Goal: Answer question/provide support: Share knowledge or assist other users

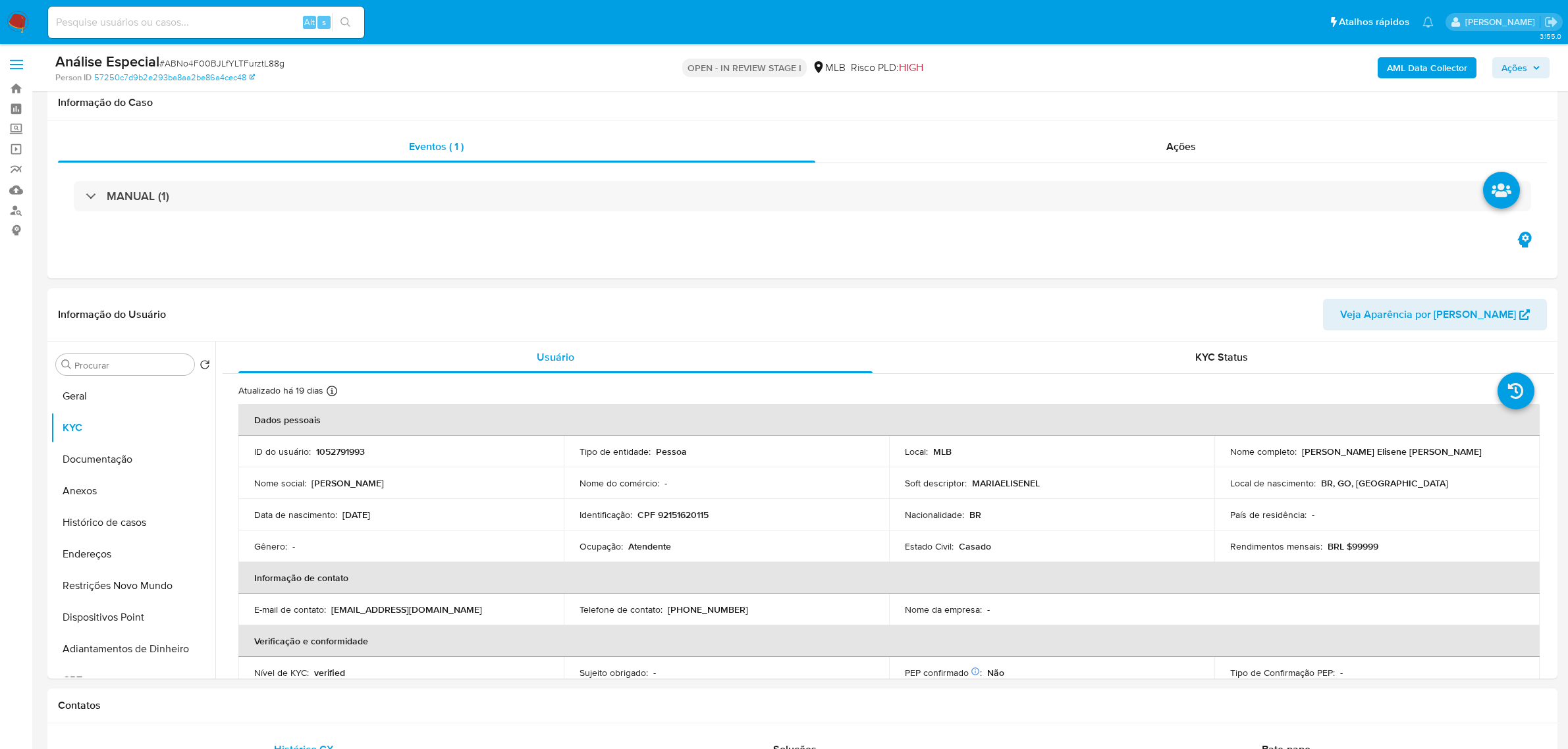
select select "10"
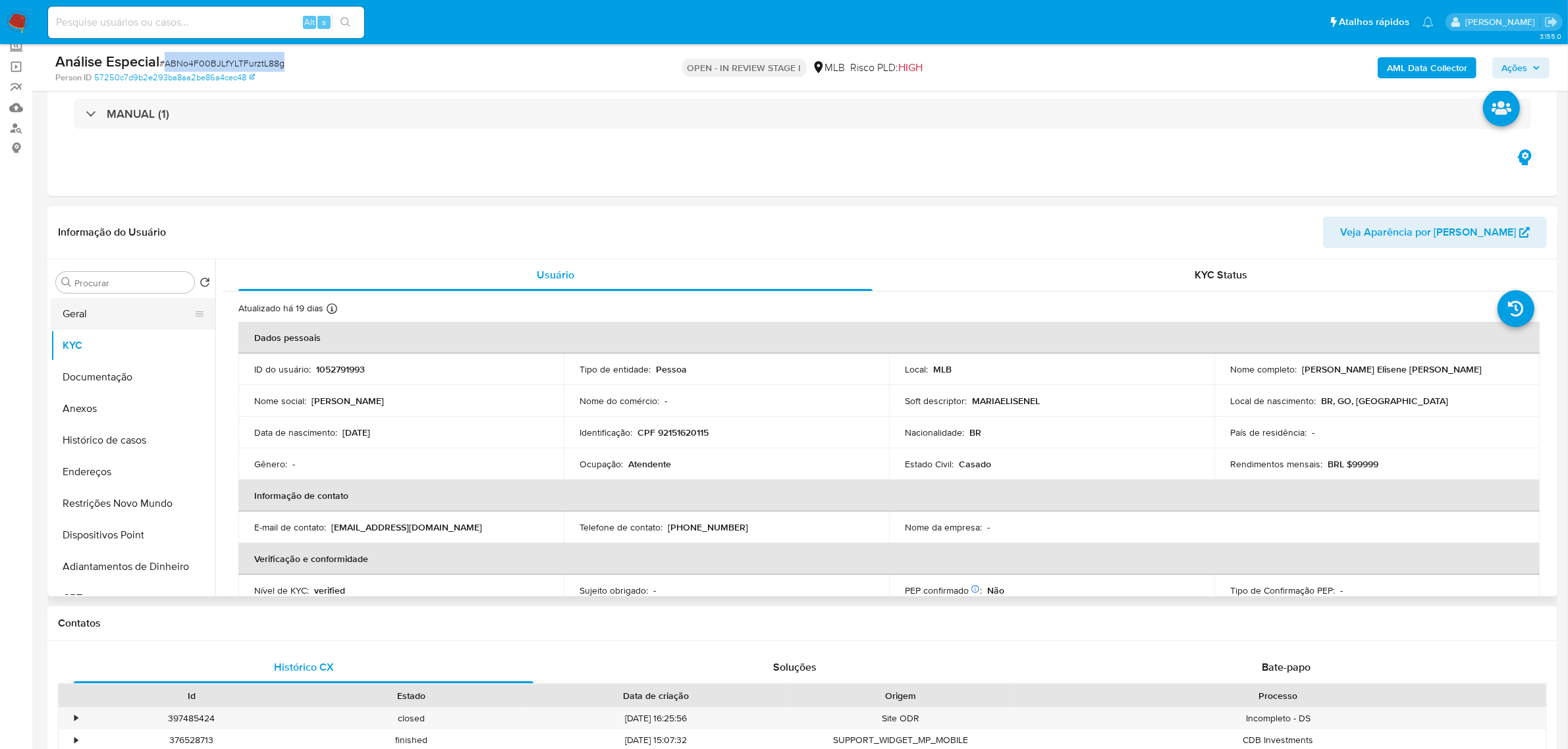
click at [91, 317] on button "Geral" at bounding box center [127, 314] width 154 height 32
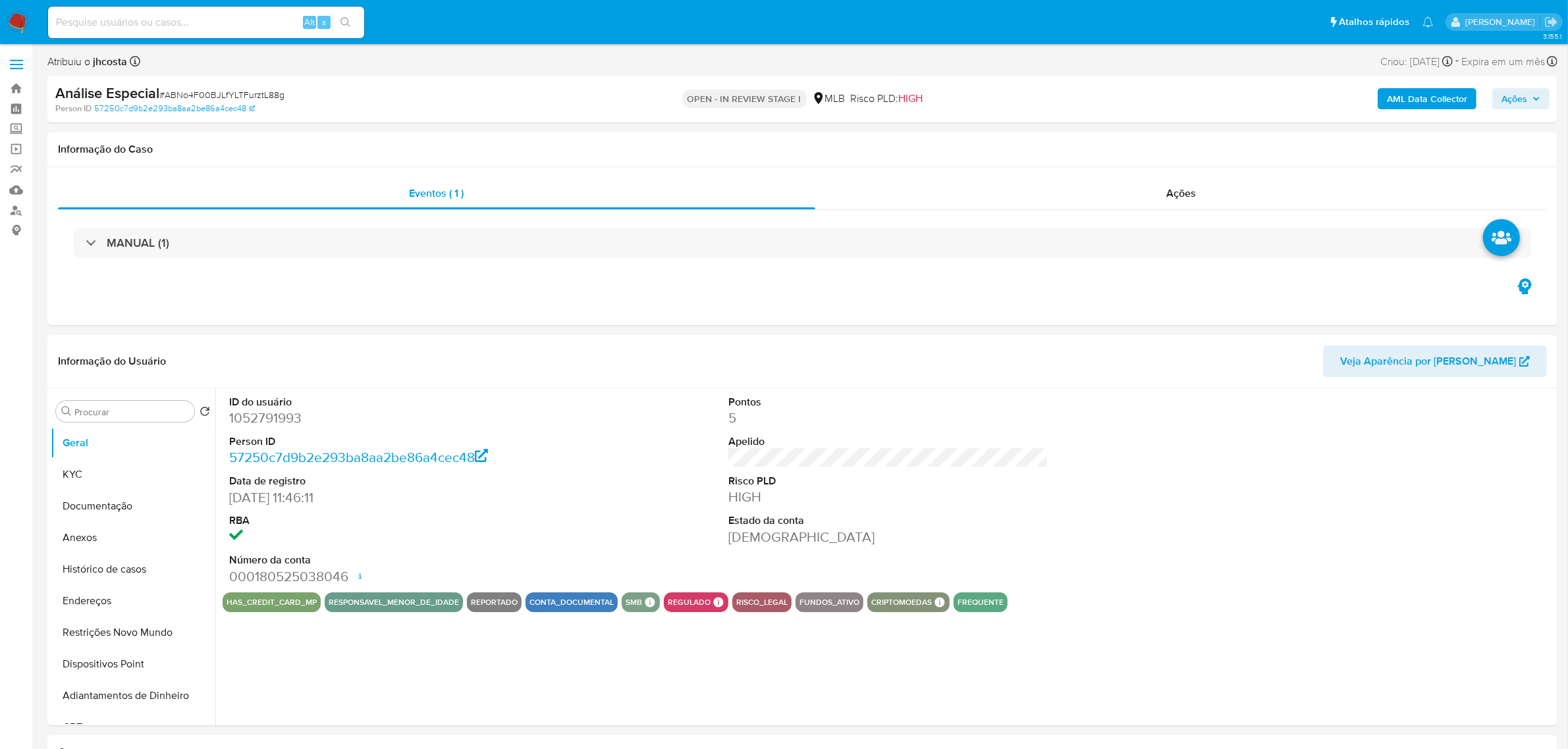
select select "10"
click at [254, 418] on dd "1052791993" at bounding box center [388, 418] width 320 height 19
copy dd "1052791993"
click at [267, 423] on dd "1052791993" at bounding box center [388, 418] width 320 height 19
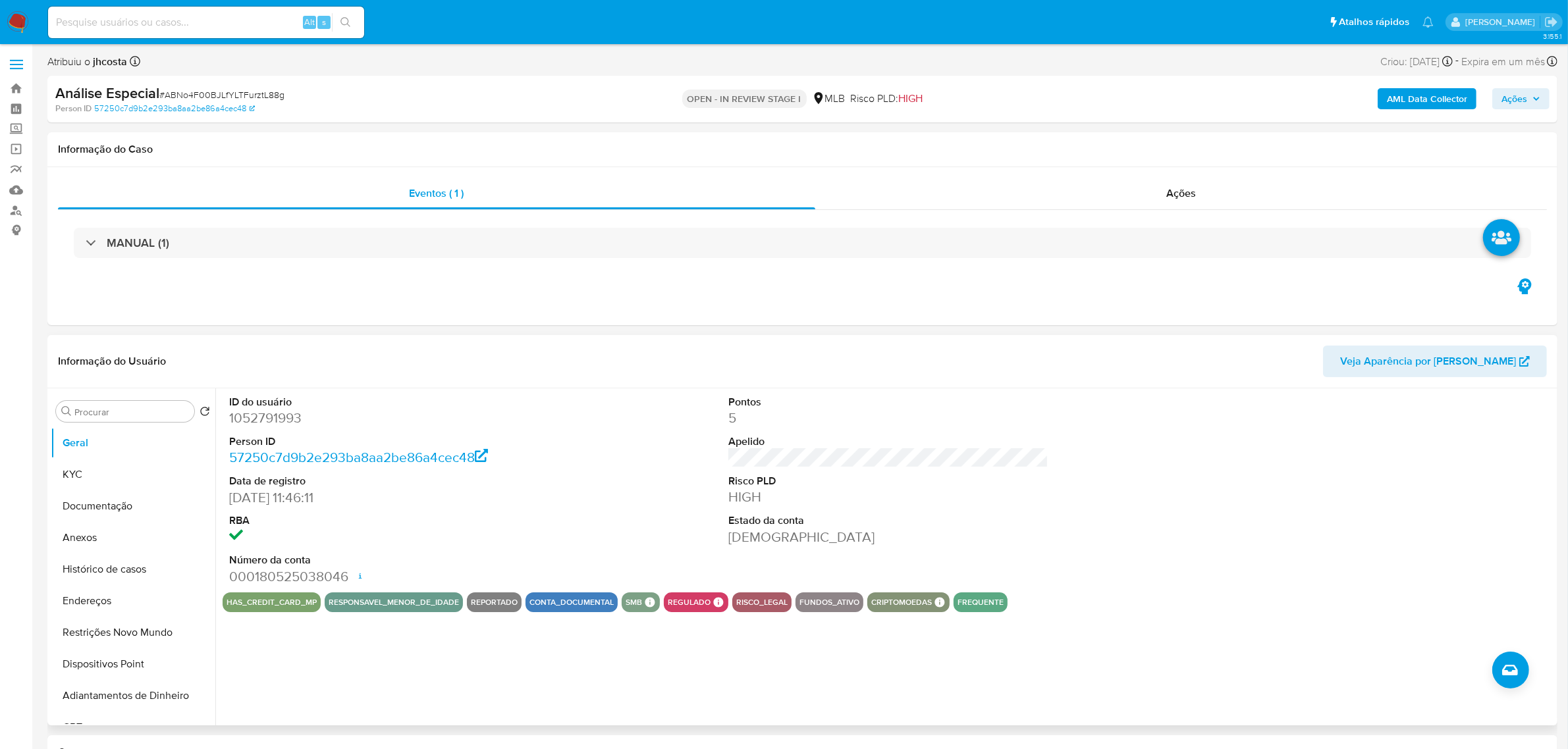
click at [251, 415] on dd "1052791993" at bounding box center [388, 418] width 320 height 19
copy dd "1052791993"
click at [261, 419] on dd "1052791993" at bounding box center [388, 418] width 320 height 19
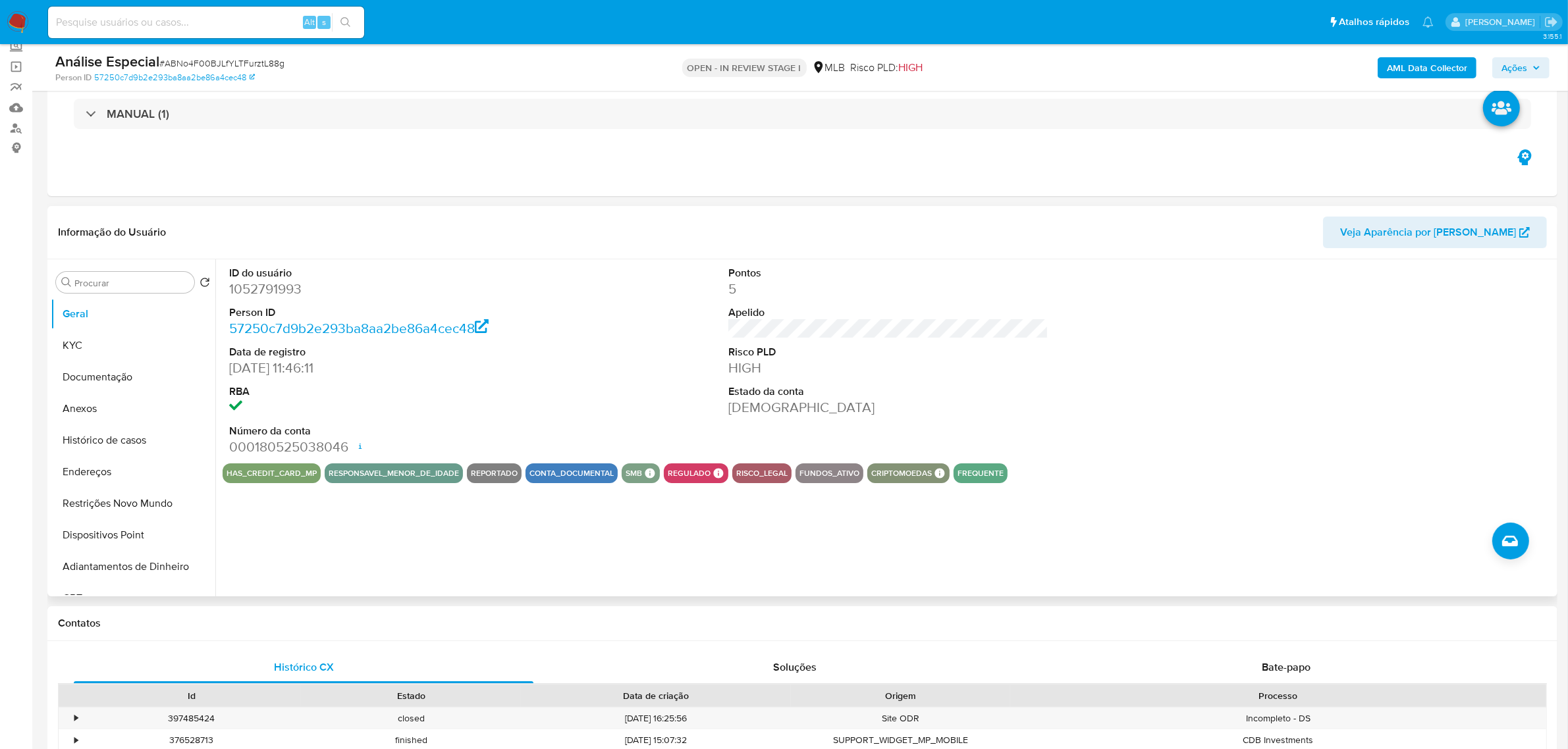
click at [588, 327] on div "ID do usuário 1052791993 Person ID 57250c7d9b2e293ba8aa2be86a4cec48 Data de reg…" at bounding box center [888, 362] width 1331 height 204
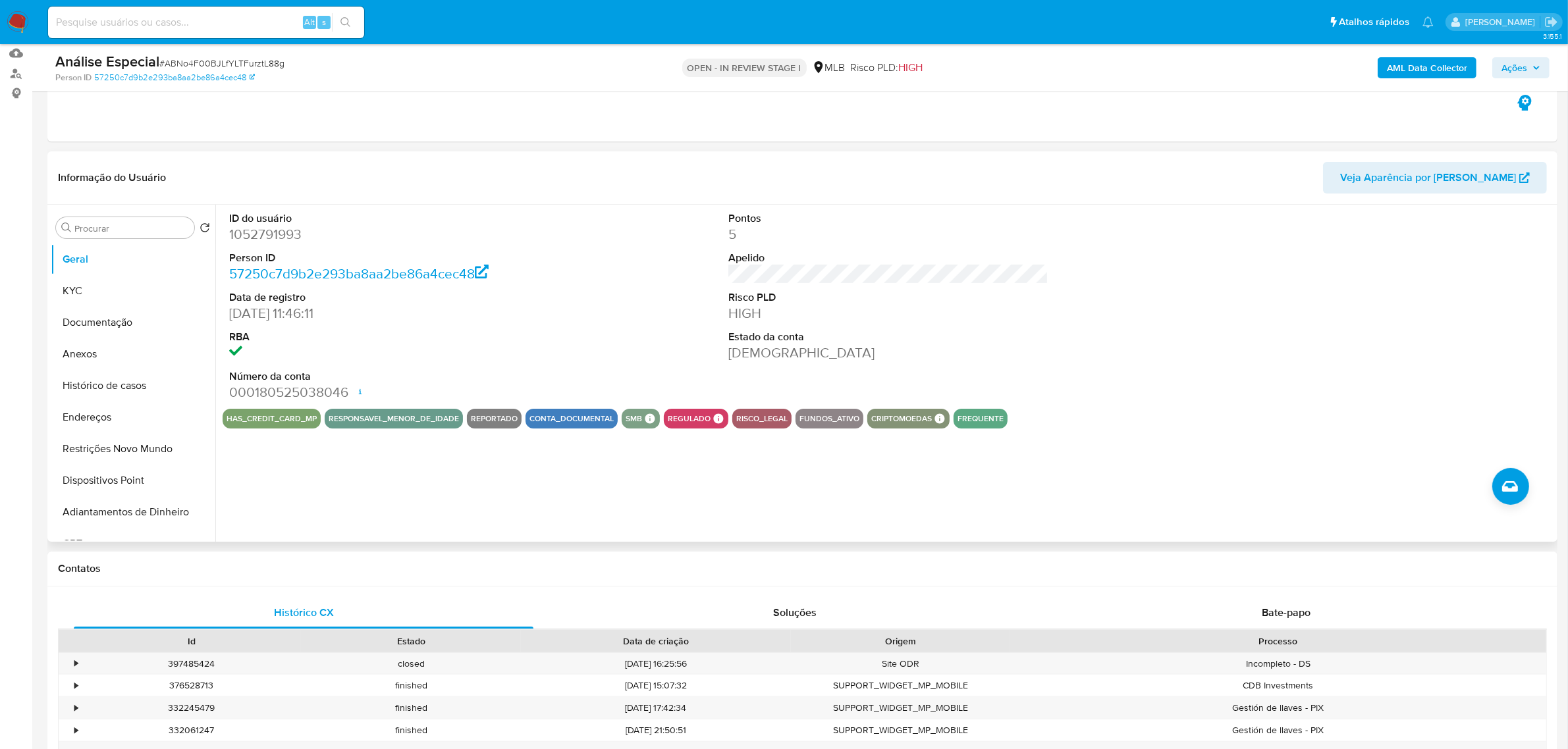
scroll to position [165, 0]
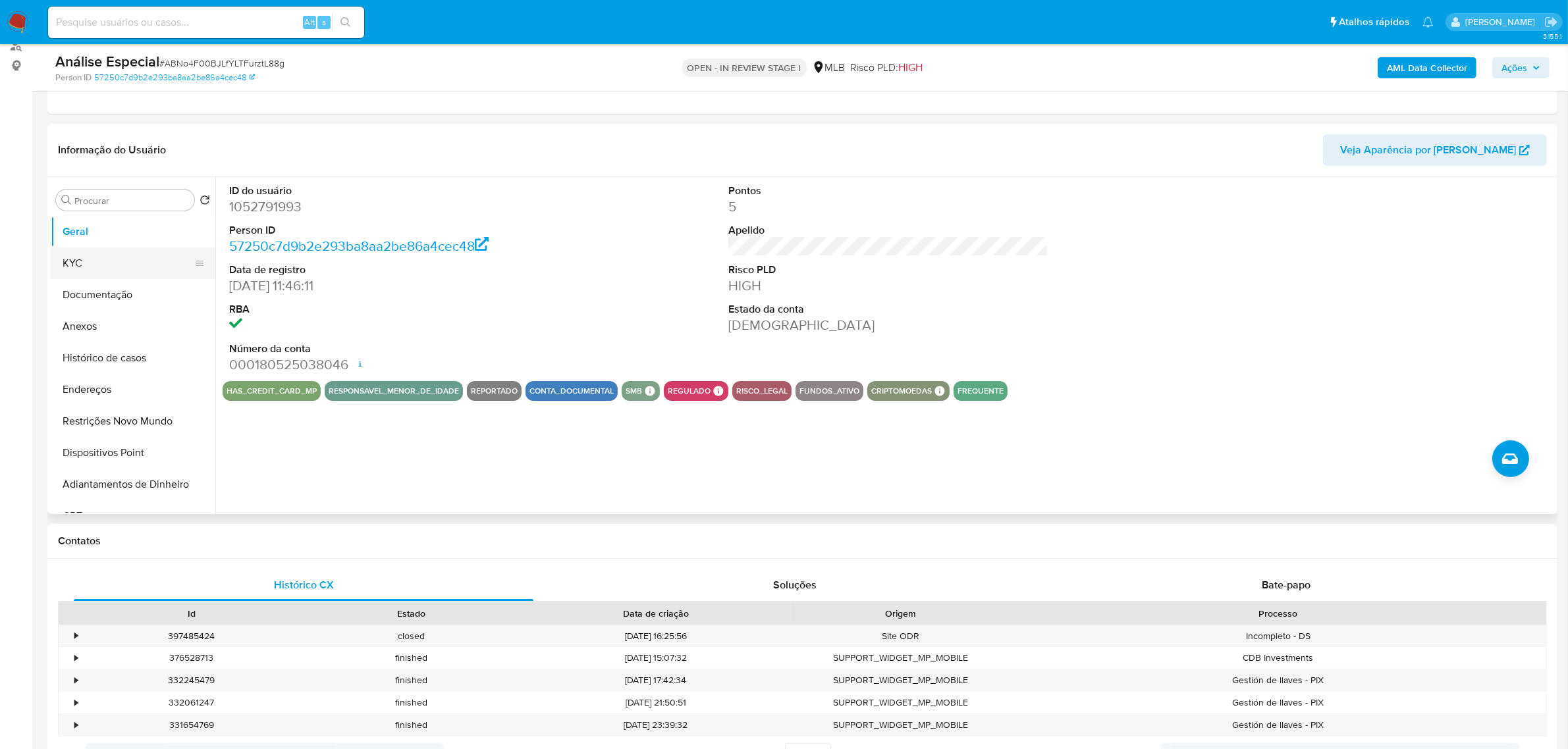
click at [93, 264] on button "KYC" at bounding box center [127, 263] width 154 height 32
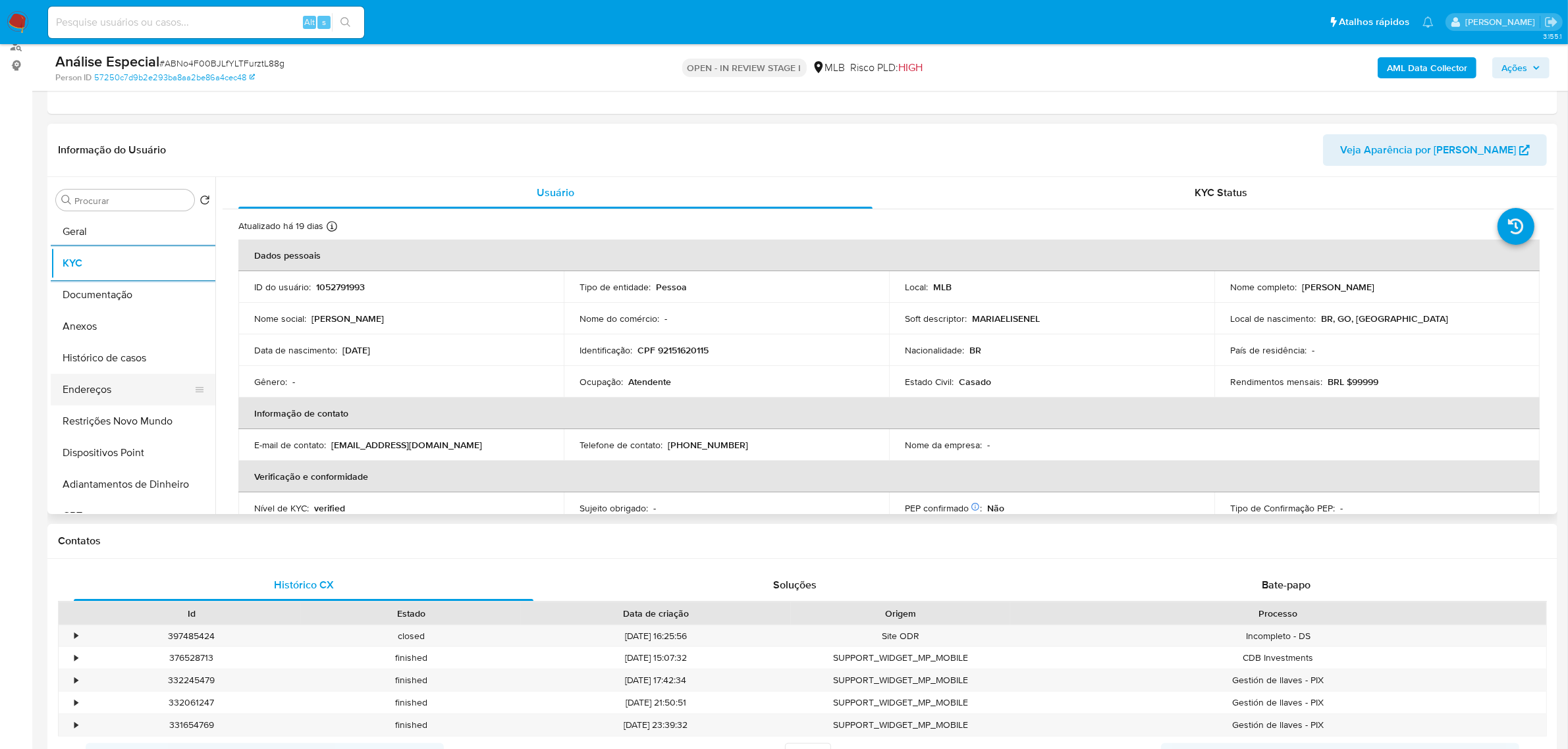
click at [94, 395] on button "Endereços" at bounding box center [127, 390] width 154 height 32
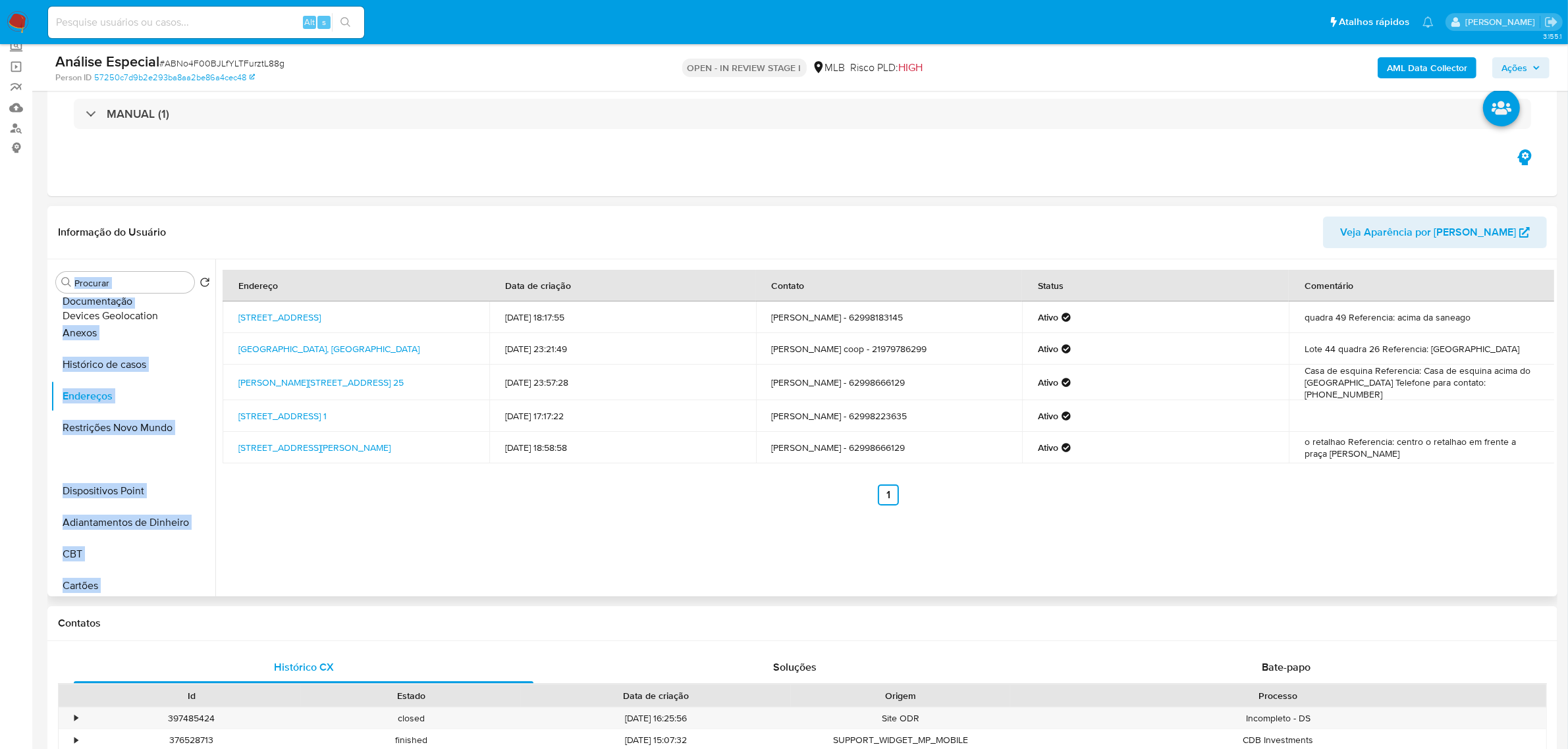
scroll to position [0, 0]
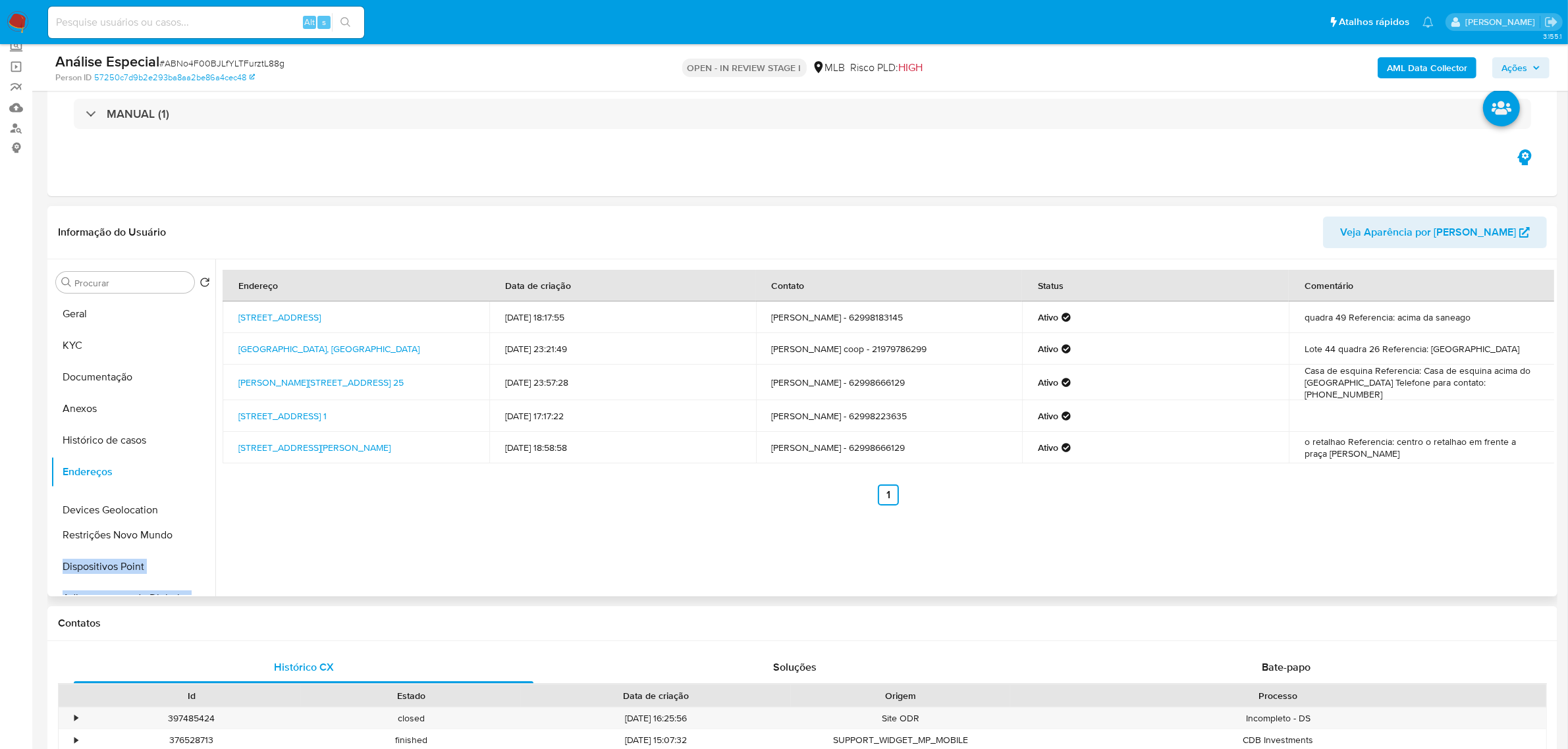
drag, startPoint x: 196, startPoint y: 550, endPoint x: 173, endPoint y: 511, distance: 45.3
click at [173, 511] on ul "Geral KYC Documentação Anexos Histórico de casos Endereços Restrições Novo Mund…" at bounding box center [133, 446] width 165 height 297
click at [154, 508] on button "Devices Geolocation" at bounding box center [127, 504] width 154 height 32
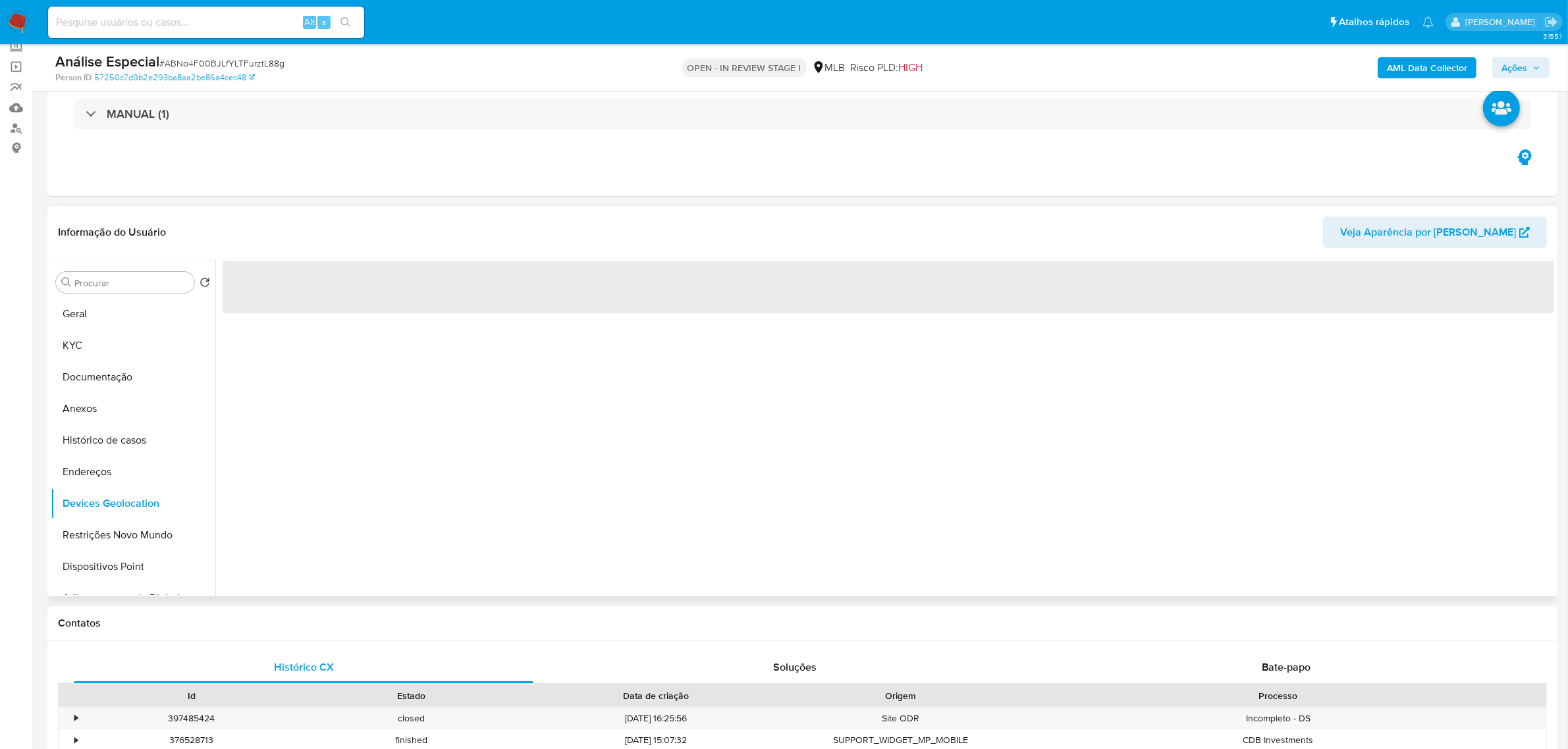
click at [474, 508] on div "‌" at bounding box center [885, 428] width 1338 height 337
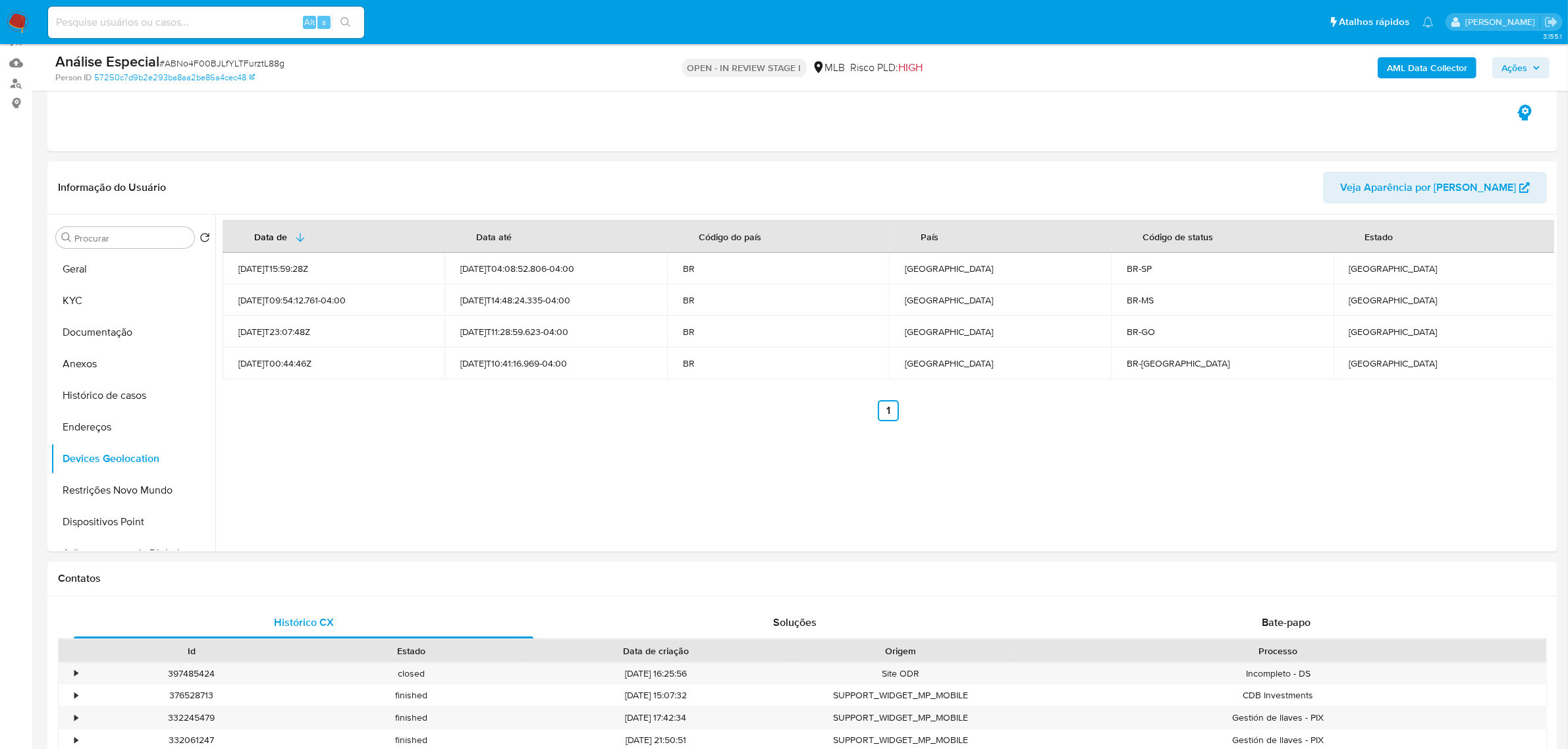
scroll to position [165, 0]
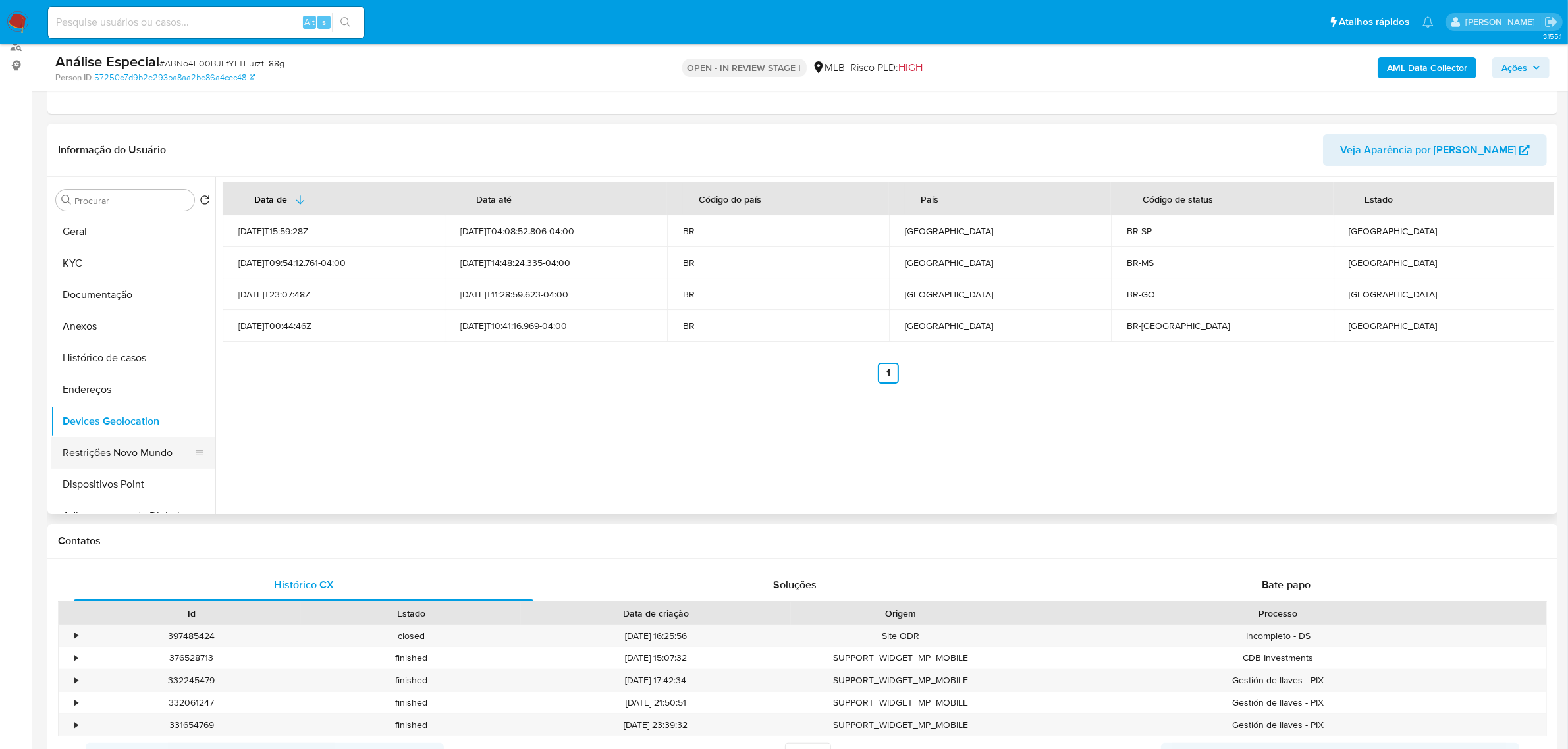
click at [110, 455] on button "Restrições Novo Mundo" at bounding box center [127, 453] width 154 height 32
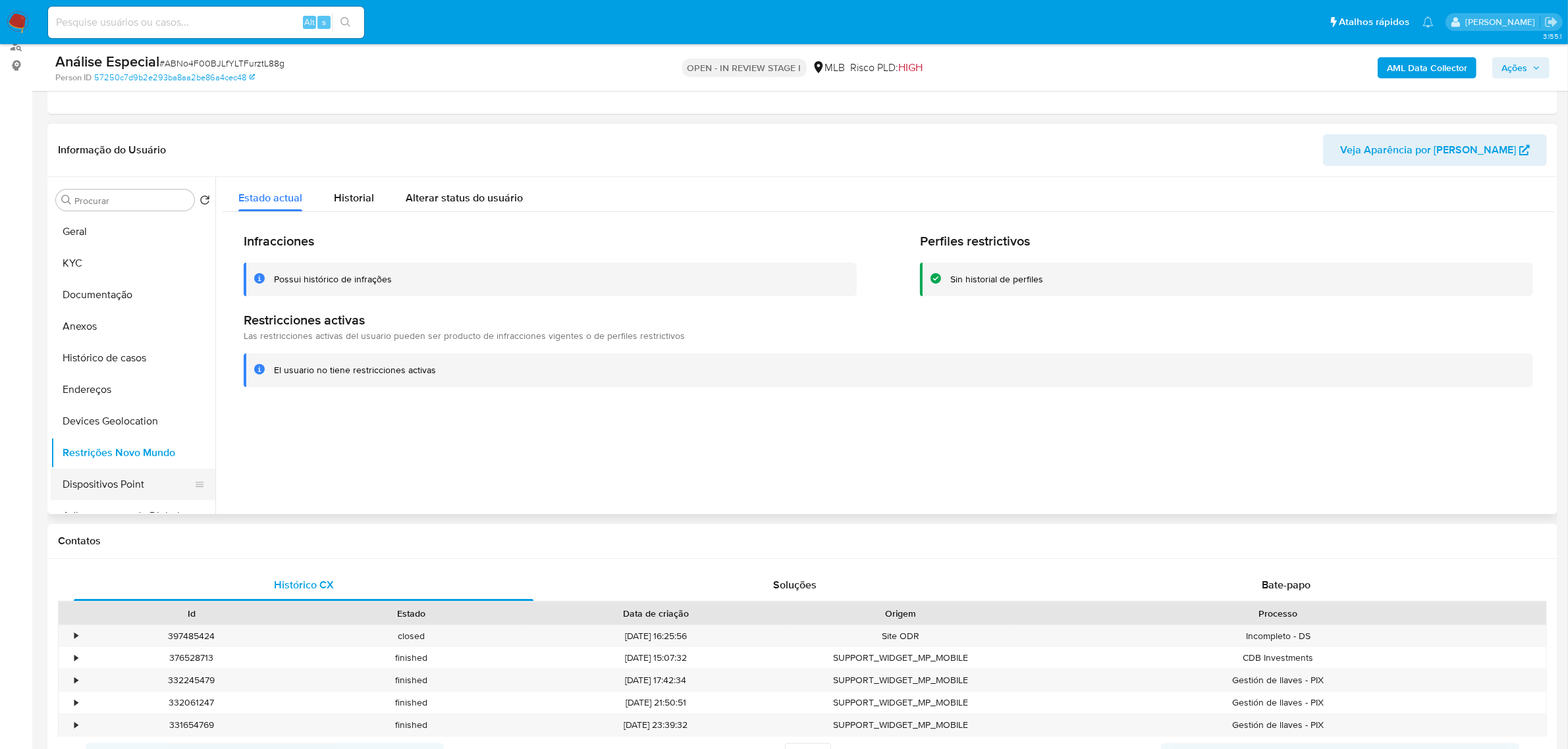
click at [125, 483] on button "Dispositivos Point" at bounding box center [127, 485] width 154 height 32
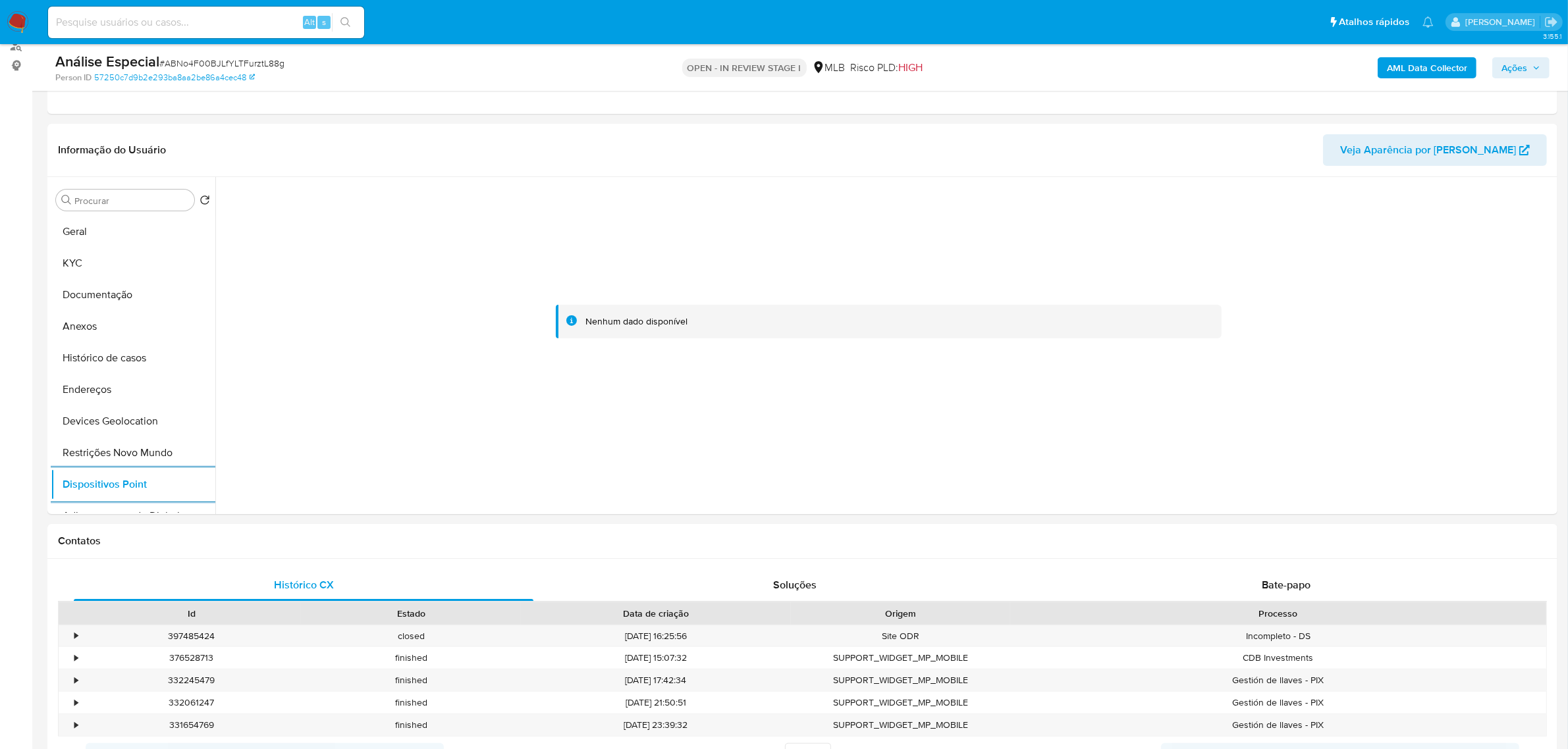
click at [1441, 66] on b "AML Data Collector" at bounding box center [1426, 67] width 81 height 21
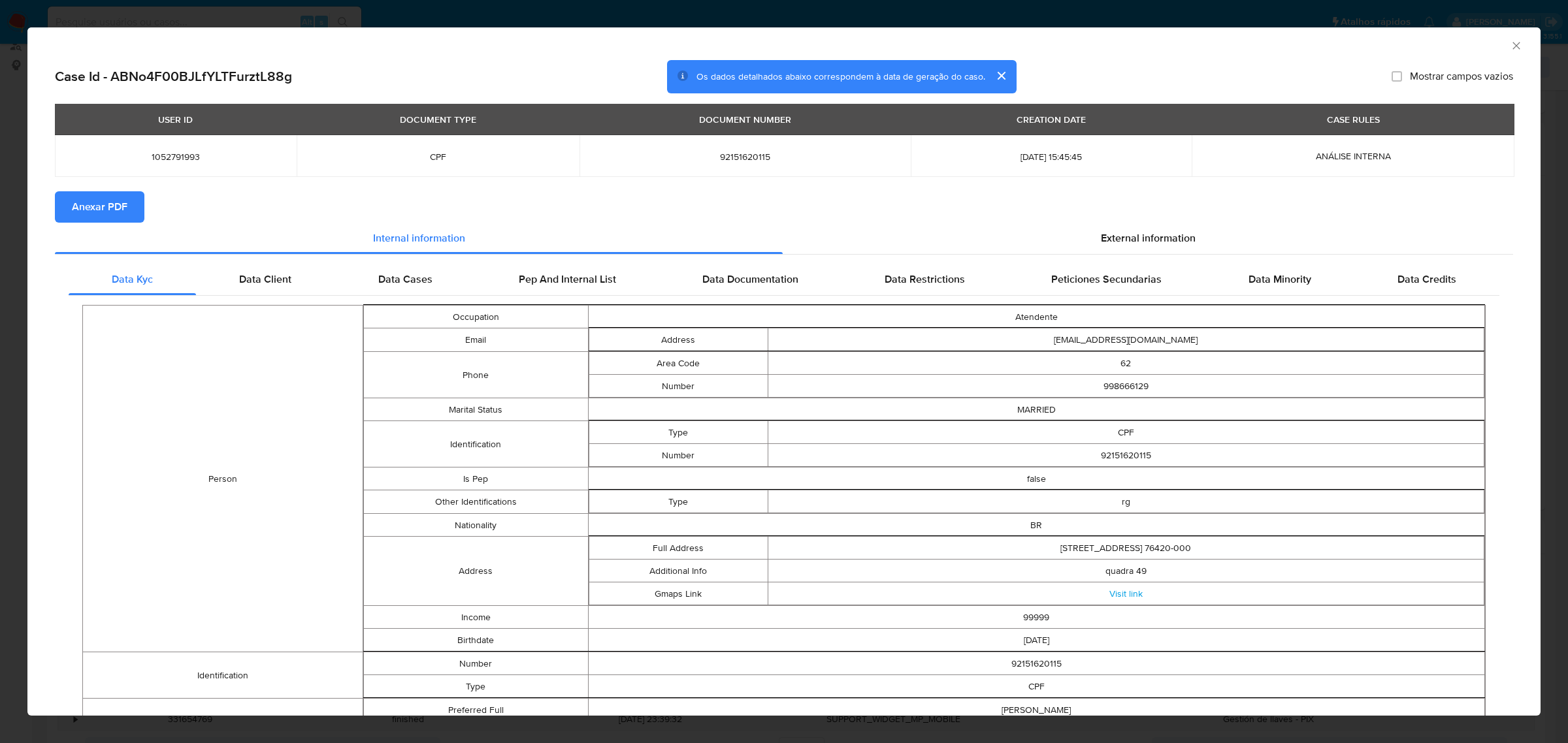
click at [117, 218] on span "Anexar PDF" at bounding box center [100, 206] width 56 height 29
click at [1121, 227] on div "External information" at bounding box center [1148, 241] width 730 height 32
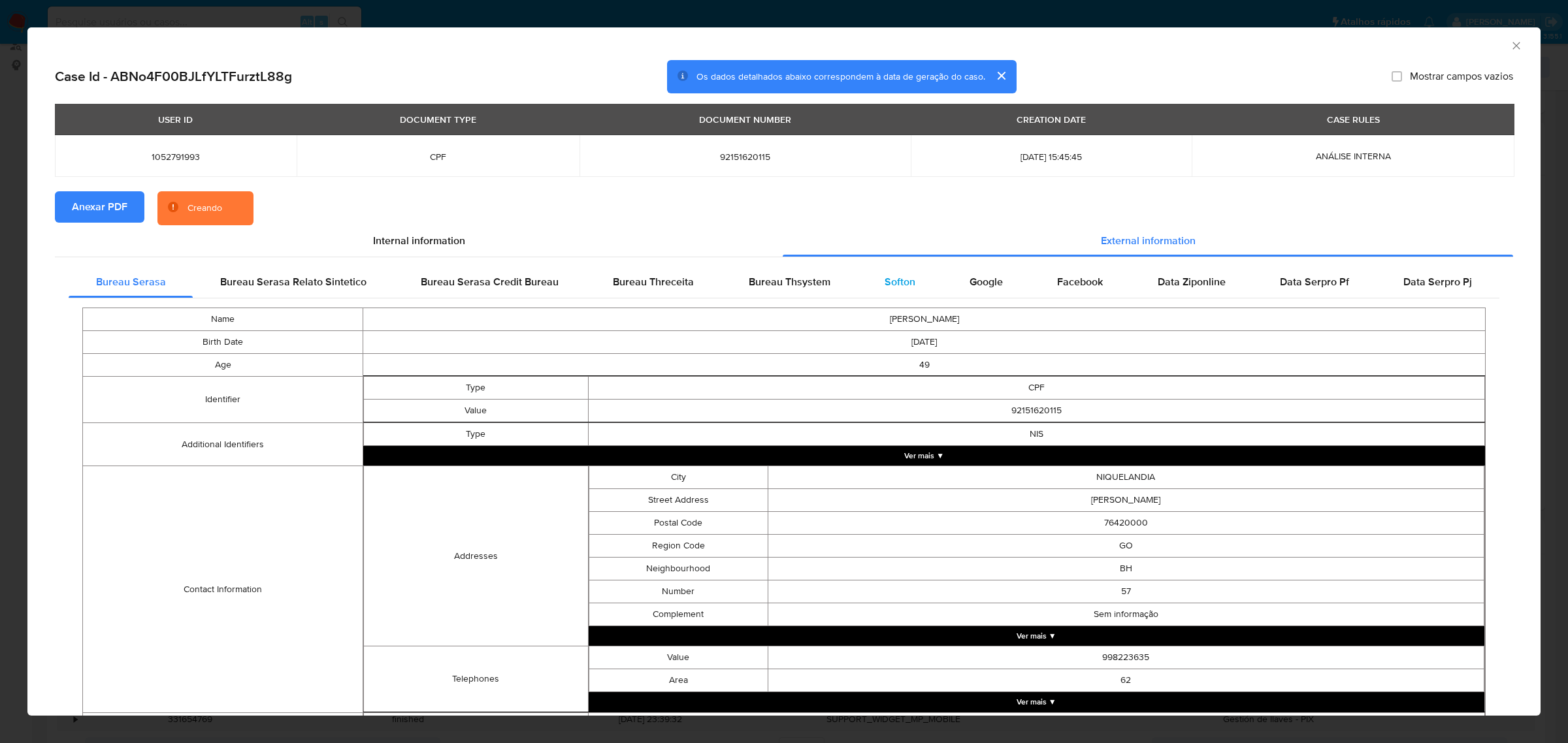
click at [902, 276] on span "Softon" at bounding box center [899, 282] width 31 height 15
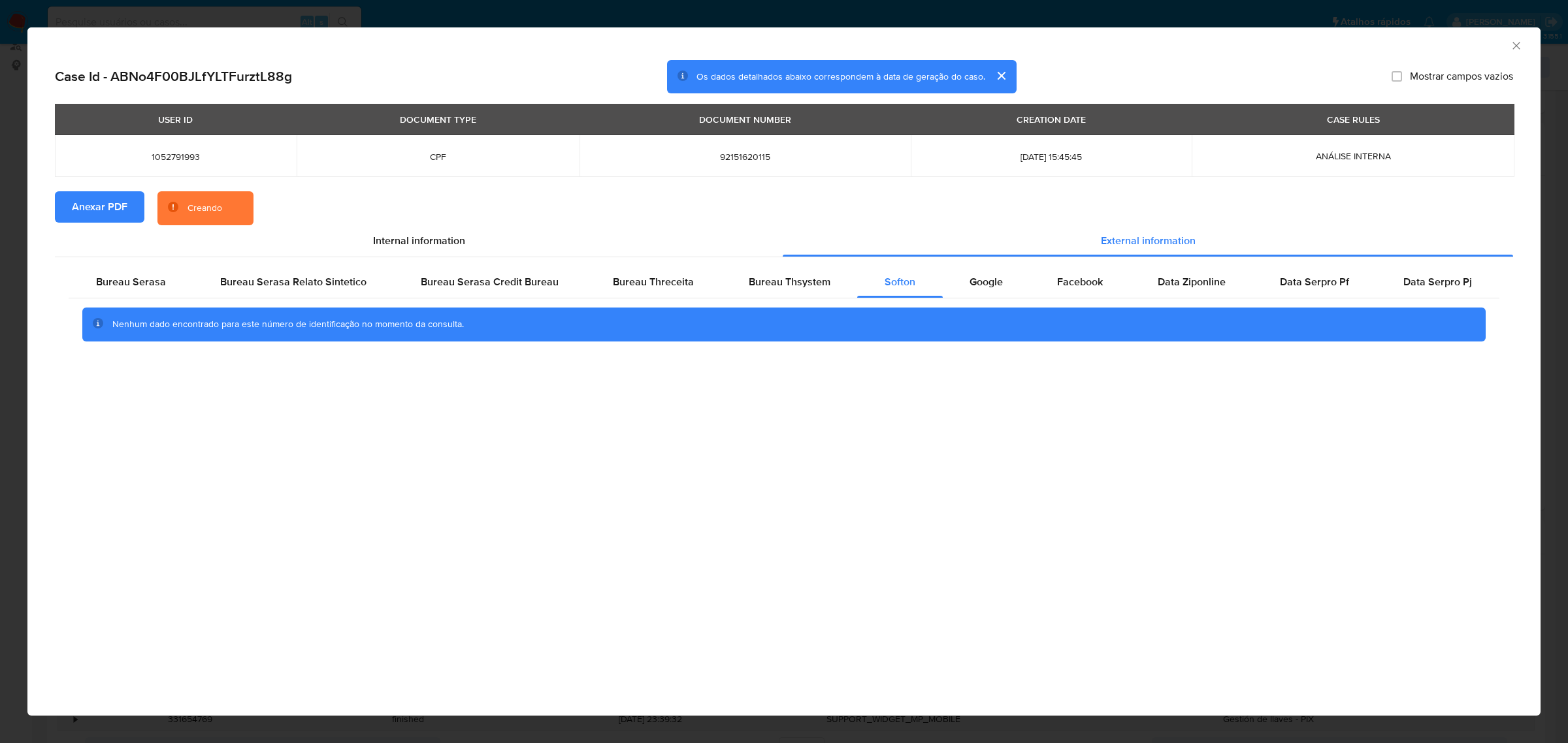
click at [1092, 12] on div "AML Data Collector Case Id - ABNo4F00BJLfYLTFurztL88g Os dados detalhados abaix…" at bounding box center [784, 371] width 1568 height 743
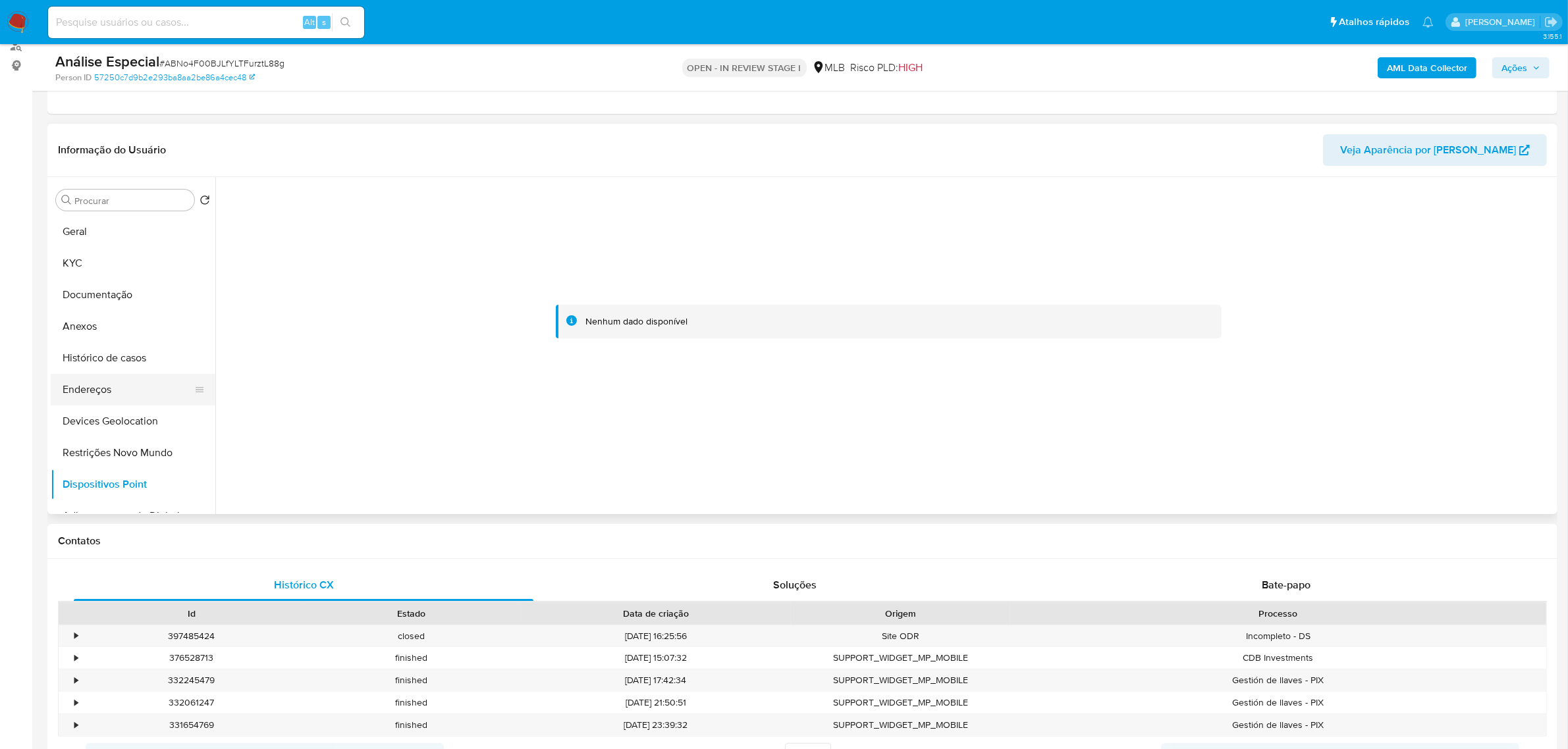
click at [124, 397] on button "Endereços" at bounding box center [127, 390] width 154 height 32
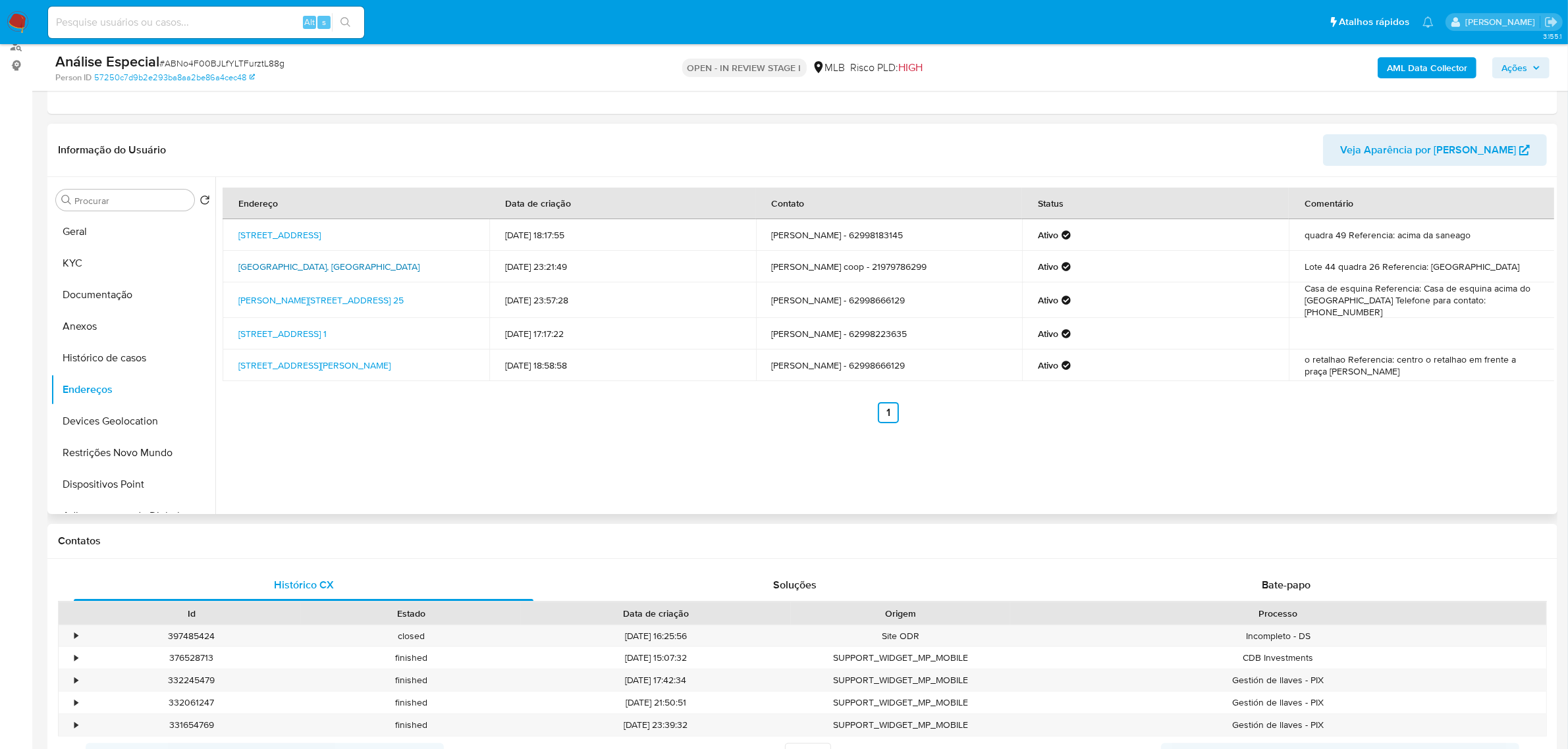
drag, startPoint x: 231, startPoint y: 258, endPoint x: 448, endPoint y: 259, distance: 217.0
click at [448, 259] on td "Rua Laguna Sn, São Gonçalo, Rio De Janeiro, 24715170, Brasil SN" at bounding box center [355, 267] width 267 height 32
drag, startPoint x: 231, startPoint y: 294, endPoint x: 397, endPoint y: 281, distance: 166.5
click at [431, 291] on td "Antonio Ribeiro De Freitas 25, Niquelândia, Goiás, 76420000, Brasil 25" at bounding box center [355, 300] width 267 height 36
drag, startPoint x: 231, startPoint y: 262, endPoint x: 458, endPoint y: 261, distance: 227.0
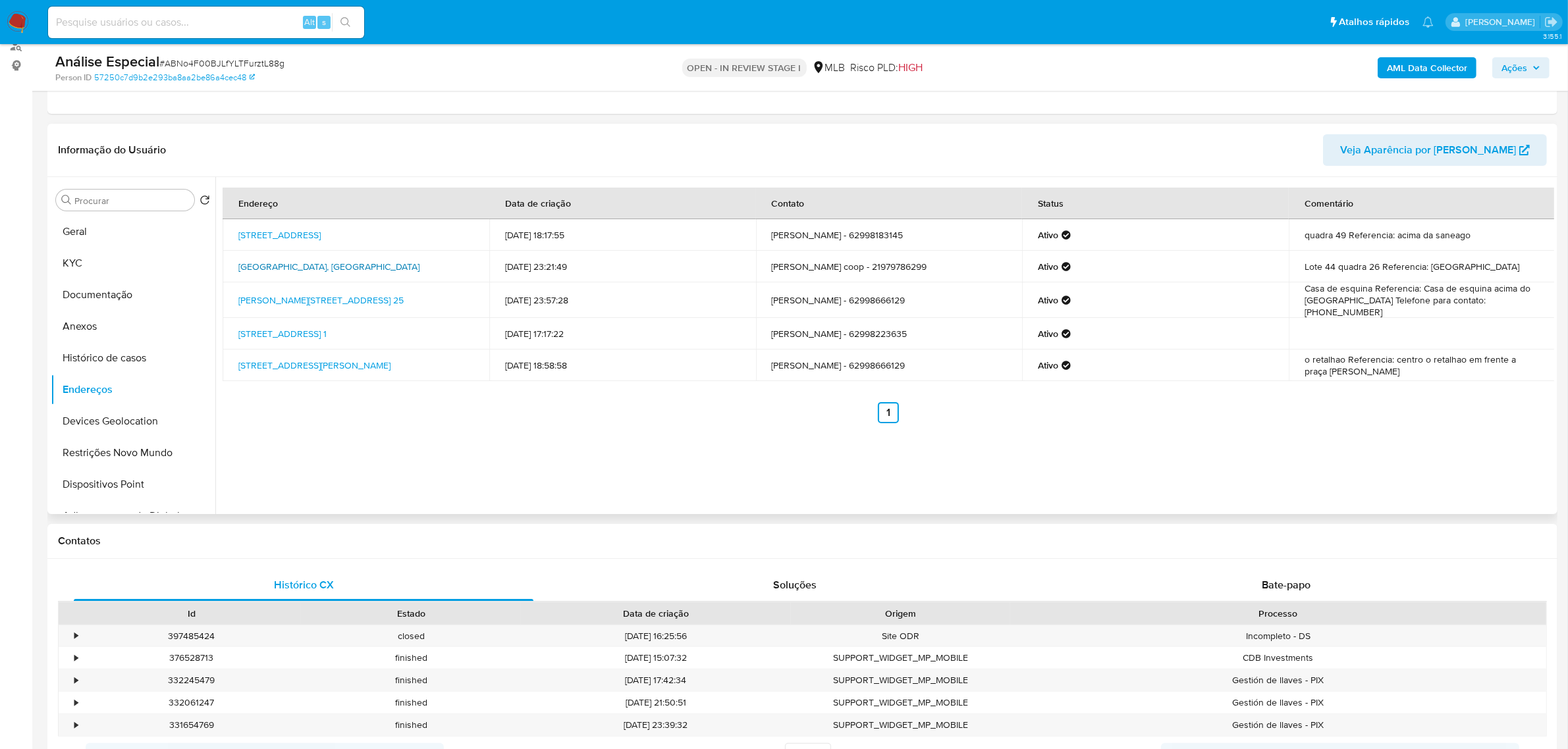
click at [458, 261] on td "Rua Laguna Sn, São Gonçalo, Rio De Janeiro, 24715170, Brasil SN" at bounding box center [355, 267] width 267 height 32
copy link "Rua Laguna Sn, São Gonçalo, Rio De Janeiro, 24715170"
click at [419, 261] on link "Rua Laguna Sn, São Gonçalo, Rio De Janeiro, 24715170, Brasil SN" at bounding box center [328, 266] width 181 height 13
click at [56, 262] on button "KYC" at bounding box center [127, 263] width 154 height 32
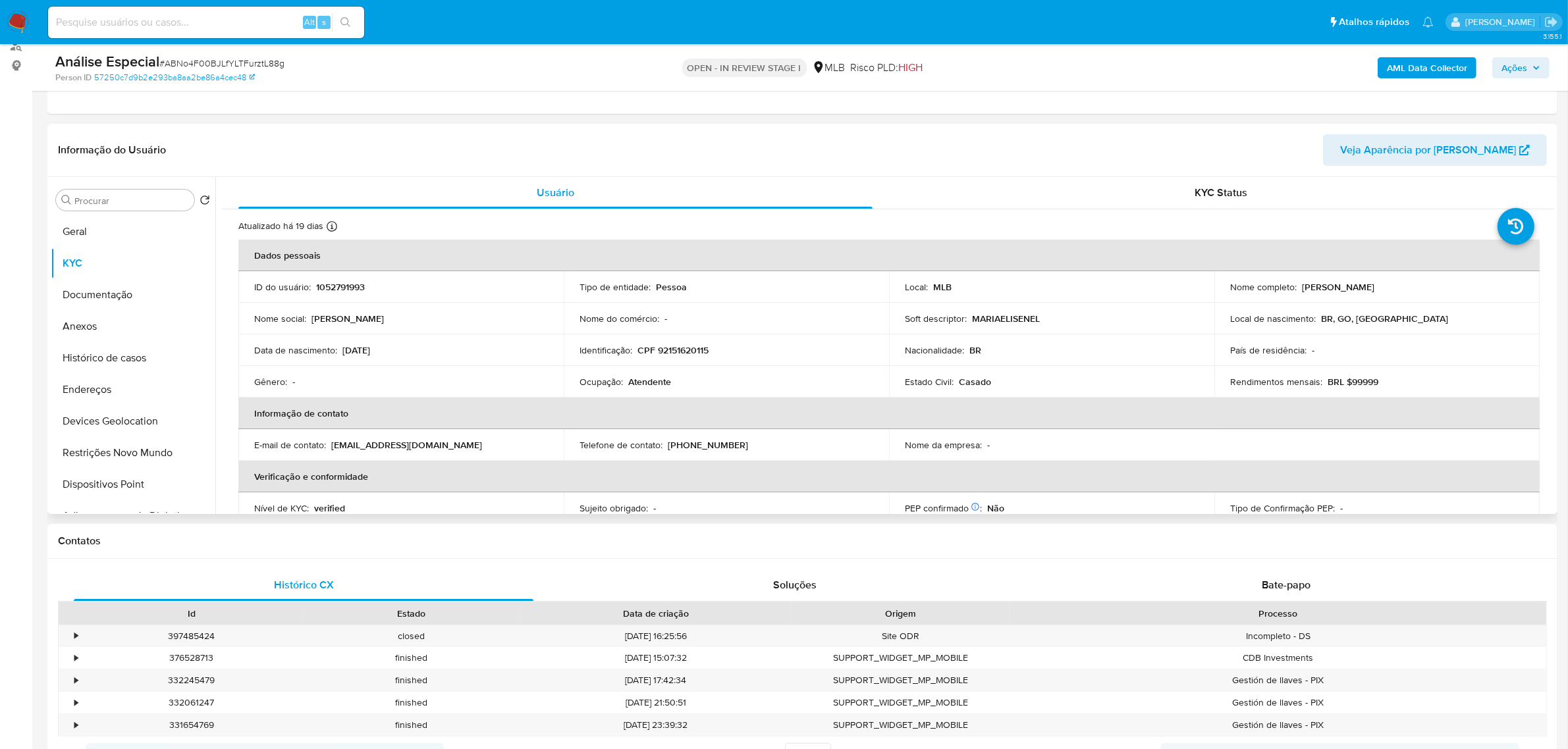
click at [690, 350] on p "CPF 92151620115" at bounding box center [673, 350] width 71 height 12
copy p "92151620115"
click at [117, 293] on button "Documentação" at bounding box center [127, 295] width 154 height 32
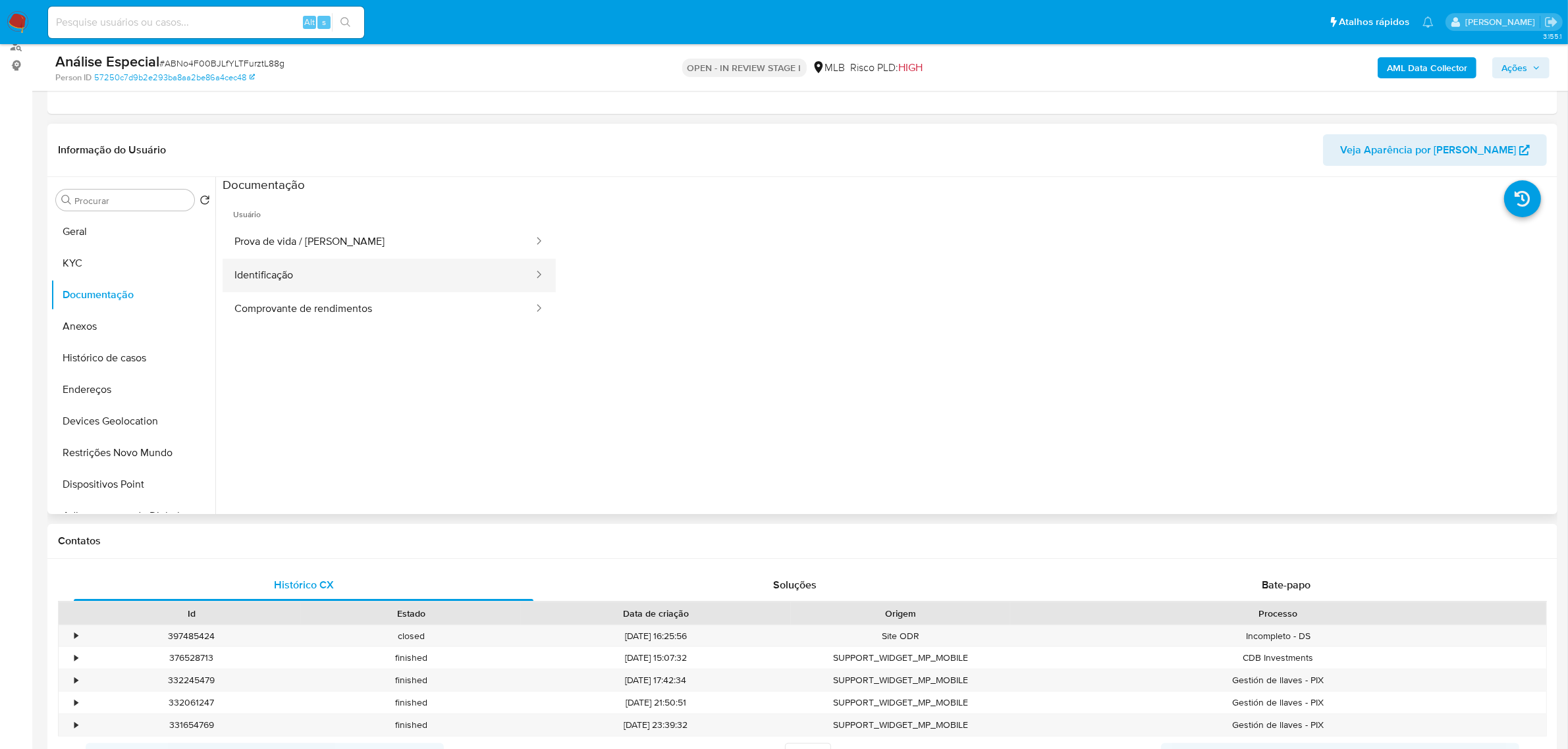
click at [399, 288] on button "Identificação" at bounding box center [378, 276] width 312 height 34
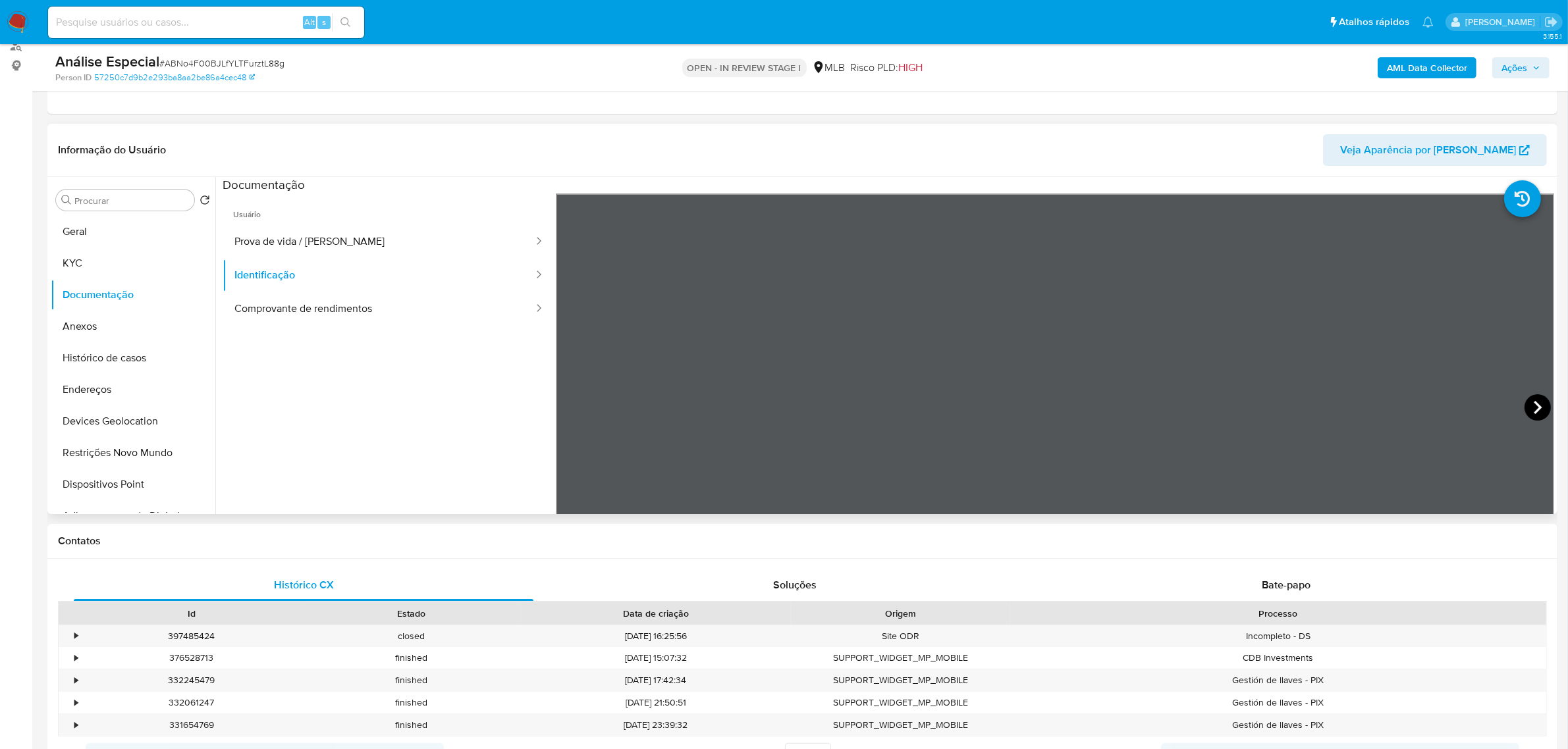
click at [1524, 402] on icon at bounding box center [1537, 408] width 26 height 26
click at [98, 269] on button "KYC" at bounding box center [127, 263] width 154 height 32
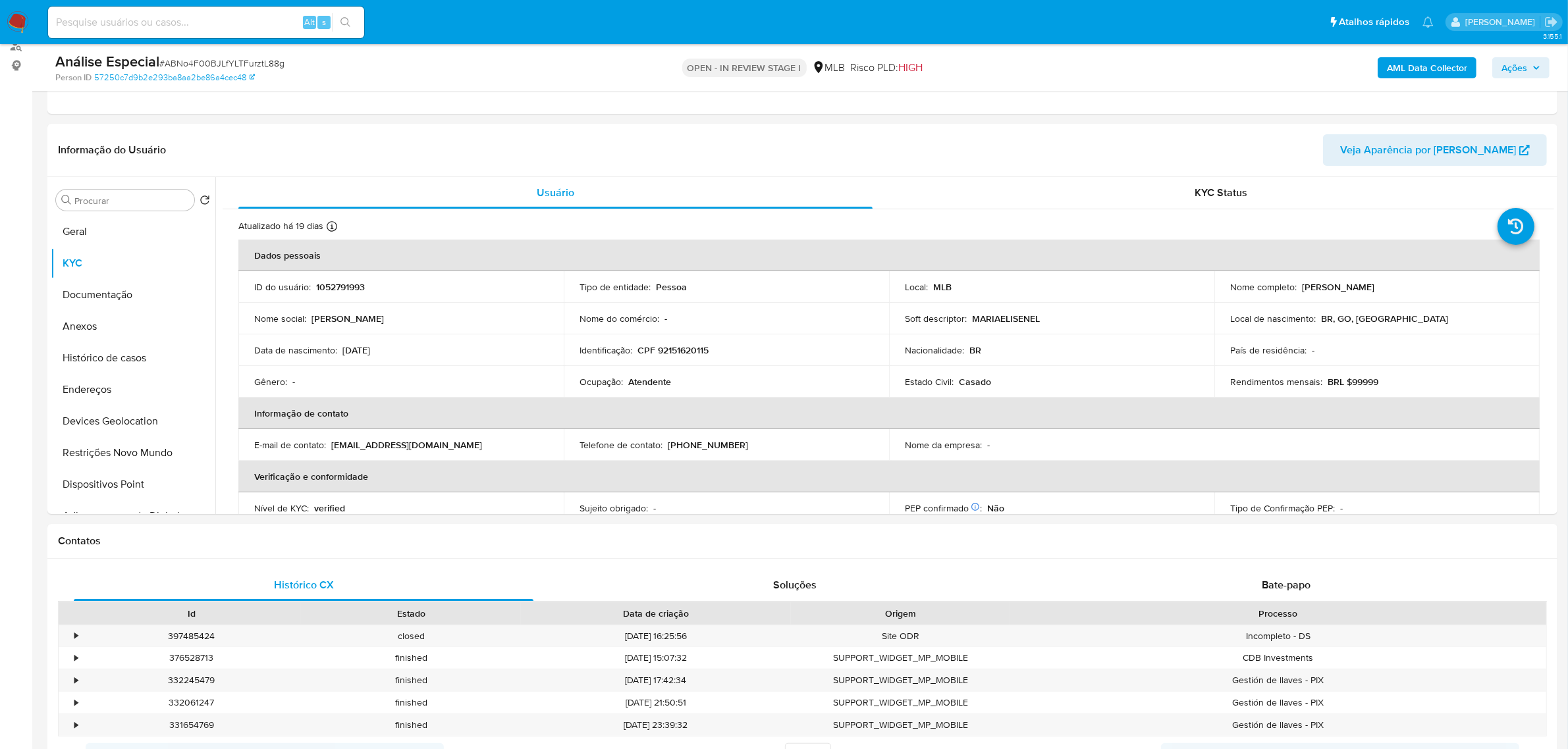
click at [703, 352] on p "CPF 92151620115" at bounding box center [673, 350] width 71 height 12
copy p "92151620115"
click at [675, 354] on p "CPF 92151620115" at bounding box center [673, 350] width 71 height 12
click at [674, 353] on p "CPF 92151620115" at bounding box center [673, 350] width 71 height 12
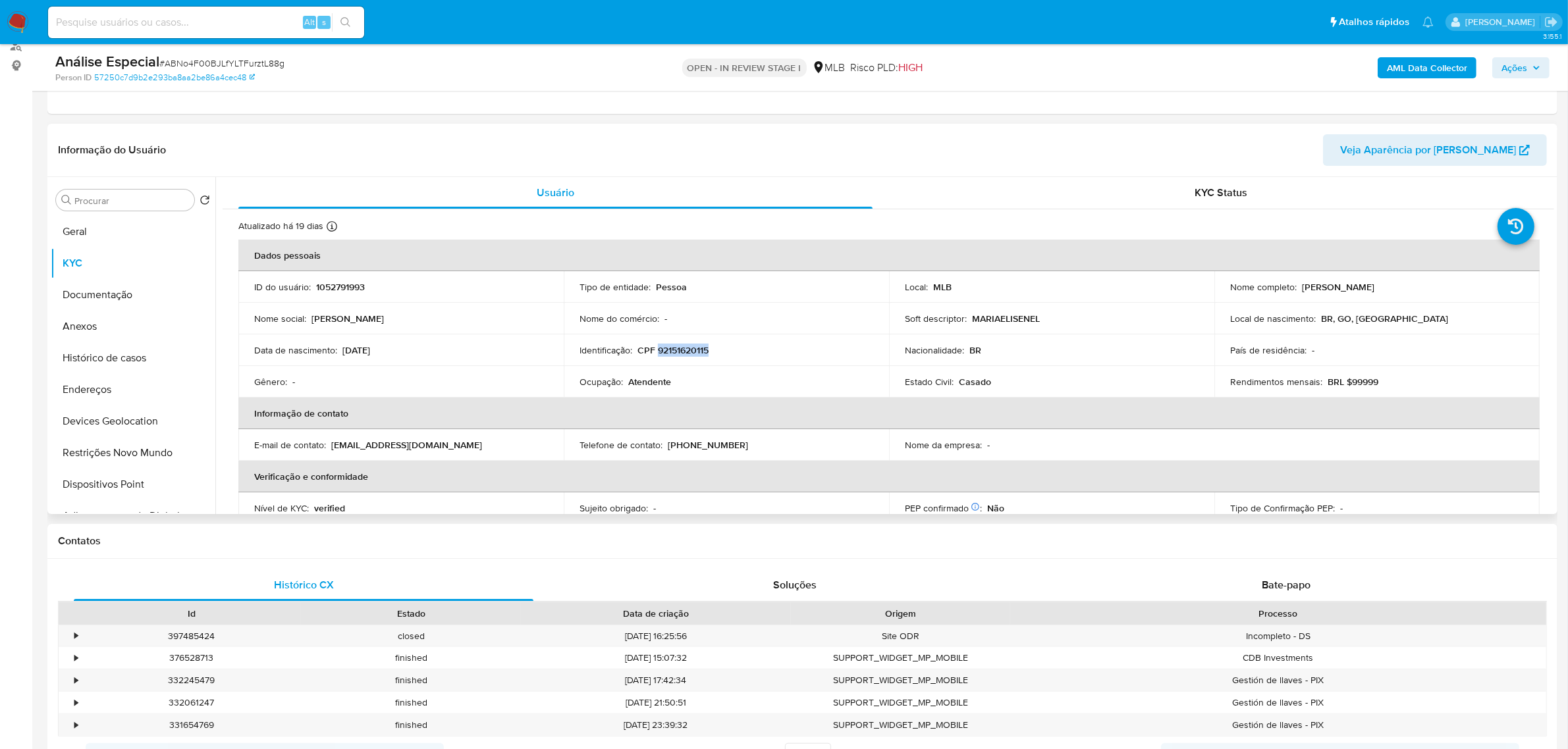
copy p "92151620115"
drag, startPoint x: 1297, startPoint y: 285, endPoint x: 1415, endPoint y: 289, distance: 118.1
click at [1415, 289] on div "Nome completo : Maria Elisene Lino da Silva" at bounding box center [1376, 287] width 293 height 12
copy p "Maria Elisene Lino da Silva"
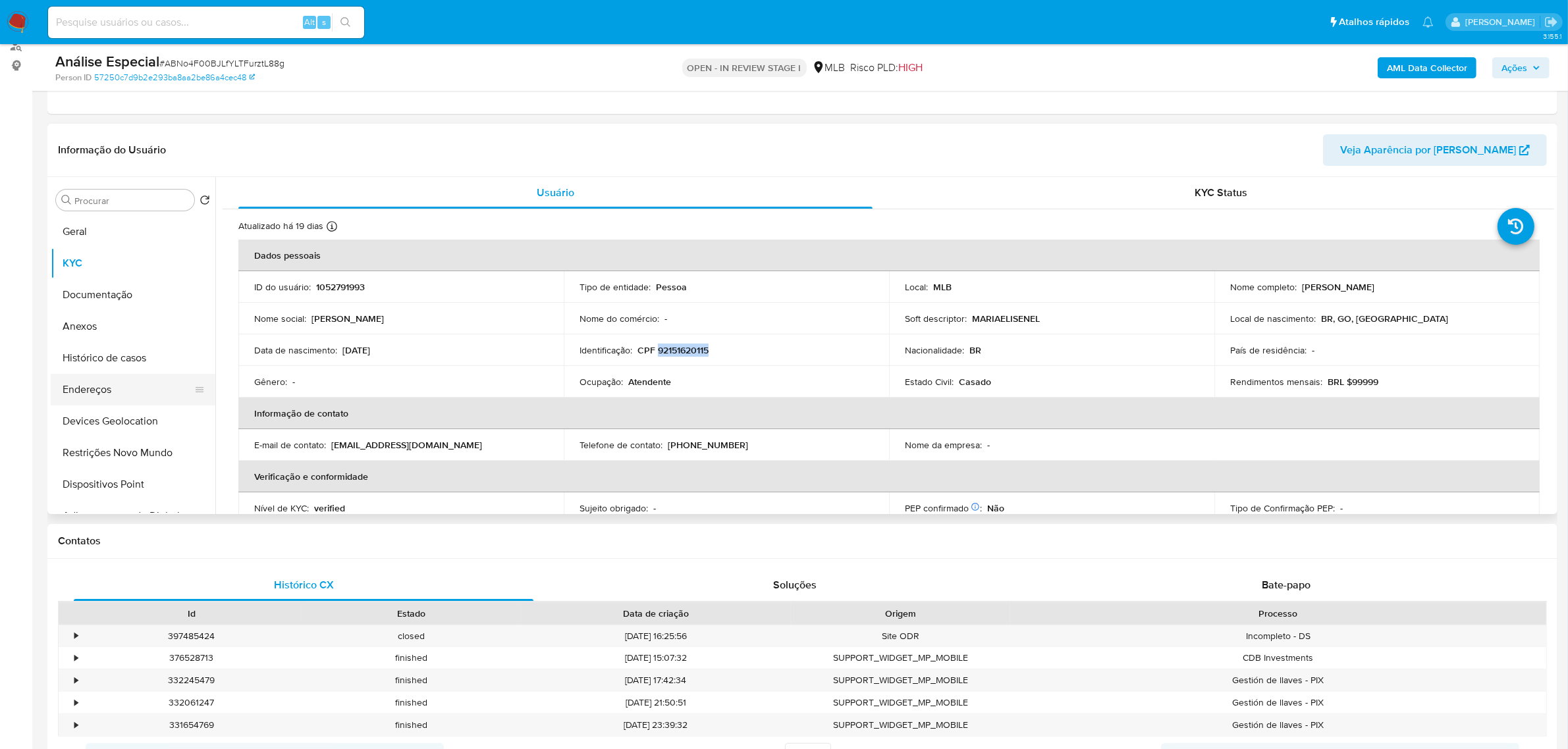
click at [122, 386] on button "Endereços" at bounding box center [127, 390] width 154 height 32
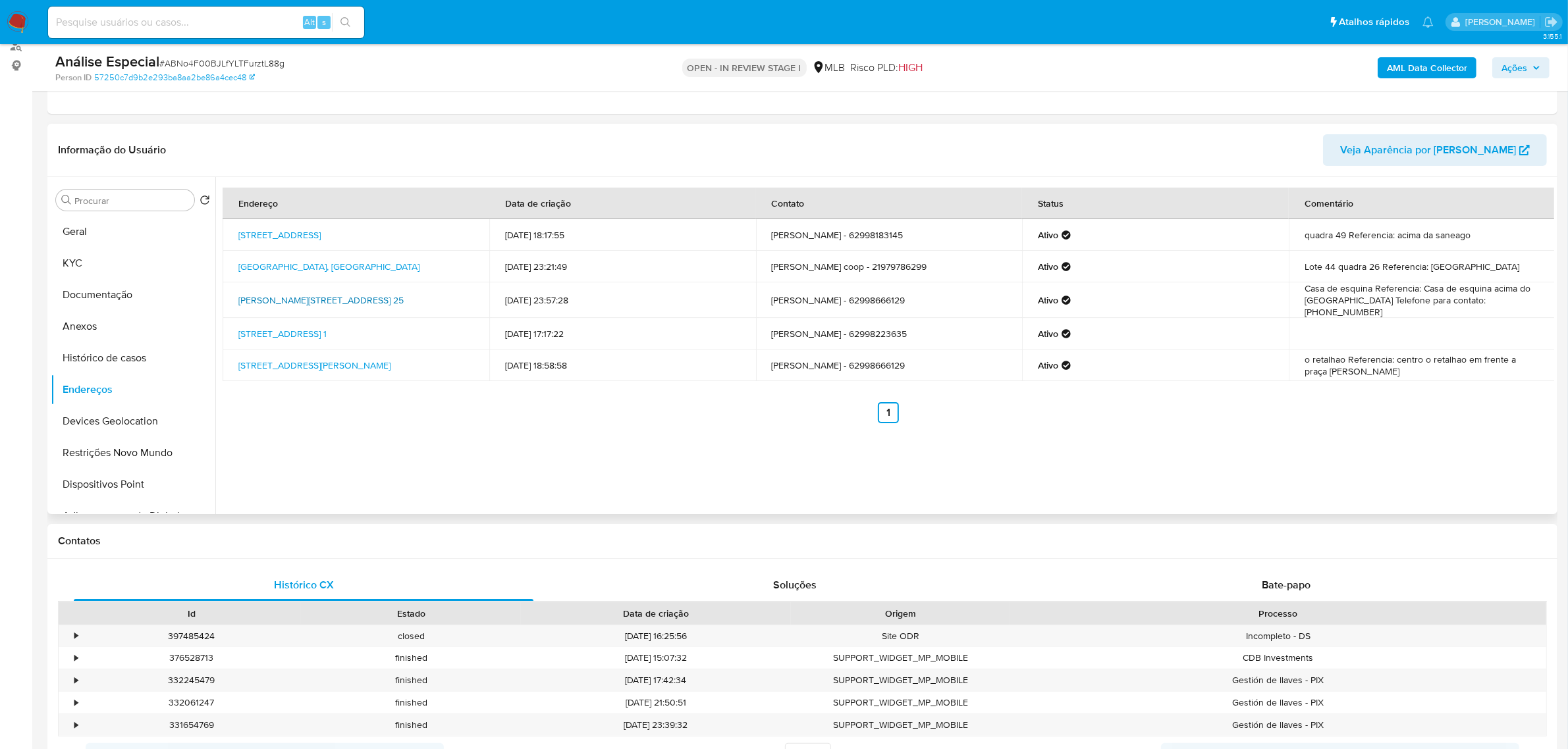
drag, startPoint x: 233, startPoint y: 293, endPoint x: 280, endPoint y: 304, distance: 48.3
click at [280, 304] on td "Antonio Ribeiro De Freitas 25, Niquelândia, Goiás, 76420000, Brasil 25" at bounding box center [355, 300] width 267 height 36
copy link "Antonio Ribeiro De Freitas 25, Niquelândia, Goiás, 76420000"
click at [274, 298] on link "Antonio Ribeiro De Freitas 25, Niquelândia, Goiás, 76420000, Brasil 25" at bounding box center [321, 300] width 165 height 13
click at [139, 455] on button "Restrições Novo Mundo" at bounding box center [127, 453] width 154 height 32
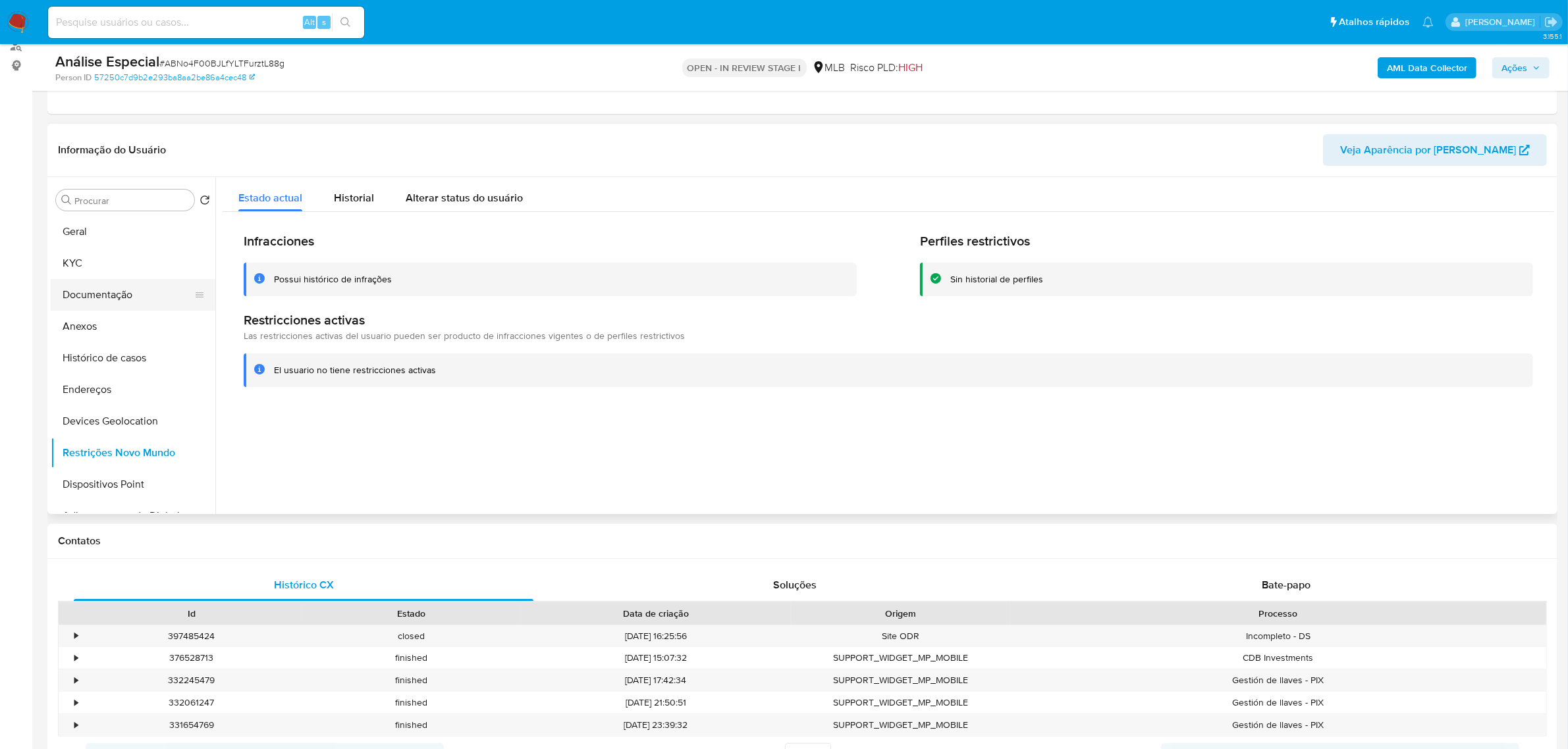
click at [113, 300] on button "Documentação" at bounding box center [127, 295] width 154 height 32
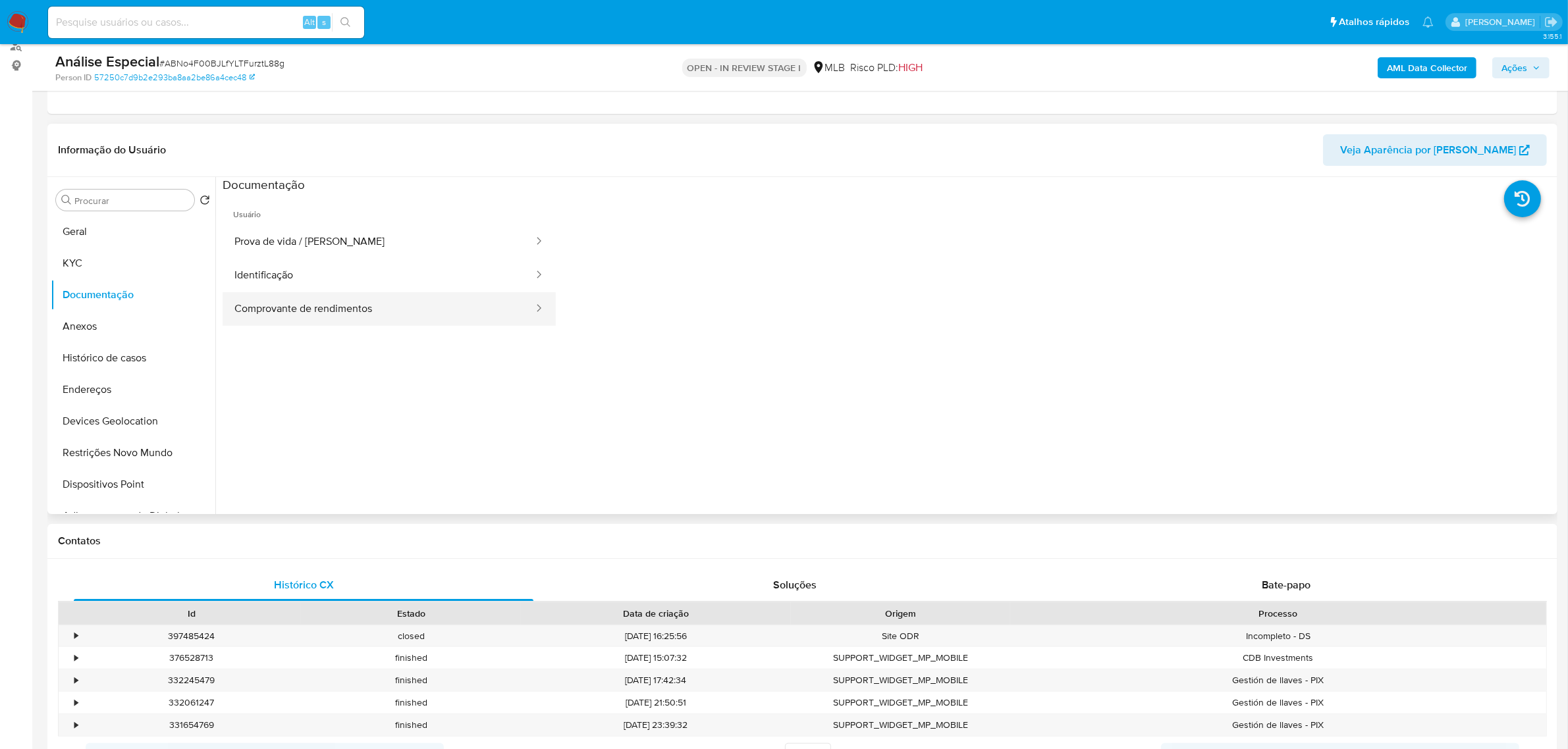
click at [327, 308] on button "Comprovante de rendimentos" at bounding box center [378, 309] width 312 height 34
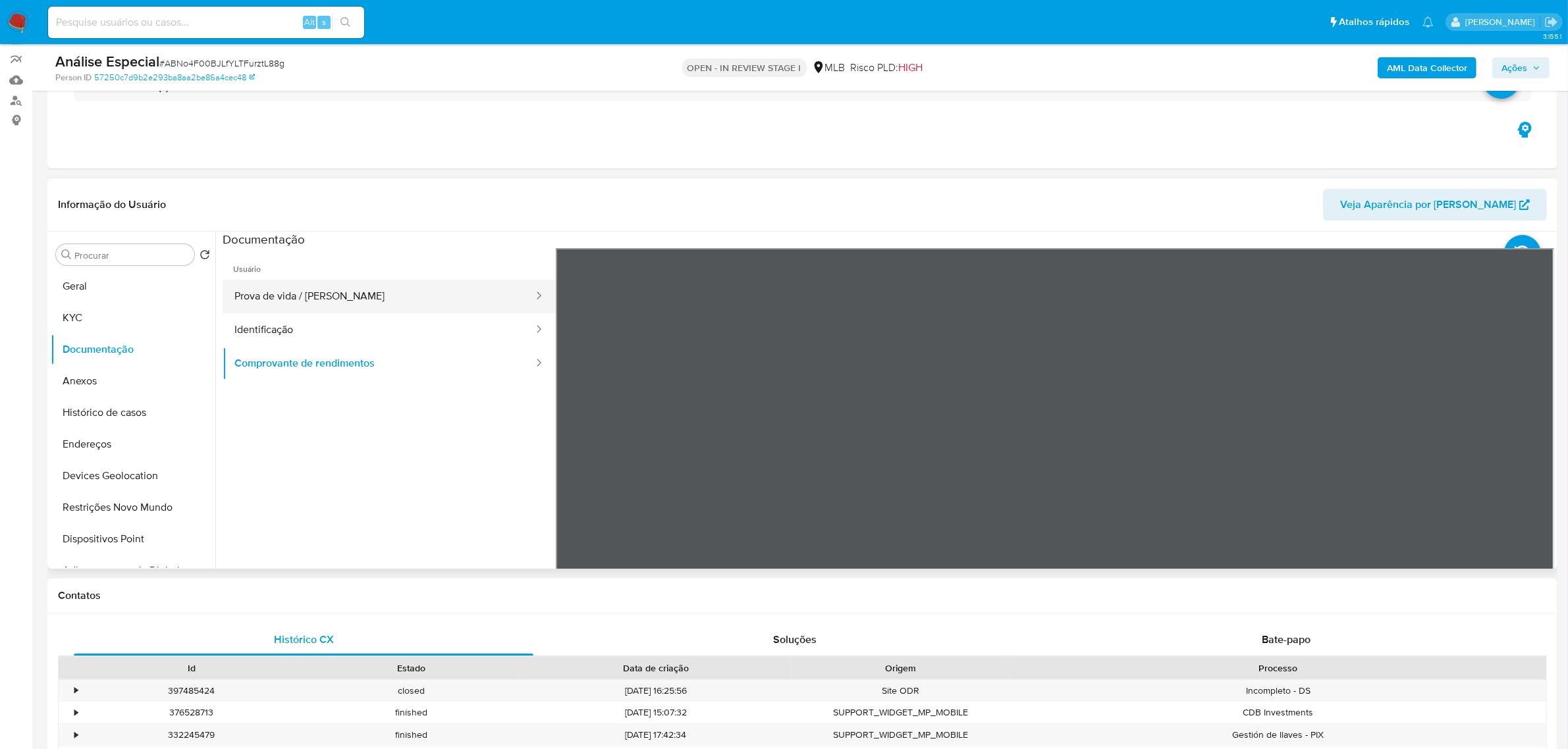
scroll to position [82, 0]
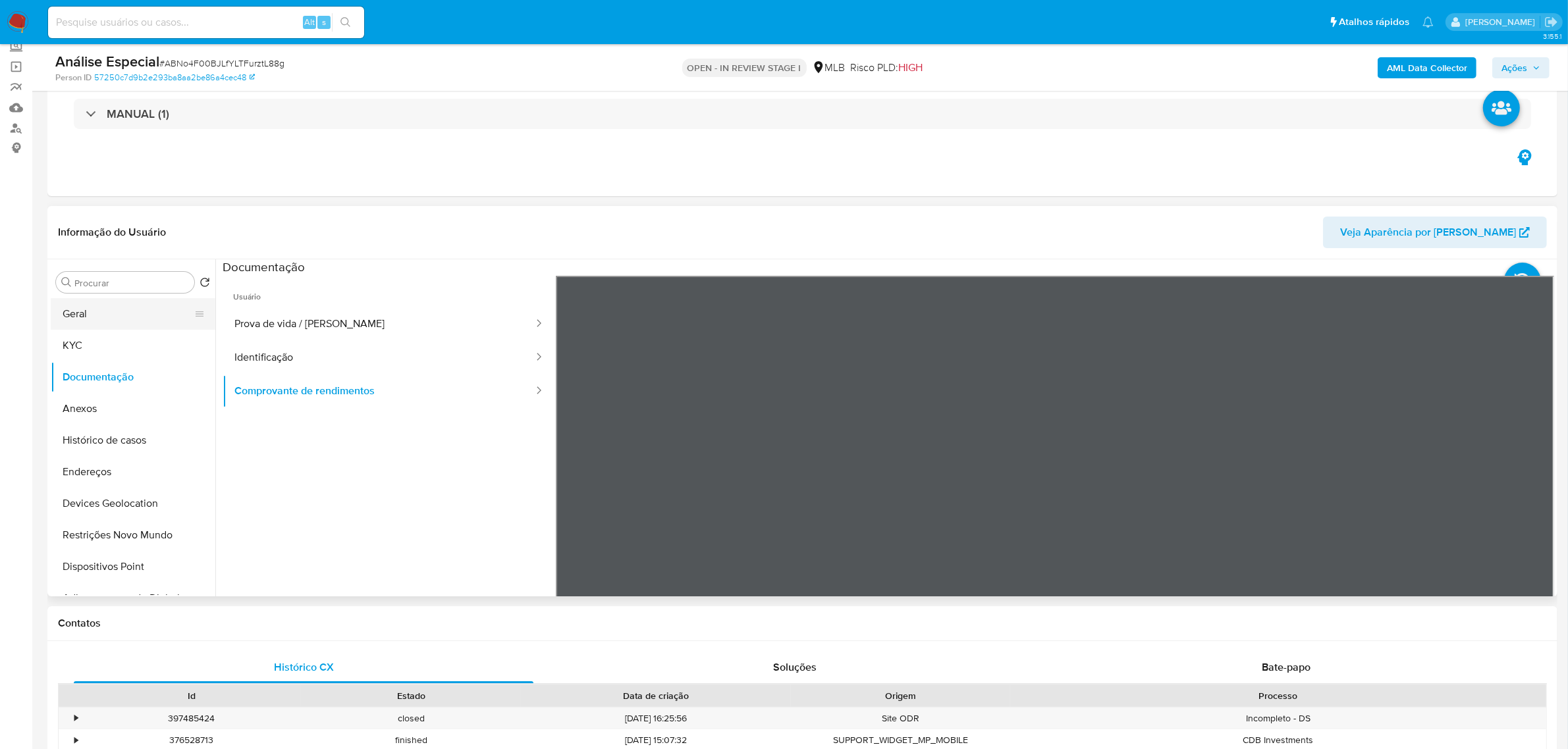
click at [80, 316] on button "Geral" at bounding box center [127, 314] width 154 height 32
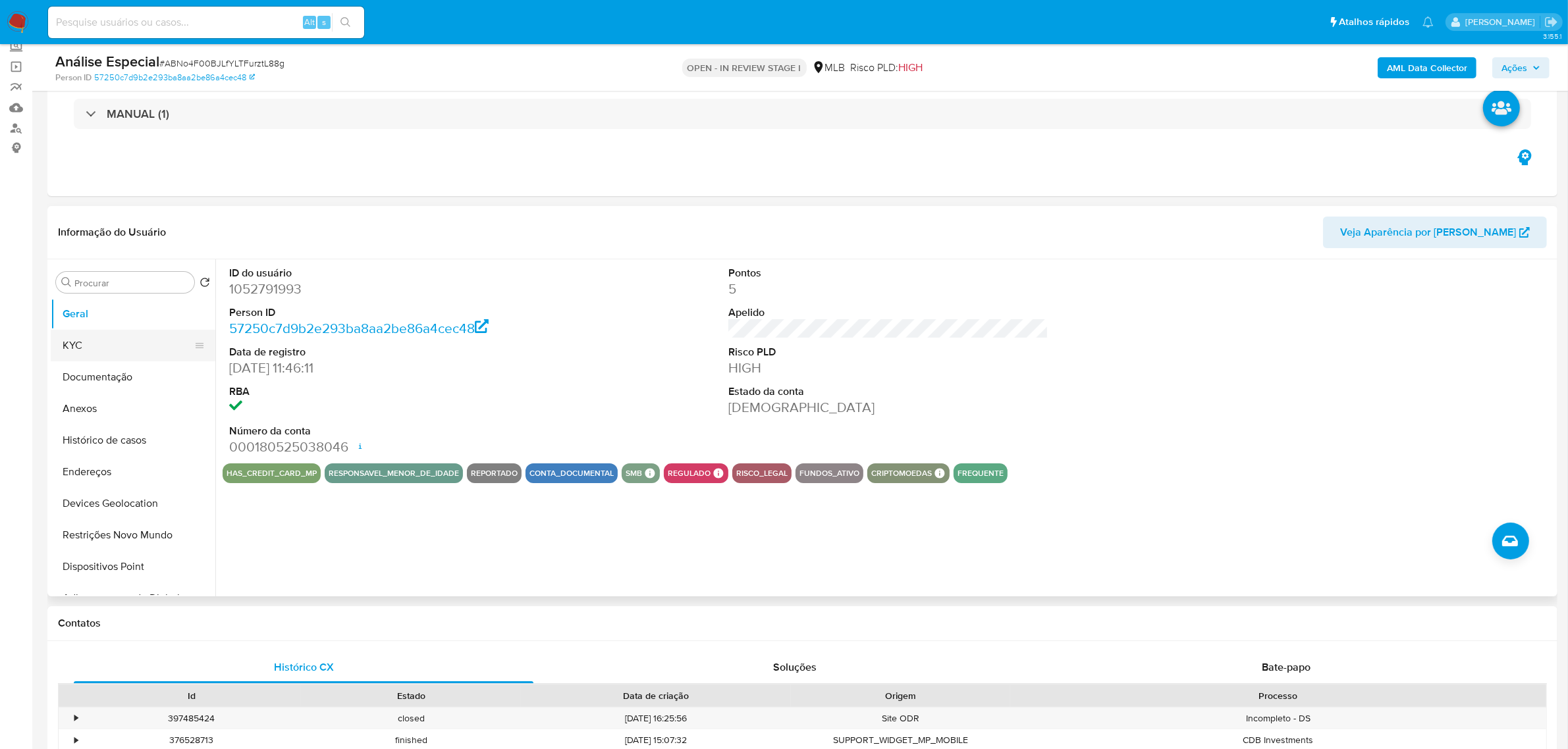
click at [115, 351] on button "KYC" at bounding box center [127, 346] width 154 height 32
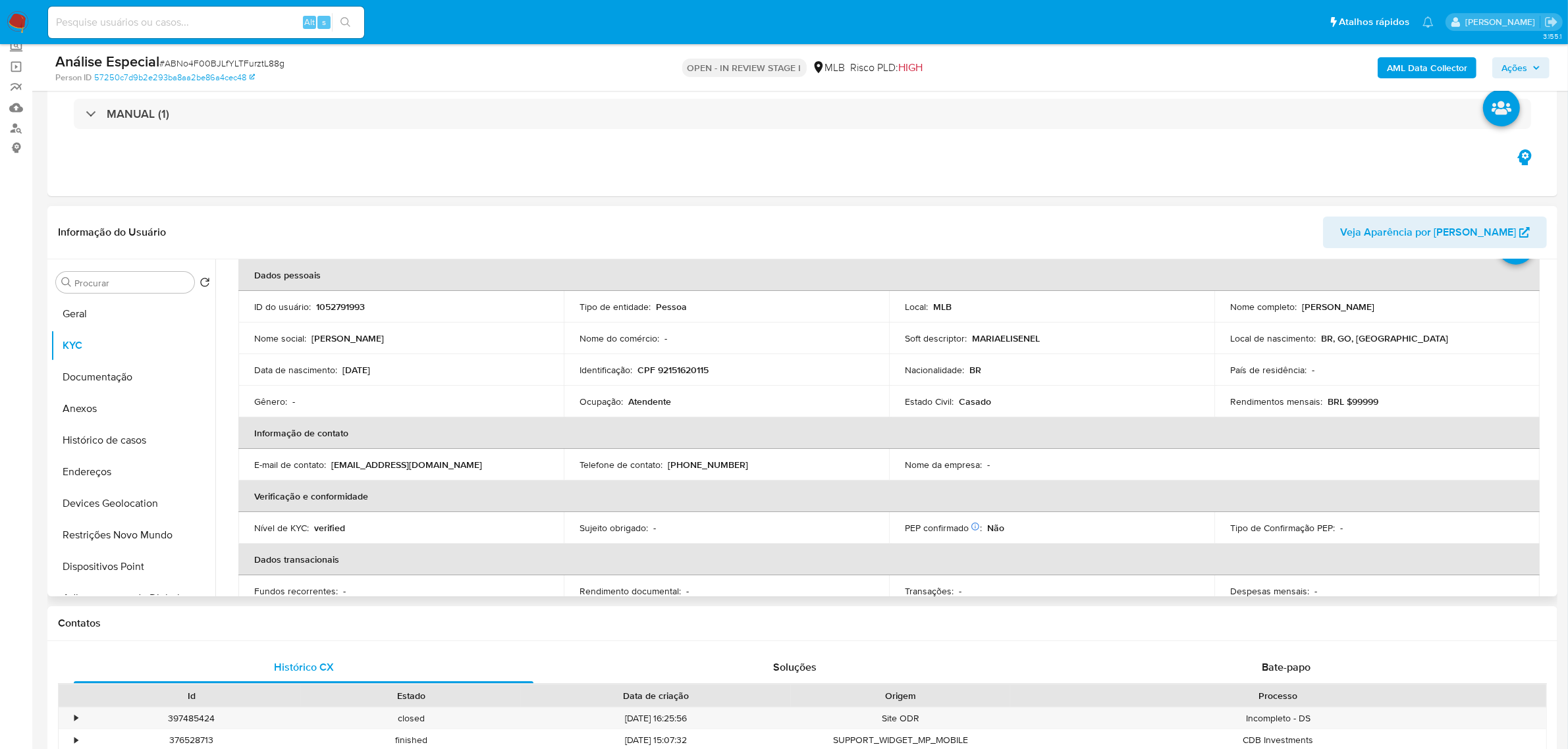
scroll to position [165, 0]
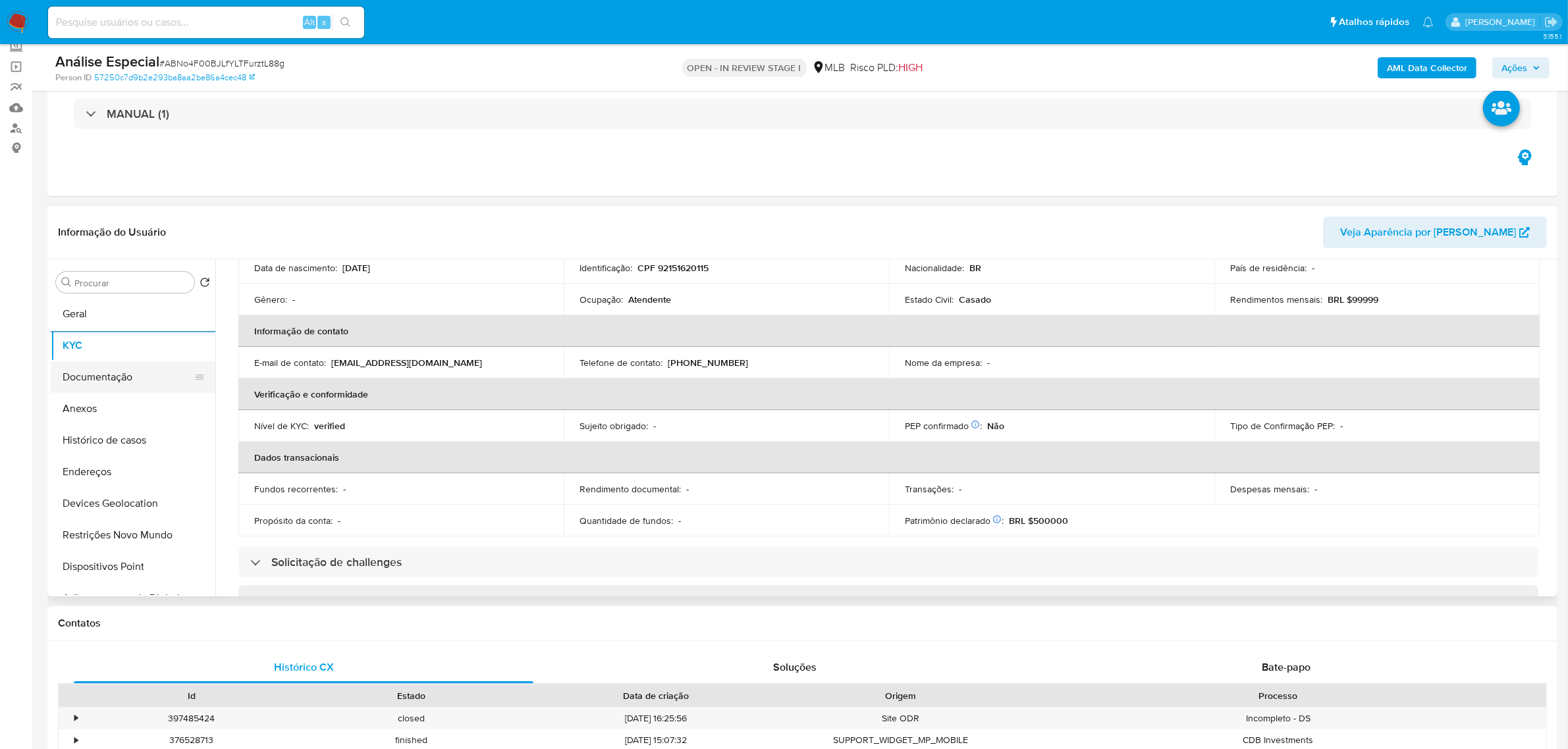
click at [103, 378] on button "Documentação" at bounding box center [127, 378] width 154 height 32
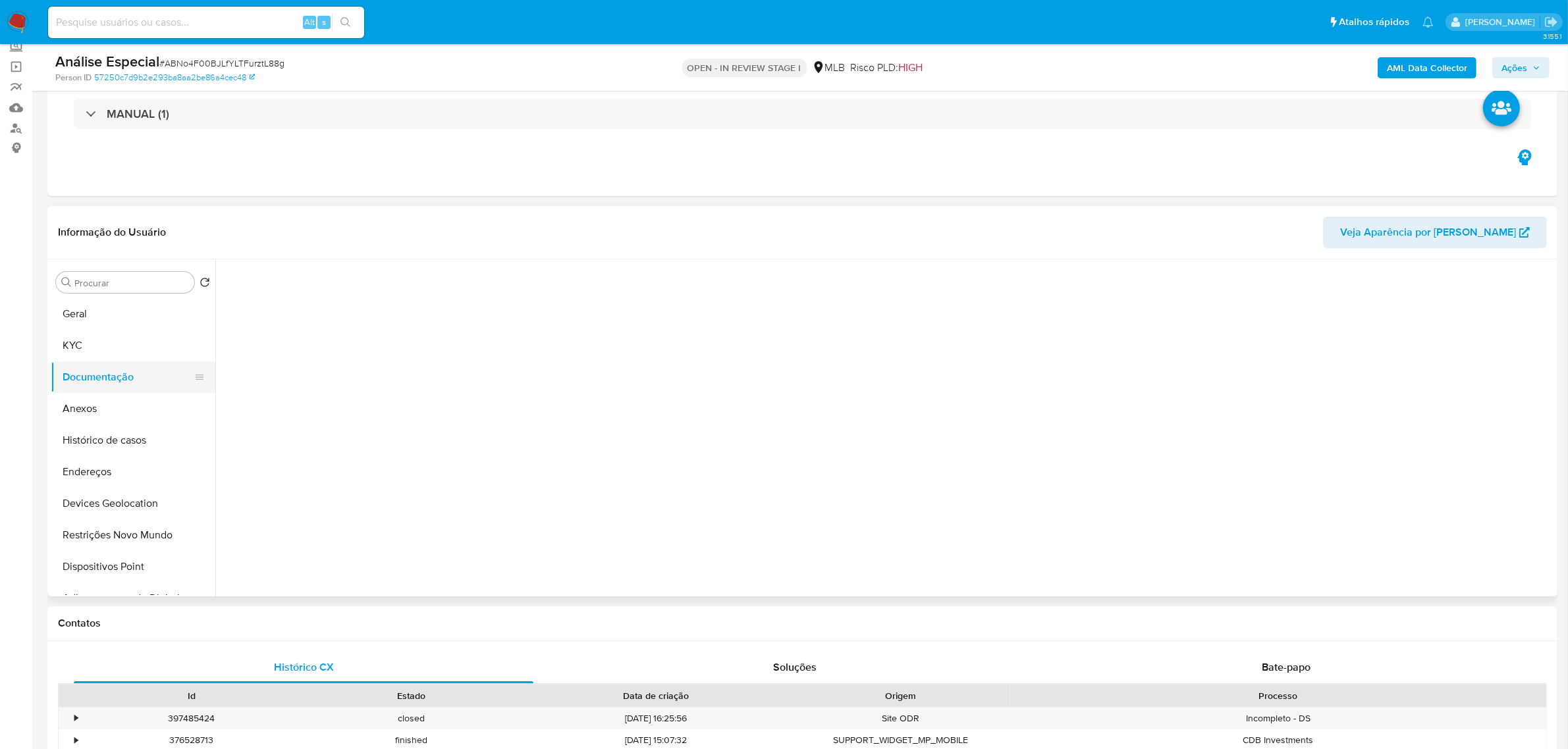
scroll to position [0, 0]
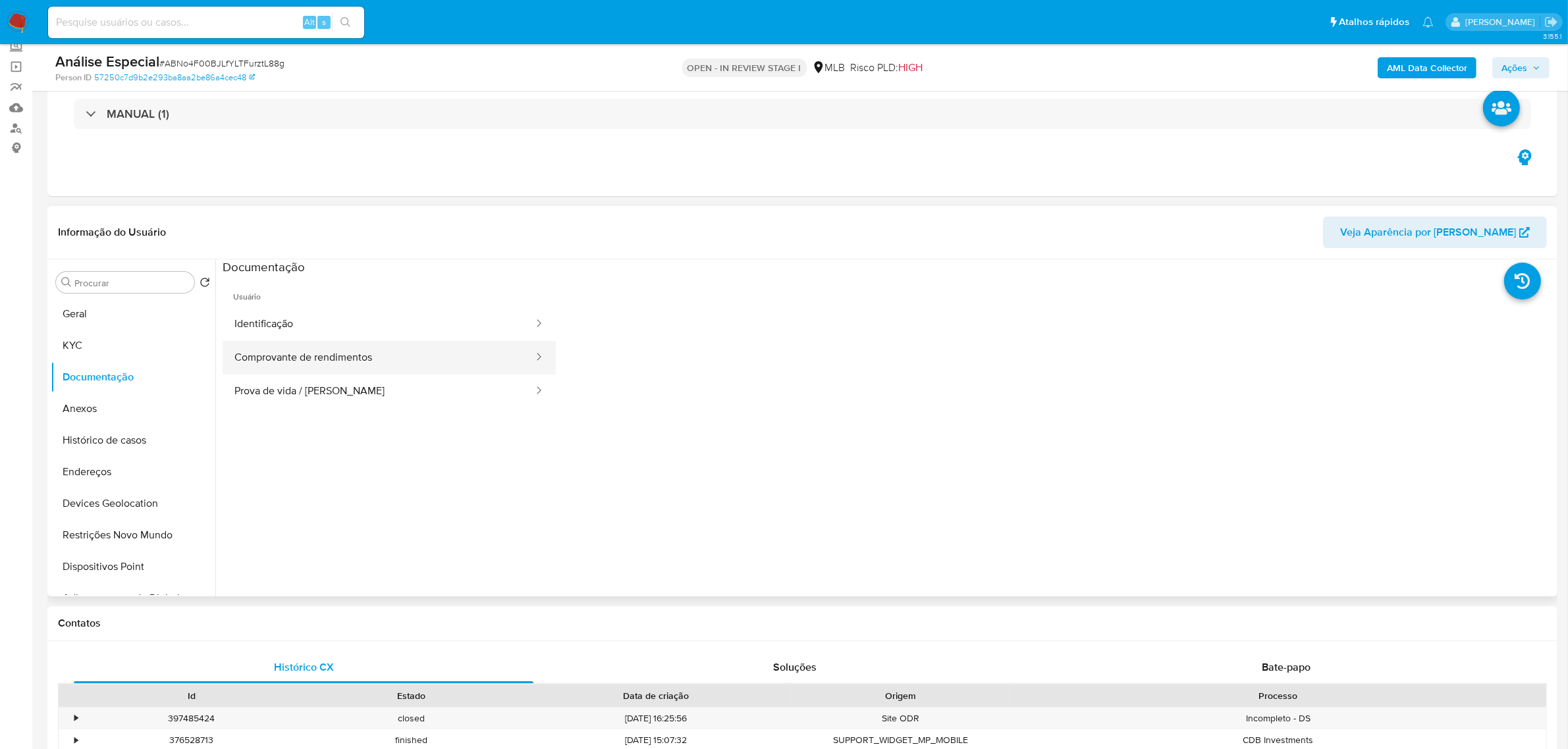
click at [436, 360] on button "Comprovante de rendimentos" at bounding box center [378, 358] width 312 height 34
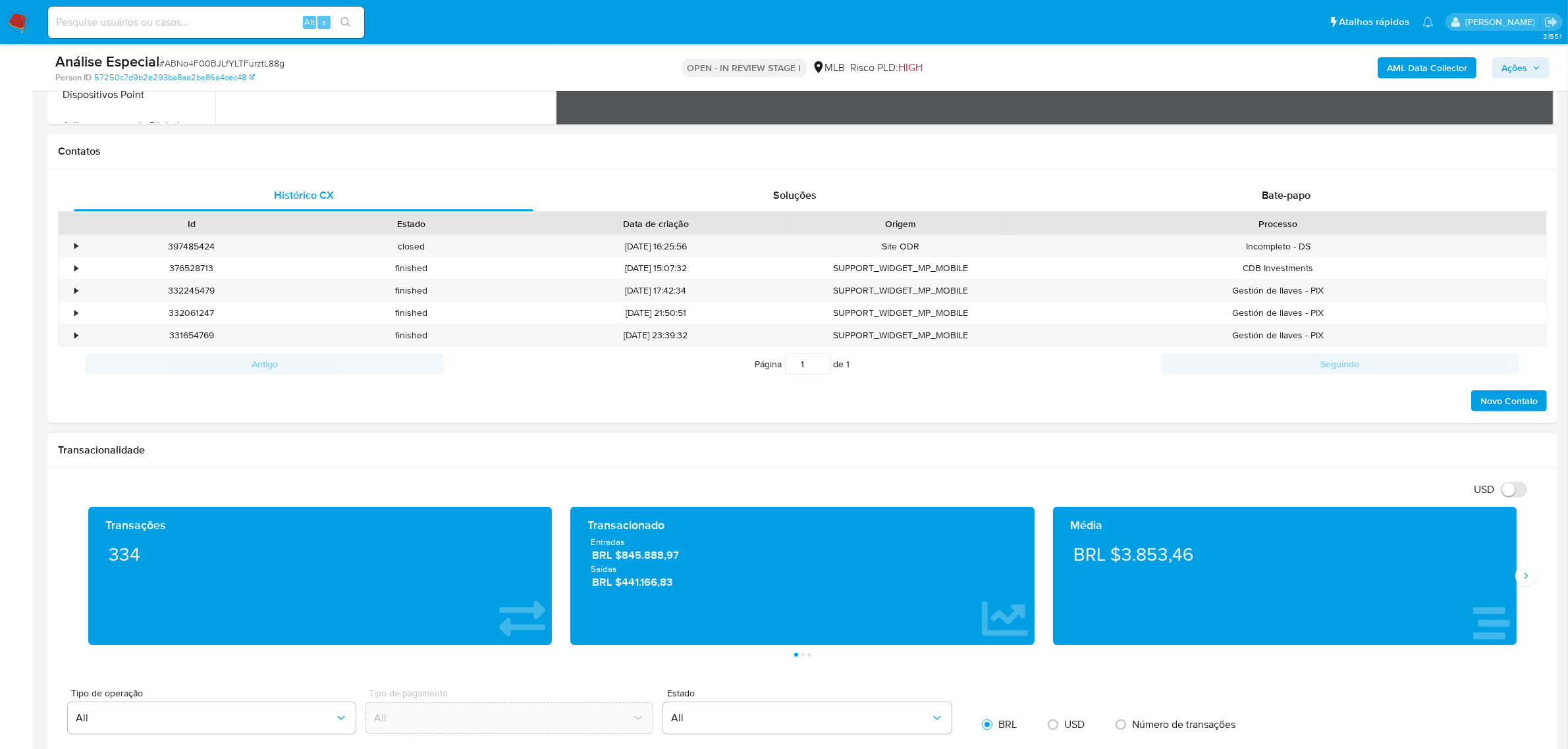
scroll to position [658, 0]
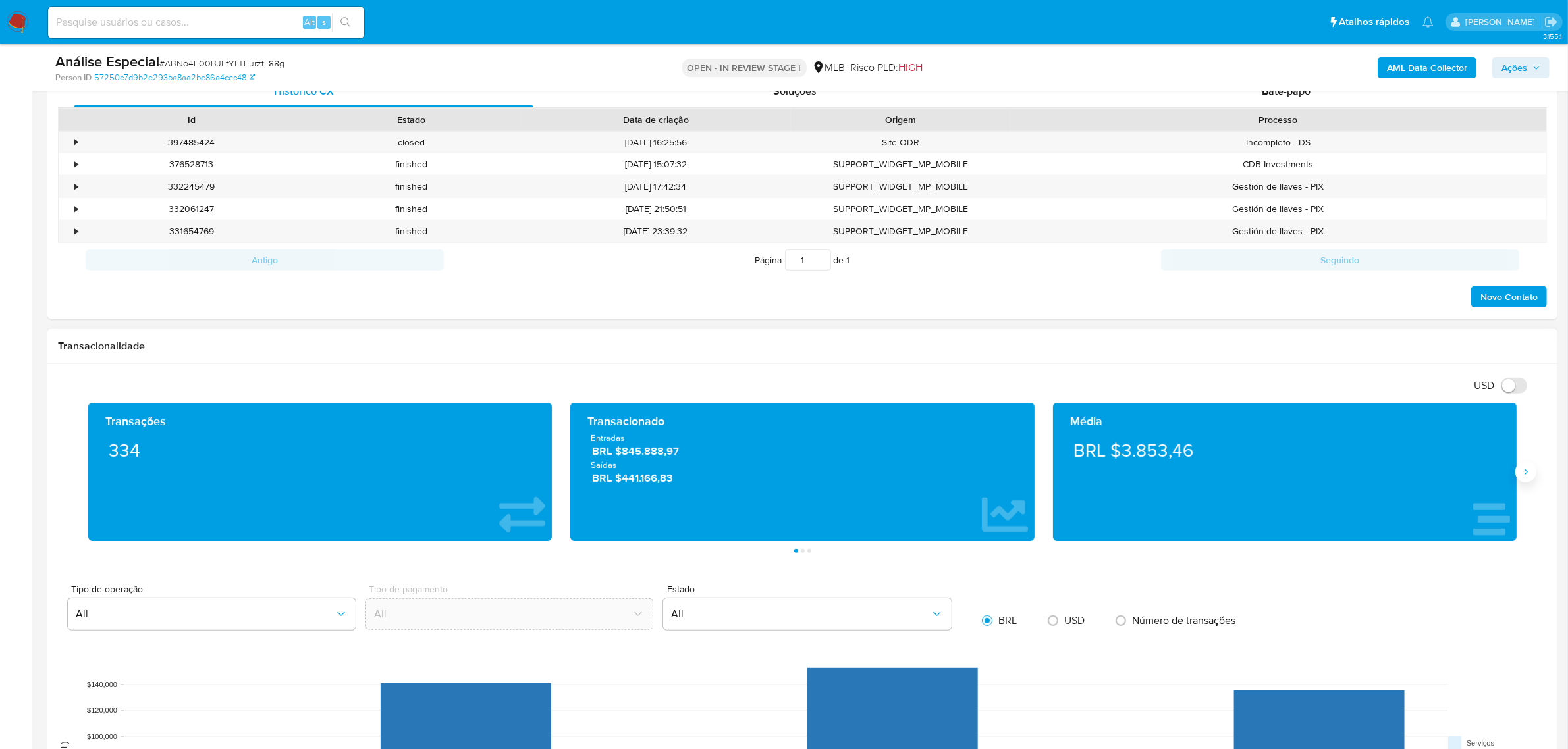
click at [1528, 476] on icon "Siguiente" at bounding box center [1525, 472] width 10 height 10
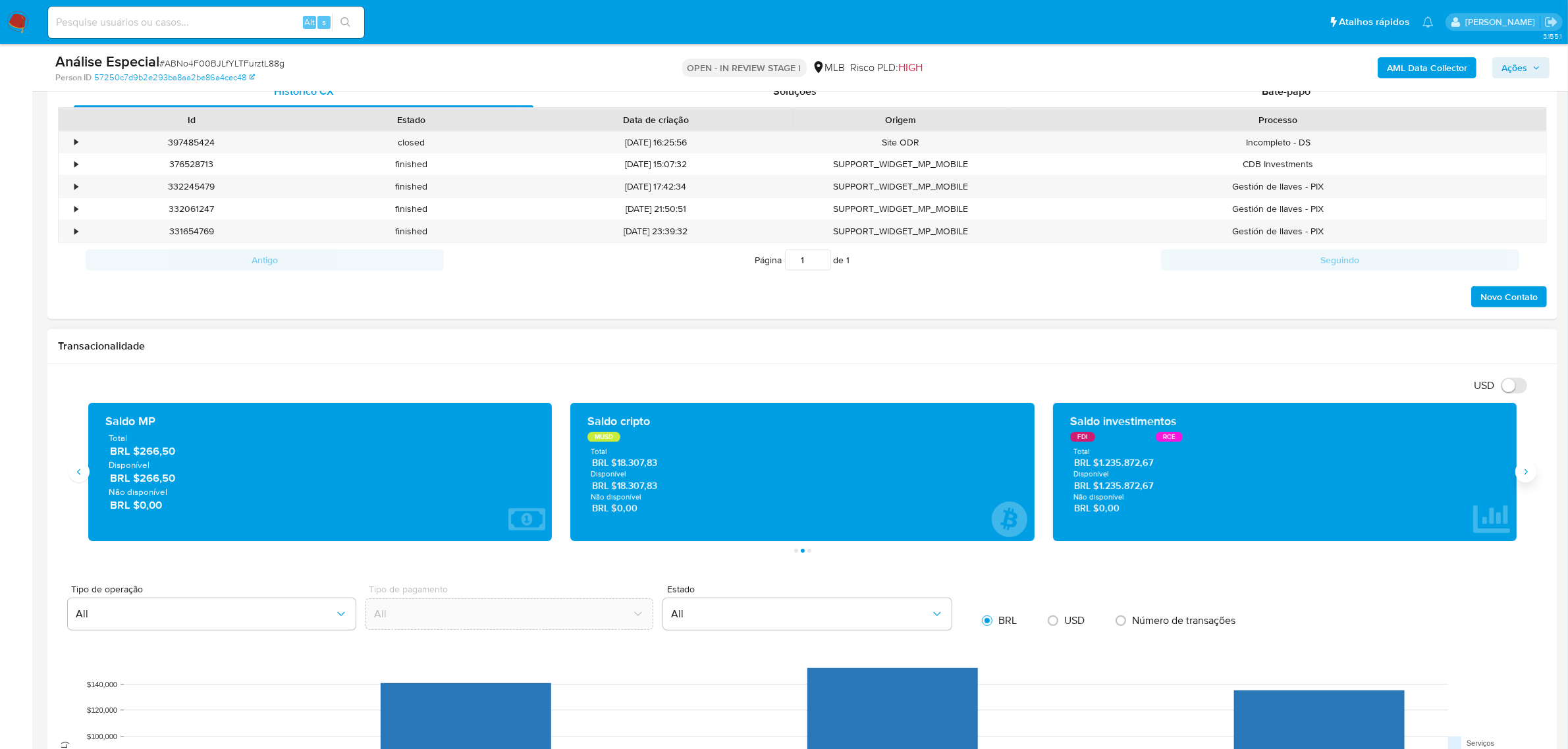
click at [1528, 476] on icon "Siguiente" at bounding box center [1525, 472] width 10 height 10
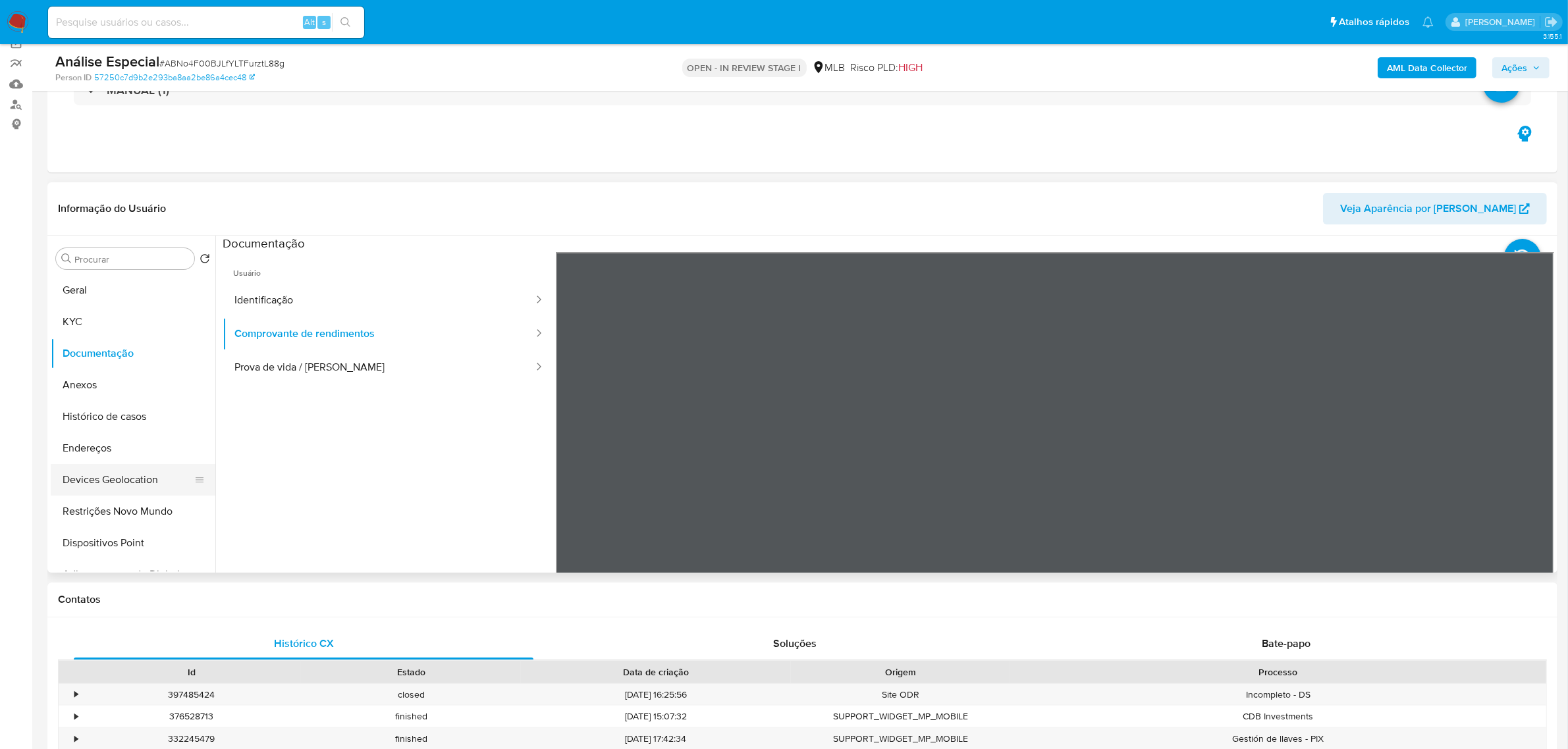
scroll to position [0, 0]
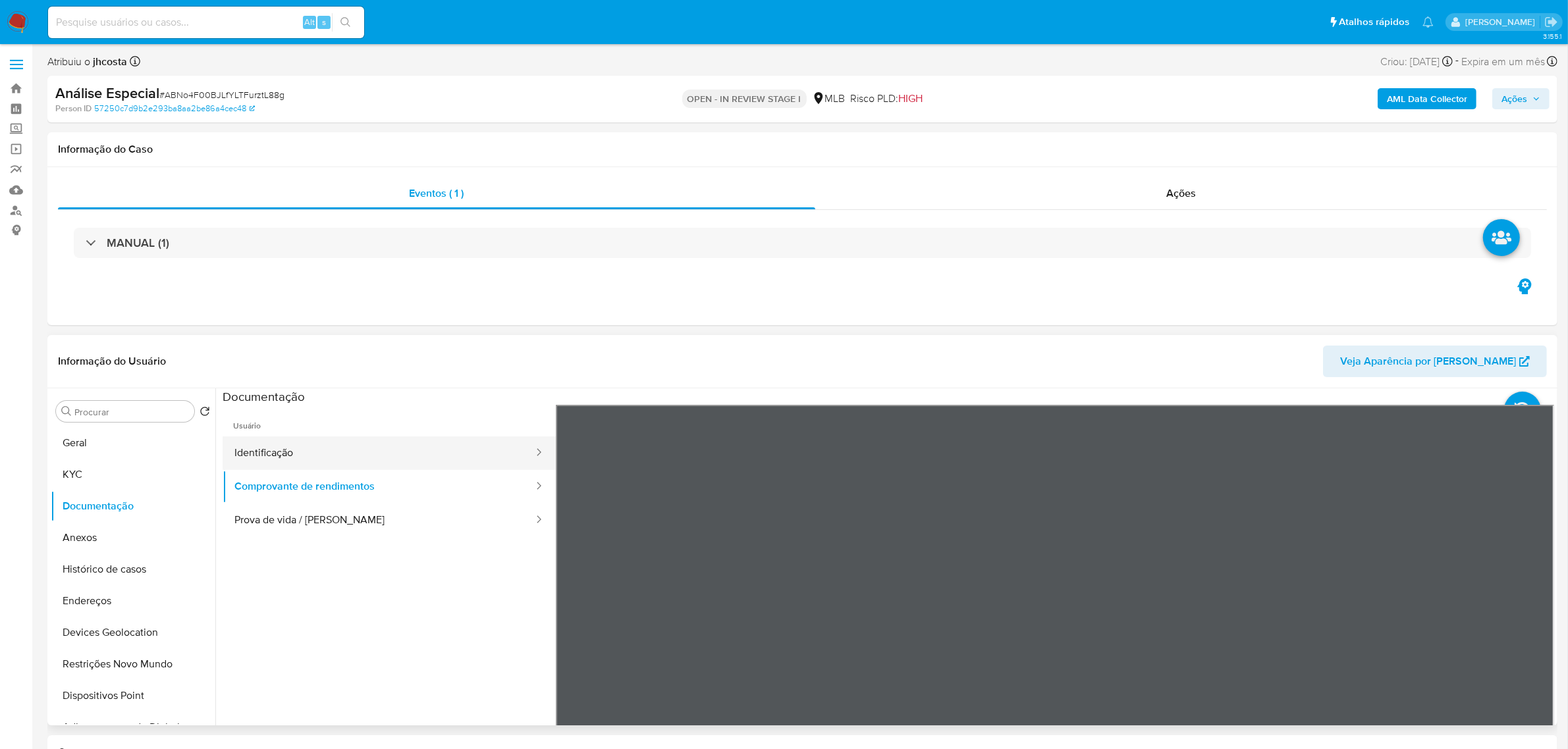
click at [270, 456] on button "Identificação" at bounding box center [378, 454] width 312 height 34
click at [1531, 620] on icon at bounding box center [1537, 619] width 26 height 26
click at [396, 499] on button "Comprovante de rendimentos" at bounding box center [378, 487] width 312 height 34
click at [389, 515] on button "Prova de vida / [PERSON_NAME]" at bounding box center [378, 520] width 312 height 34
click at [322, 464] on button "Identificação" at bounding box center [378, 454] width 312 height 34
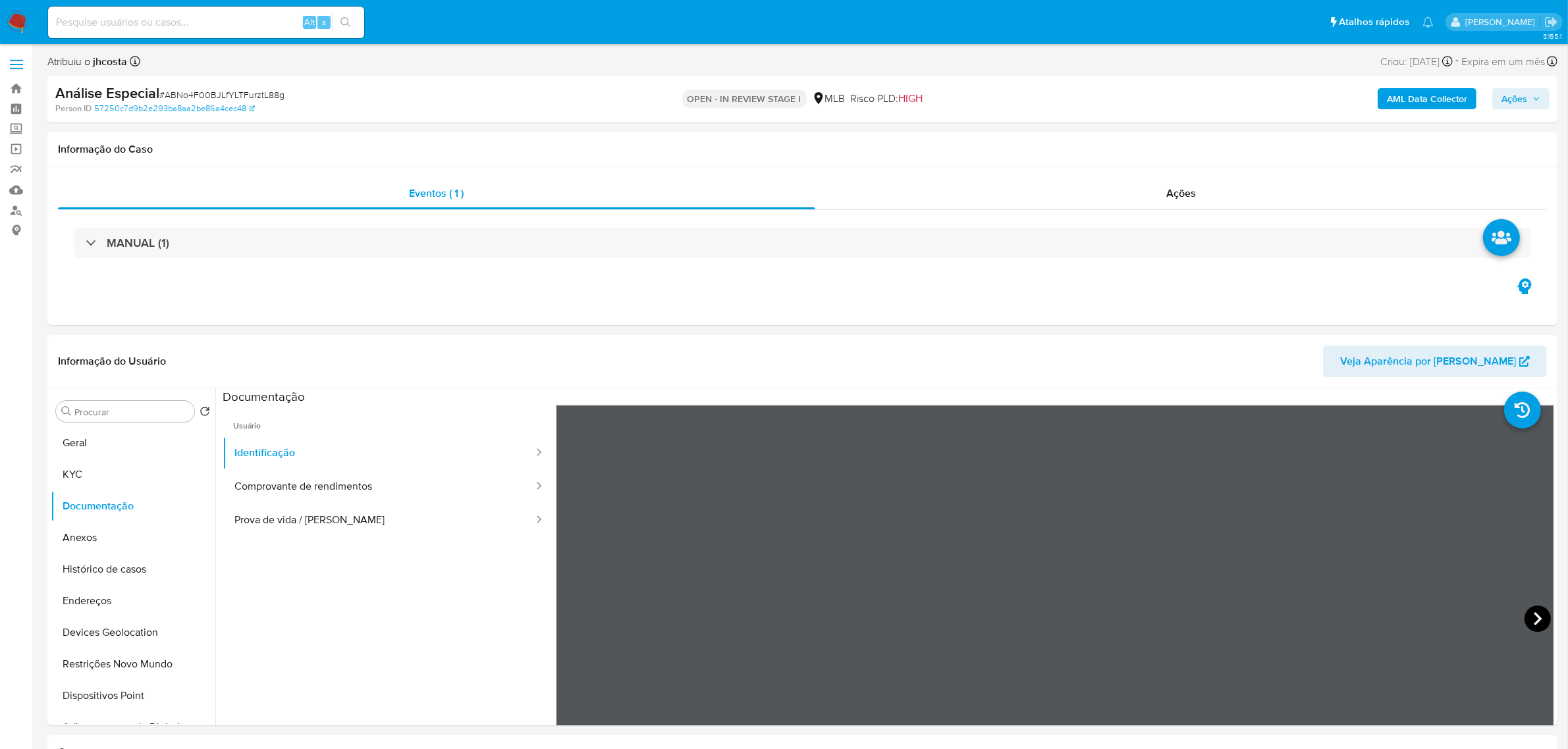
click at [1528, 614] on icon at bounding box center [1537, 619] width 26 height 26
click at [60, 466] on button "KYC" at bounding box center [127, 475] width 154 height 32
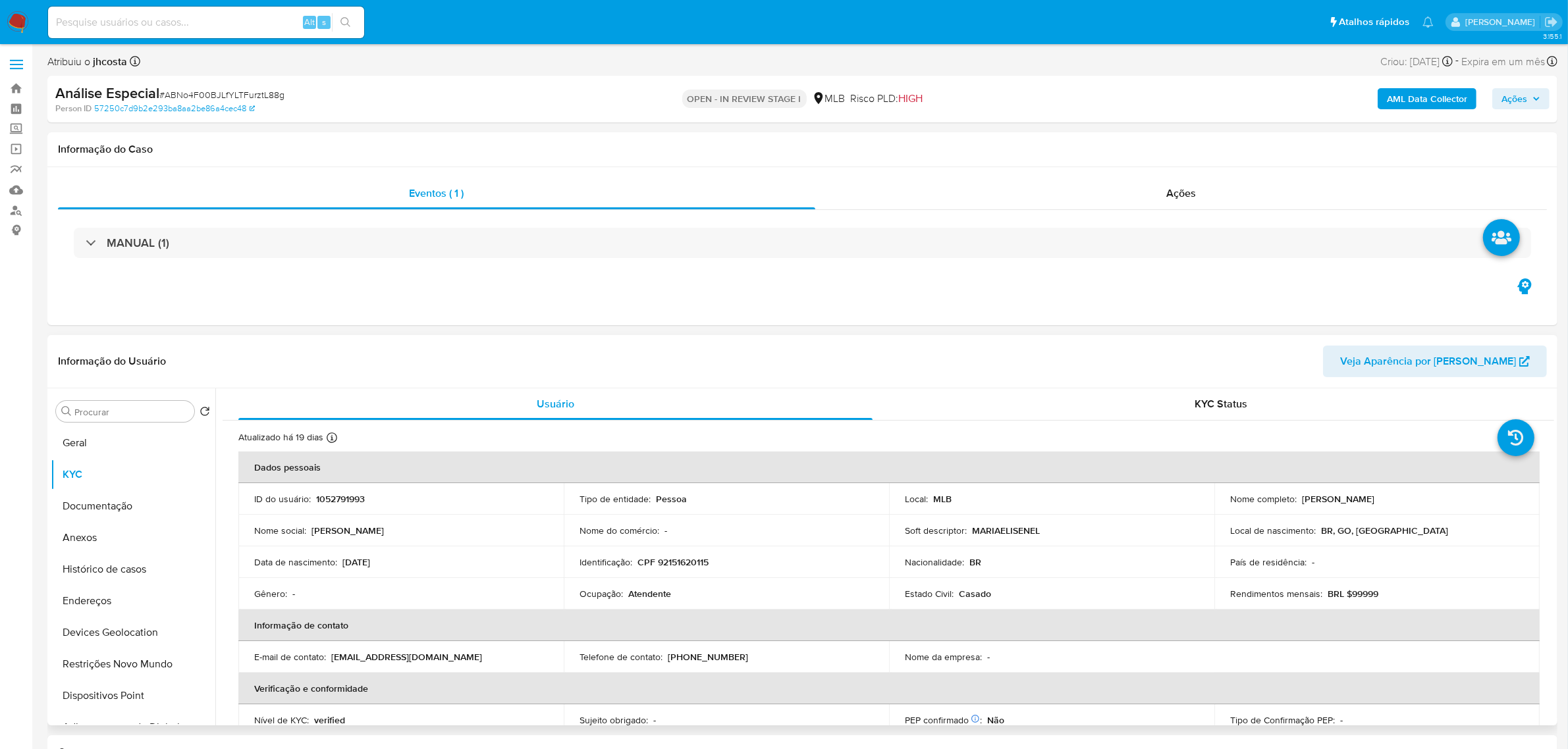
drag, startPoint x: 1298, startPoint y: 496, endPoint x: 1436, endPoint y: 502, distance: 138.1
click at [1436, 502] on div "Nome completo : Maria Elisene Lino da Silva" at bounding box center [1376, 499] width 293 height 12
copy p "Maria Elisene Lino da Silva"
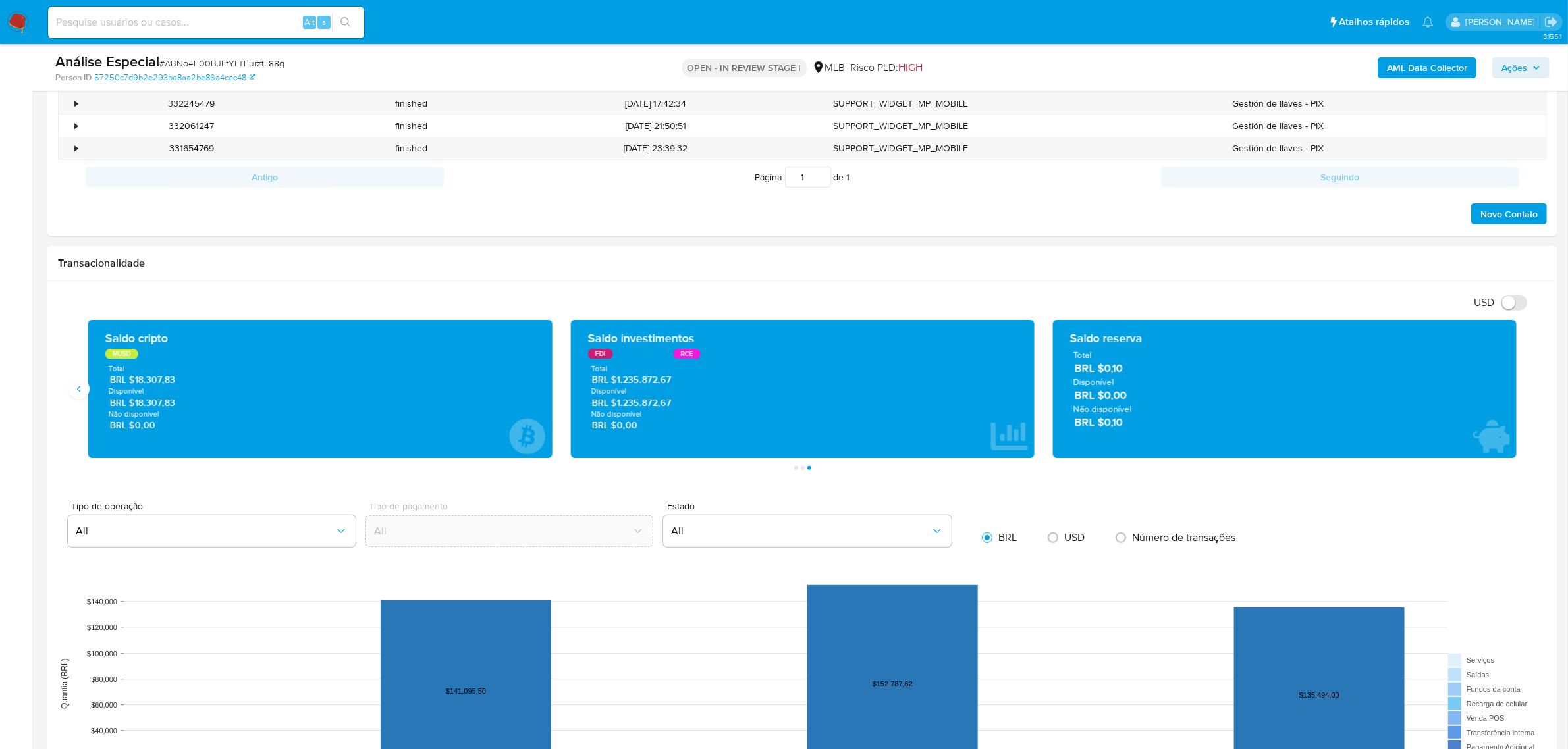
scroll to position [823, 0]
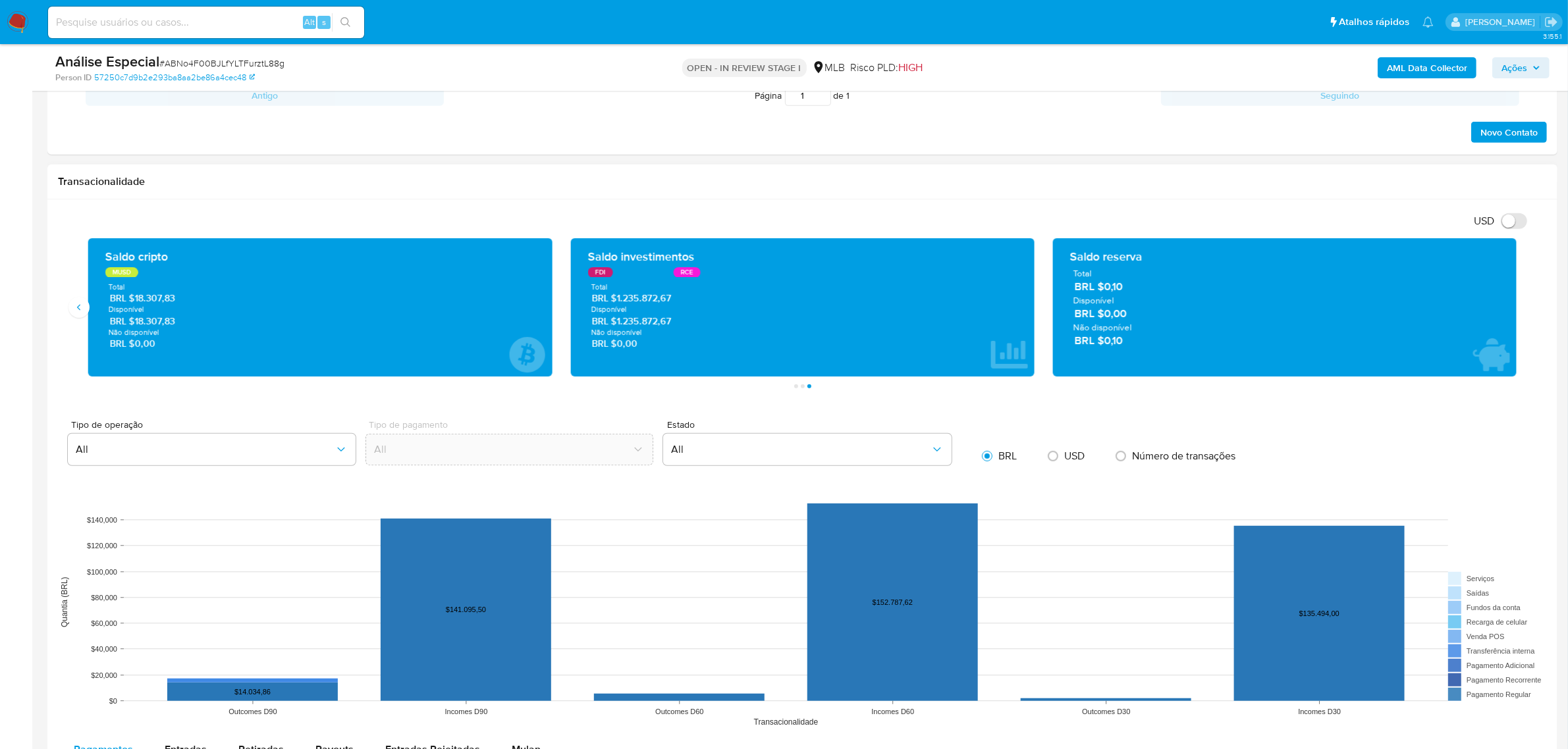
drag, startPoint x: 672, startPoint y: 302, endPoint x: 617, endPoint y: 303, distance: 55.0
click at [617, 303] on span "BRL $1.235.872,67" at bounding box center [803, 298] width 422 height 12
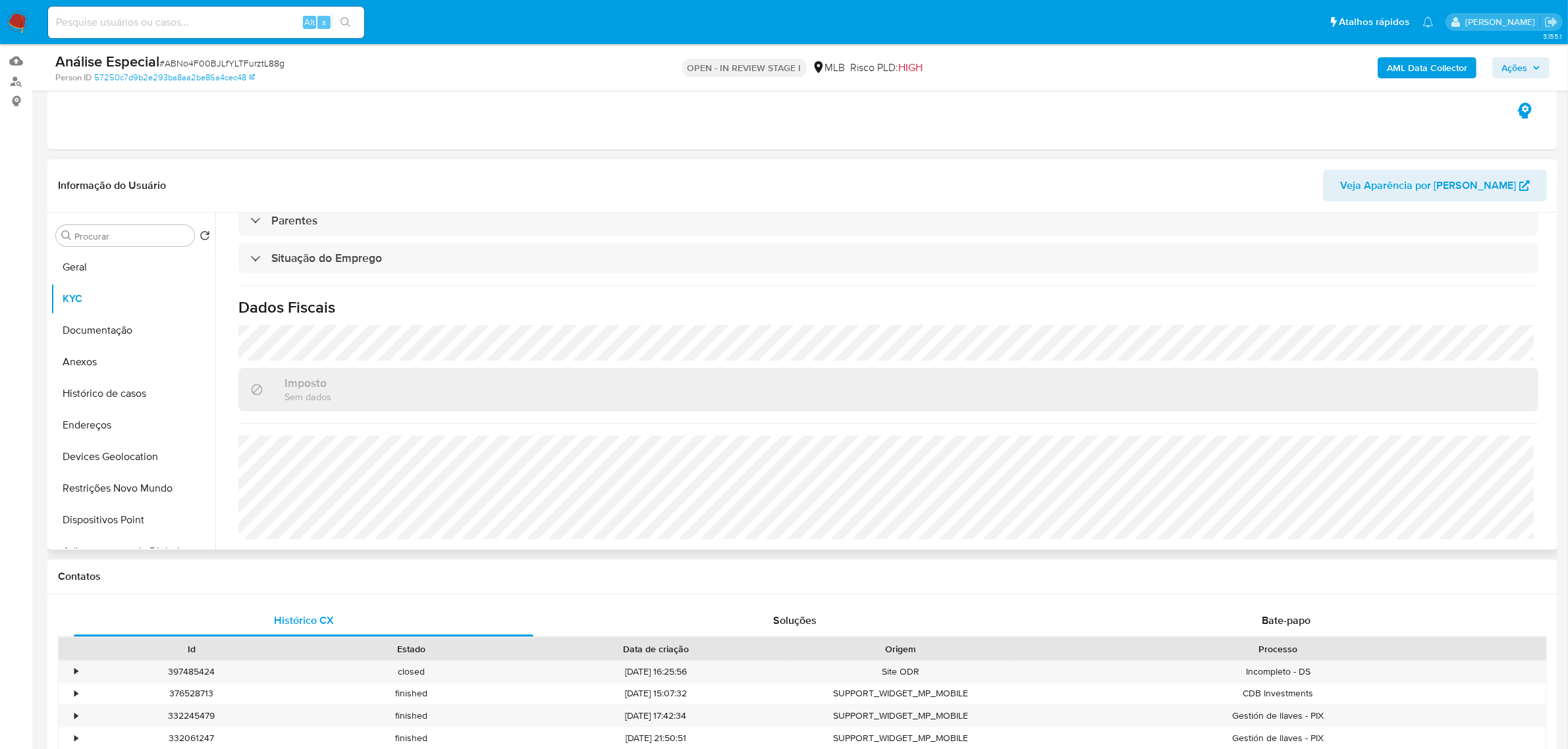
scroll to position [0, 0]
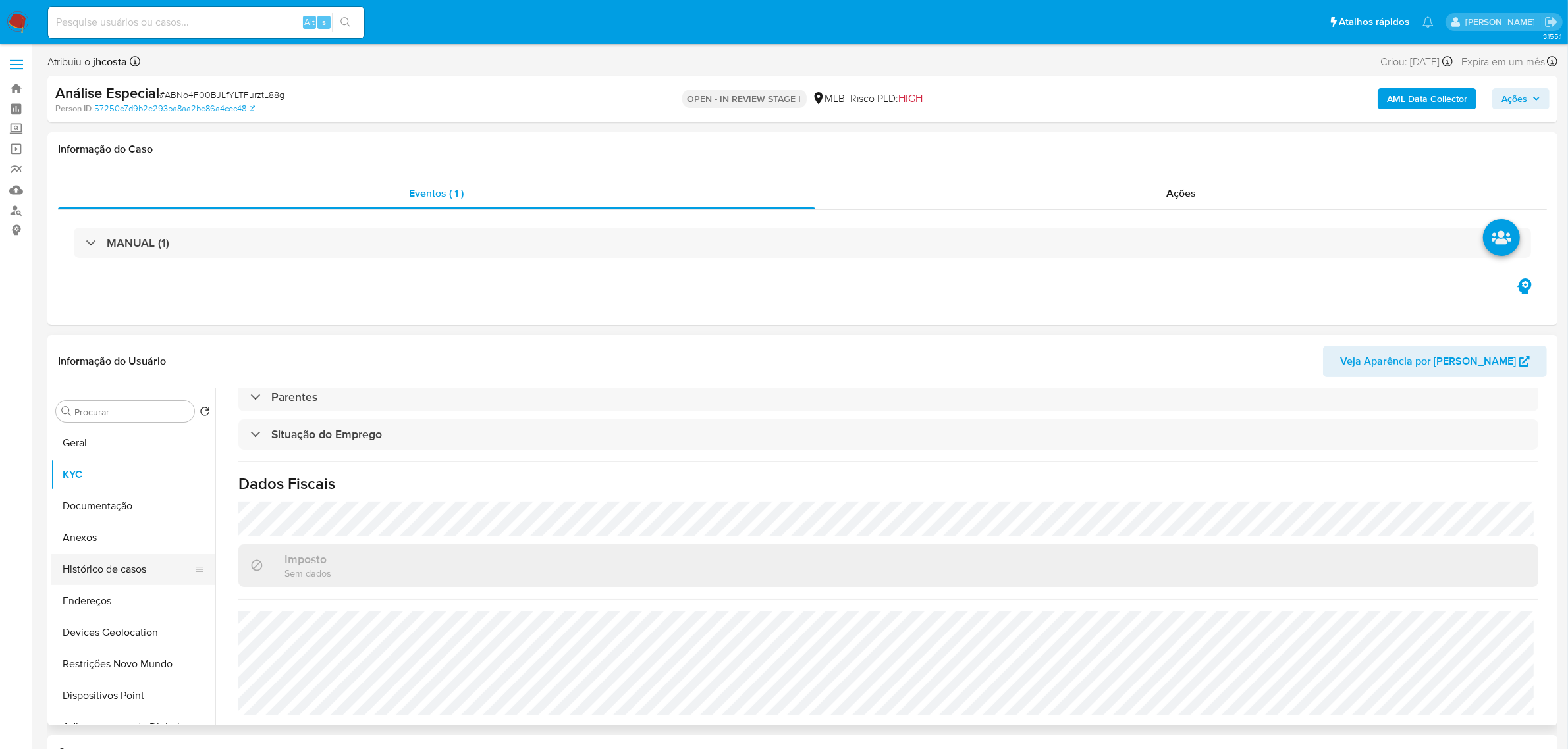
click at [125, 577] on button "Histórico de casos" at bounding box center [127, 570] width 154 height 32
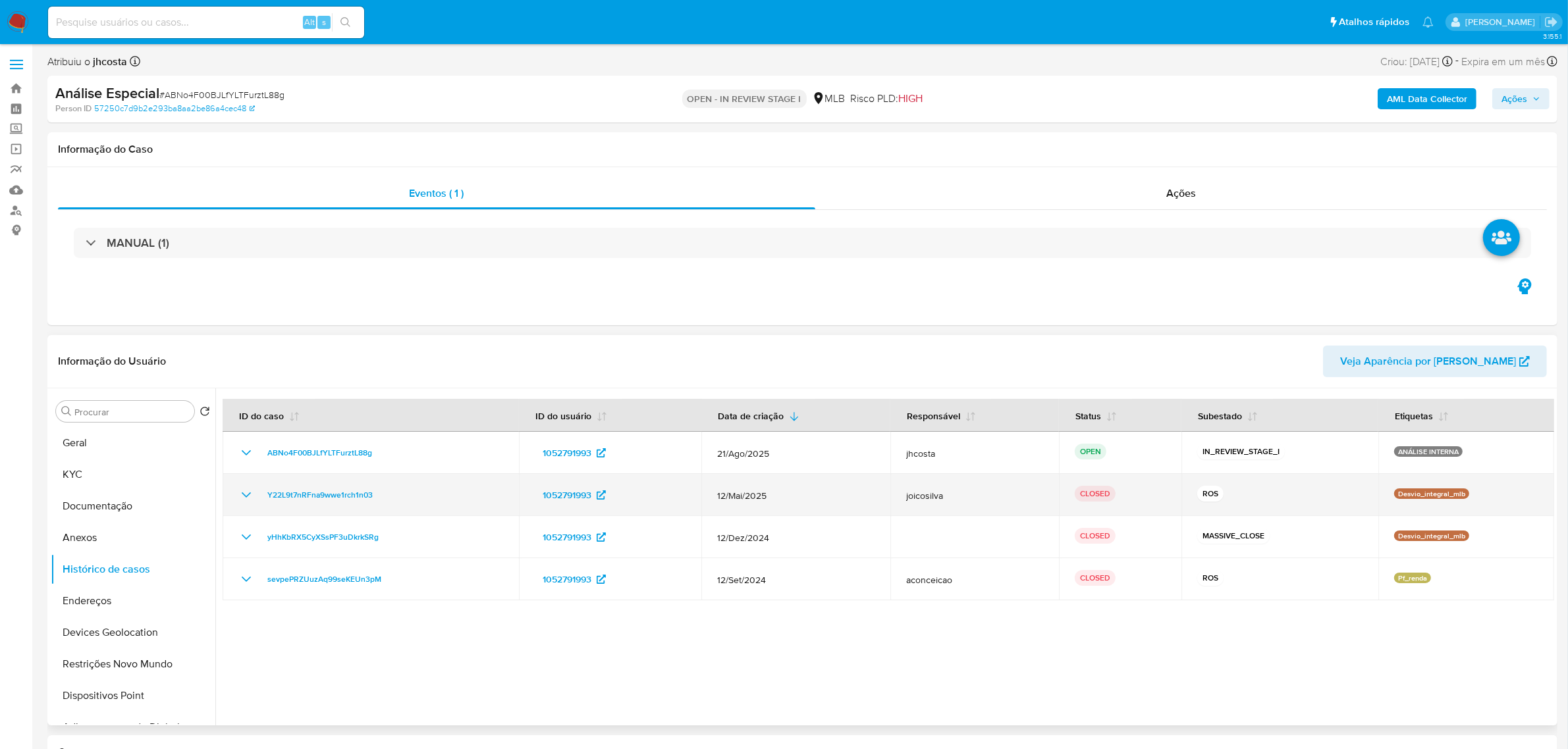
click at [249, 491] on icon "Mostrar/Ocultar" at bounding box center [246, 495] width 16 height 16
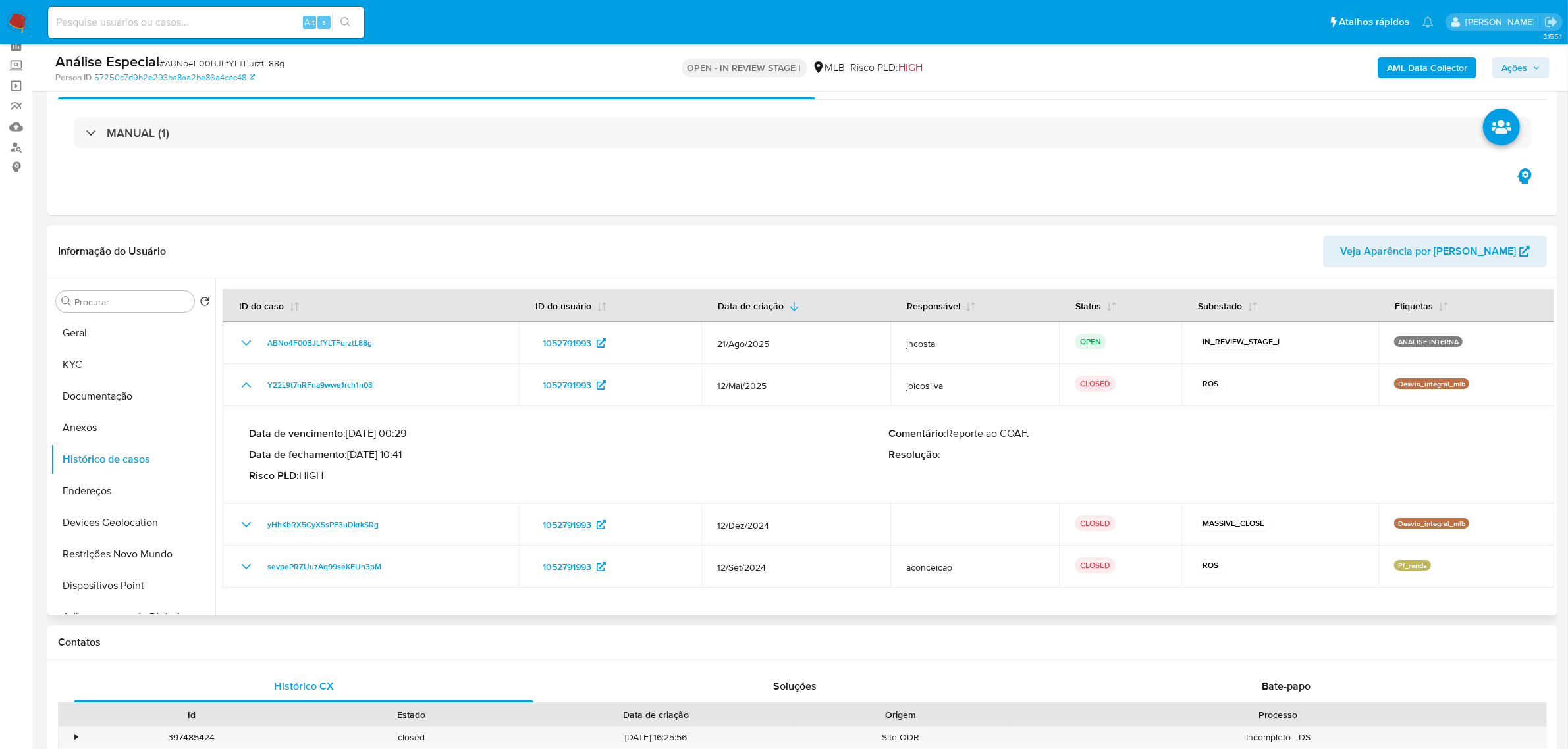
scroll to position [82, 0]
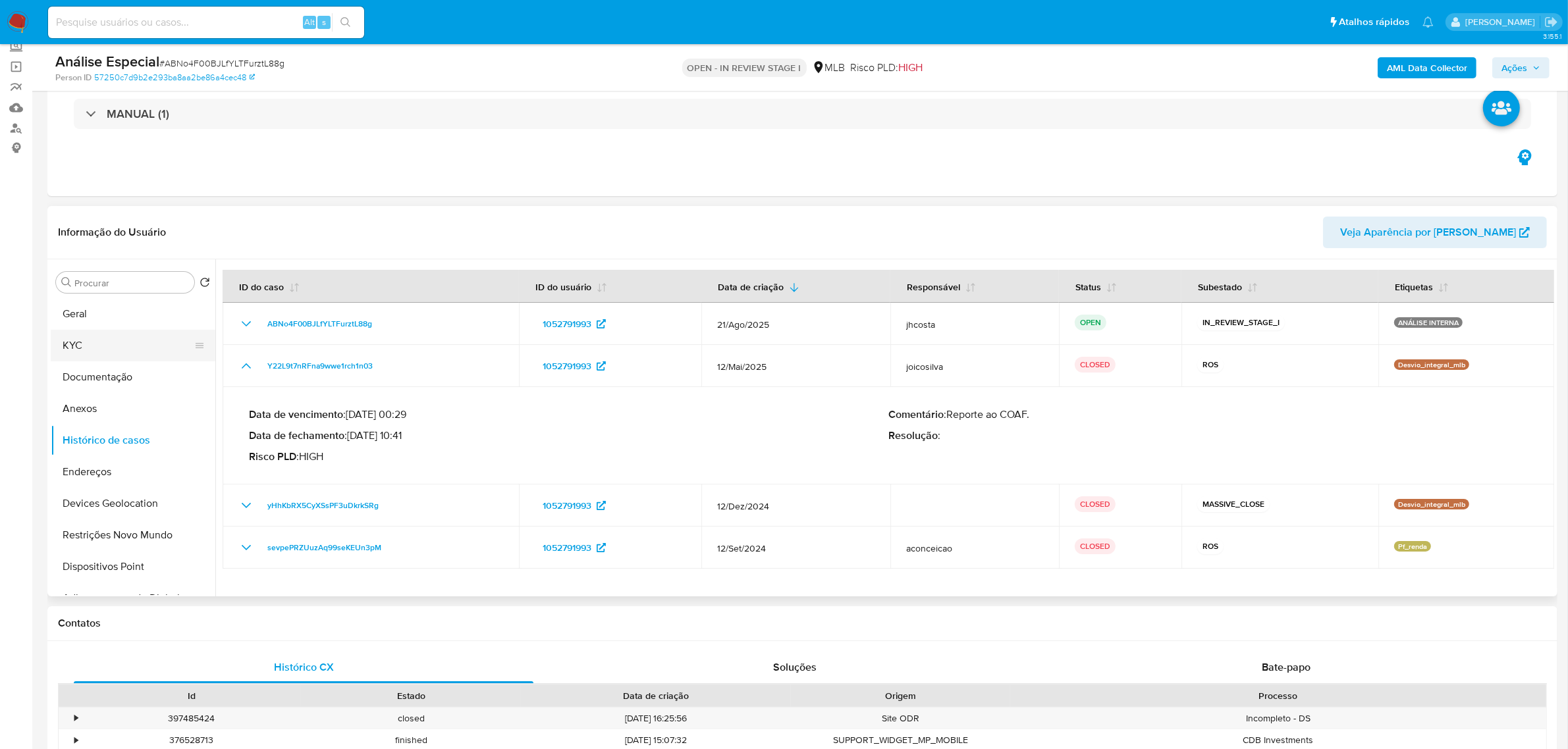
click at [120, 340] on button "KYC" at bounding box center [127, 346] width 154 height 32
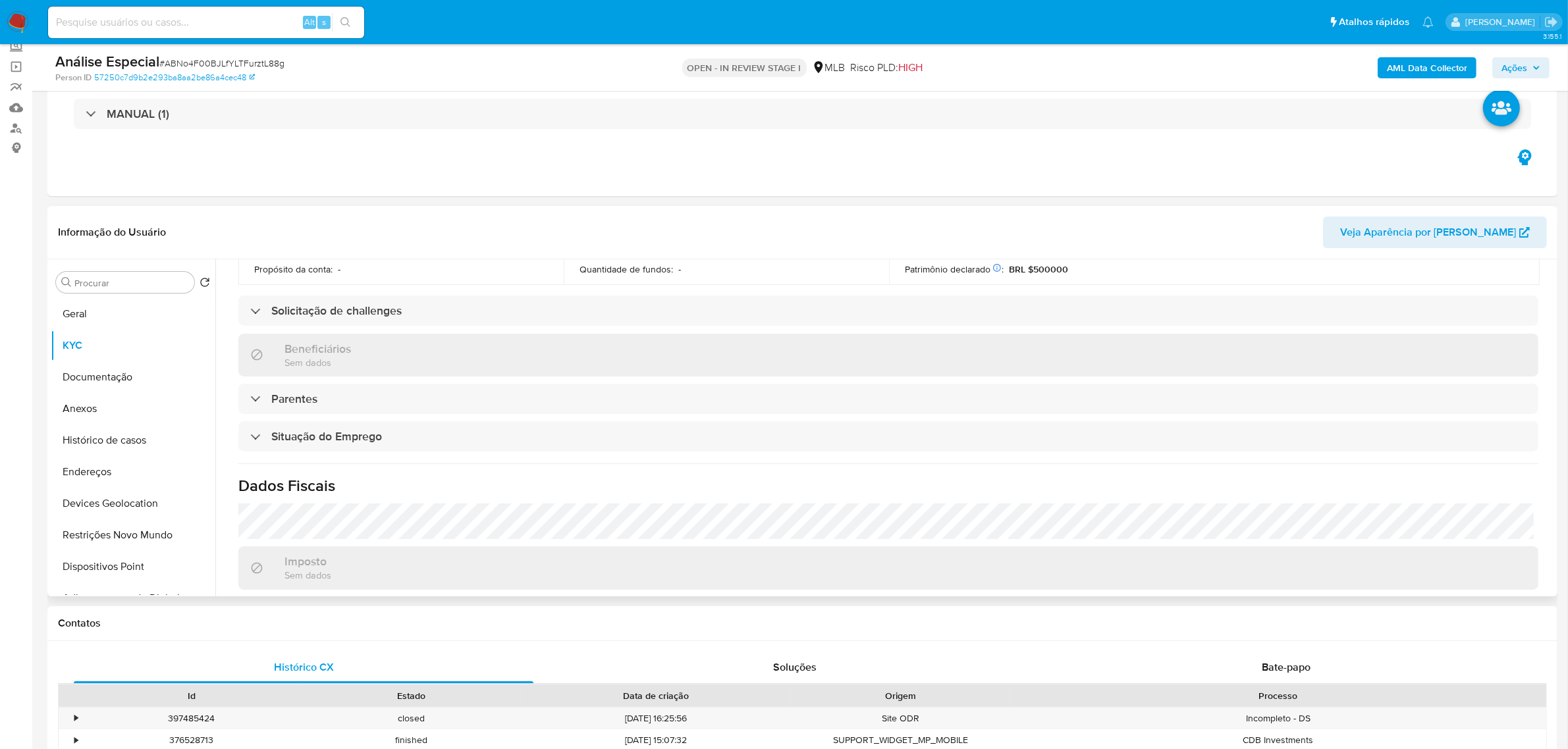
scroll to position [547, 0]
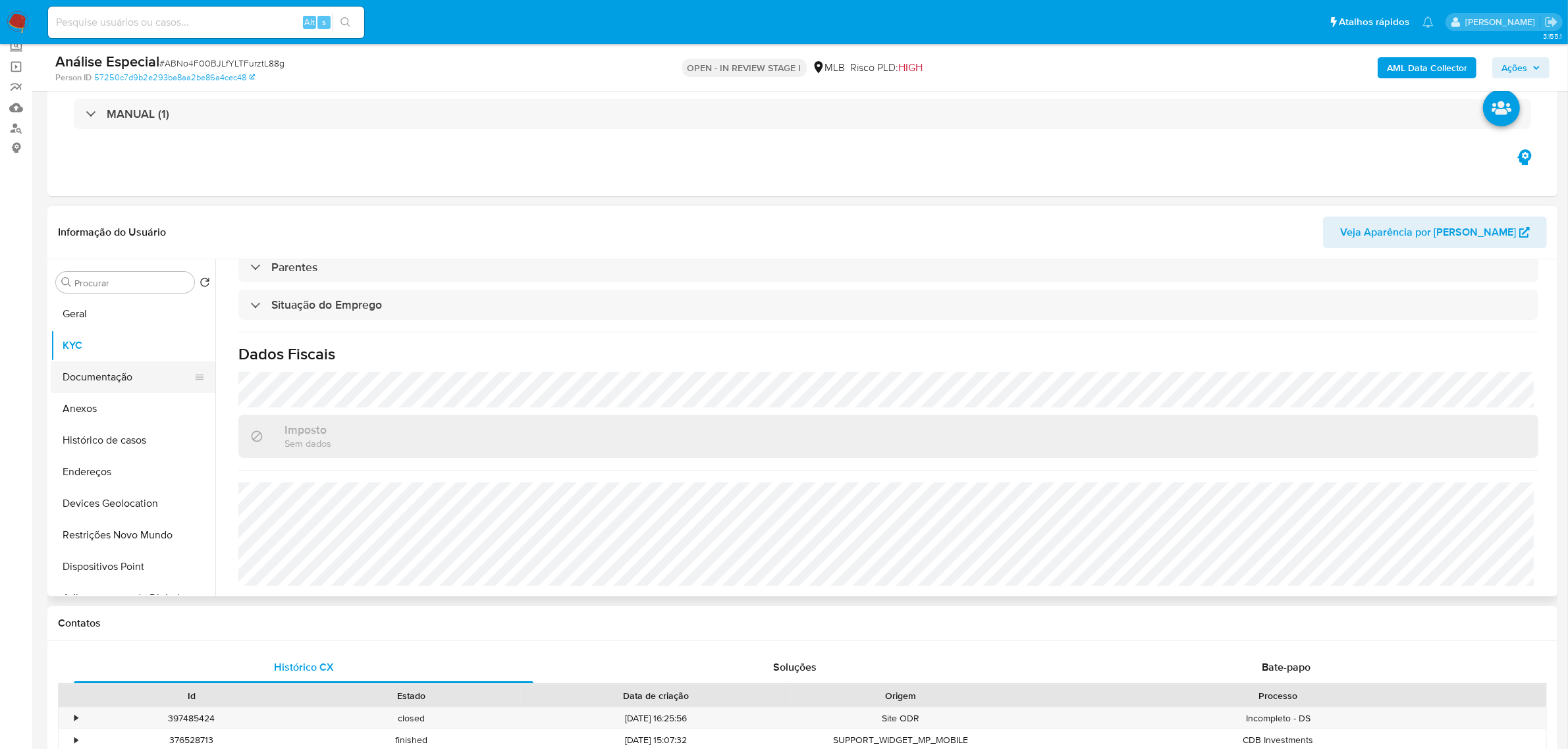
click at [97, 382] on button "Documentação" at bounding box center [127, 378] width 154 height 32
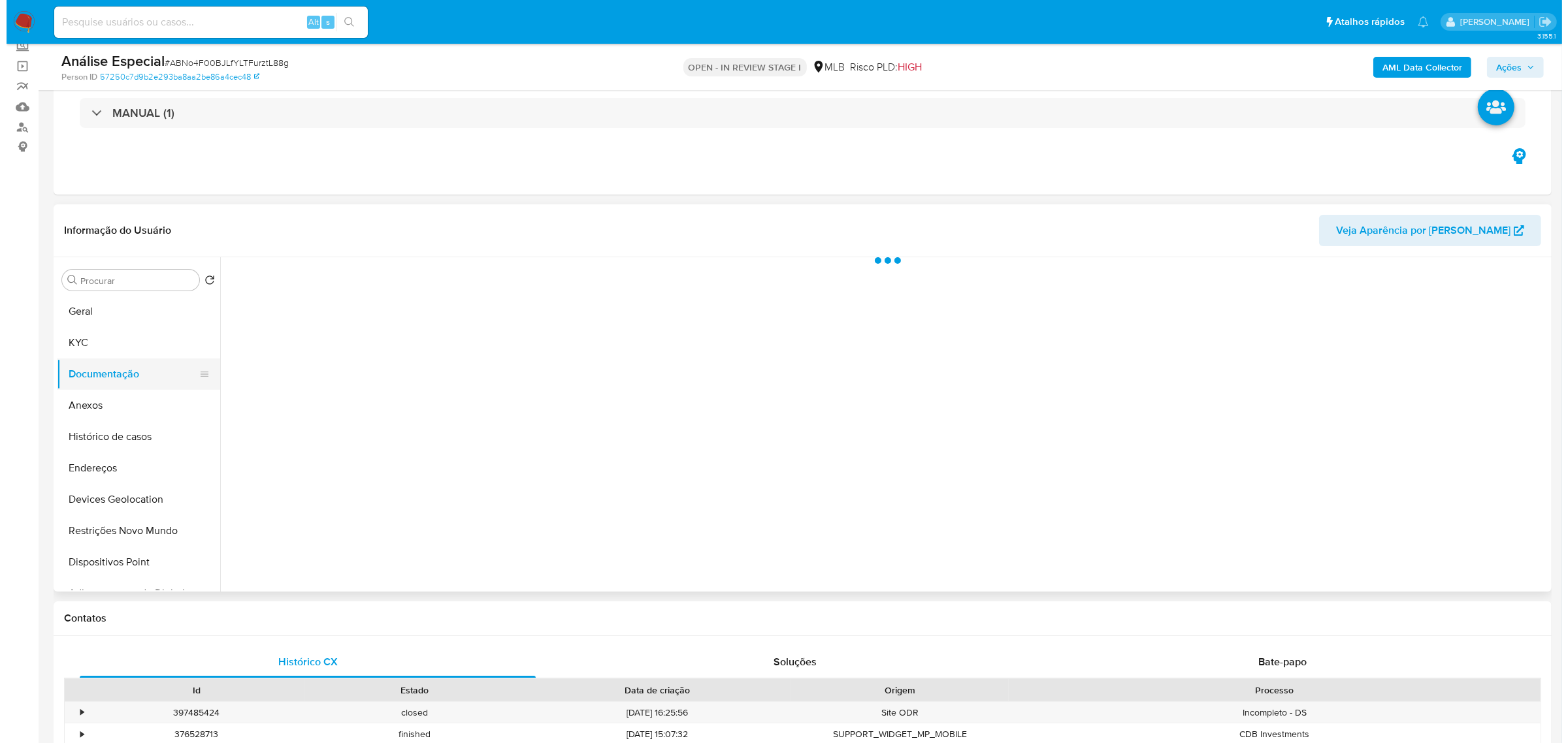
scroll to position [0, 0]
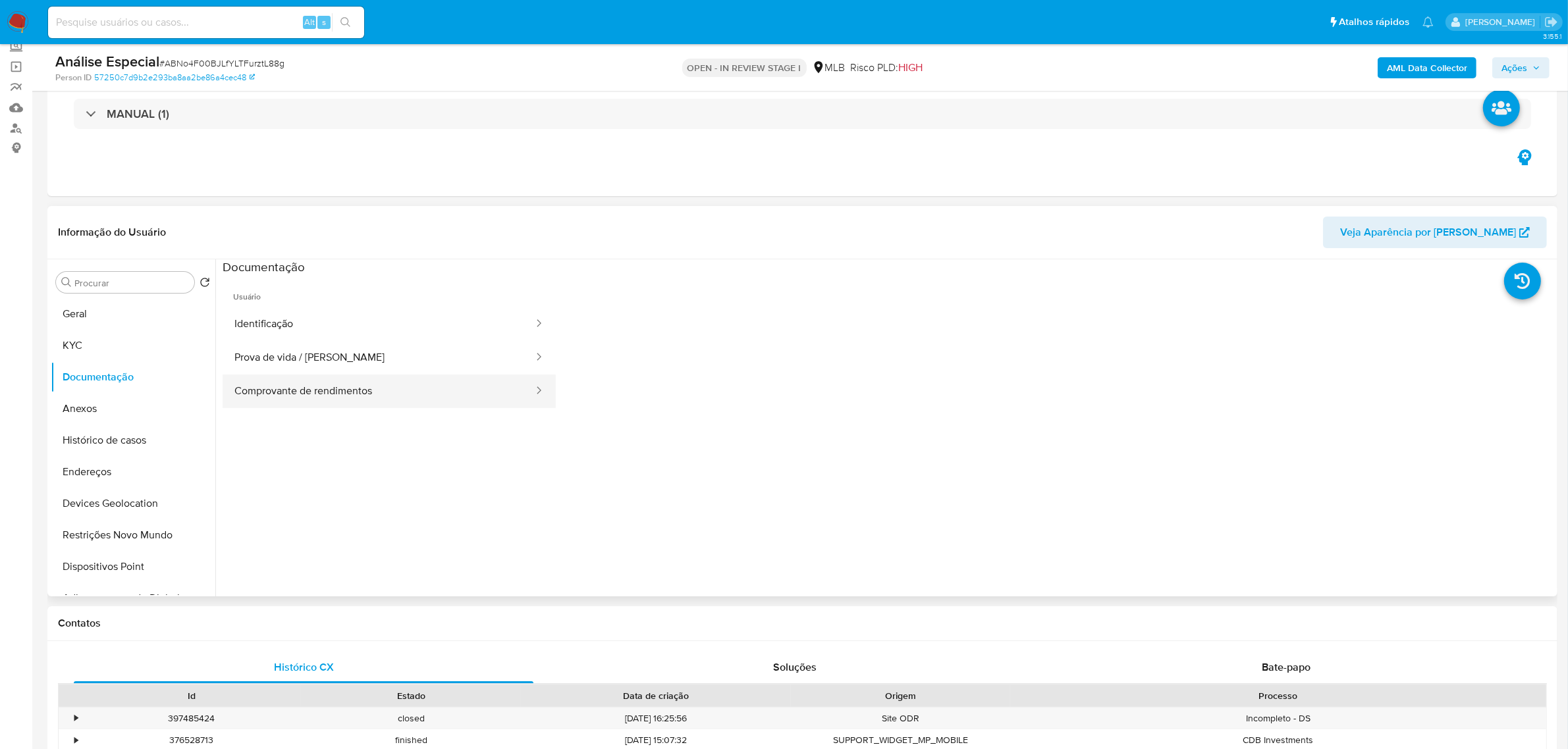
click at [441, 398] on button "Comprovante de rendimentos" at bounding box center [378, 392] width 312 height 34
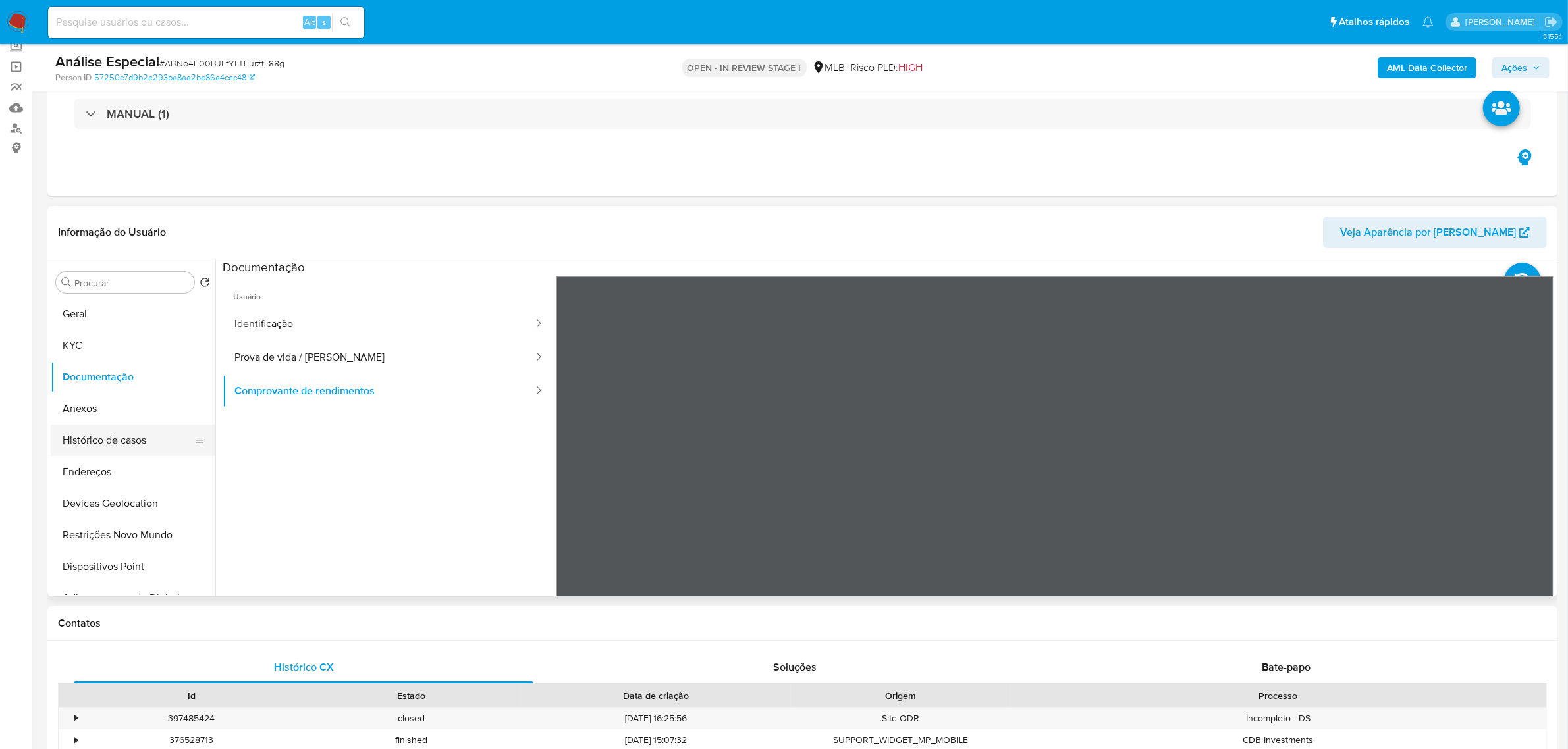
click at [139, 440] on button "Histórico de casos" at bounding box center [127, 441] width 154 height 32
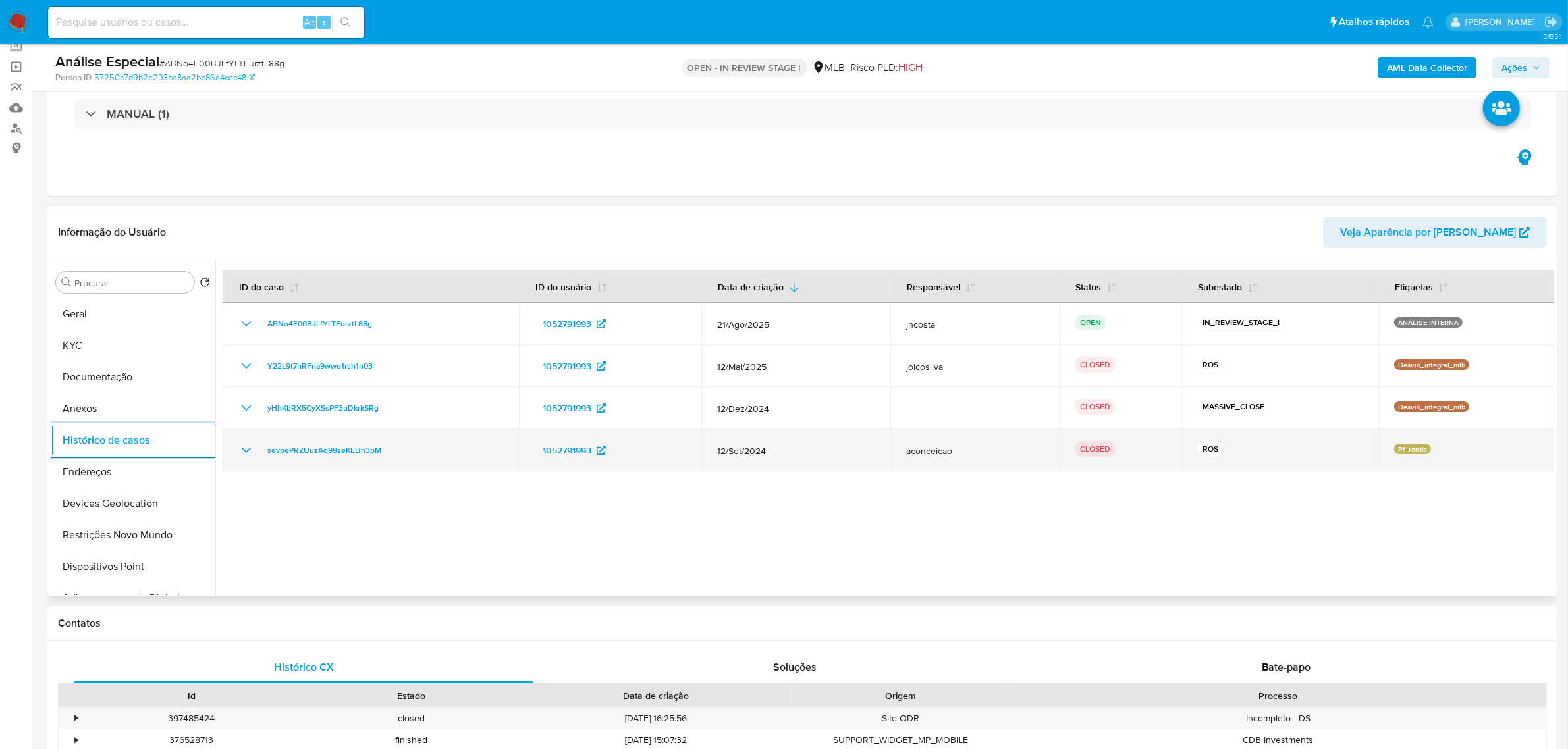
click at [251, 455] on icon "Mostrar/Ocultar" at bounding box center [246, 450] width 16 height 16
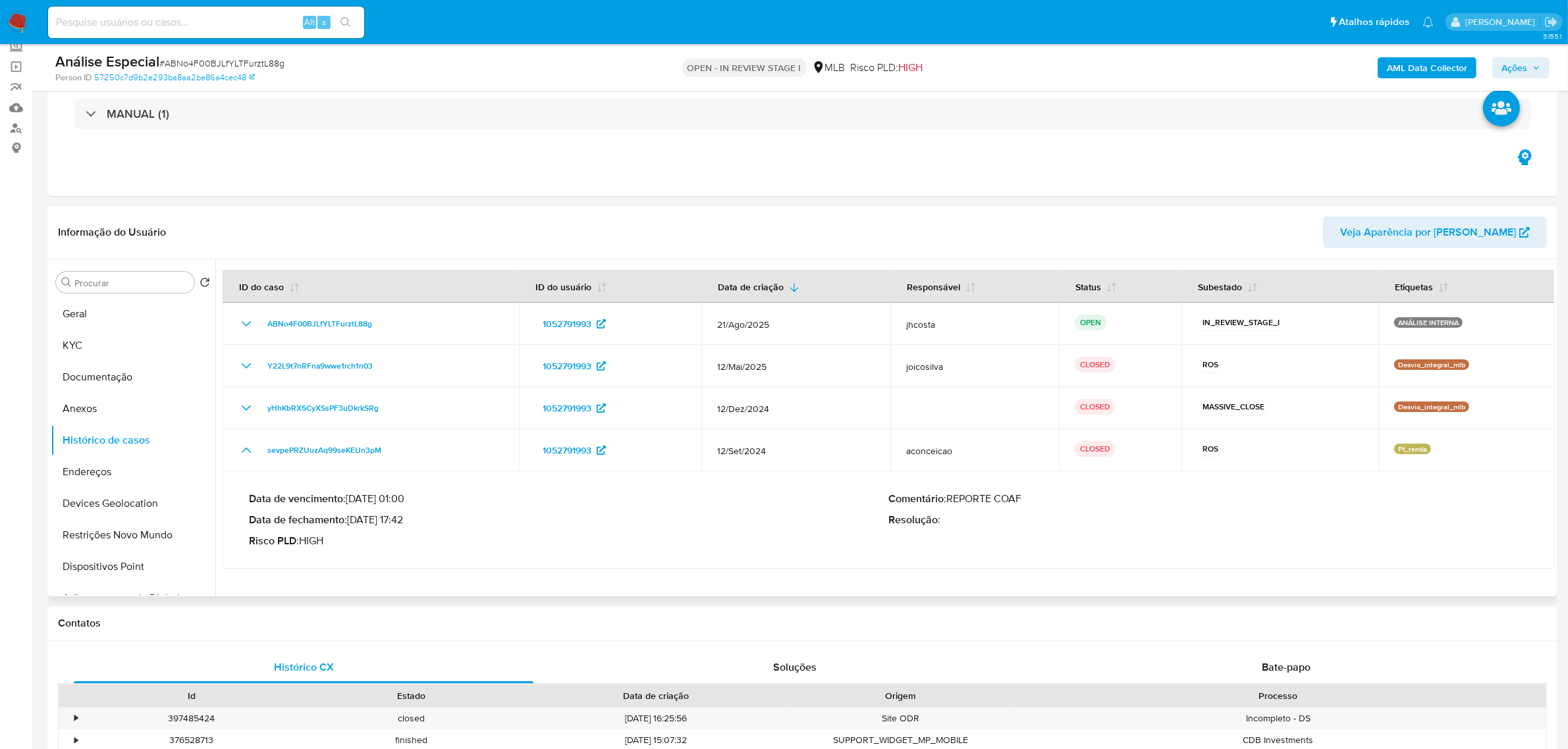
drag, startPoint x: 353, startPoint y: 518, endPoint x: 406, endPoint y: 521, distance: 53.1
click at [406, 521] on p "Data de fechamento : 14/10/2024 17:42" at bounding box center [569, 520] width 639 height 13
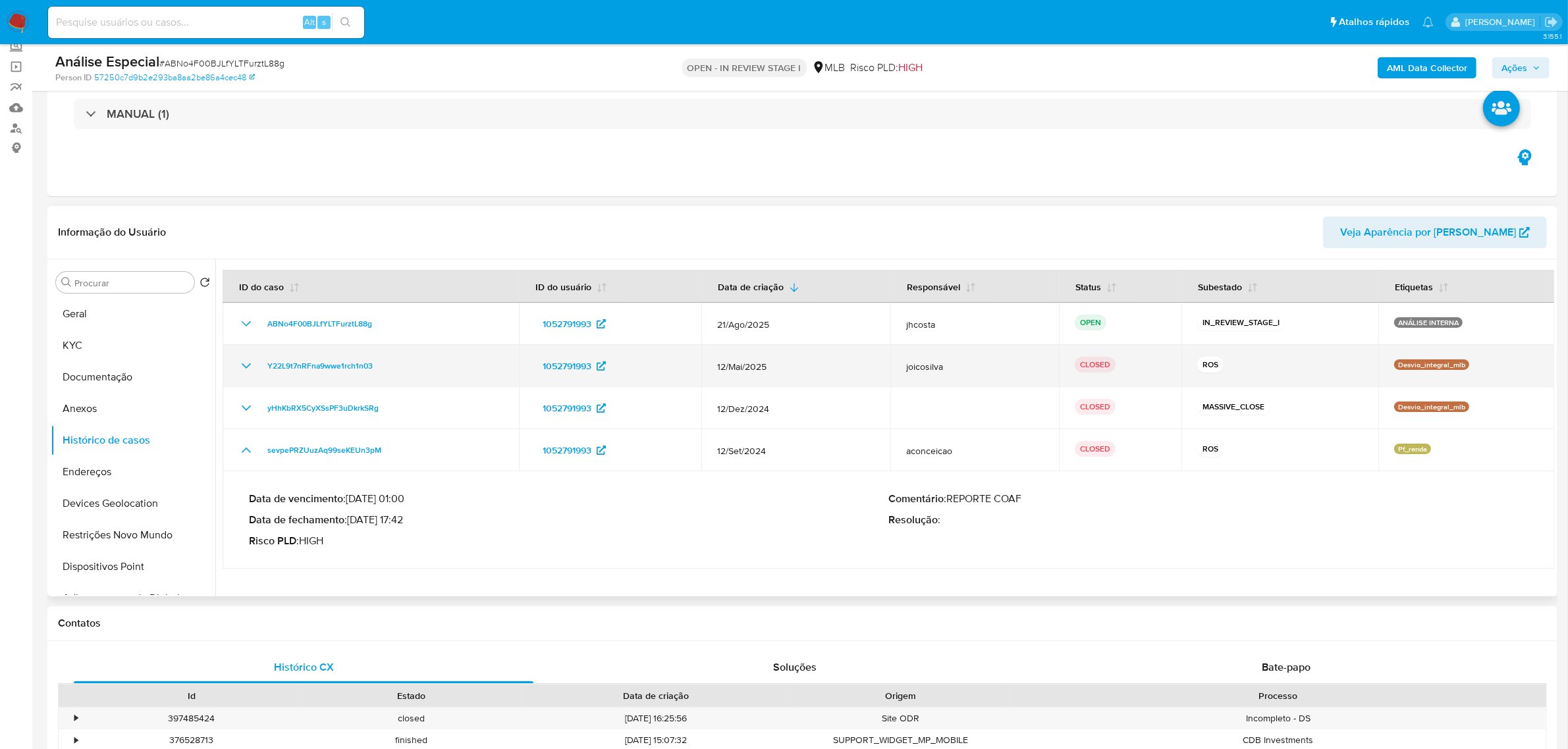
click at [246, 363] on icon "Mostrar/Ocultar" at bounding box center [246, 366] width 16 height 16
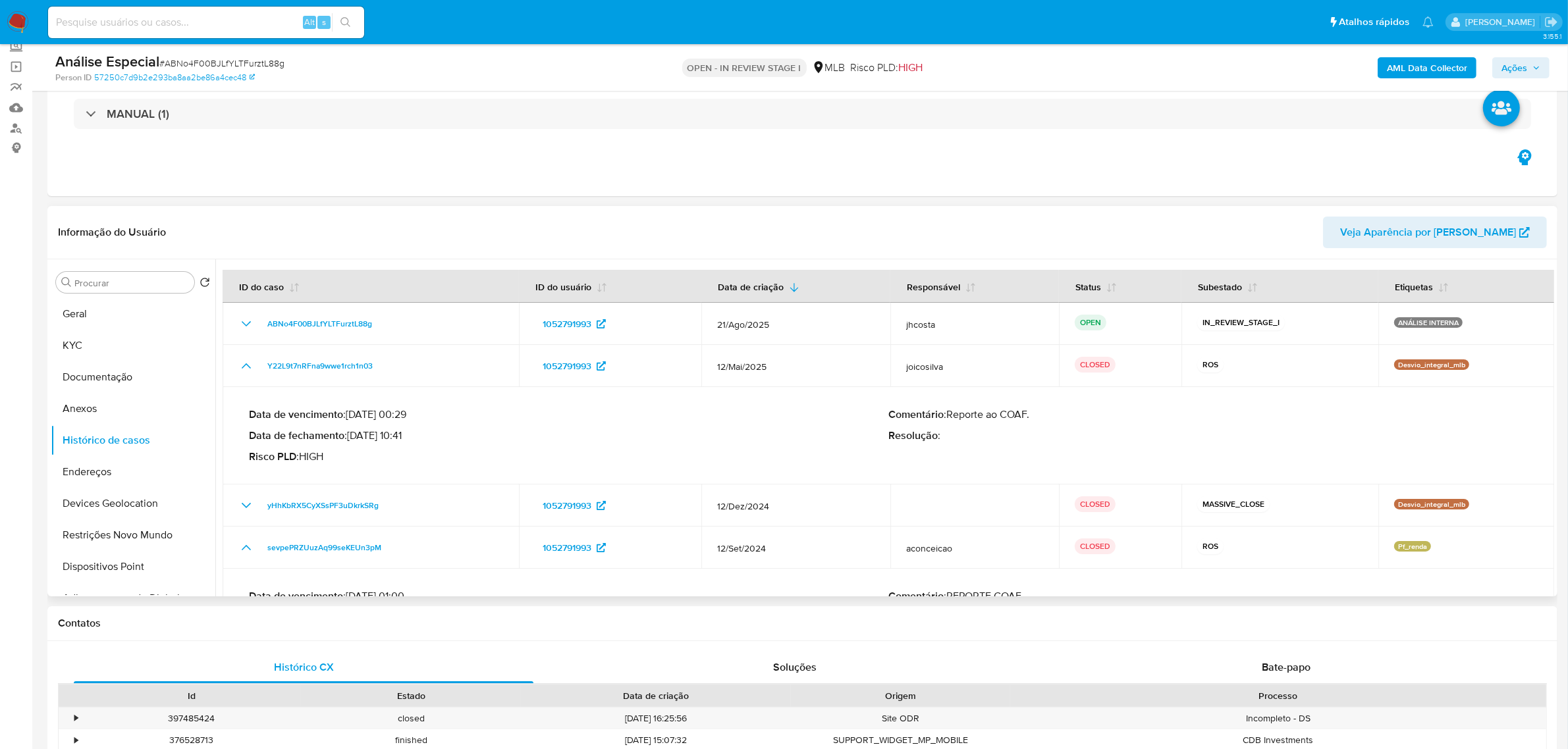
drag, startPoint x: 353, startPoint y: 439, endPoint x: 411, endPoint y: 440, distance: 58.0
click at [411, 440] on p "Data de fechamento : 09/06/2025 10:41" at bounding box center [569, 436] width 639 height 13
click at [100, 410] on button "Anexos" at bounding box center [127, 409] width 154 height 32
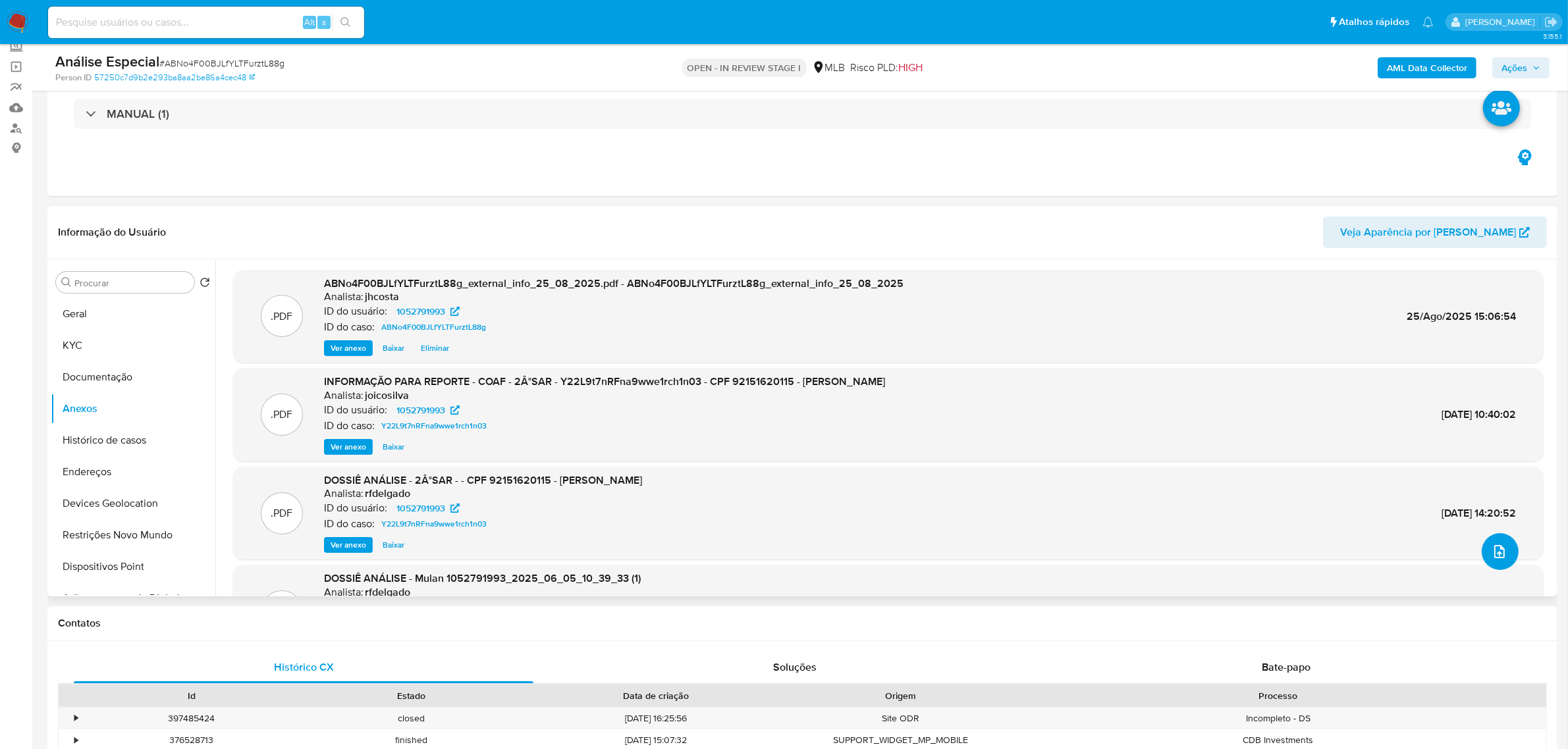
click at [1494, 557] on icon "upload-file" at bounding box center [1499, 552] width 10 height 13
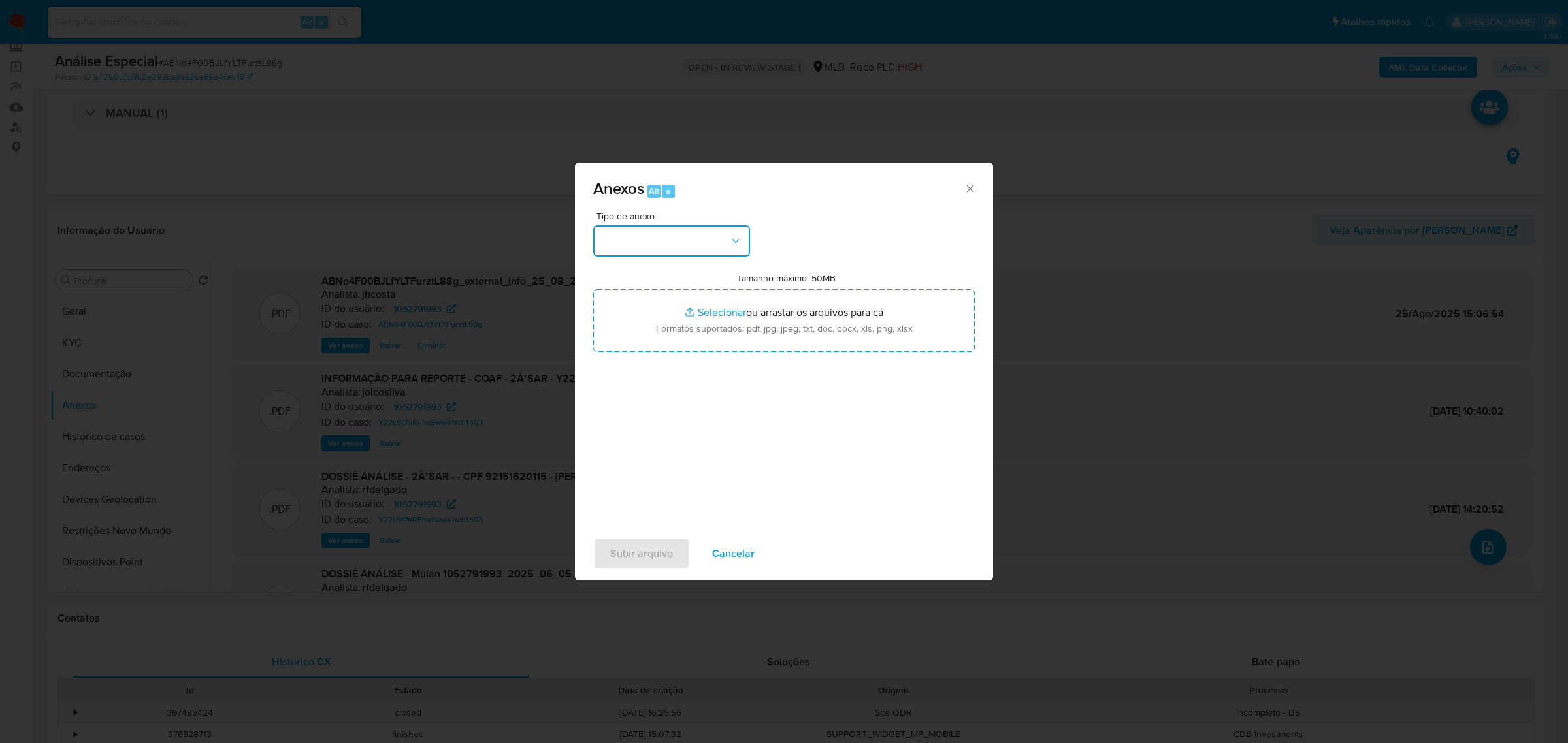
click at [738, 232] on button "button" at bounding box center [671, 241] width 157 height 32
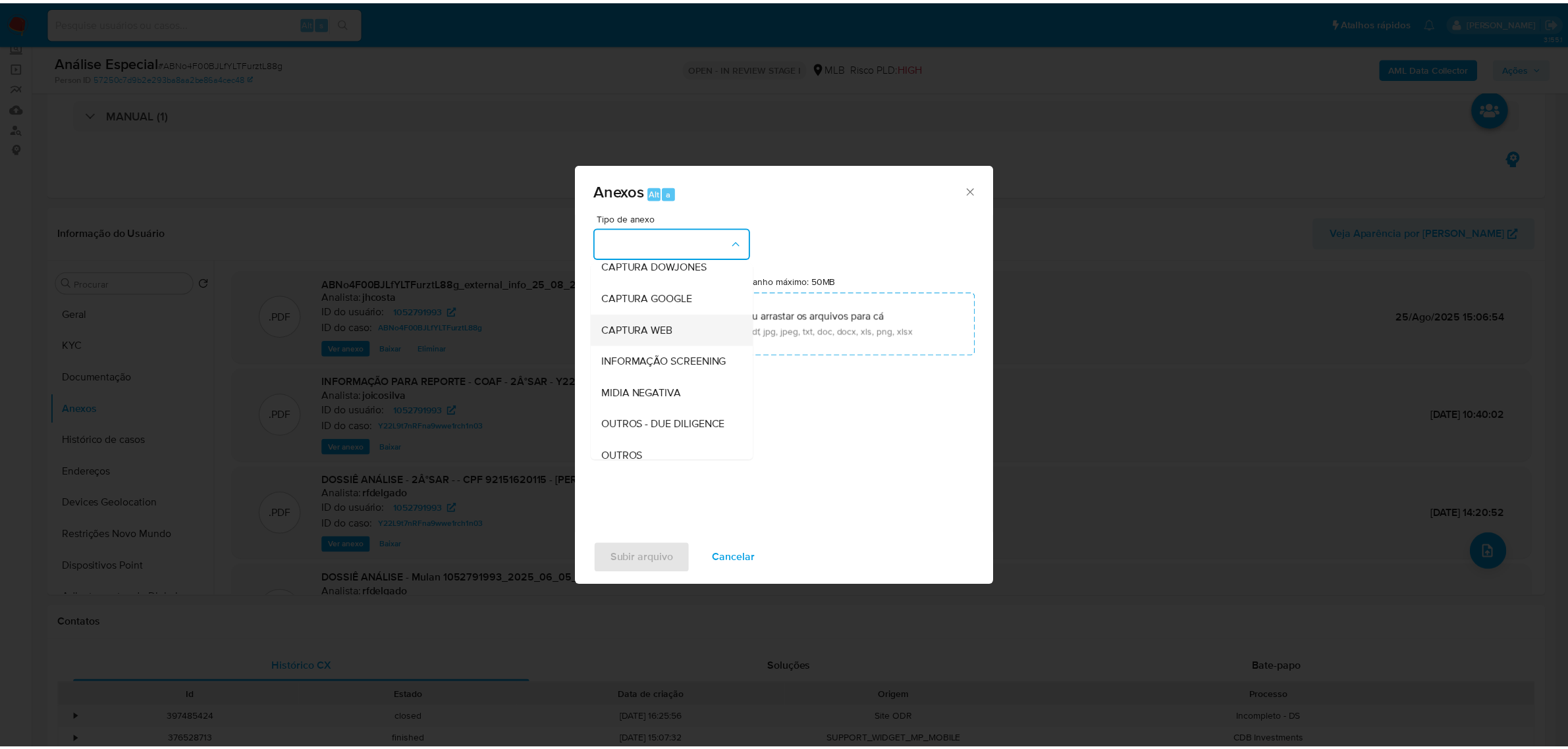
scroll to position [82, 0]
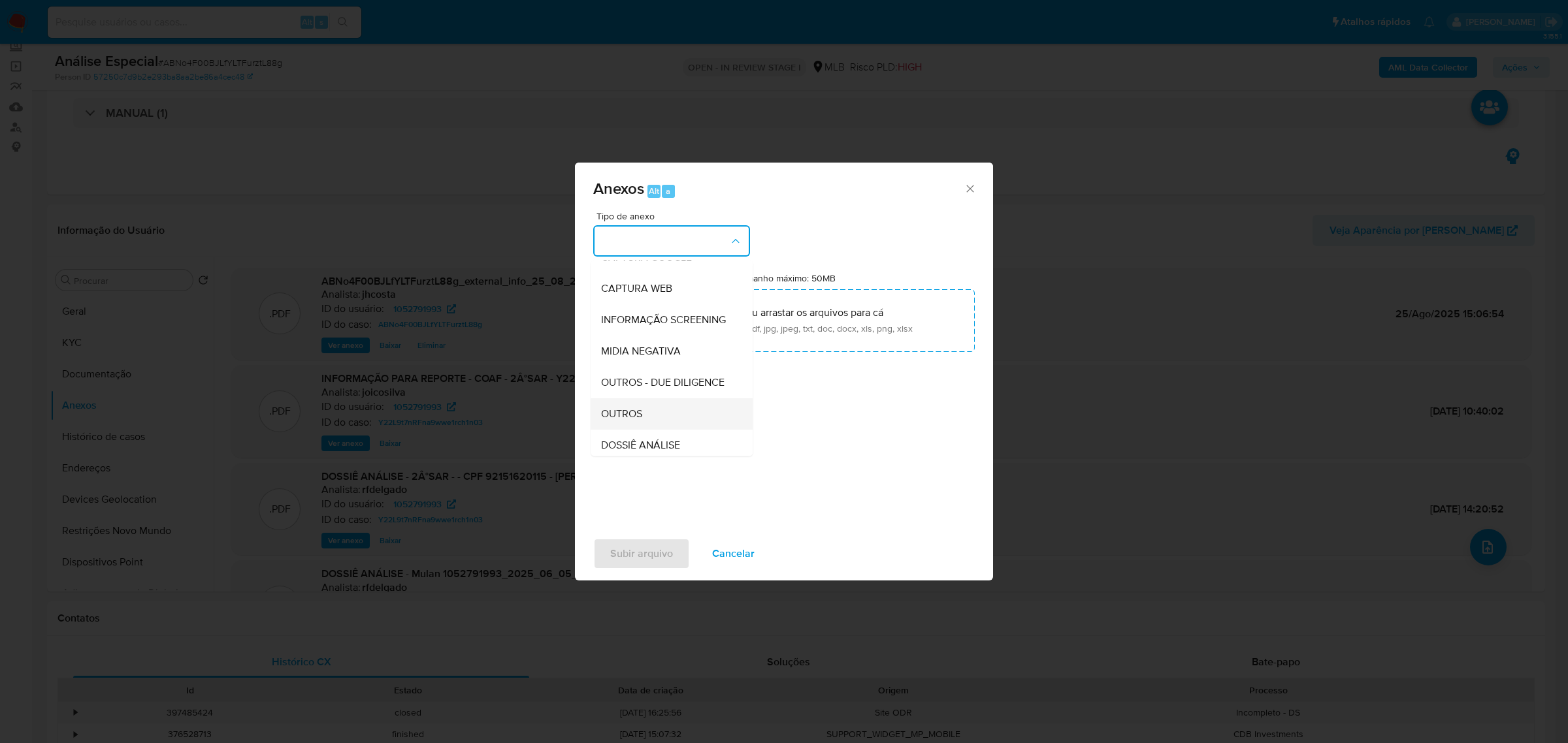
click at [644, 430] on div "OUTROS" at bounding box center [667, 414] width 133 height 32
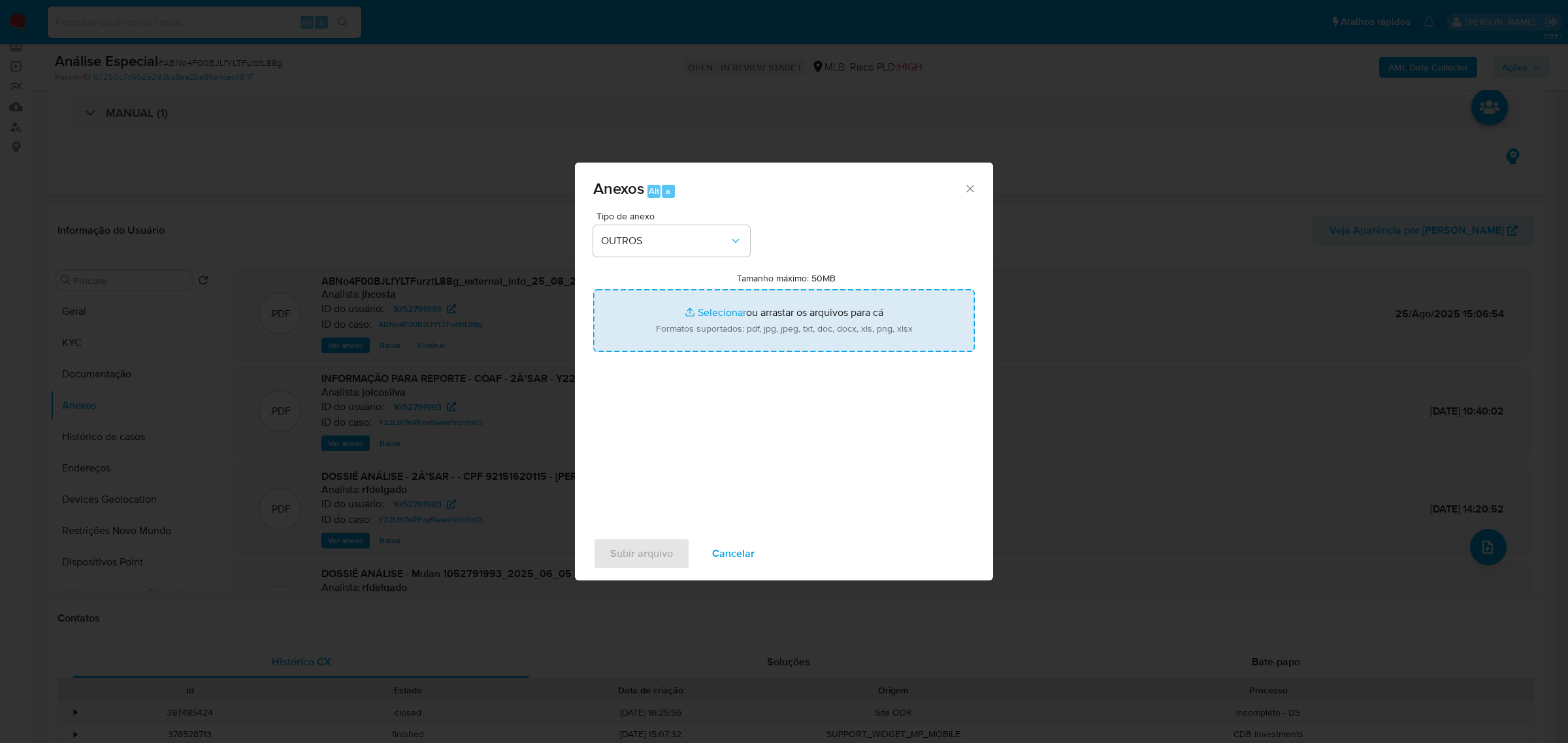
click at [724, 337] on input "Tamanho máximo: 50MB Selecionar arquivos" at bounding box center [784, 320] width 381 height 62
type input "C:\fakepath\Mulan 1052791993_2025_08_21_15_40_13.xlsx"
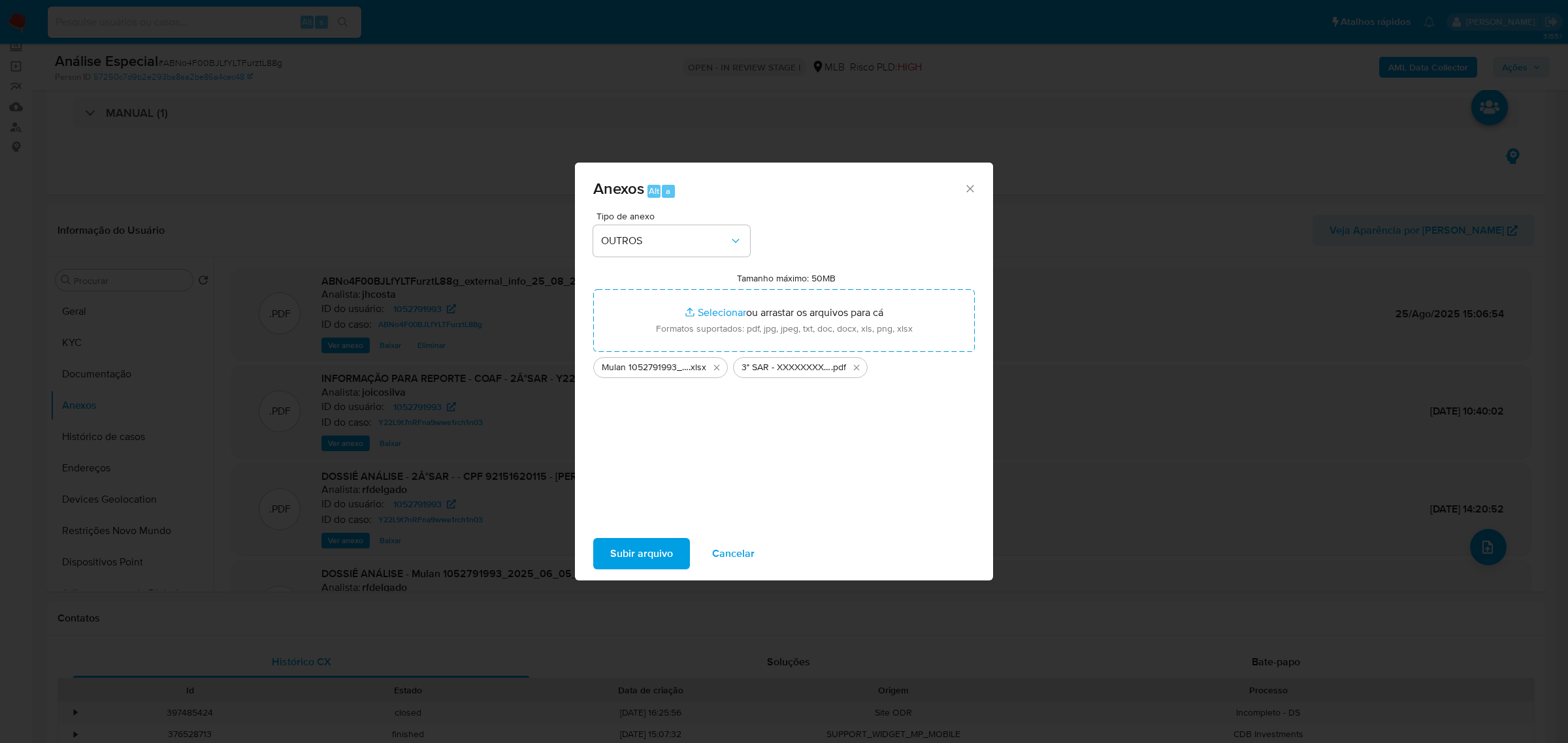
click at [650, 553] on span "Subir arquivo" at bounding box center [641, 553] width 62 height 29
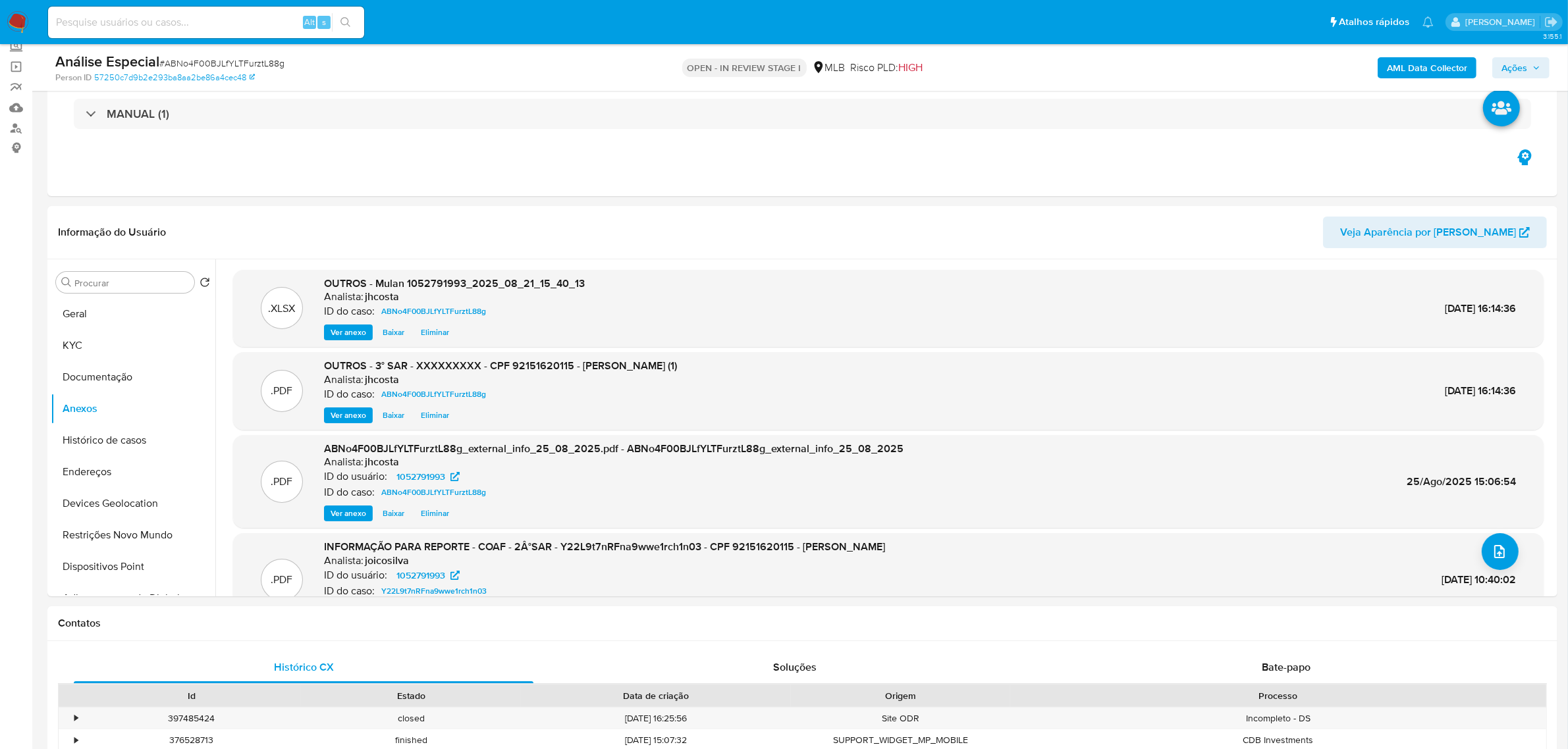
click at [1522, 69] on span "Ações" at bounding box center [1514, 67] width 25 height 21
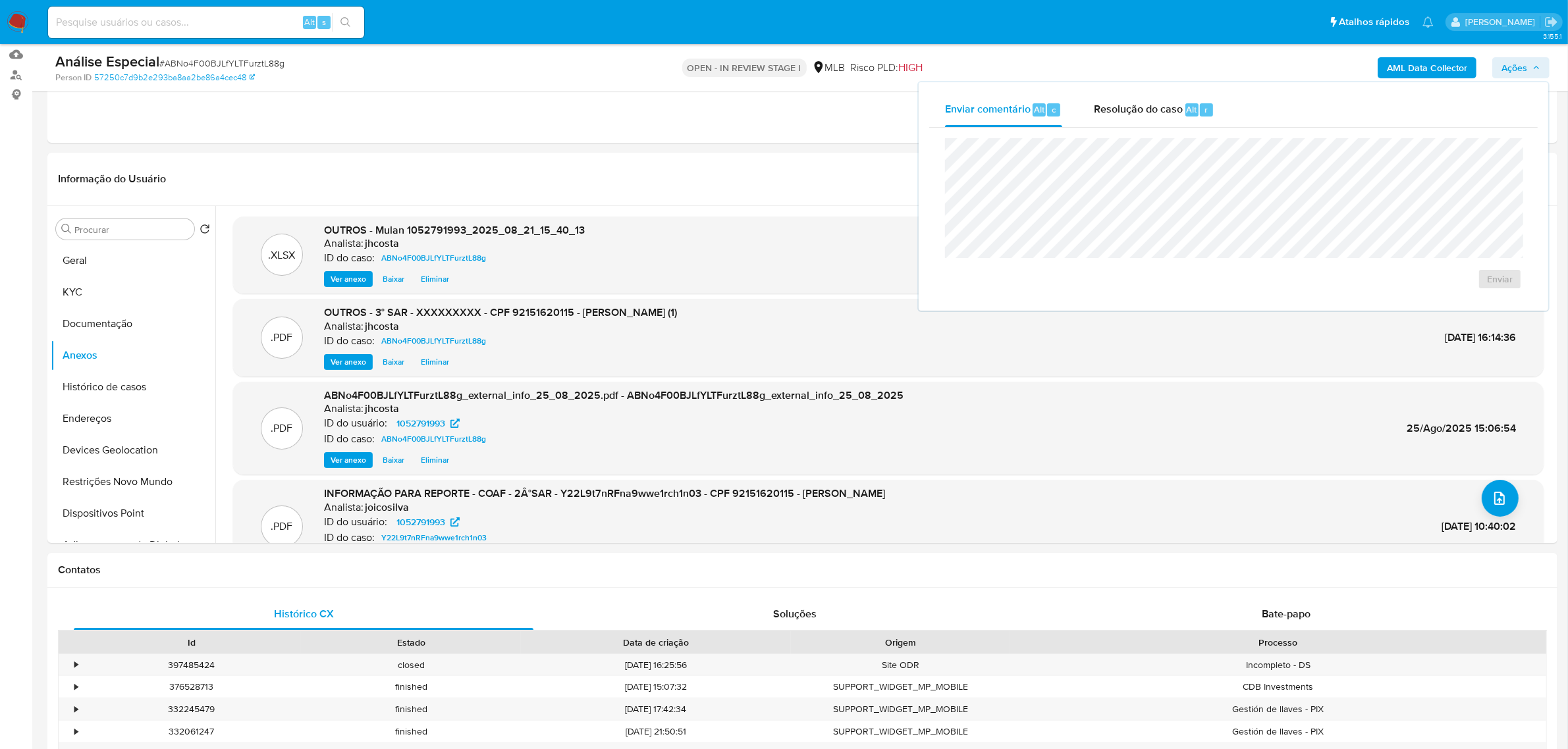
scroll to position [165, 0]
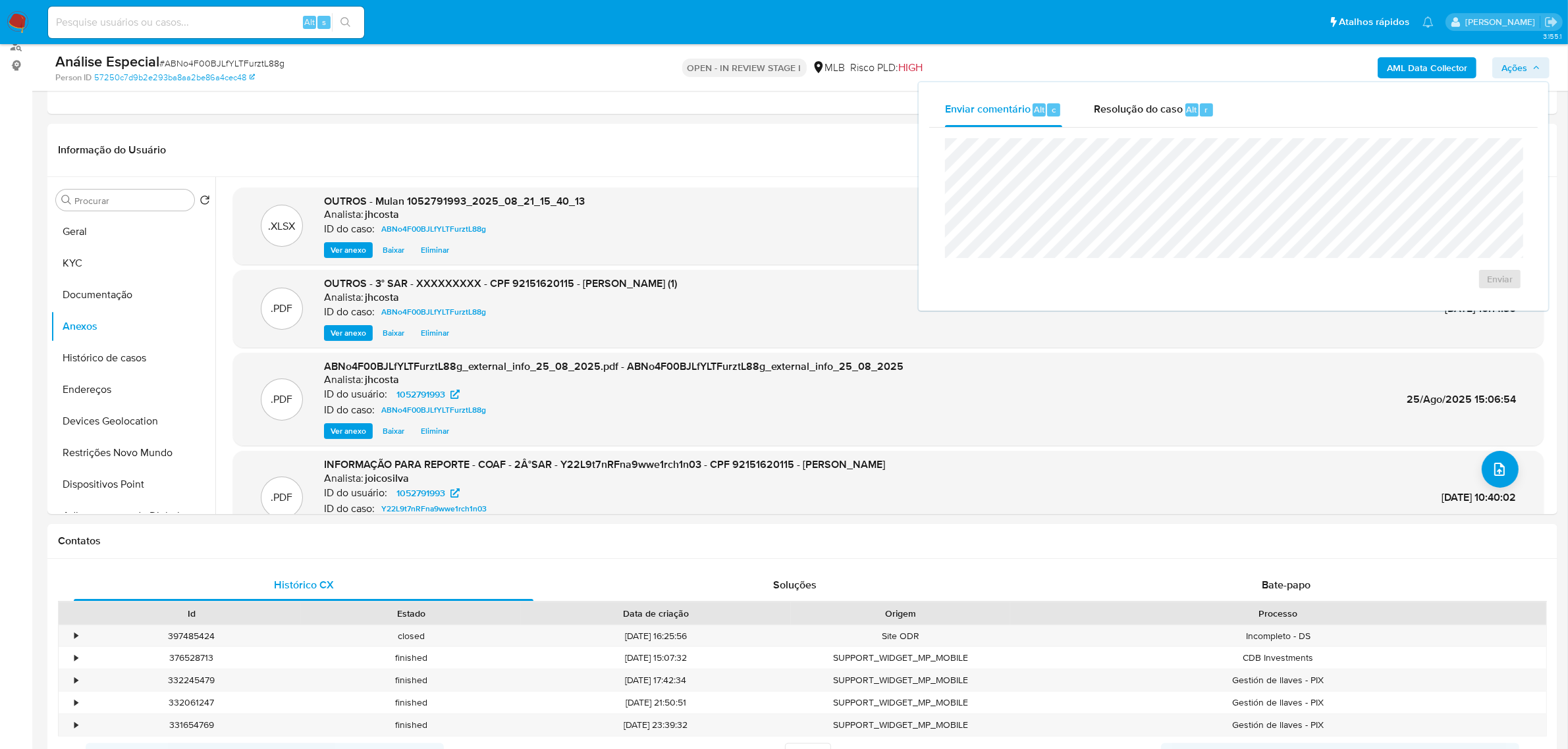
click at [1151, 116] on span "Resolução do caso" at bounding box center [1138, 109] width 89 height 15
click at [1465, 303] on span "ROI Proposal" at bounding box center [1467, 300] width 68 height 19
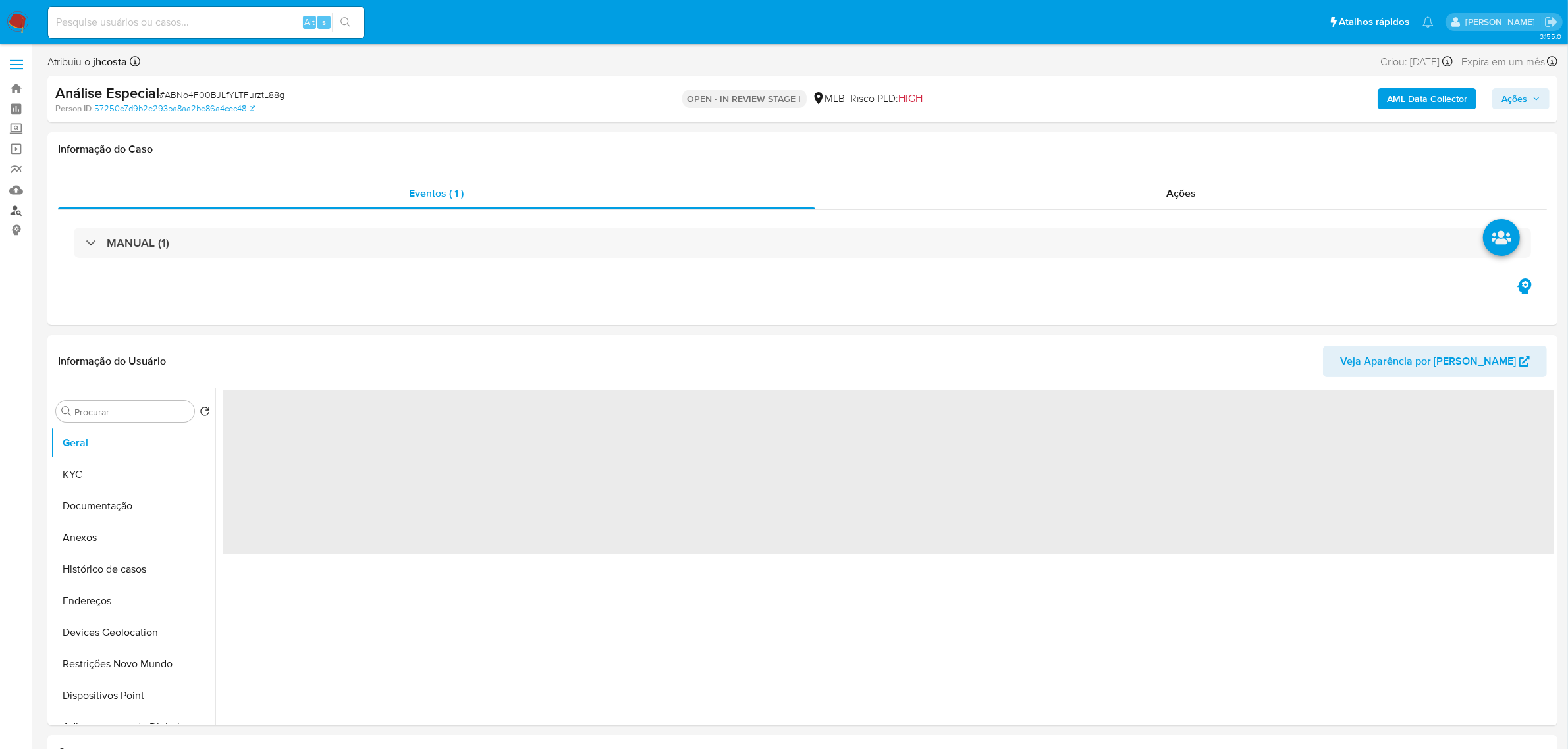
click at [20, 212] on link "Localizador de pessoas" at bounding box center [78, 211] width 157 height 21
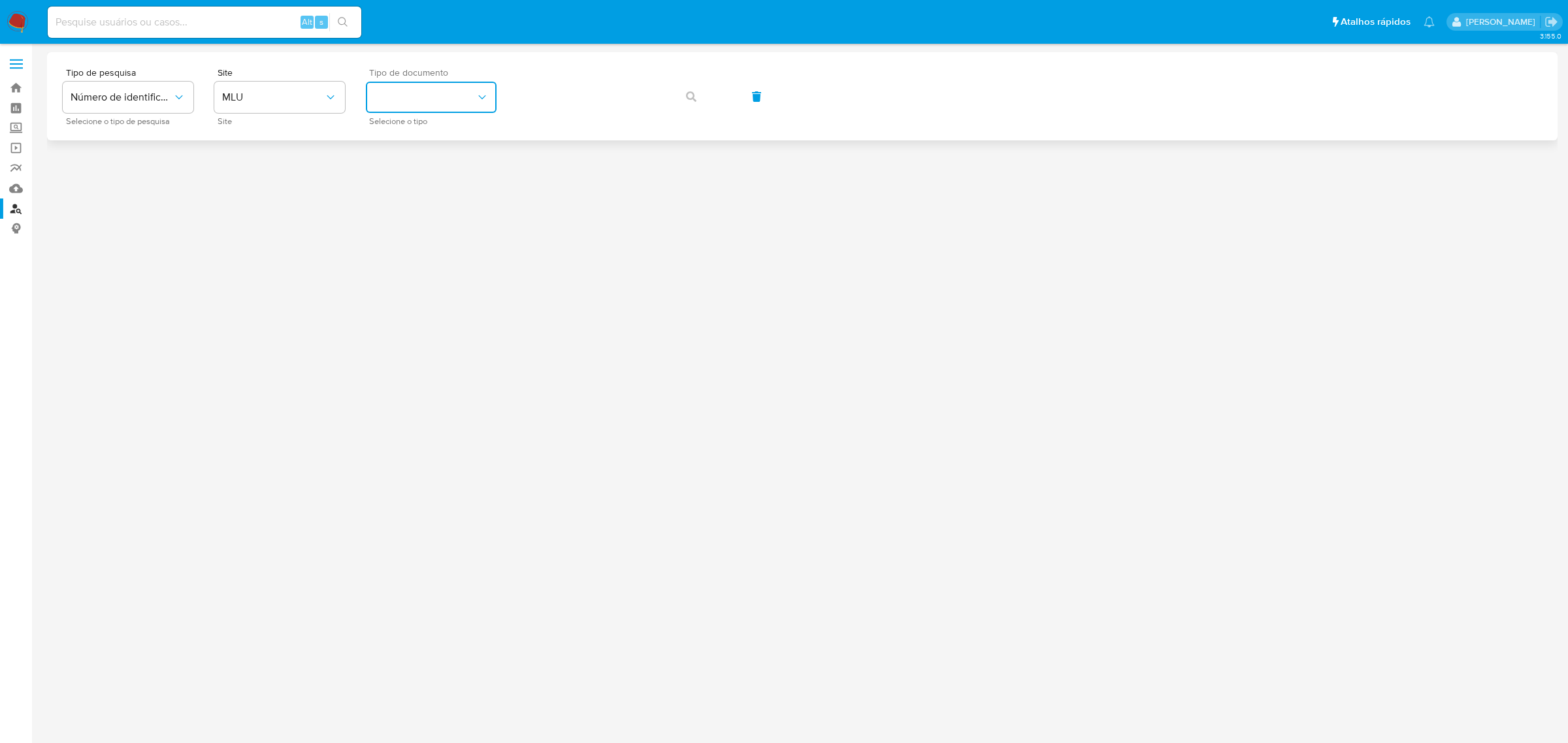
click at [462, 104] on button "identificationType" at bounding box center [431, 98] width 130 height 32
click at [302, 100] on span "MLU" at bounding box center [273, 98] width 102 height 13
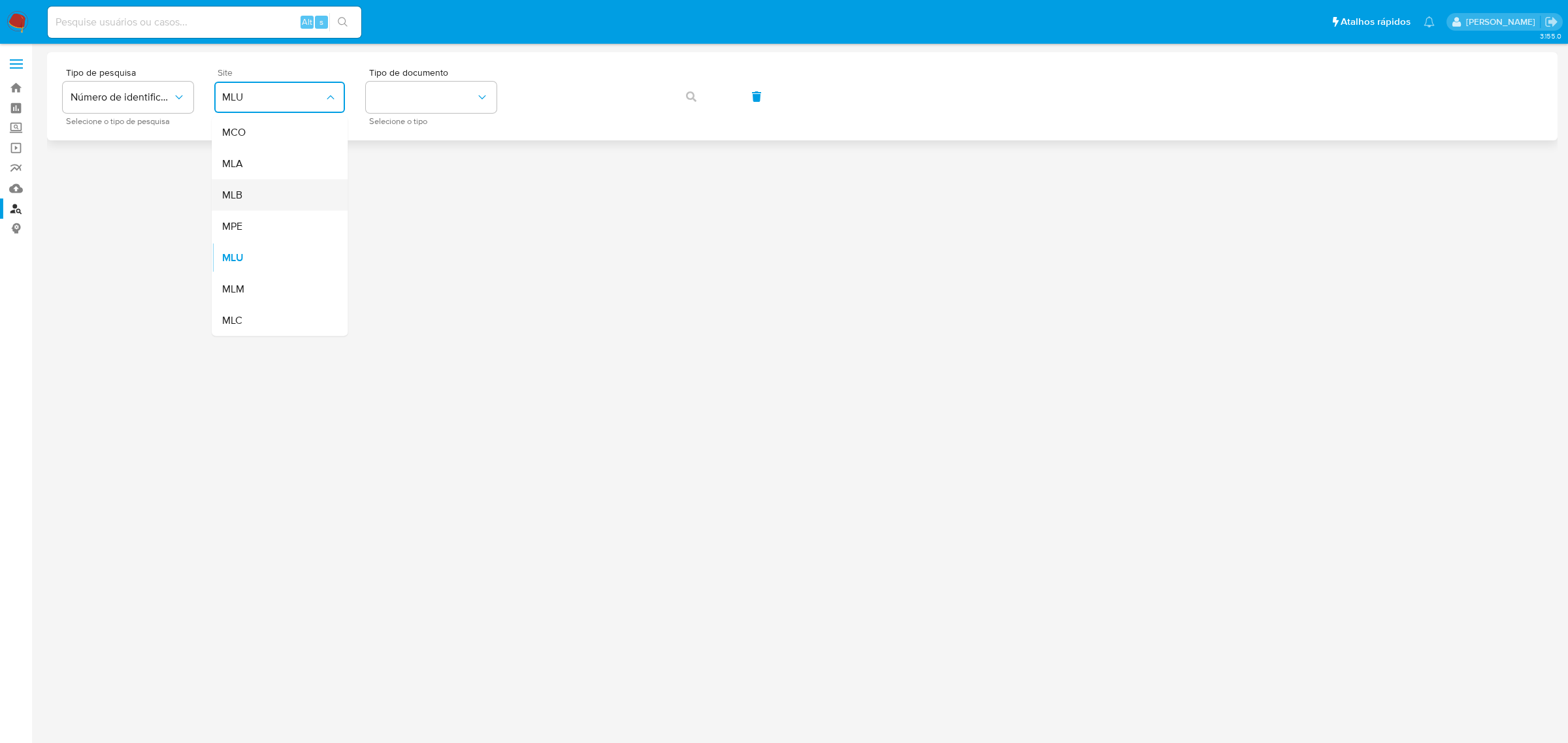
click at [251, 194] on div "MLB" at bounding box center [275, 195] width 107 height 32
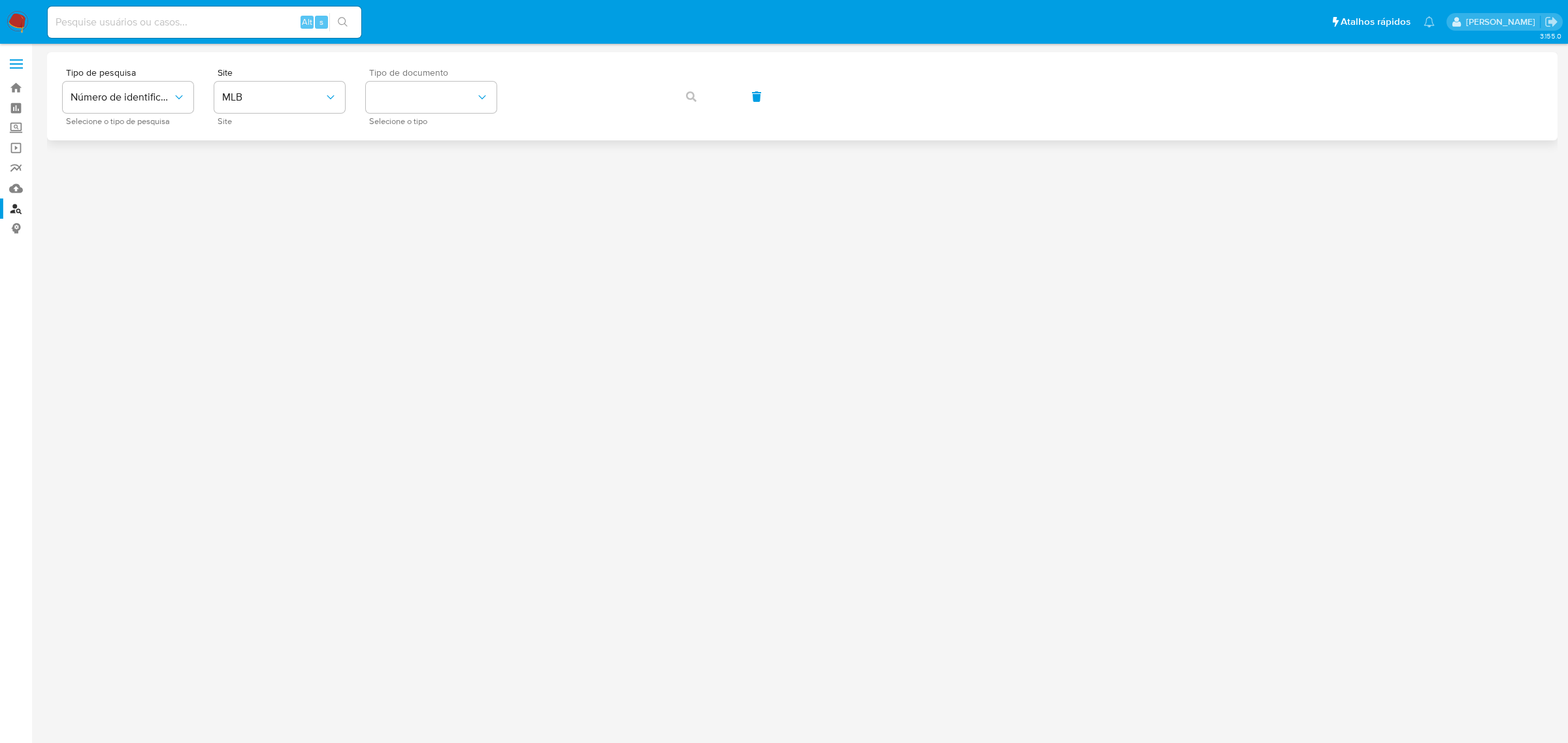
click at [427, 76] on span "Tipo de documento" at bounding box center [434, 73] width 130 height 9
click at [421, 97] on button "identificationType" at bounding box center [431, 98] width 130 height 32
click at [430, 179] on div "CPF CPF" at bounding box center [427, 184] width 107 height 45
click at [688, 93] on icon "button" at bounding box center [691, 96] width 10 height 10
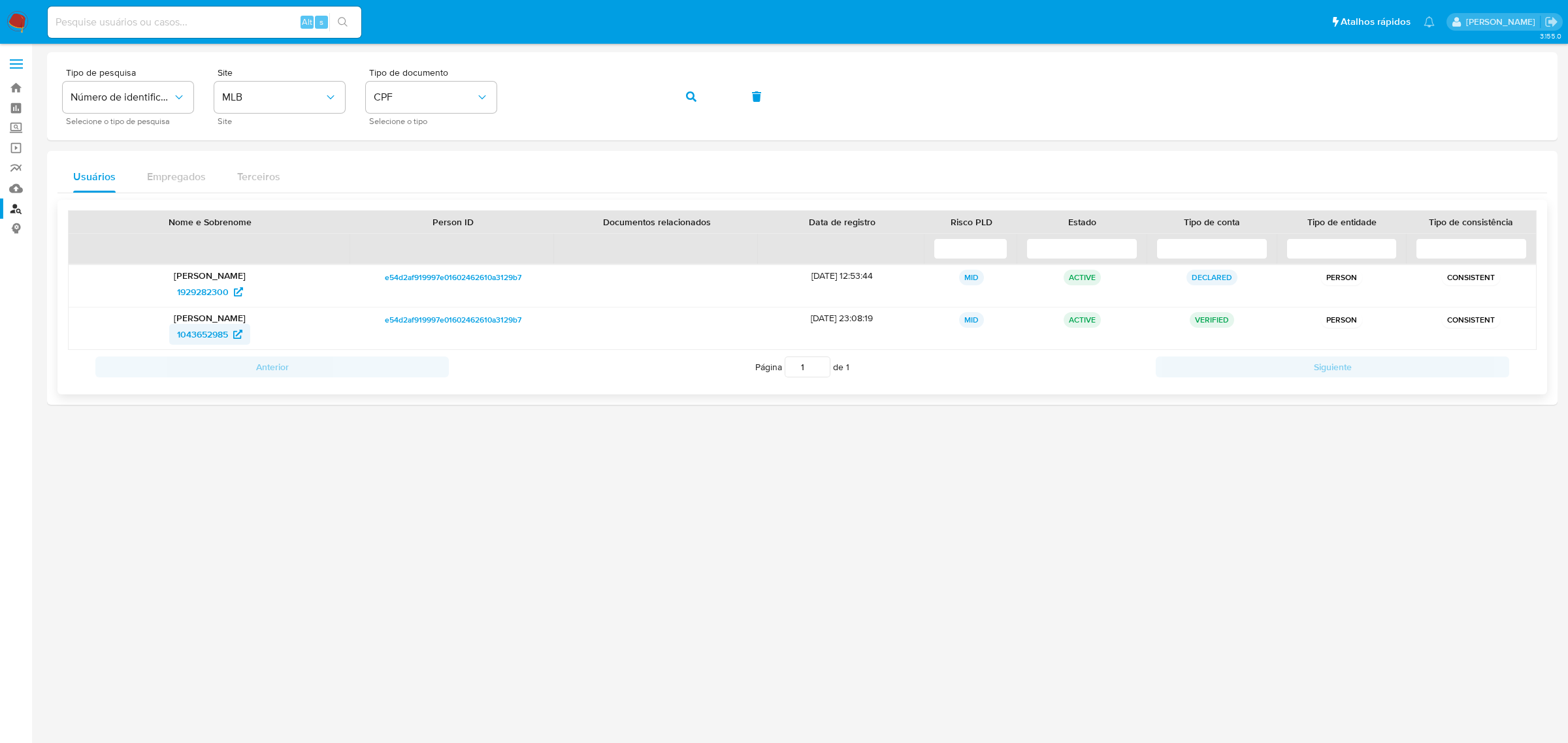
click at [206, 341] on span "1043652985" at bounding box center [202, 334] width 51 height 20
click at [703, 89] on button "button" at bounding box center [691, 97] width 45 height 32
click at [207, 335] on span "1043652985" at bounding box center [202, 334] width 51 height 20
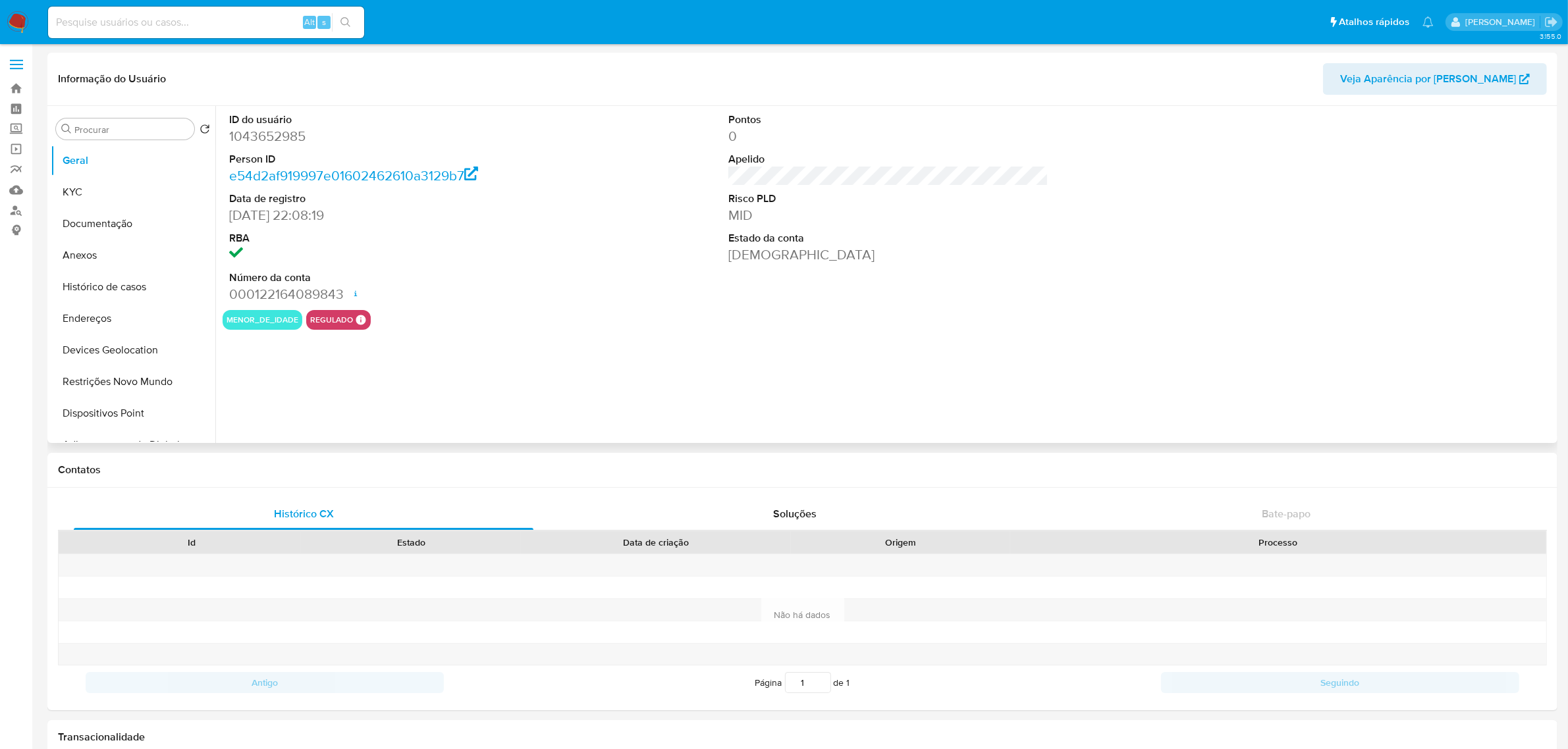
select select "10"
click at [132, 192] on button "KYC" at bounding box center [127, 192] width 154 height 32
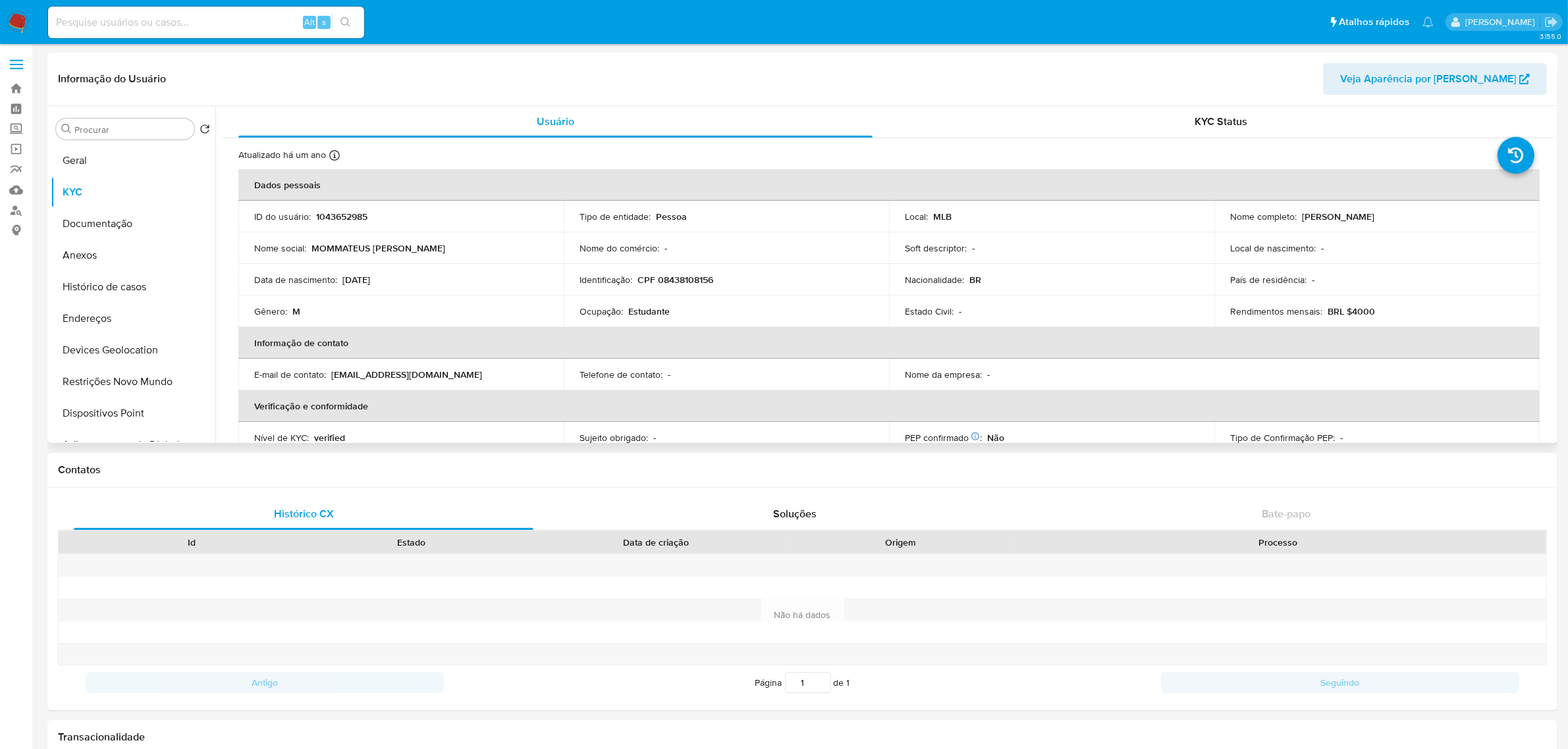
click at [333, 219] on p "1043652985" at bounding box center [341, 217] width 52 height 12
copy p "1043652985"
click at [104, 225] on button "Documentação" at bounding box center [127, 224] width 154 height 32
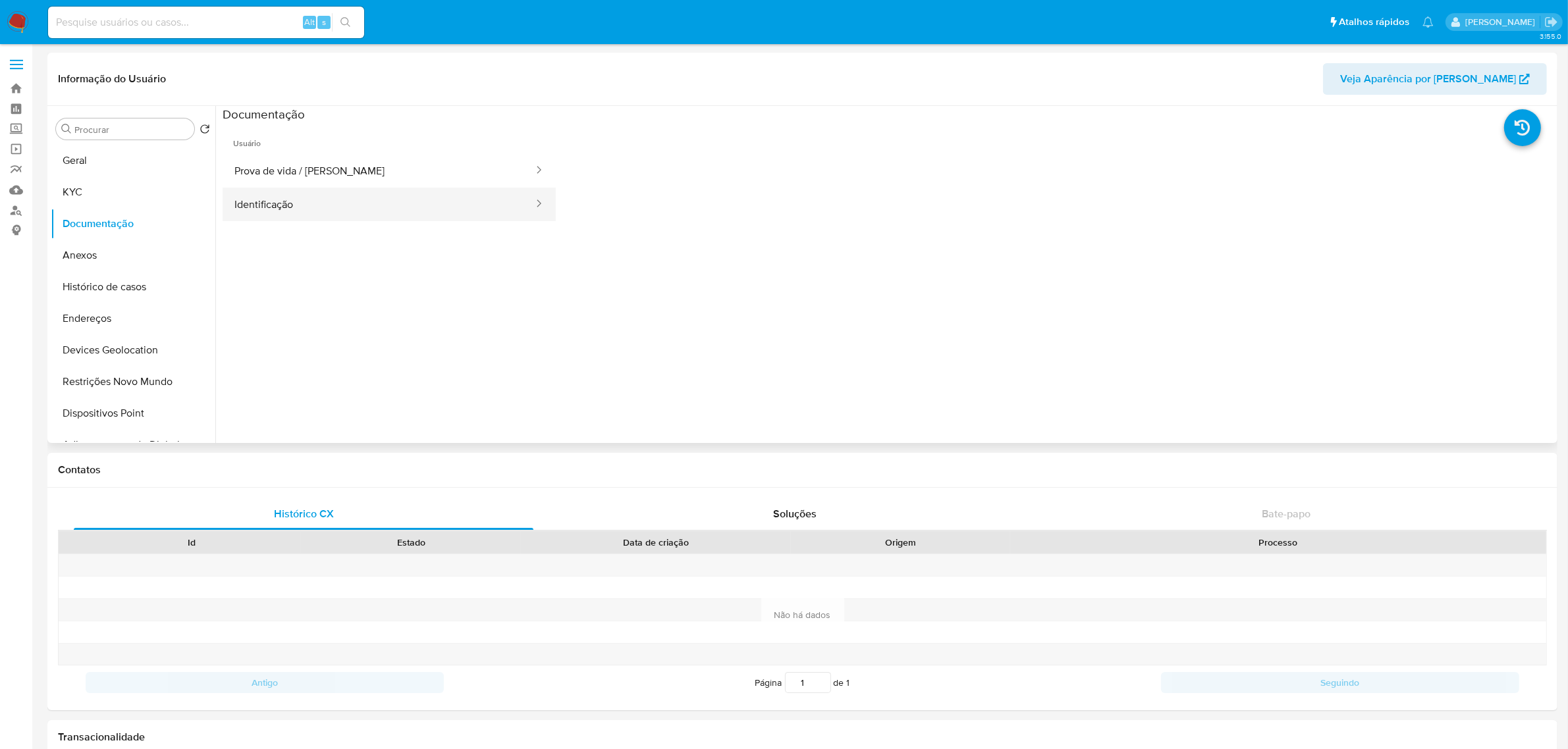
click at [320, 196] on button "Identificação" at bounding box center [378, 204] width 312 height 34
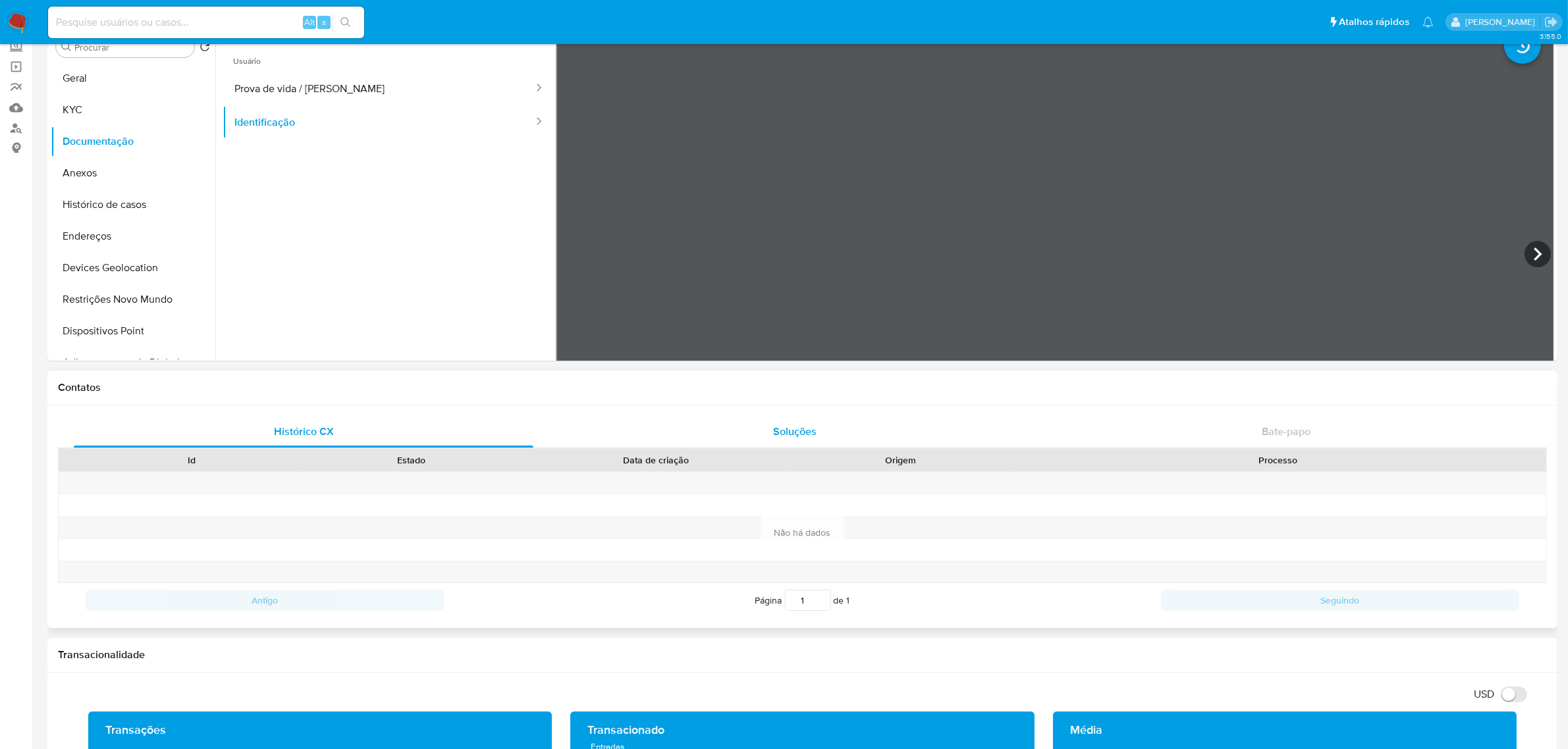
scroll to position [165, 0]
drag, startPoint x: 999, startPoint y: 455, endPoint x: 999, endPoint y: 485, distance: 30.0
click at [999, 487] on div "Id Estado Data de criação Origem Processo" at bounding box center [802, 516] width 1488 height 135
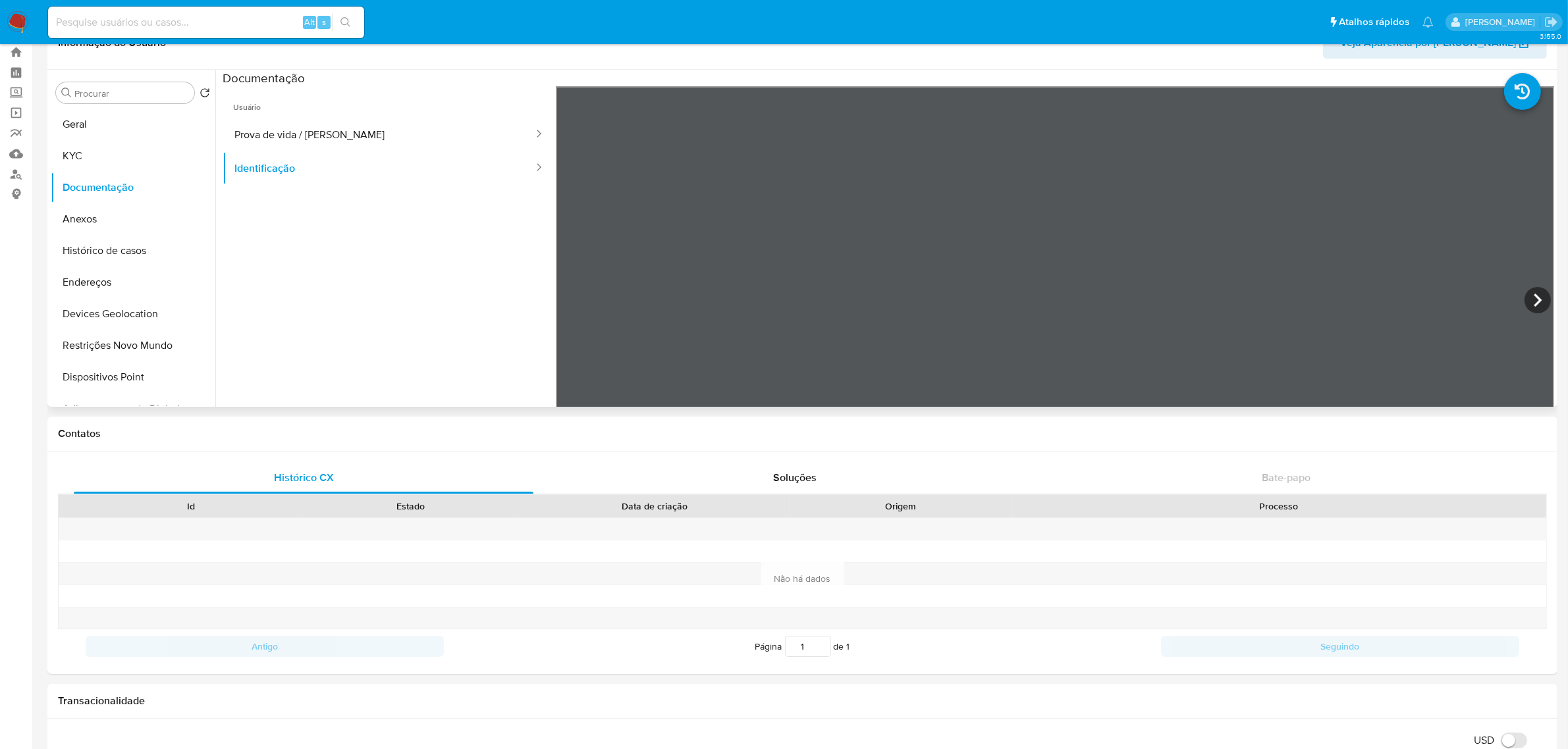
scroll to position [0, 0]
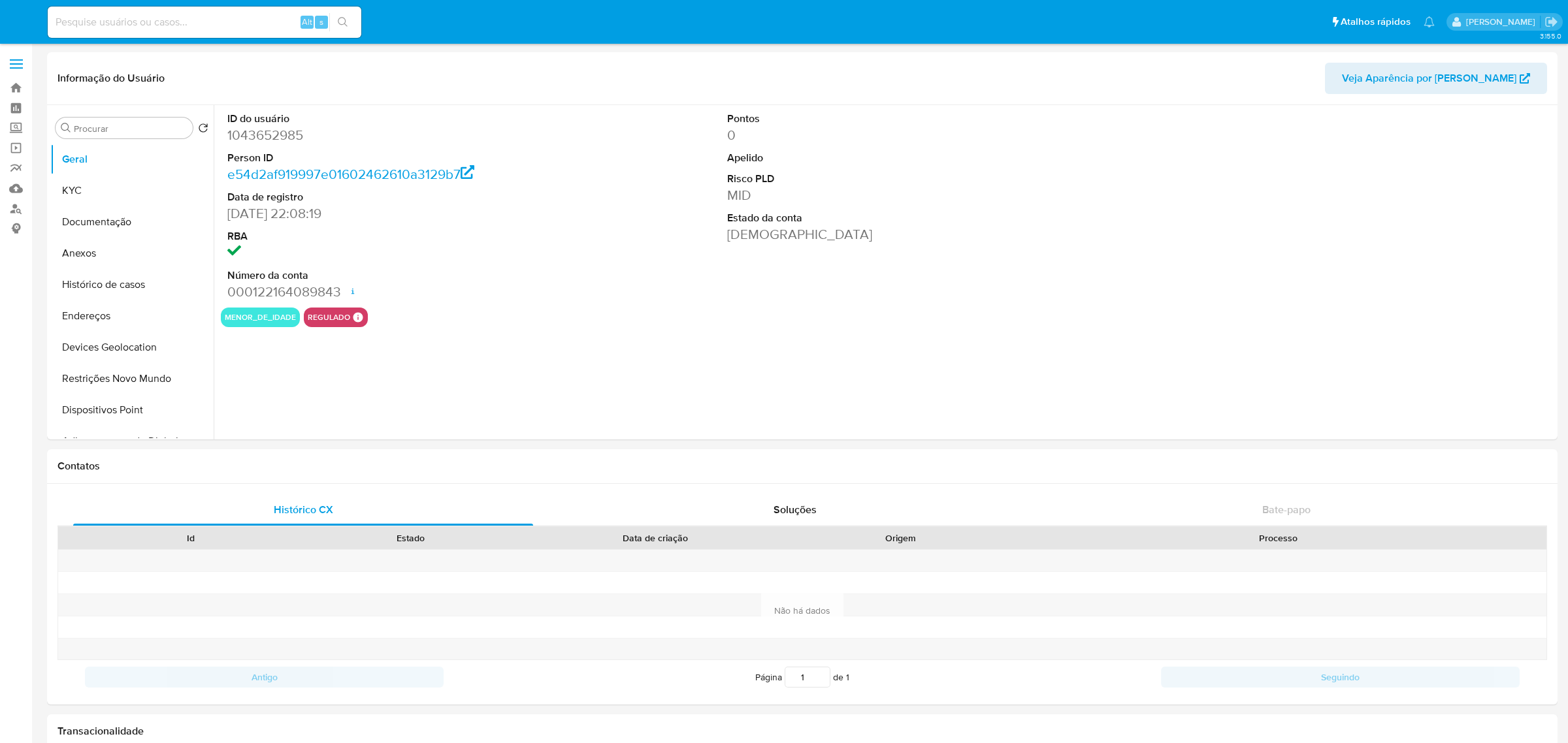
select select "10"
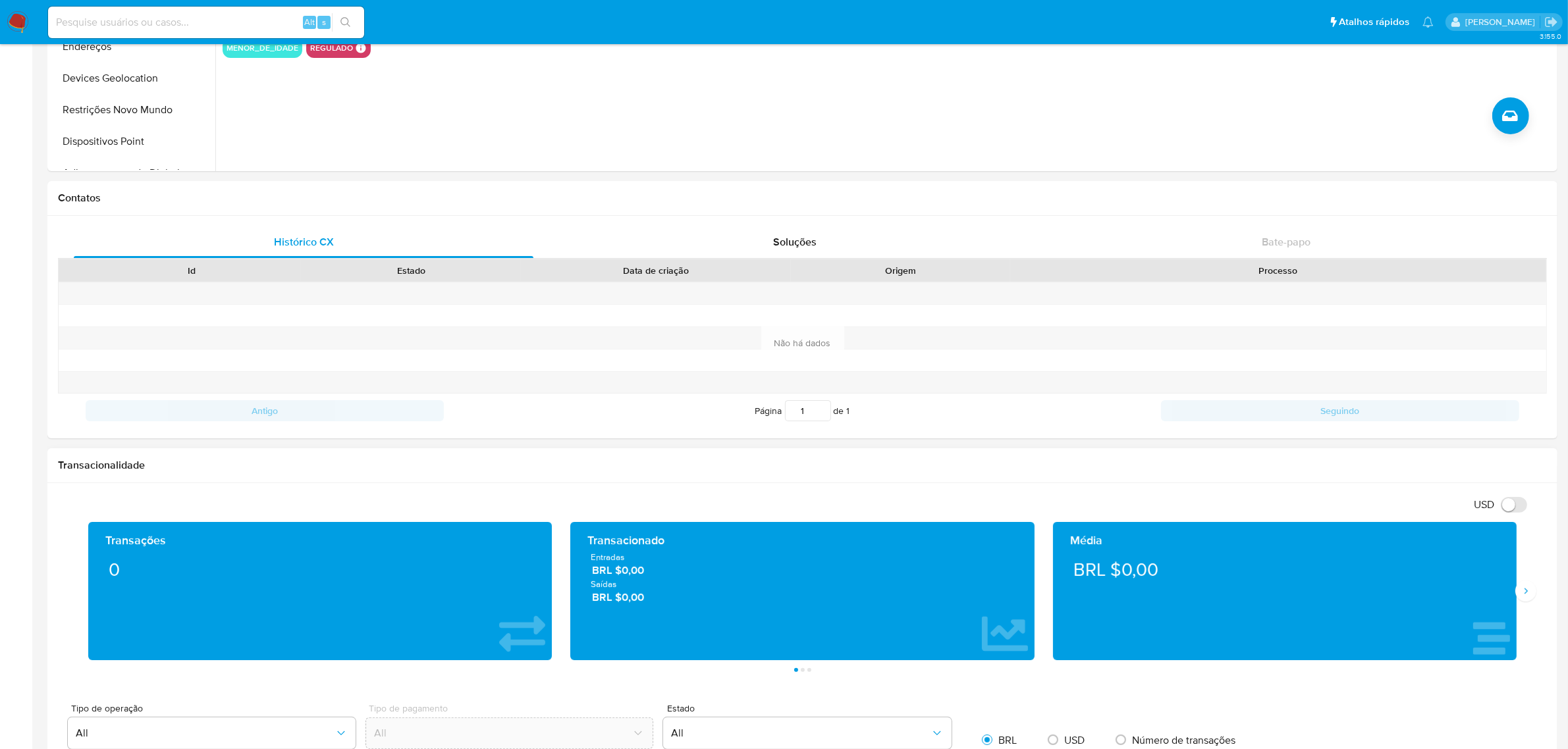
scroll to position [494, 0]
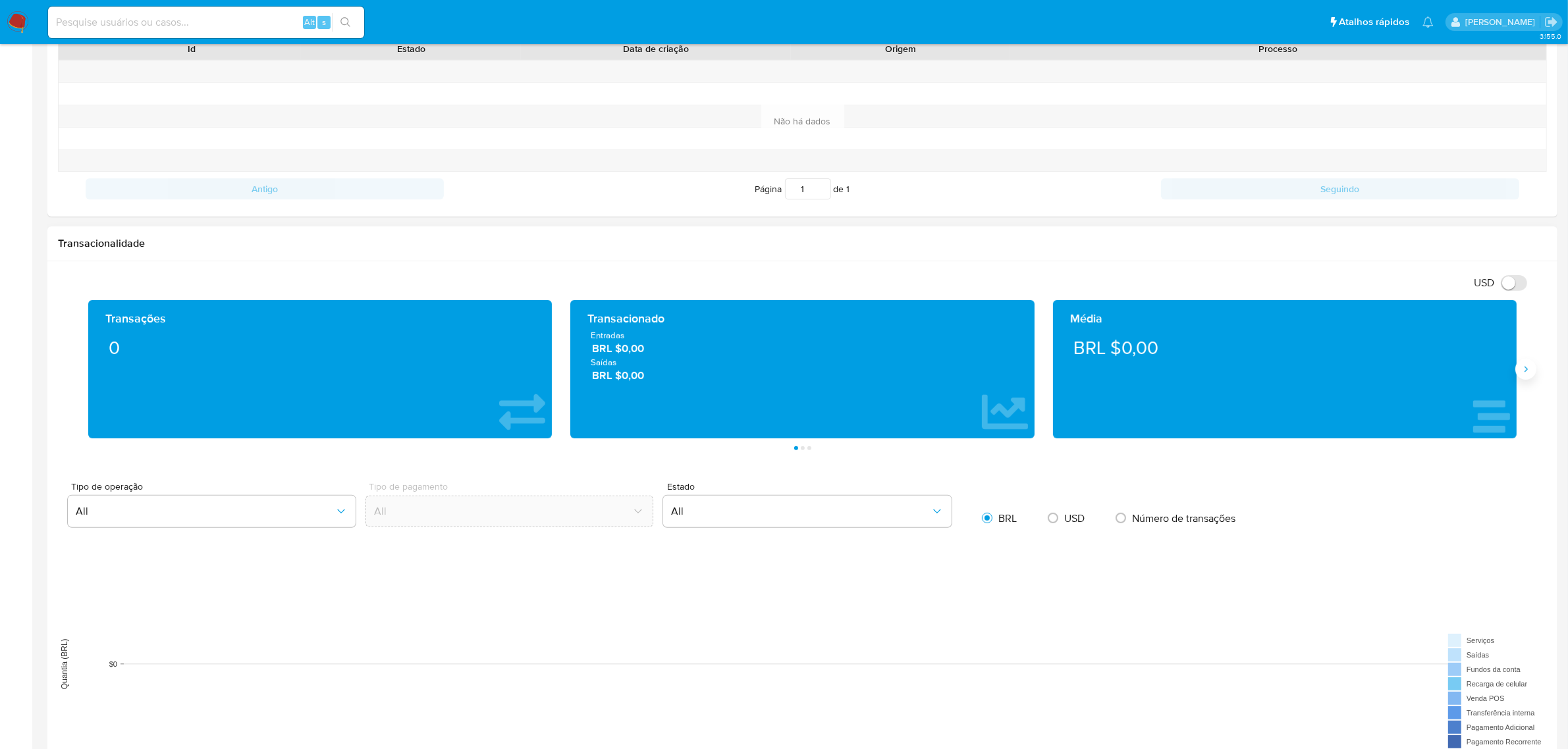
click at [1520, 370] on icon "Siguiente" at bounding box center [1525, 368] width 10 height 10
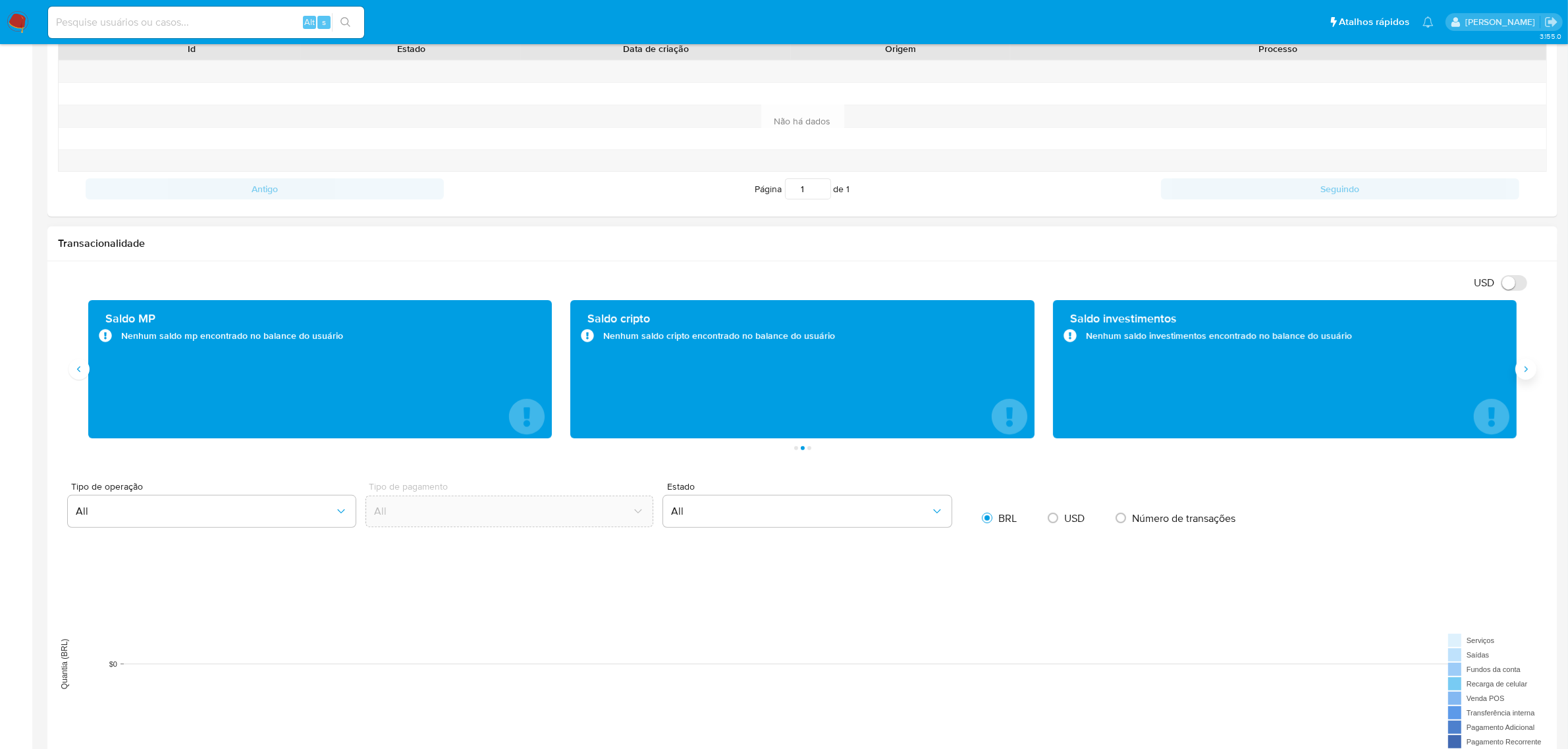
click at [1520, 370] on icon "Siguiente" at bounding box center [1525, 368] width 10 height 10
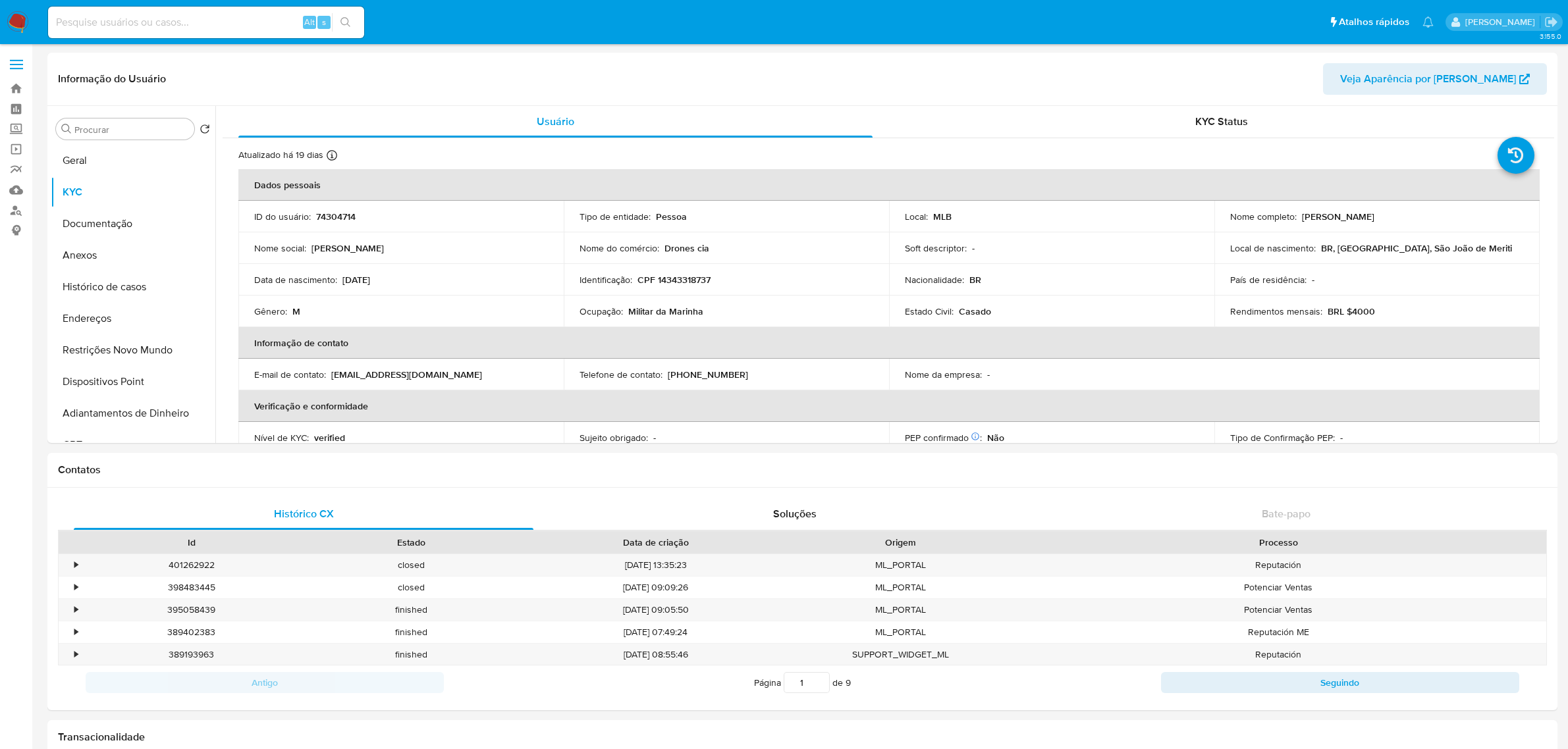
select select "10"
click at [94, 293] on button "Histórico de casos" at bounding box center [127, 287] width 154 height 32
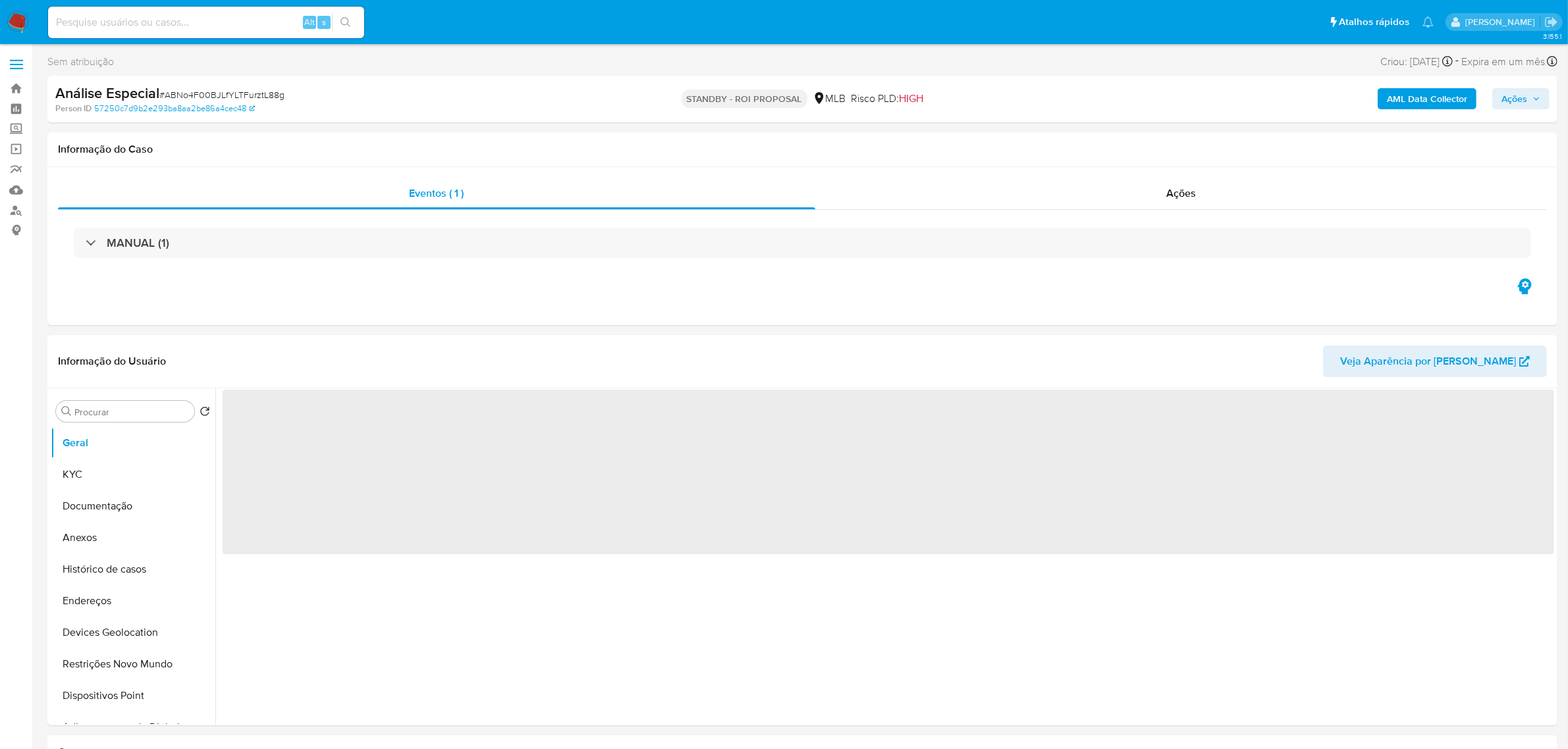
click at [251, 92] on span "# ABNo4F00BJLfYLTFurztL88g" at bounding box center [221, 95] width 125 height 13
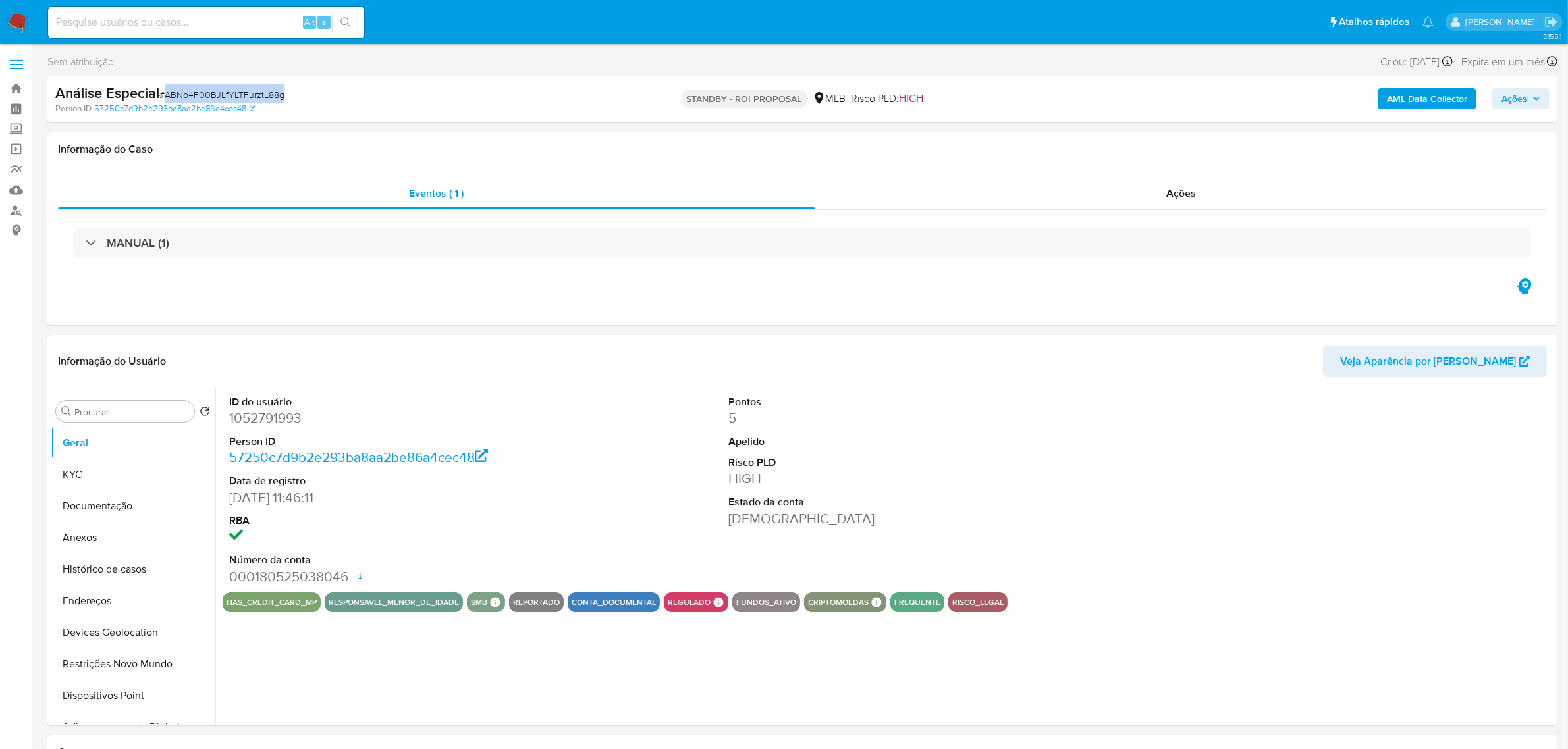
copy span "ABNo4F00BJLfYLTFurztL88g"
select select "10"
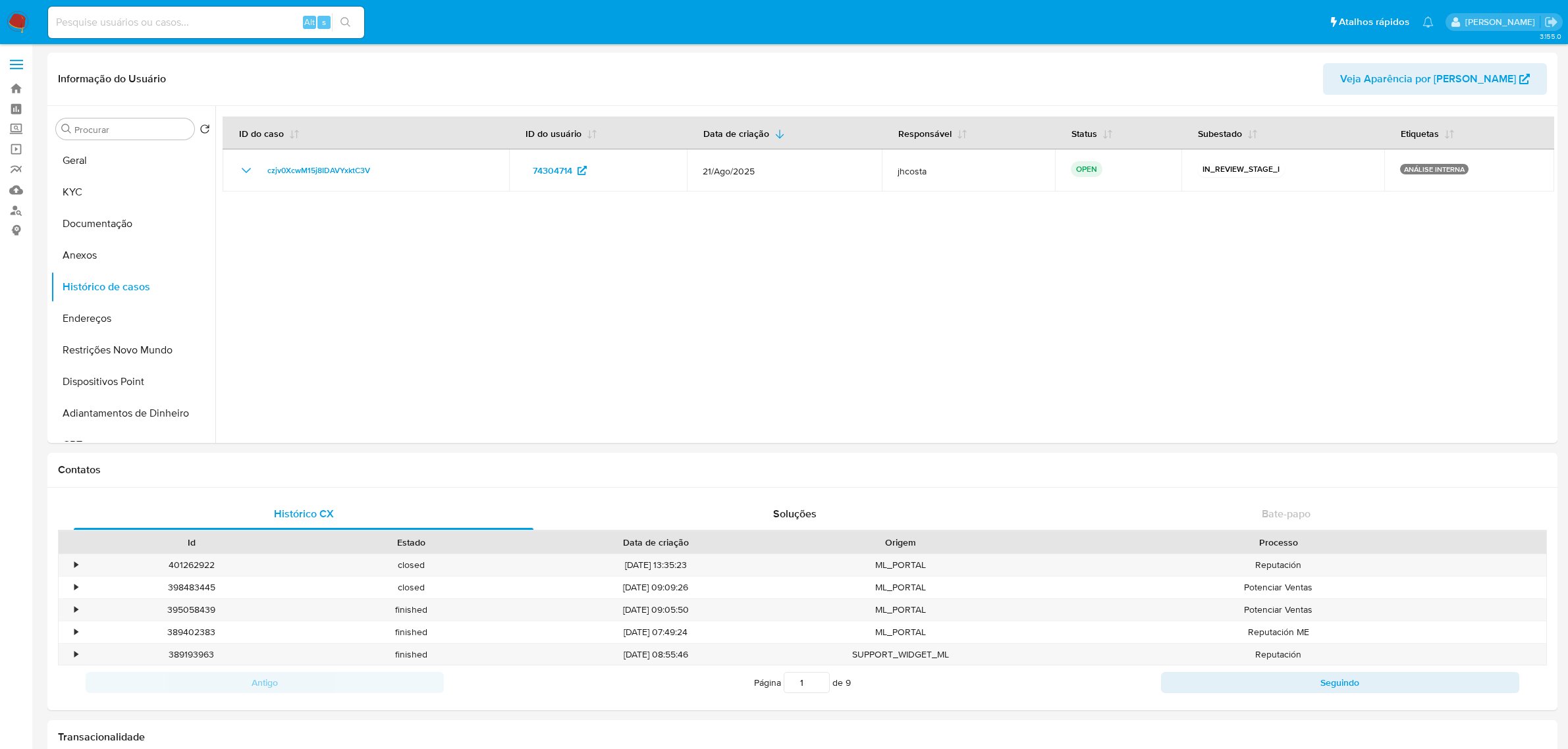
select select "10"
click at [77, 157] on button "Geral" at bounding box center [127, 161] width 154 height 32
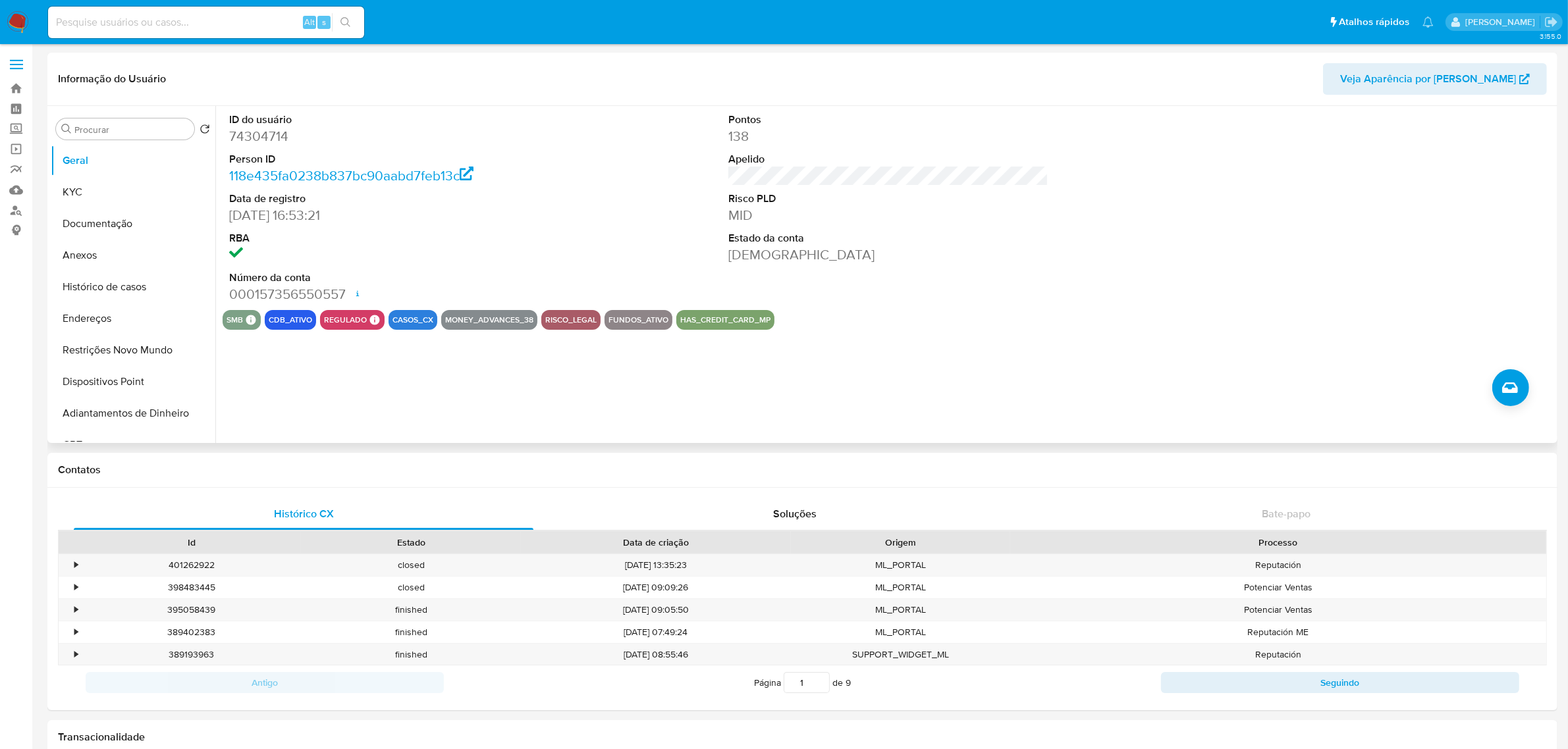
click at [262, 137] on dd "74304714" at bounding box center [388, 137] width 320 height 19
copy dd "74304714"
click at [627, 422] on div "ID do usuário 74304714 Person ID 118e435fa0238b837bc90aabd7feb13c Data de regis…" at bounding box center [885, 275] width 1338 height 337
click at [83, 191] on button "KYC" at bounding box center [127, 192] width 154 height 32
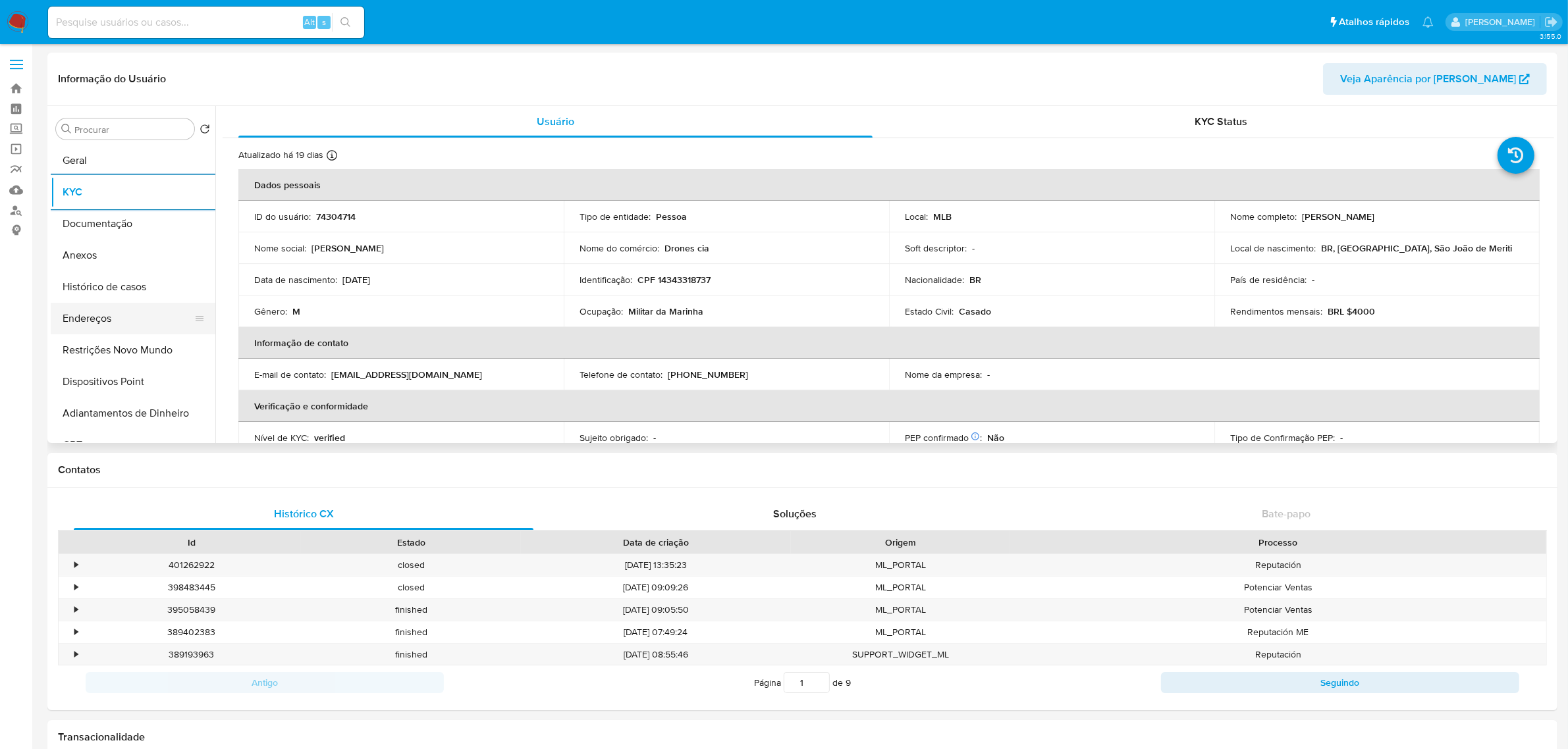
click at [86, 326] on button "Endereços" at bounding box center [127, 319] width 154 height 32
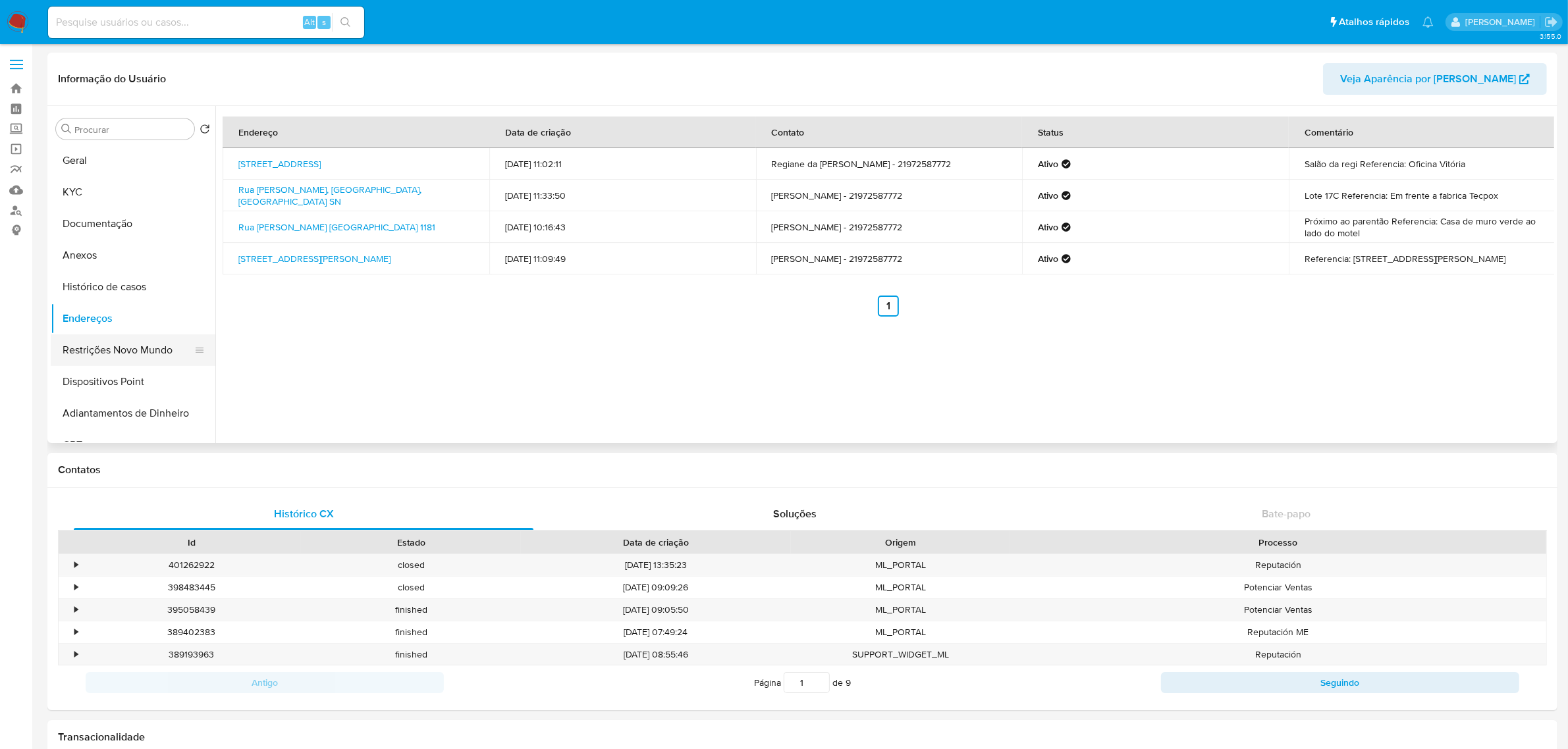
click at [129, 350] on button "Restrições Novo Mundo" at bounding box center [127, 351] width 154 height 32
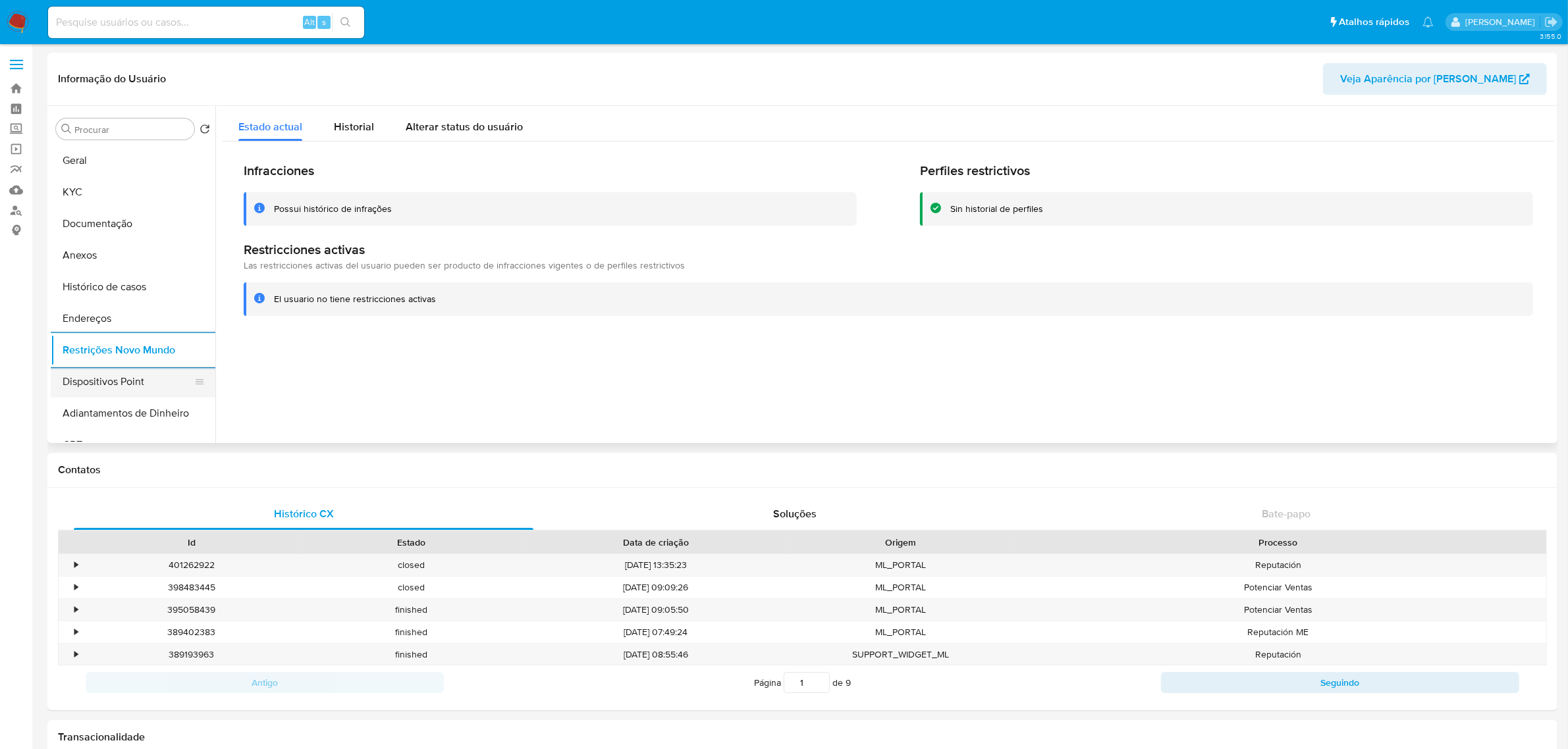
click at [123, 369] on button "Dispositivos Point" at bounding box center [127, 382] width 154 height 32
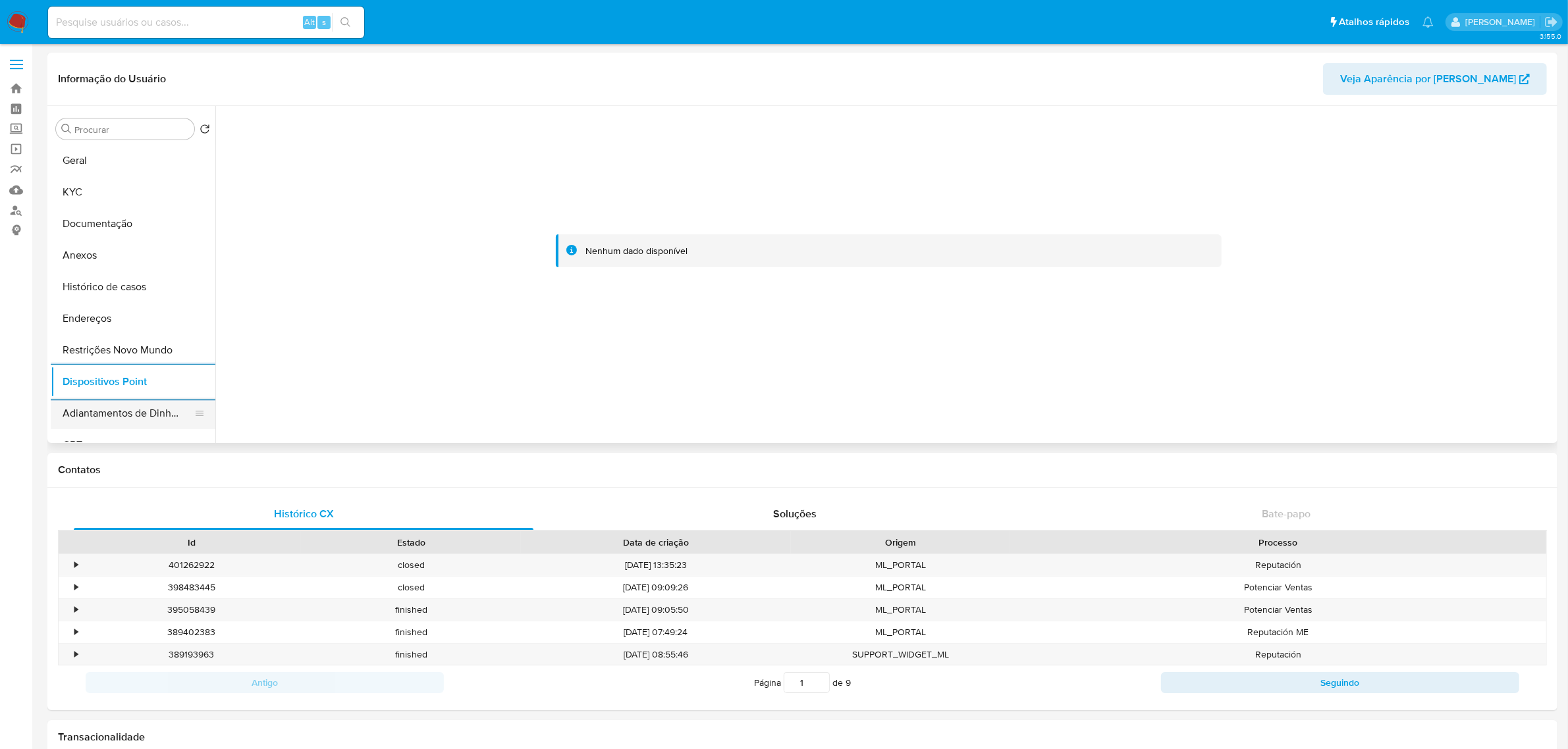
click at [143, 397] on button "Adiantamentos de Dinheiro" at bounding box center [127, 413] width 154 height 32
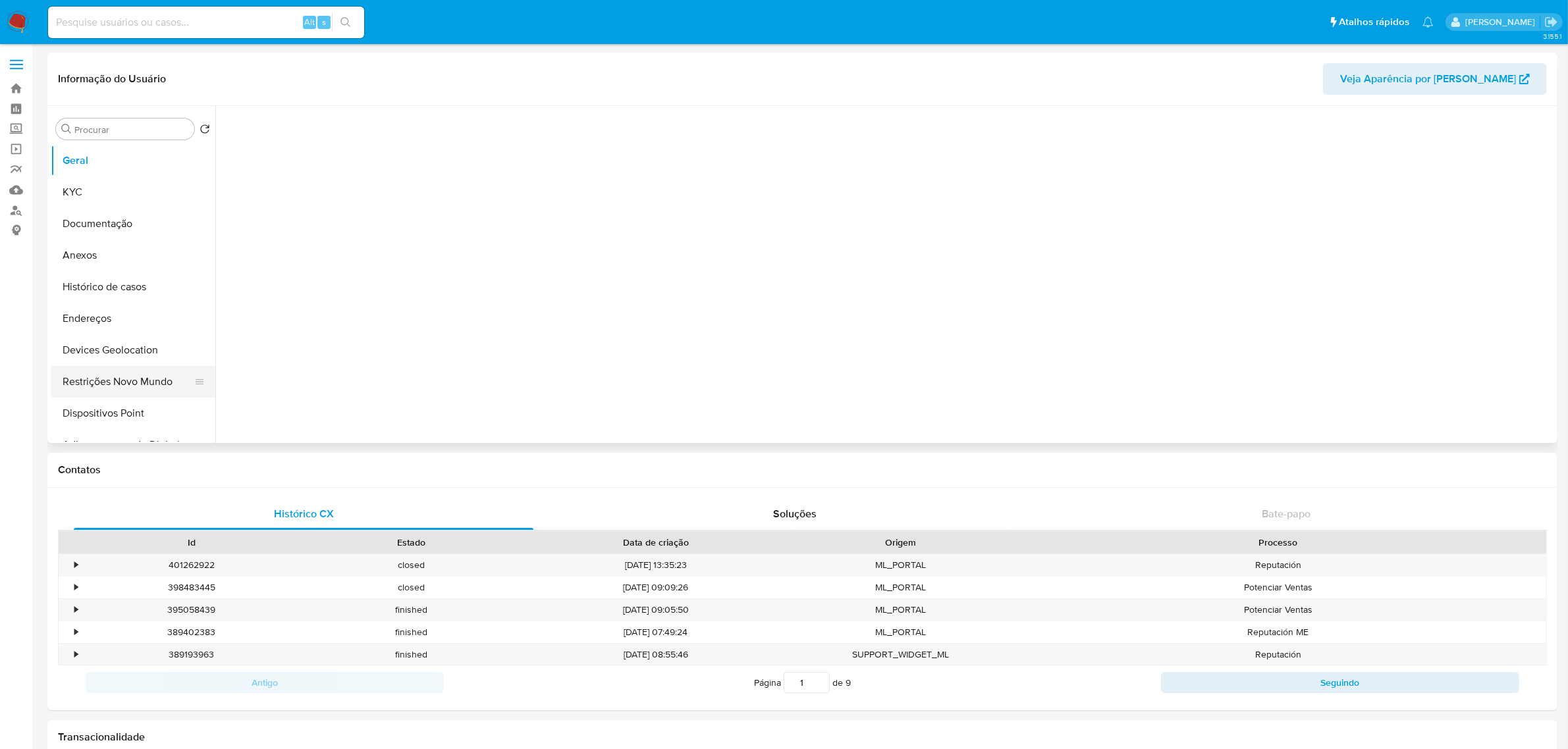
click at [141, 381] on button "Restrições Novo Mundo" at bounding box center [127, 382] width 154 height 32
select select "10"
click at [134, 354] on button "Devices Geolocation" at bounding box center [127, 351] width 154 height 32
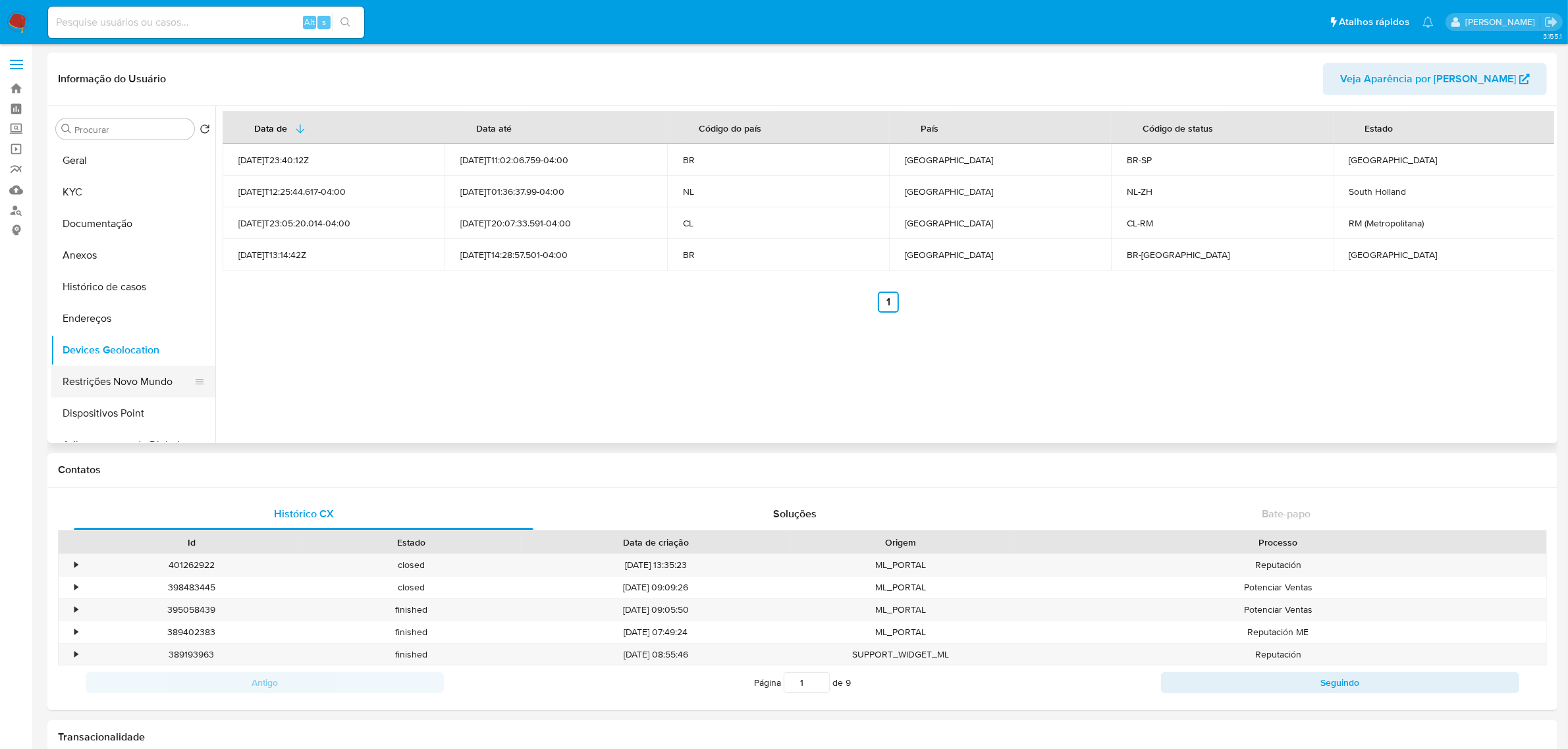
click at [142, 390] on button "Restrições Novo Mundo" at bounding box center [127, 382] width 154 height 32
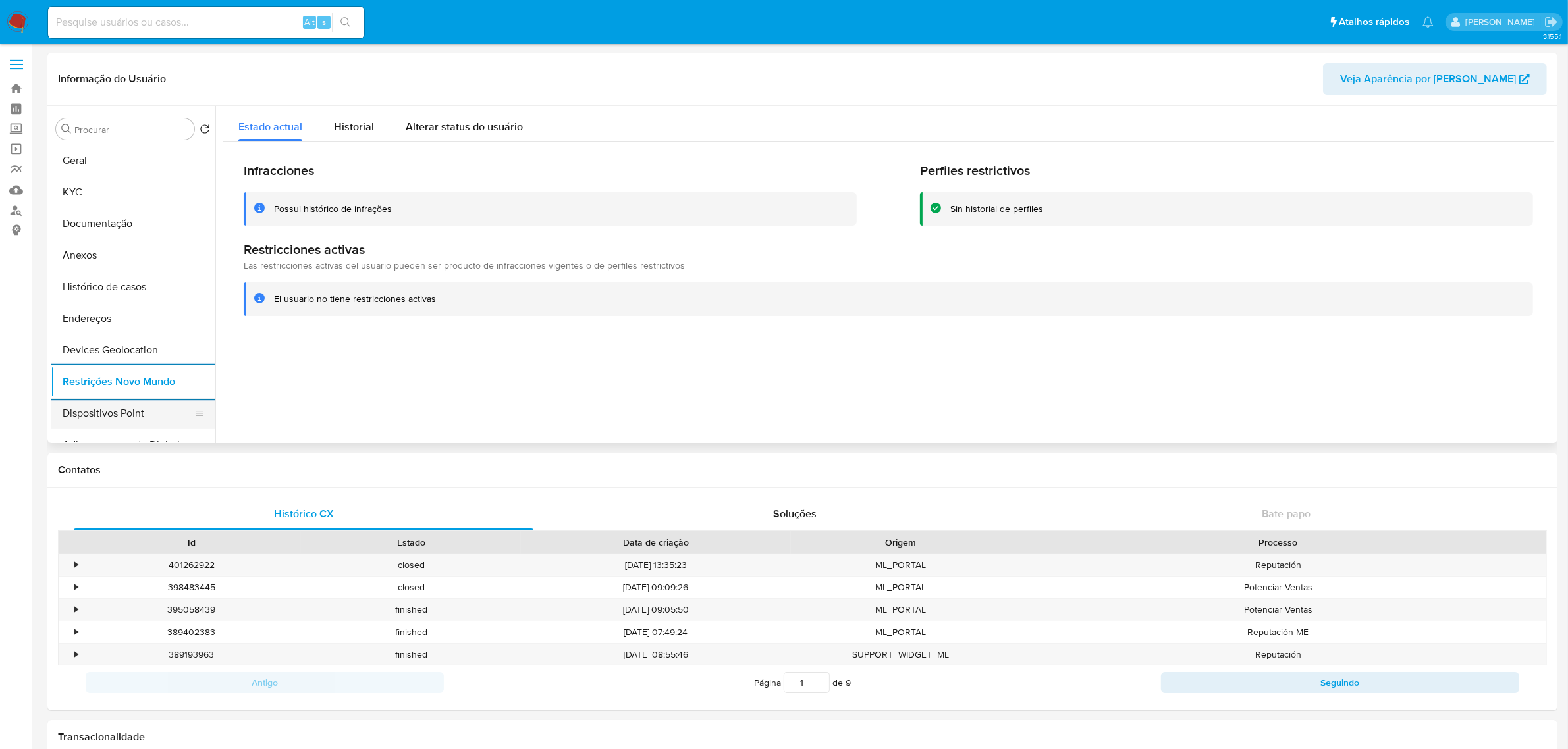
click at [118, 406] on button "Dispositivos Point" at bounding box center [127, 413] width 154 height 32
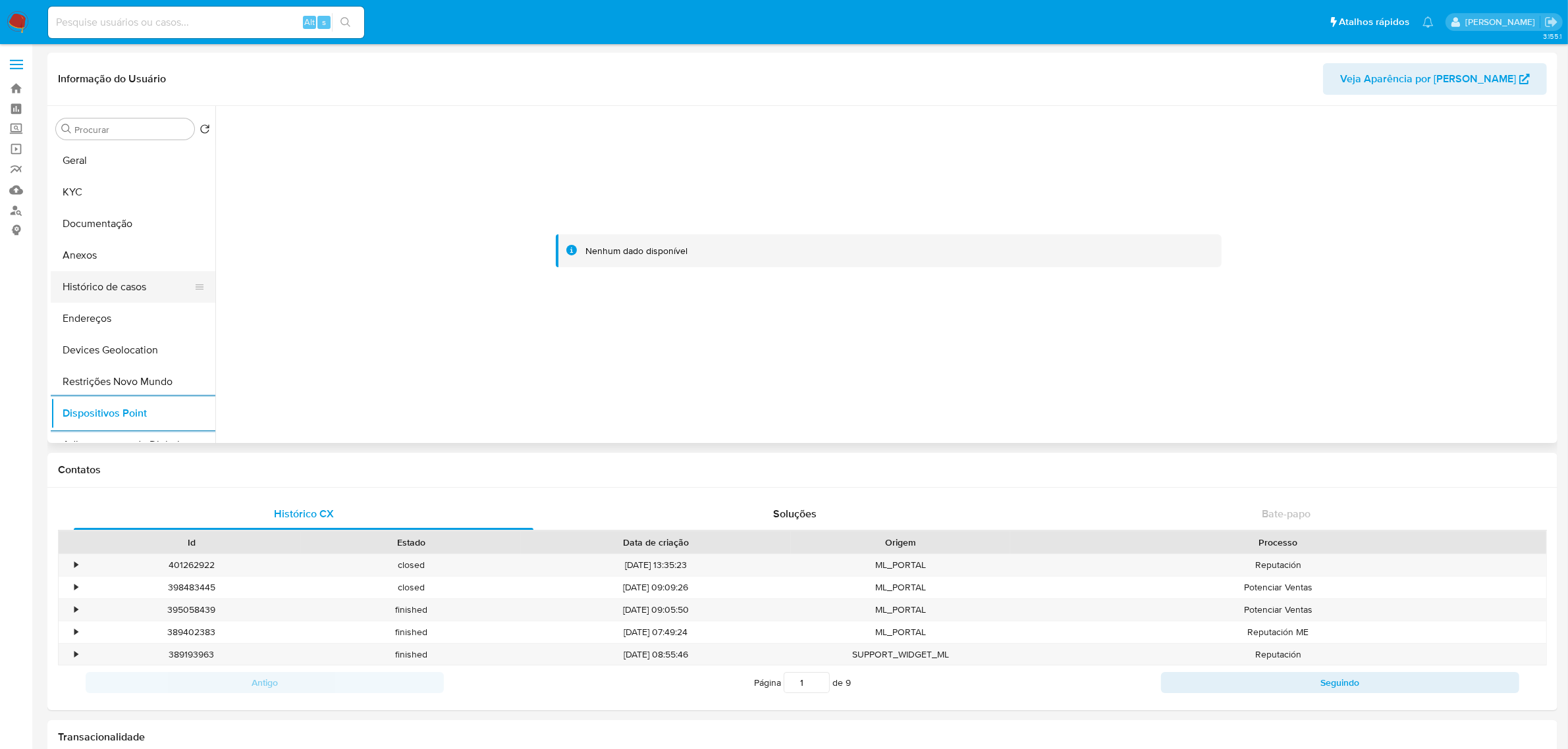
click at [116, 282] on button "Histórico de casos" at bounding box center [127, 287] width 154 height 32
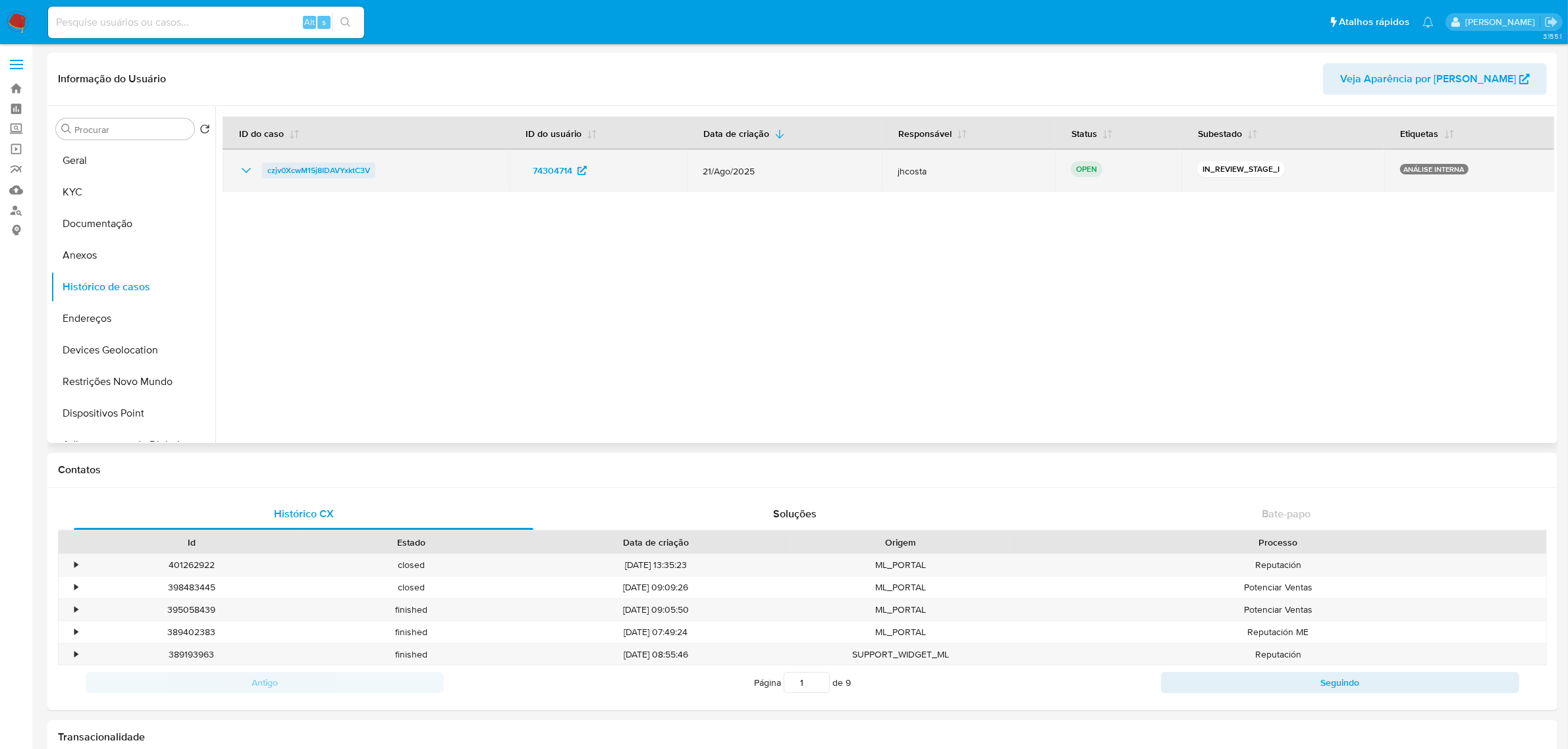
click at [291, 165] on span "czjv0XcwM15j8IDAVYxktC3V" at bounding box center [319, 171] width 103 height 16
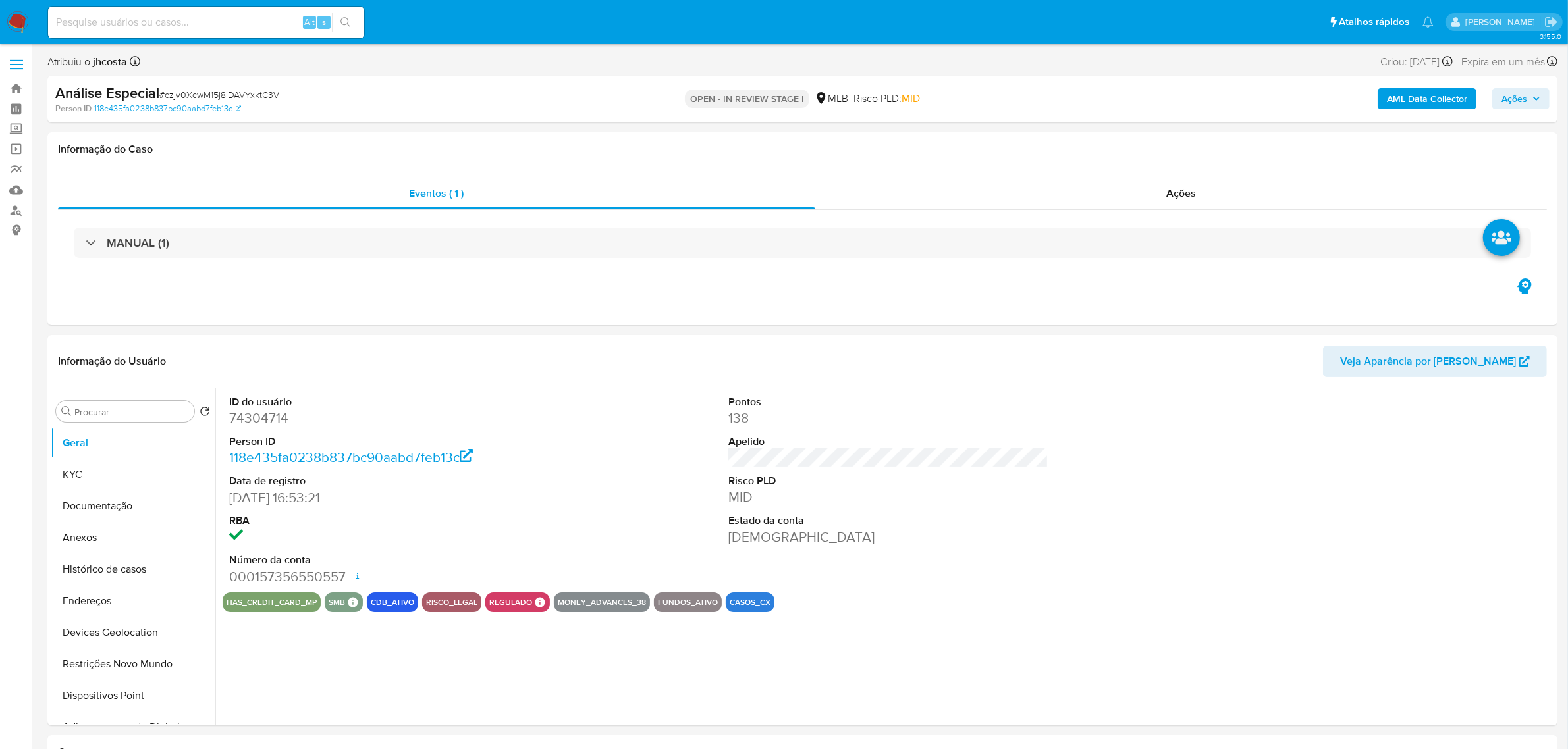
select select "10"
click at [1411, 89] on b "AML Data Collector" at bounding box center [1426, 98] width 81 height 21
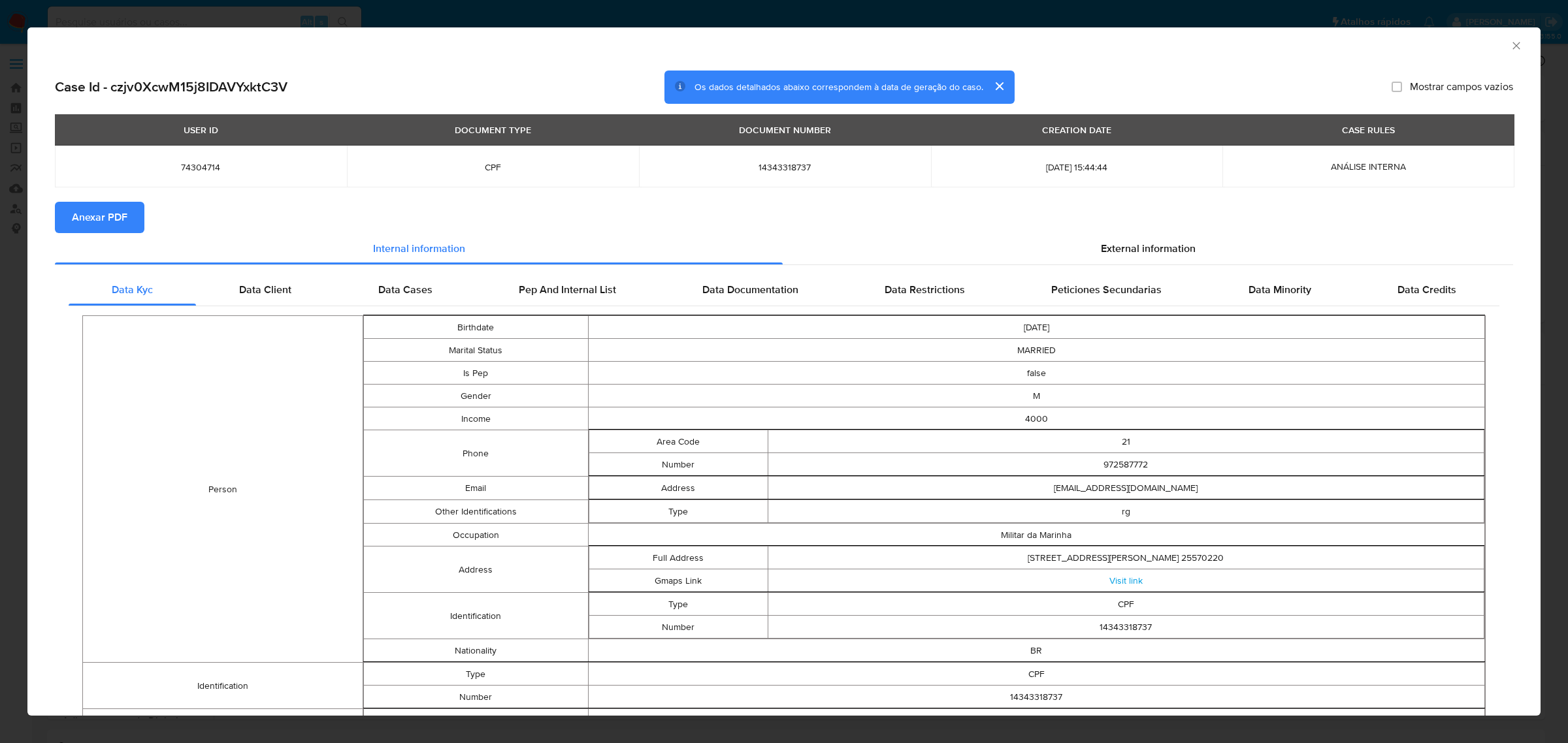
click at [138, 213] on button "Anexar PDF" at bounding box center [100, 218] width 89 height 32
click at [1140, 260] on div "External information" at bounding box center [1148, 252] width 730 height 32
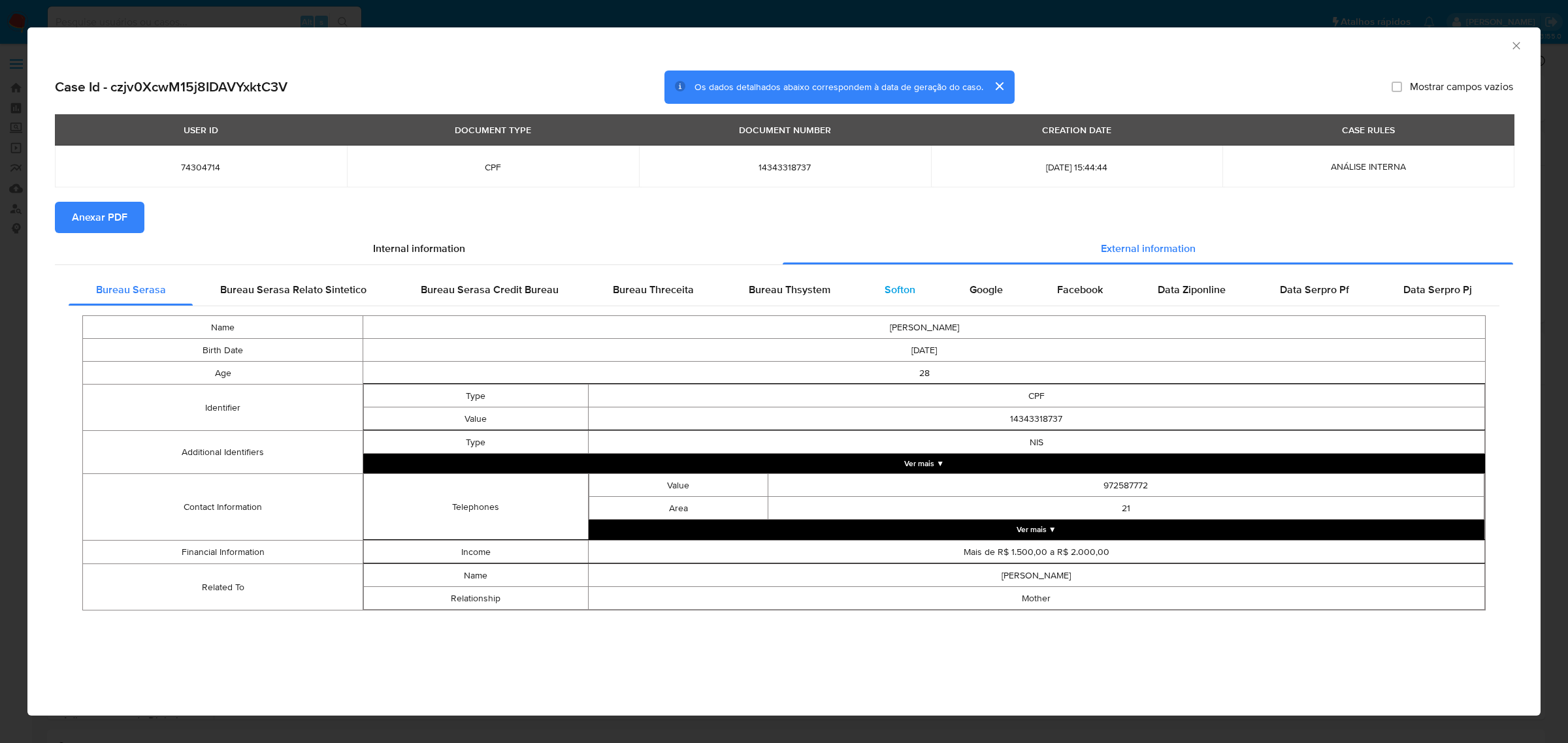
click at [910, 296] on span "Softon" at bounding box center [899, 289] width 31 height 15
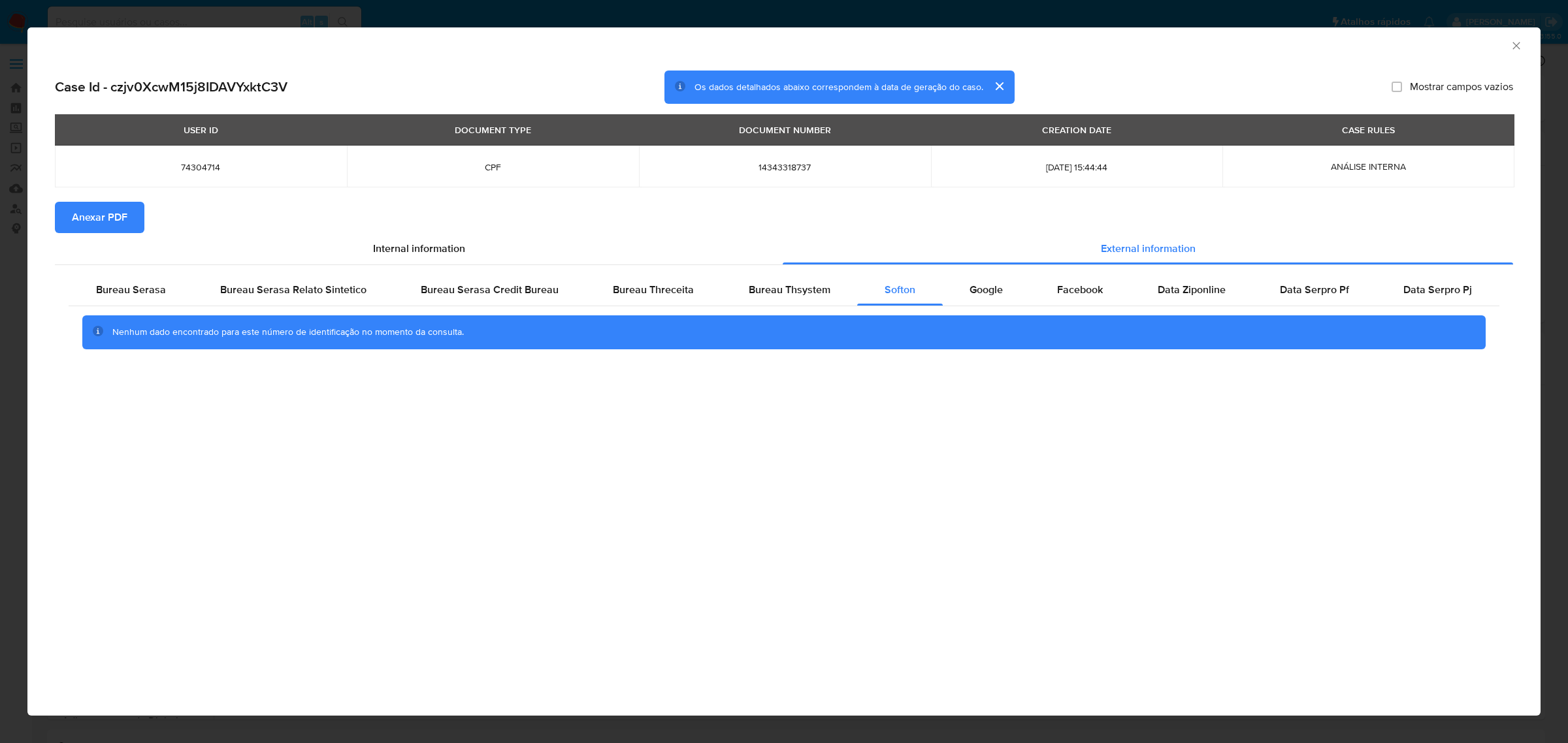
click at [93, 214] on span "Anexar PDF" at bounding box center [100, 217] width 56 height 29
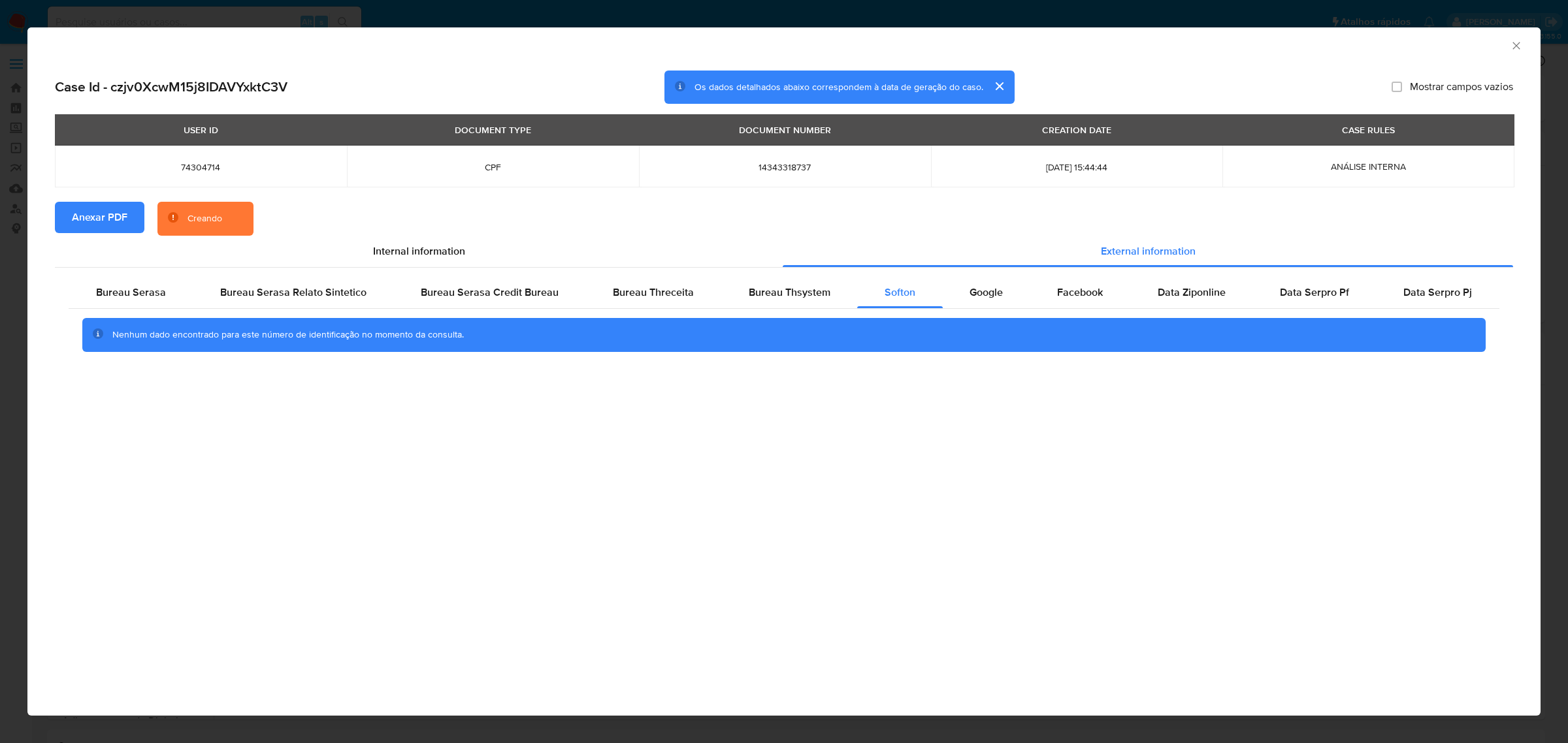
click at [1514, 46] on icon "Fechar a janela" at bounding box center [1516, 46] width 13 height 13
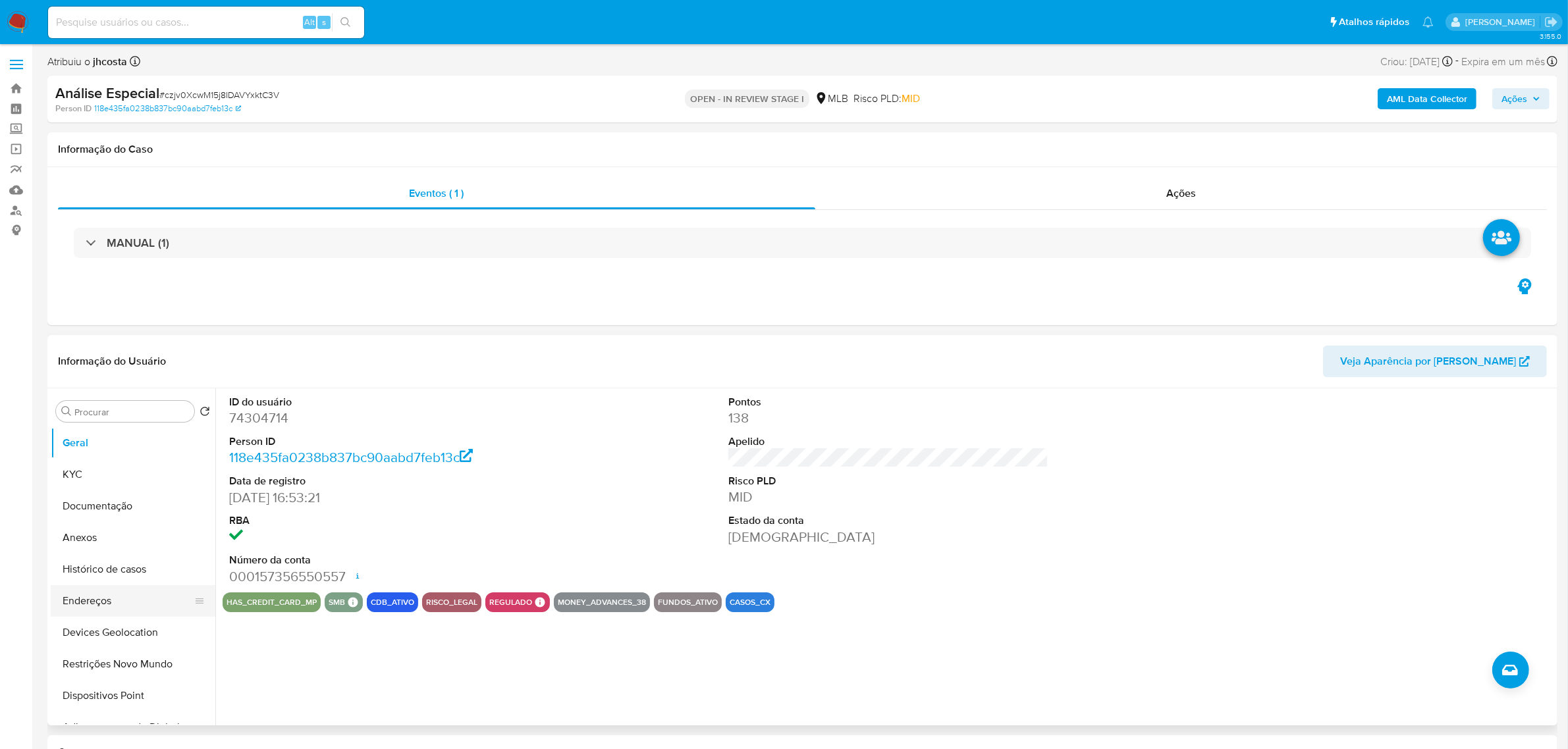
click at [100, 603] on button "Endereços" at bounding box center [127, 601] width 154 height 32
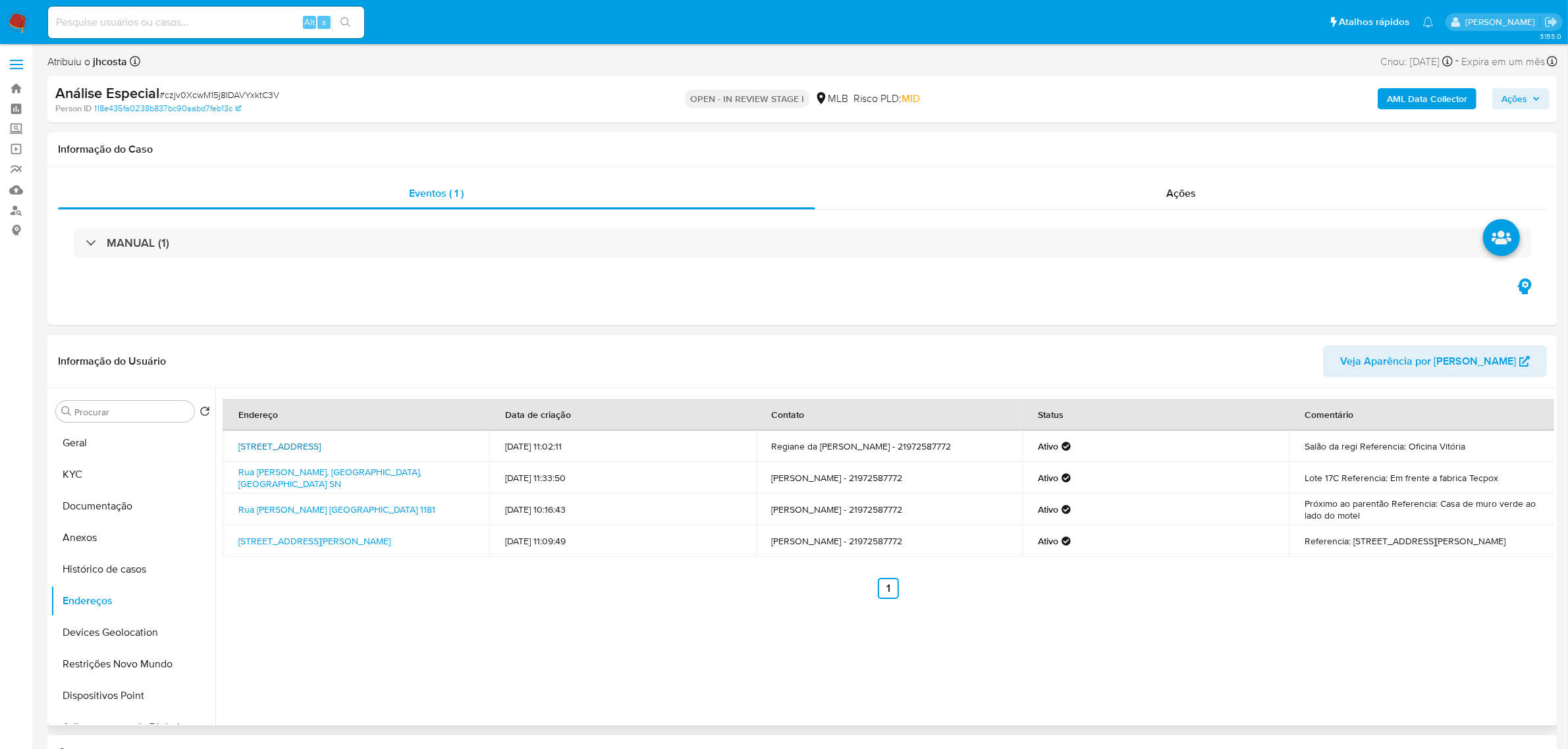
drag, startPoint x: 231, startPoint y: 442, endPoint x: 335, endPoint y: 456, distance: 104.9
click at [336, 456] on td "Rua Pintados 167 Parque Do Lago 167, Guarantã Do Norte, Mato Grosso, 78520000, …" at bounding box center [355, 446] width 267 height 32
copy link "Rua Pintados 167 Parque Do Lago 167, Guarantã Do Norte, Mato Grosso, 78520000"
click at [321, 453] on link "Rua Pintados 167 Parque Do Lago 167, Guarantã Do Norte, Mato Grosso, 78520000, …" at bounding box center [279, 446] width 82 height 13
click at [80, 469] on button "KYC" at bounding box center [127, 475] width 154 height 32
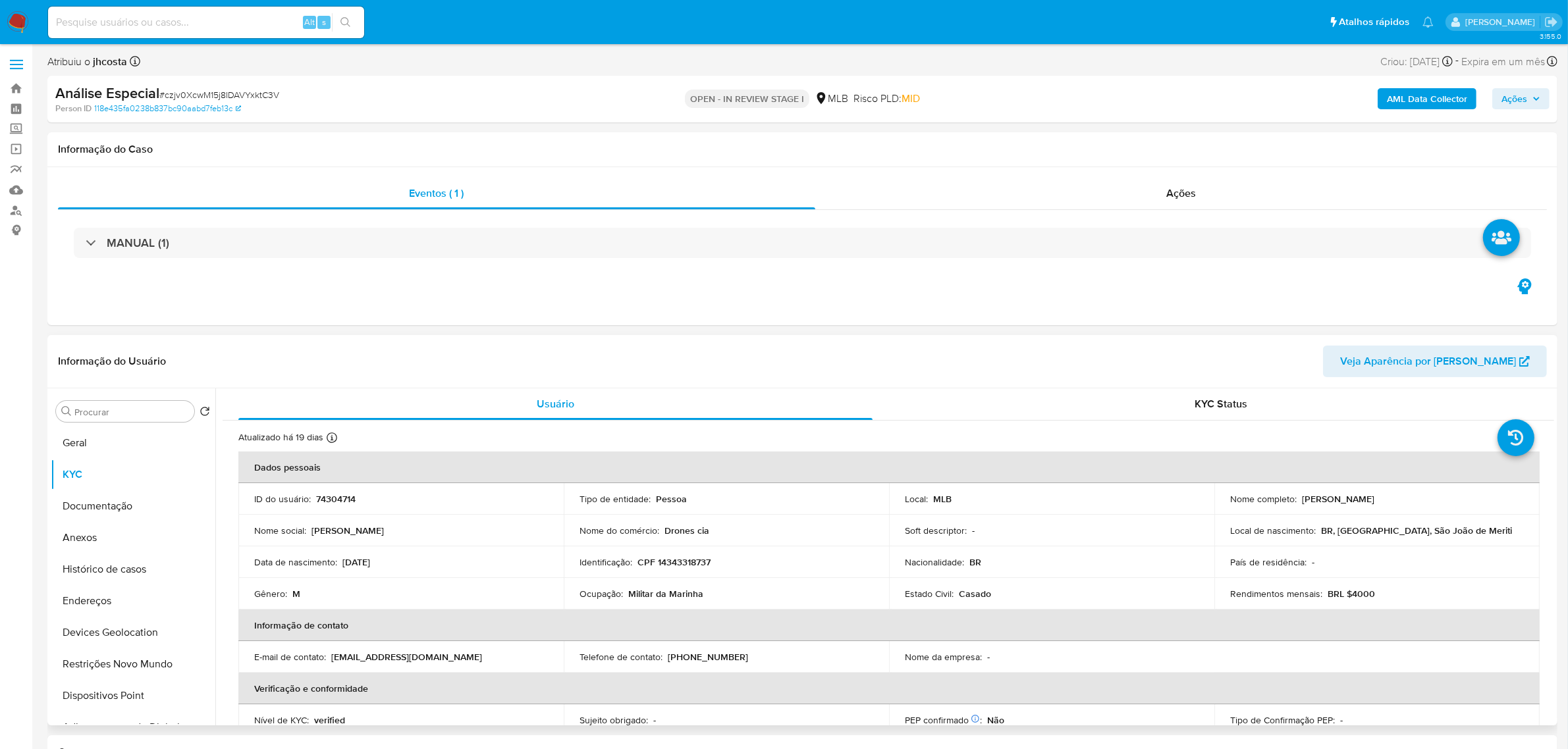
click at [681, 565] on p "CPF 14343318737" at bounding box center [674, 562] width 73 height 12
copy p "14343318737"
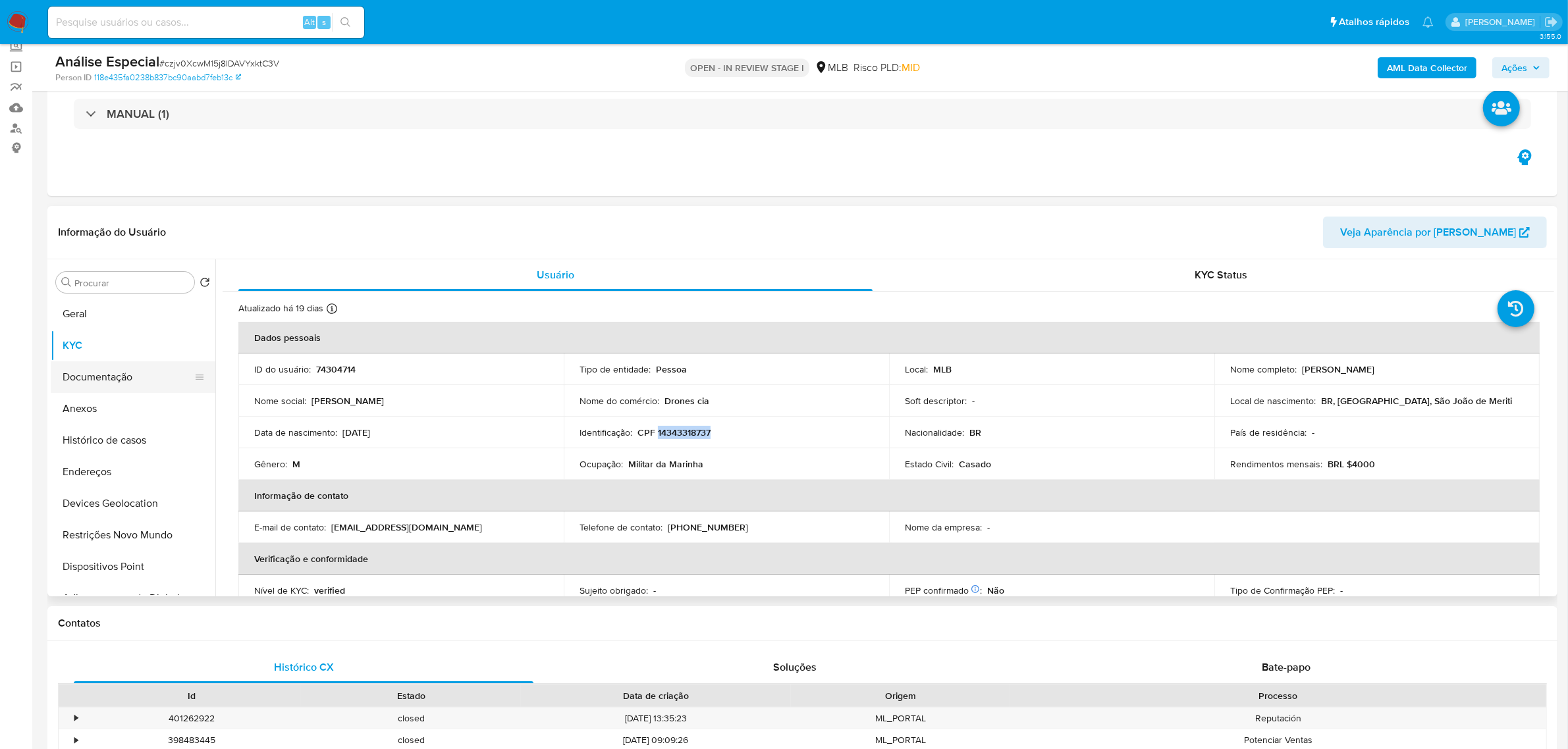
click at [105, 375] on button "Documentação" at bounding box center [127, 378] width 154 height 32
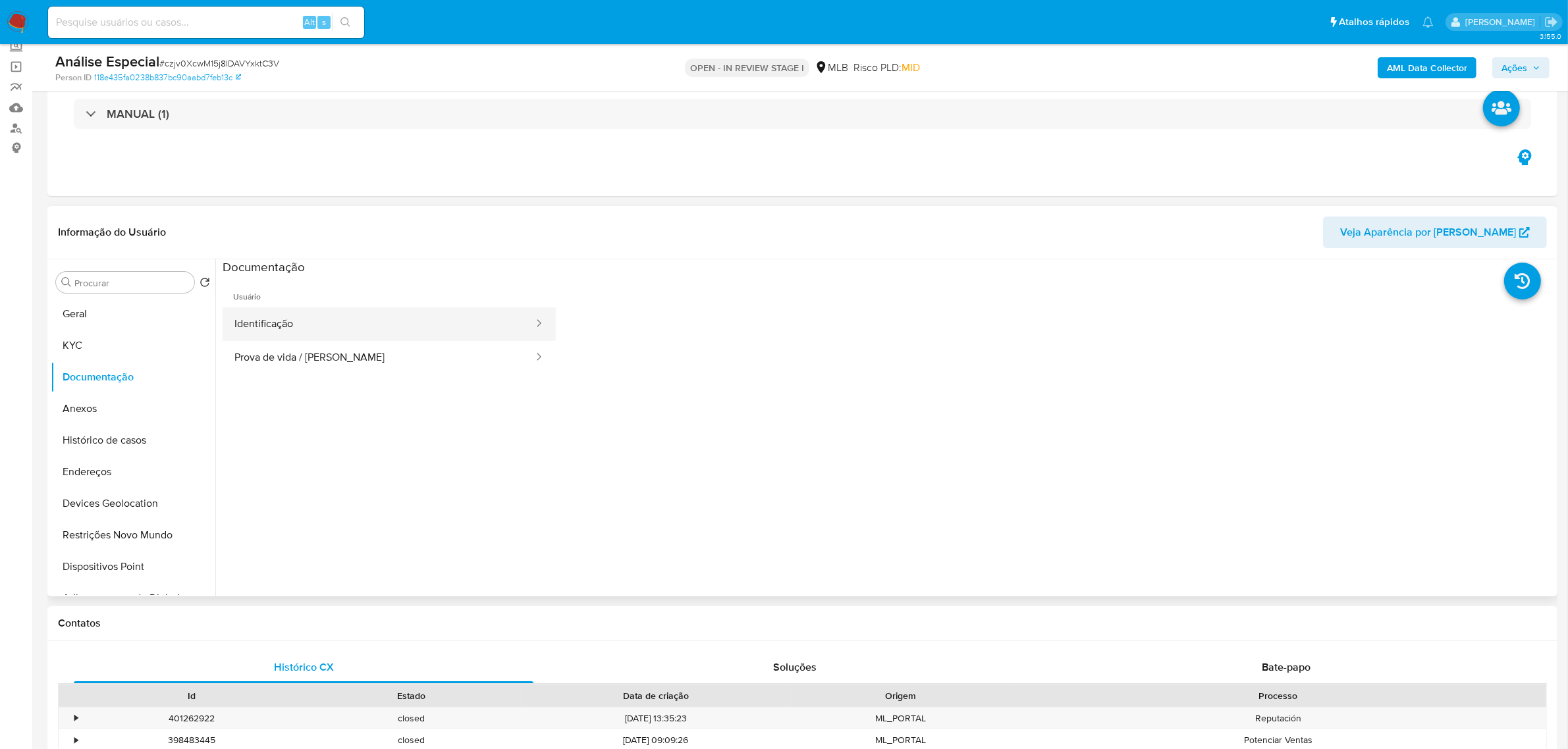
click at [366, 331] on button "Identificação" at bounding box center [378, 324] width 312 height 34
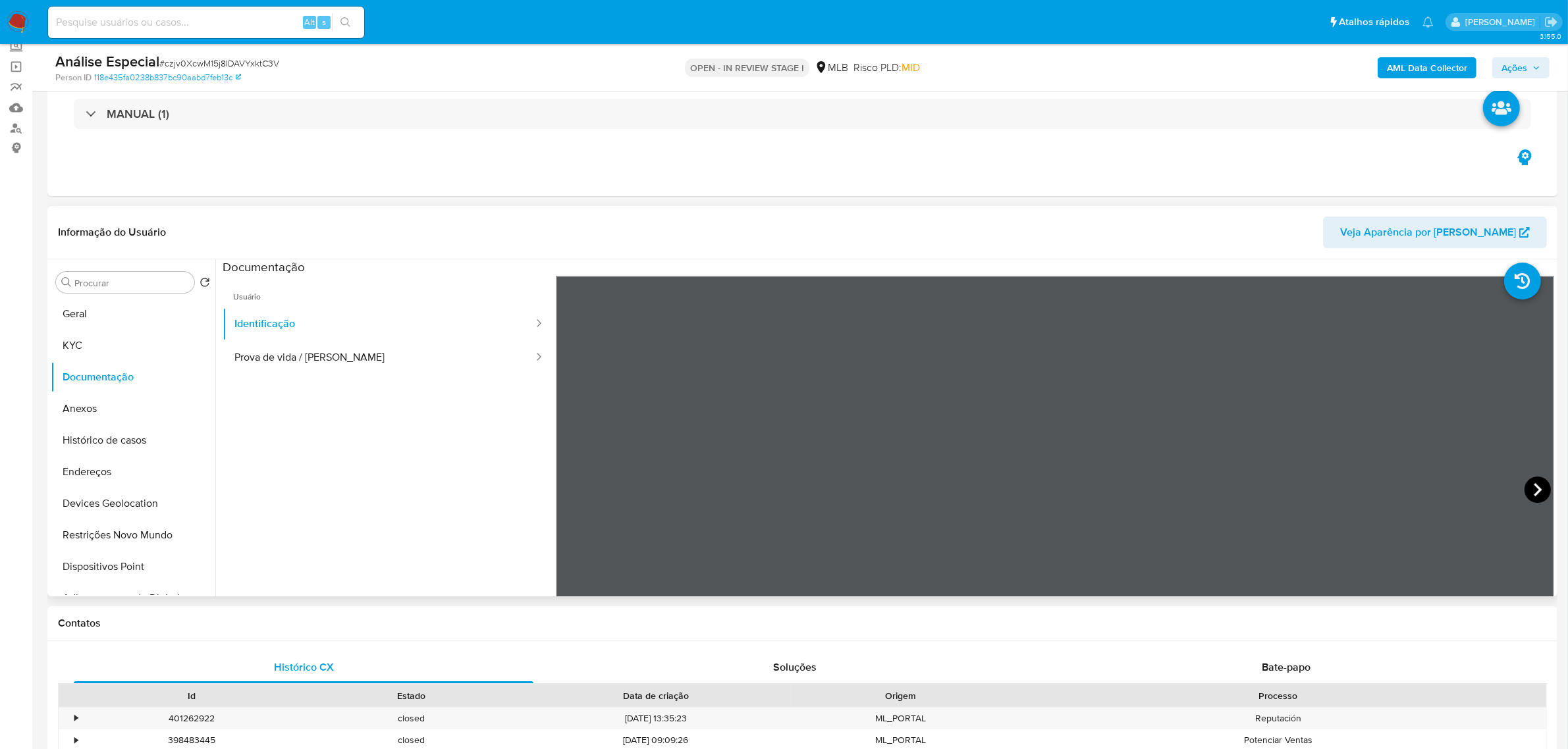
click at [1536, 483] on icon at bounding box center [1537, 490] width 26 height 26
click at [83, 350] on button "KYC" at bounding box center [127, 346] width 154 height 32
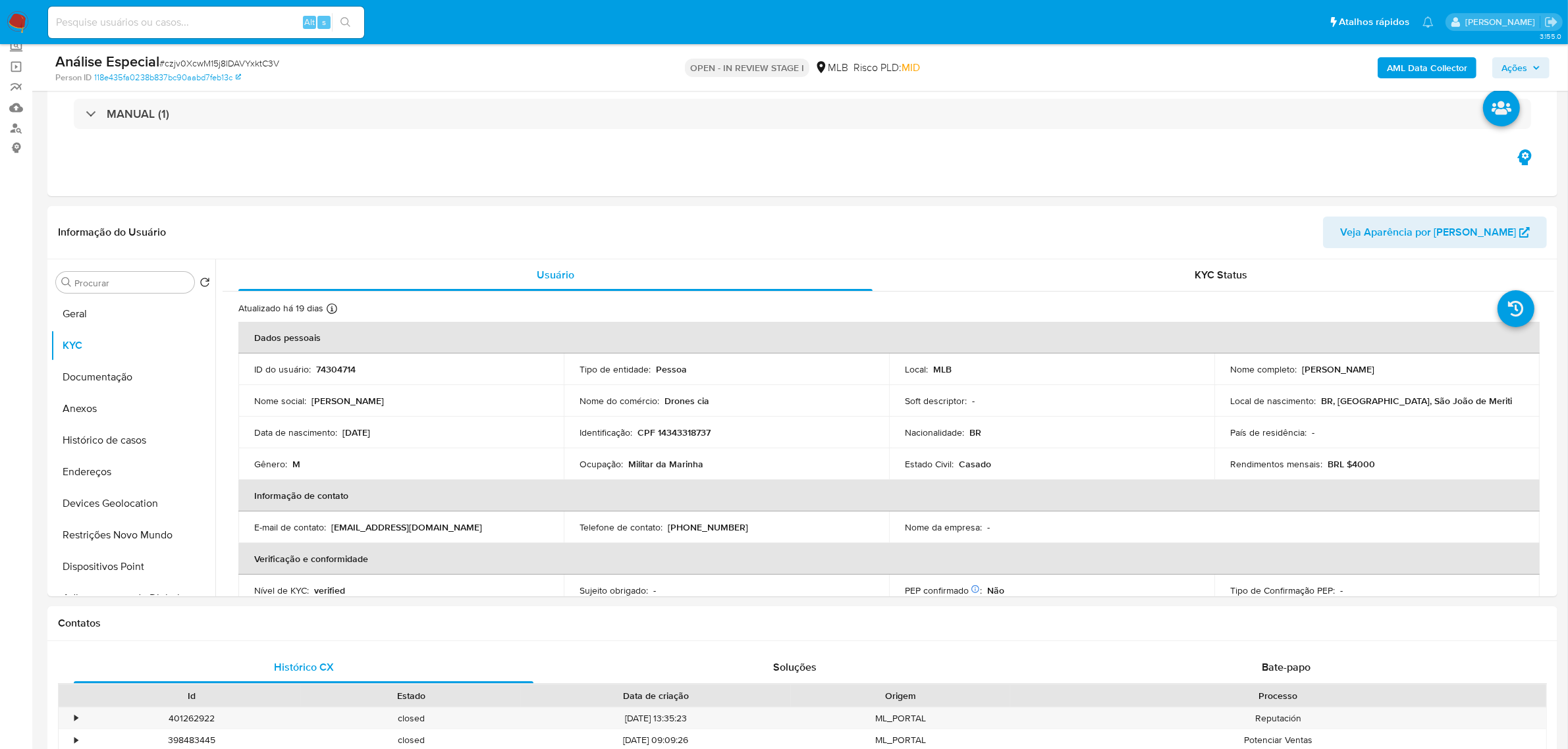
click at [685, 438] on p "CPF 14343318737" at bounding box center [674, 432] width 73 height 12
copy p "14343318737"
drag, startPoint x: 1298, startPoint y: 366, endPoint x: 1429, endPoint y: 367, distance: 131.0
click at [1429, 367] on div "Nome completo : Lucas Rodrigues da Silva" at bounding box center [1376, 369] width 293 height 12
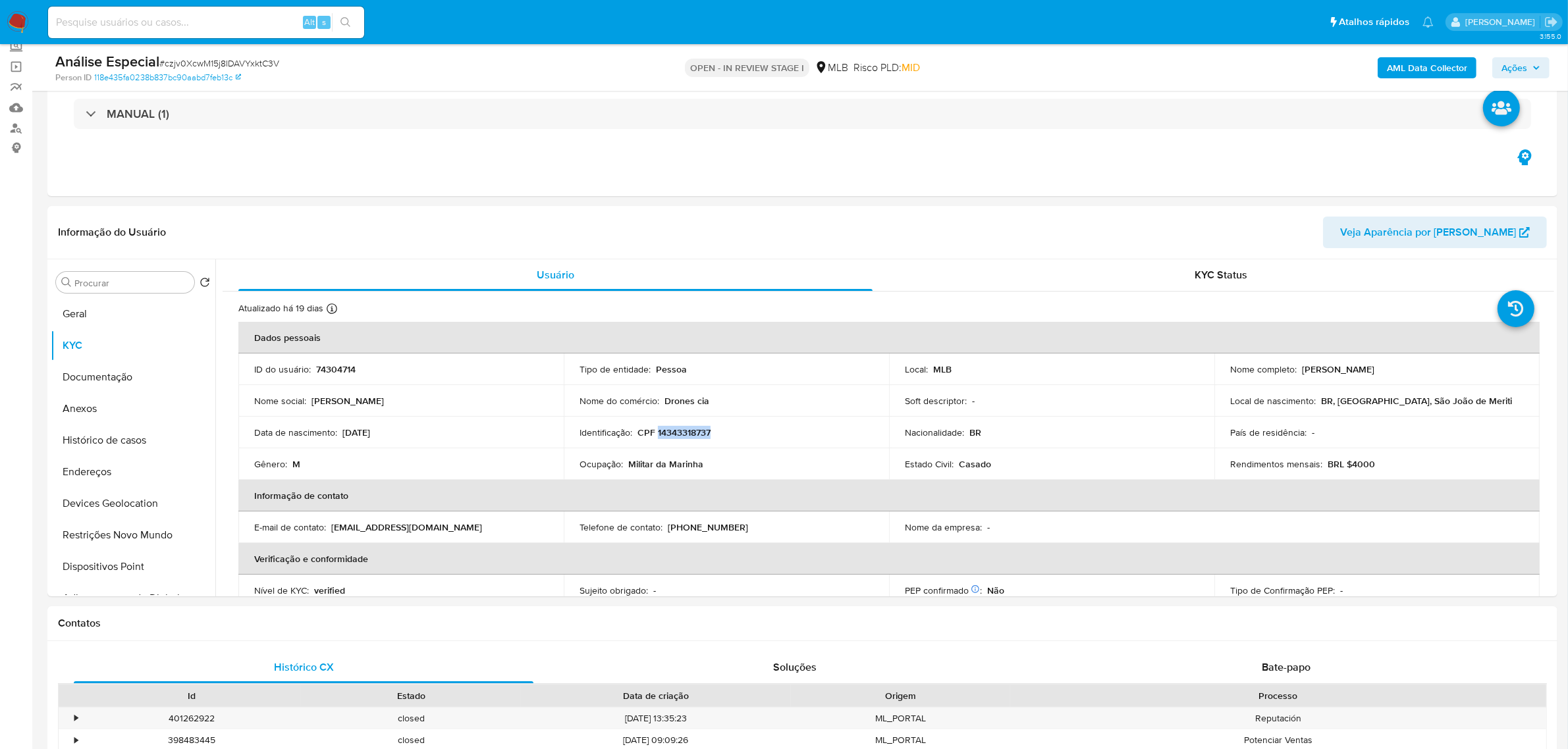
copy p "Lucas Rodrigues da Silva"
click at [673, 431] on p "CPF 14343318737" at bounding box center [674, 432] width 73 height 12
copy p "14343318737"
click at [160, 382] on button "Documentação" at bounding box center [127, 378] width 154 height 32
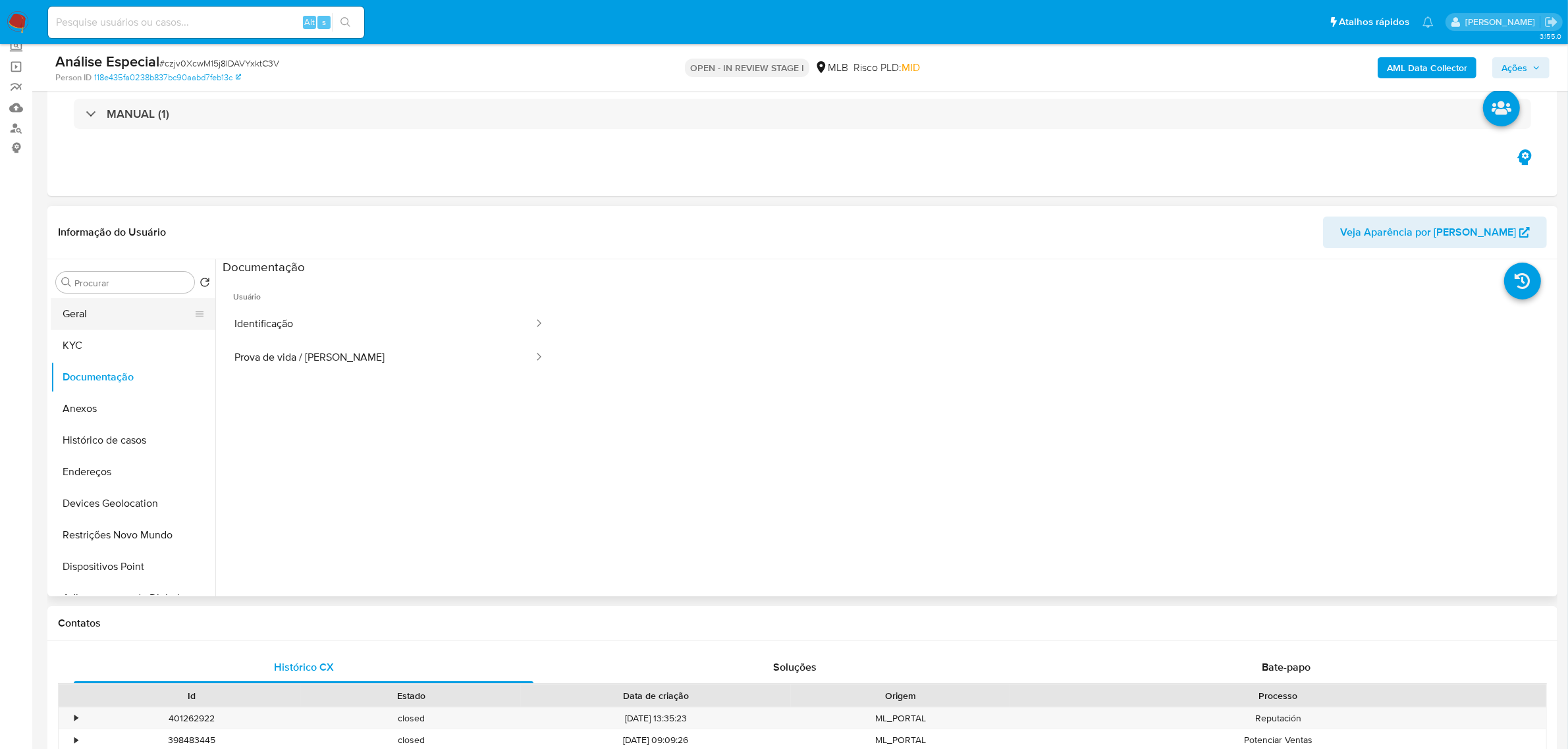
click at [113, 311] on button "Geral" at bounding box center [127, 314] width 154 height 32
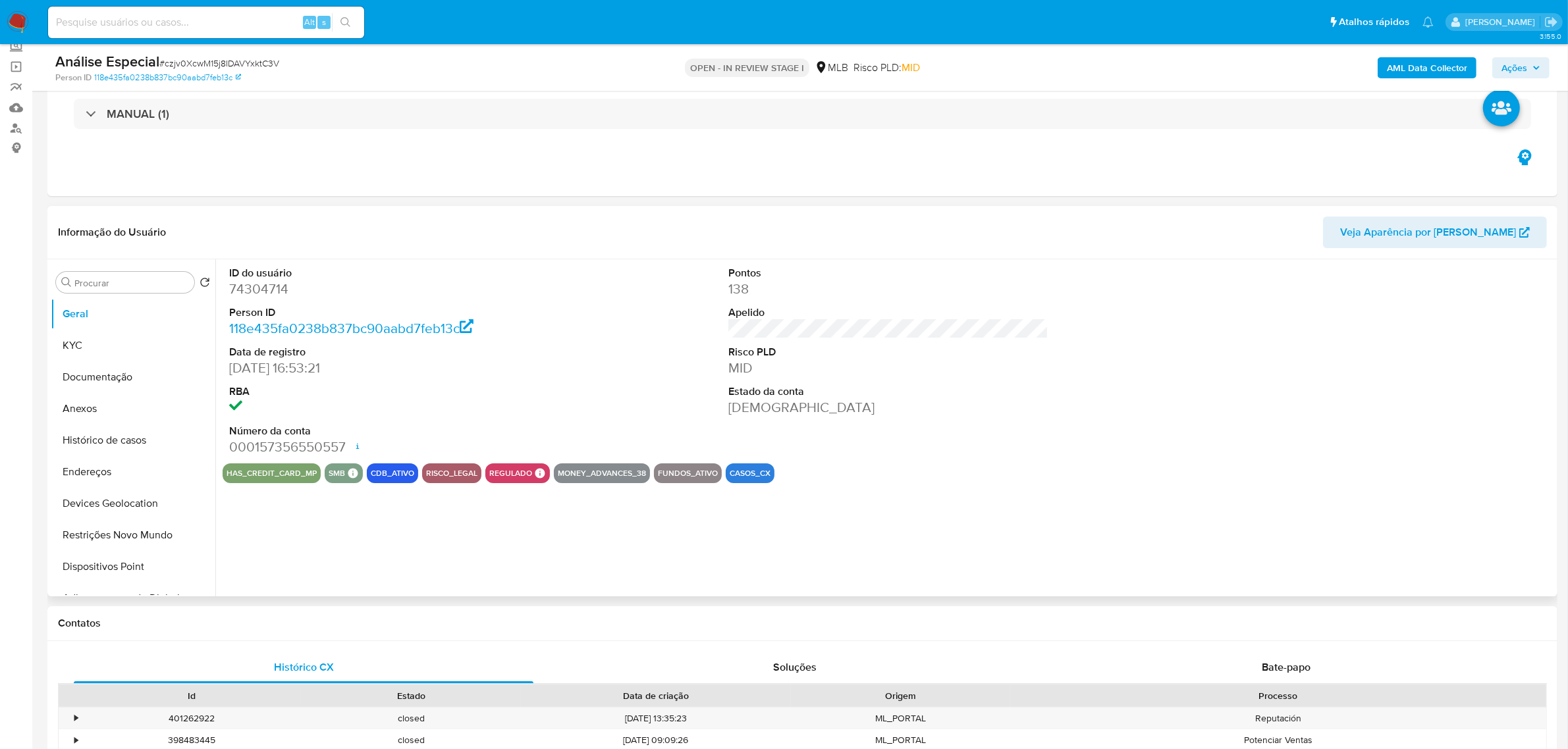
click at [492, 541] on div "ID do usuário 74304714 Person ID 118e435fa0238b837bc90aabd7feb13c Data de regis…" at bounding box center [885, 428] width 1338 height 337
click at [90, 340] on button "KYC" at bounding box center [127, 346] width 154 height 32
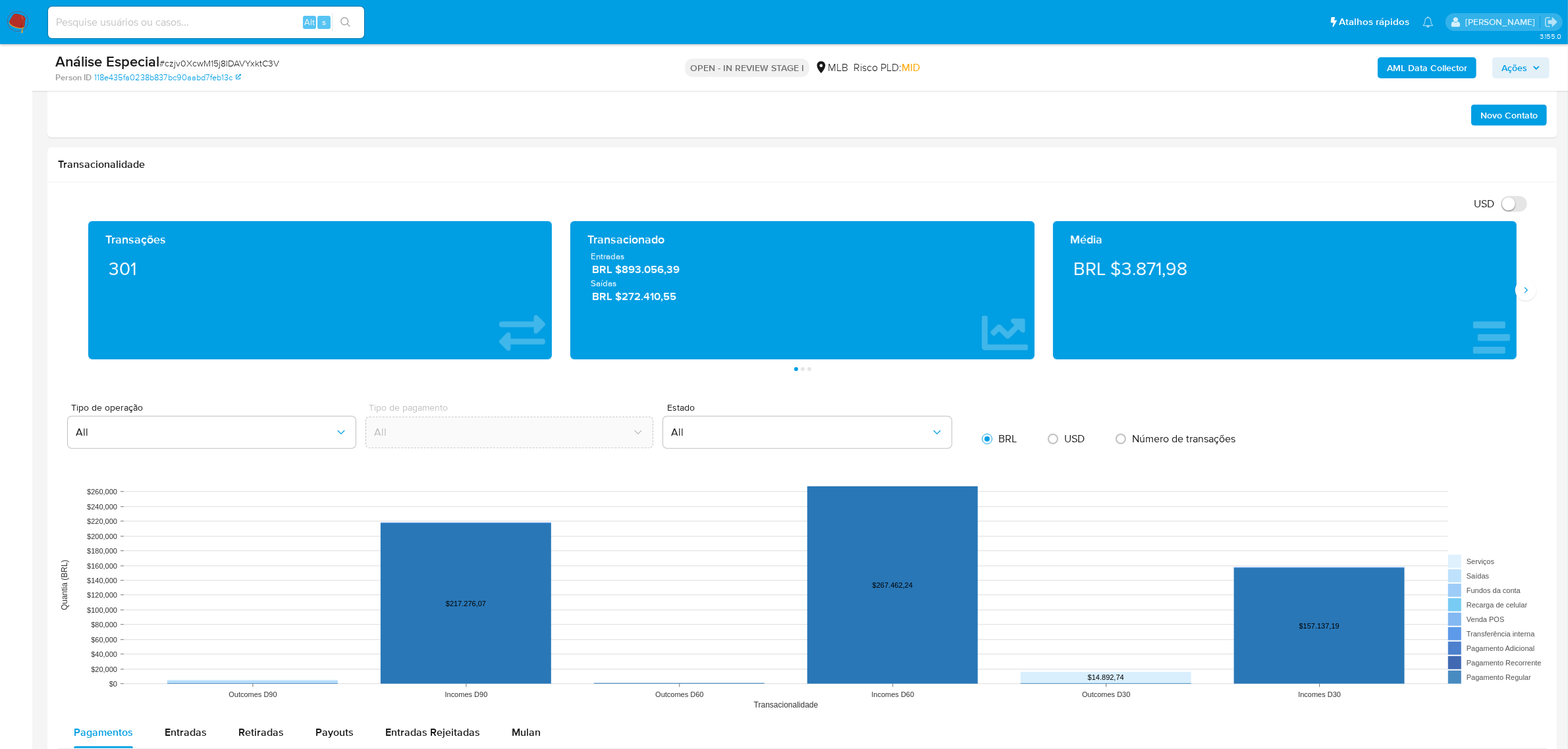
scroll to position [823, 0]
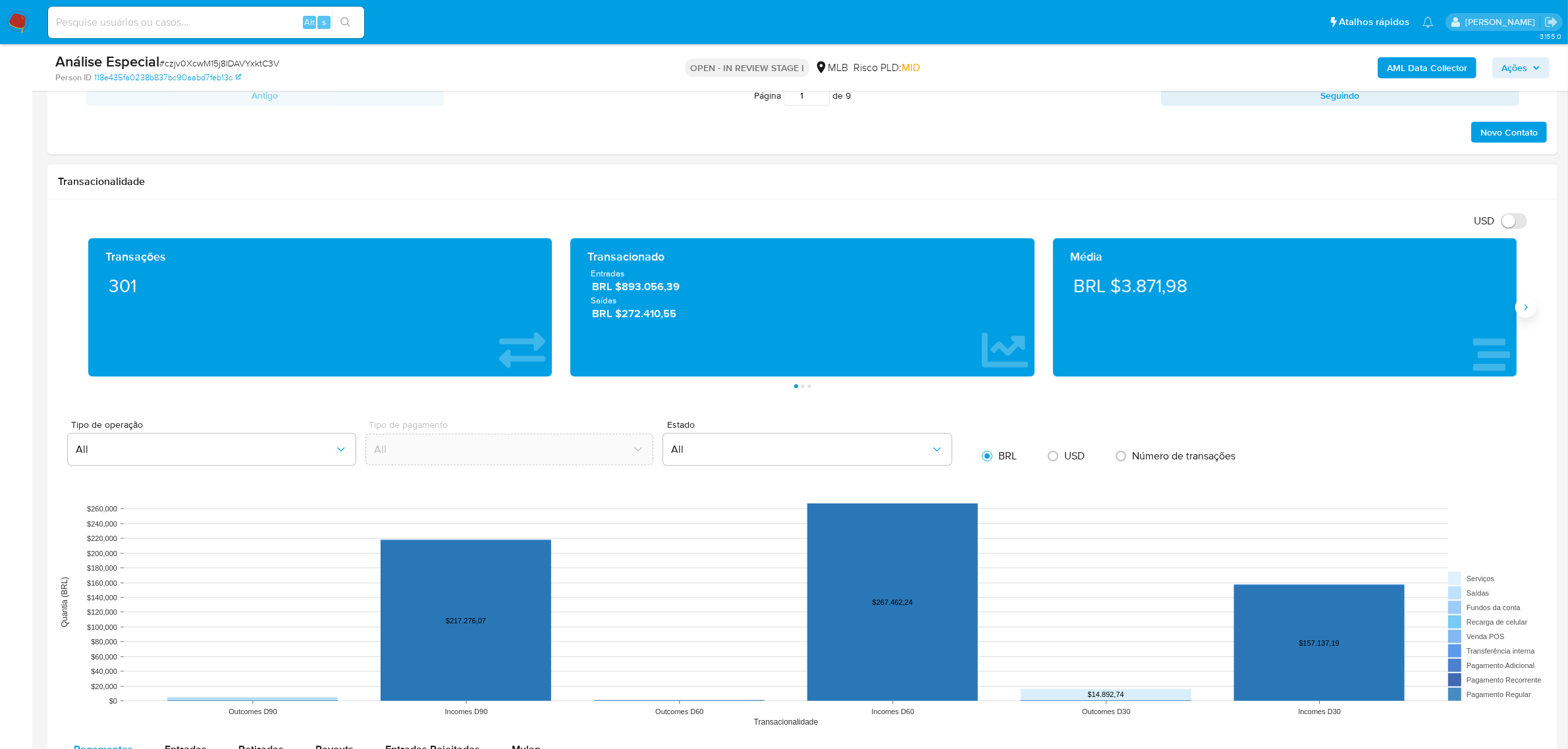
click at [1529, 313] on icon "Siguiente" at bounding box center [1525, 307] width 10 height 10
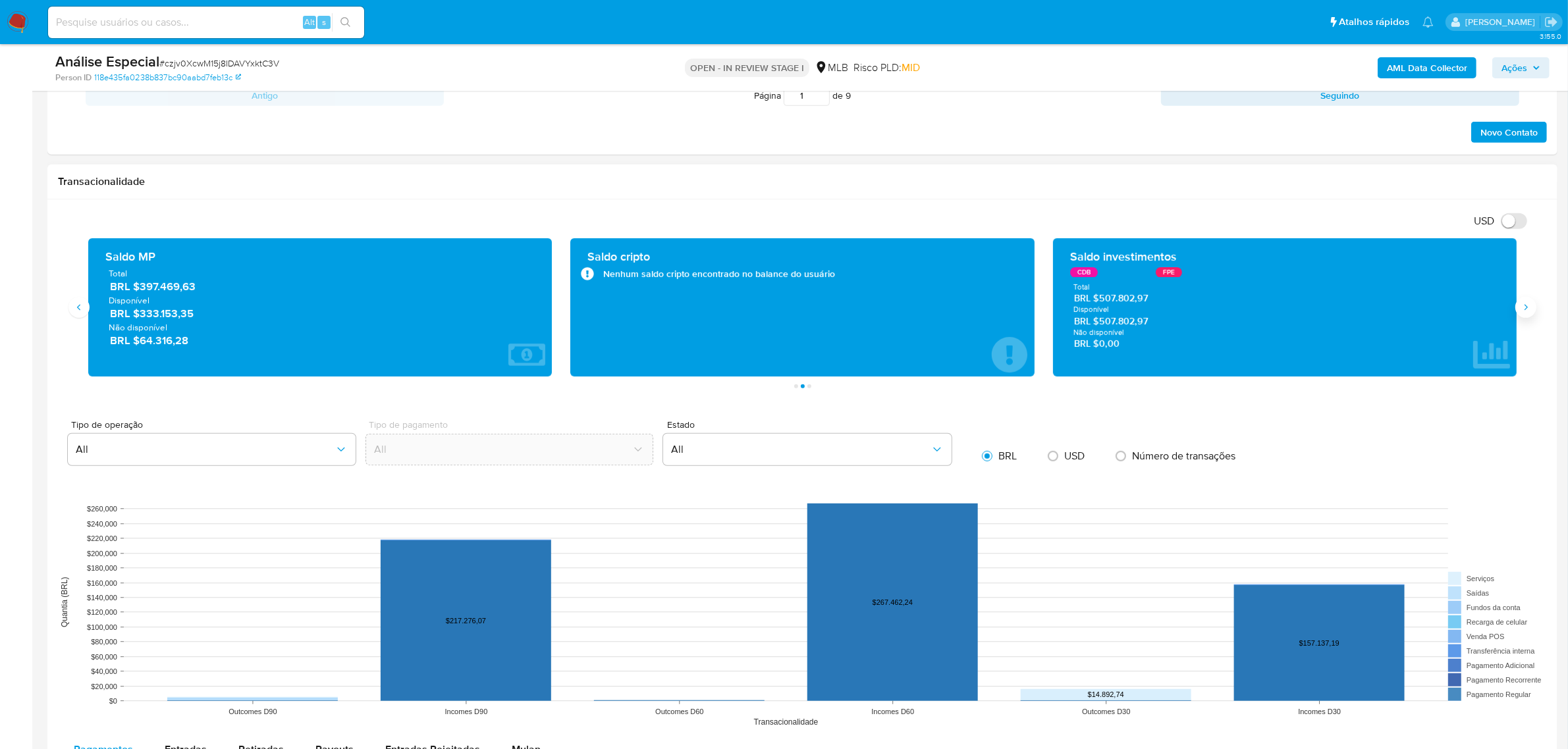
click at [1529, 313] on icon "Siguiente" at bounding box center [1525, 307] width 10 height 10
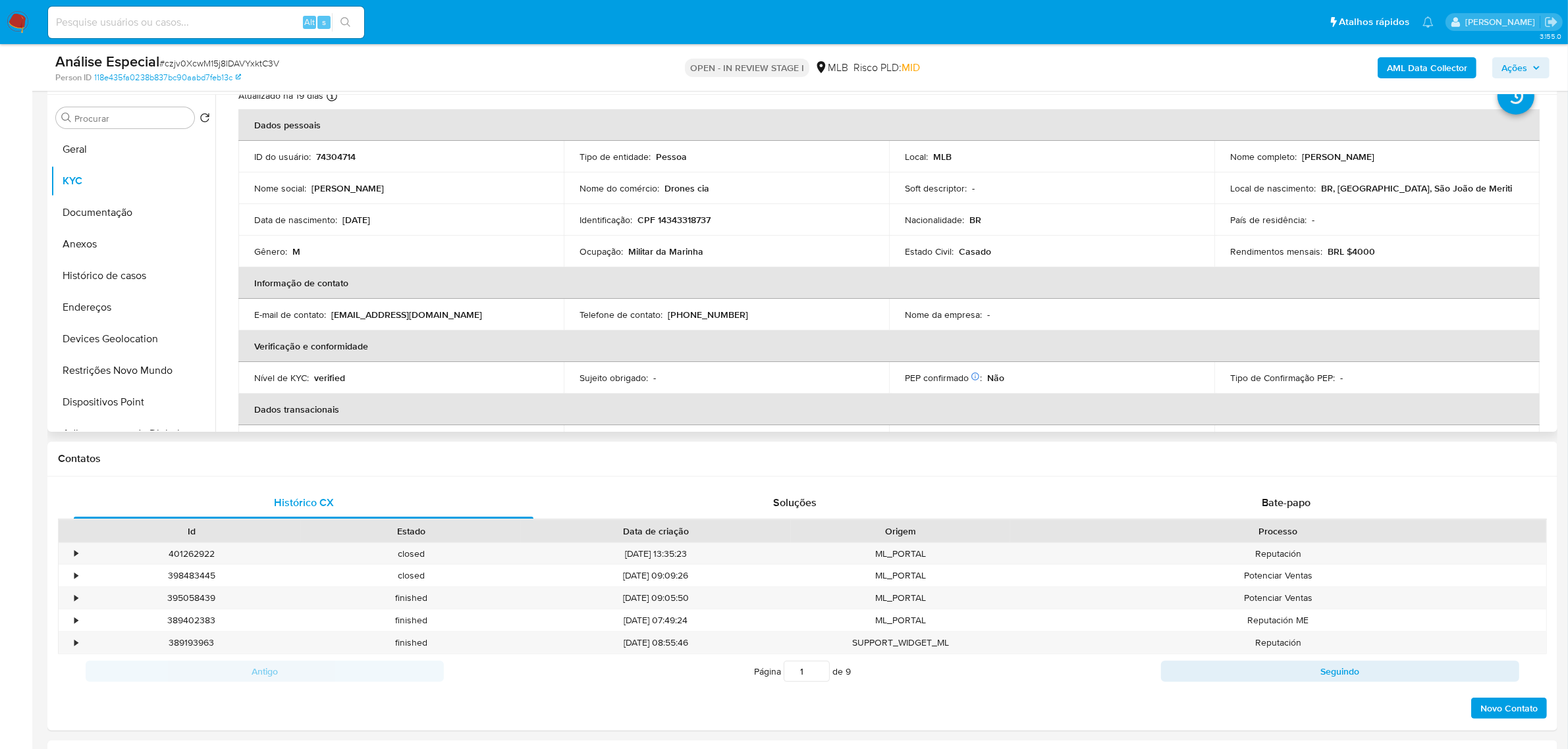
scroll to position [0, 0]
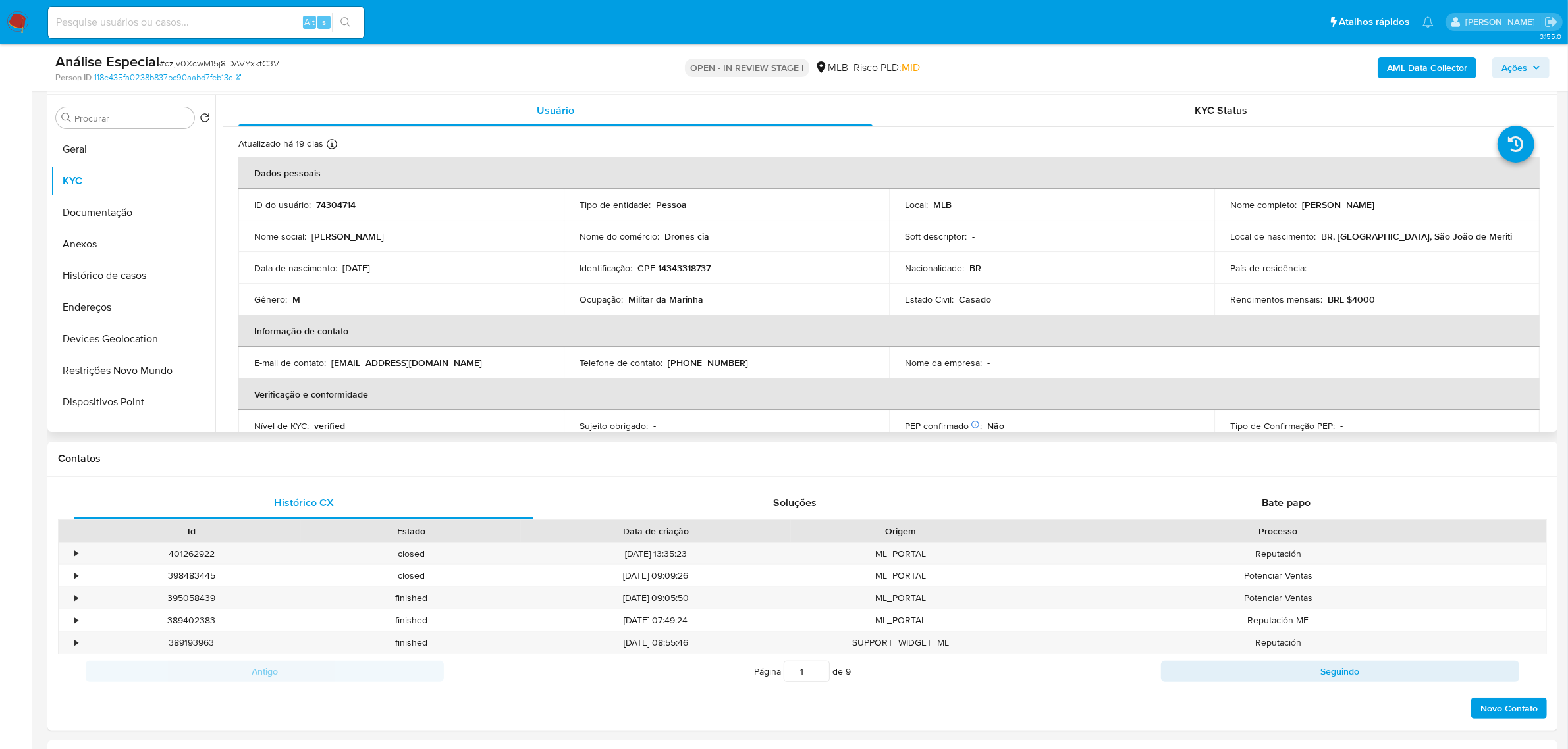
drag, startPoint x: 1298, startPoint y: 204, endPoint x: 1439, endPoint y: 204, distance: 141.0
click at [1439, 204] on div "Nome completo : Lucas Rodrigues da Silva" at bounding box center [1376, 204] width 293 height 12
copy p "Lucas Rodrigues da Silva"
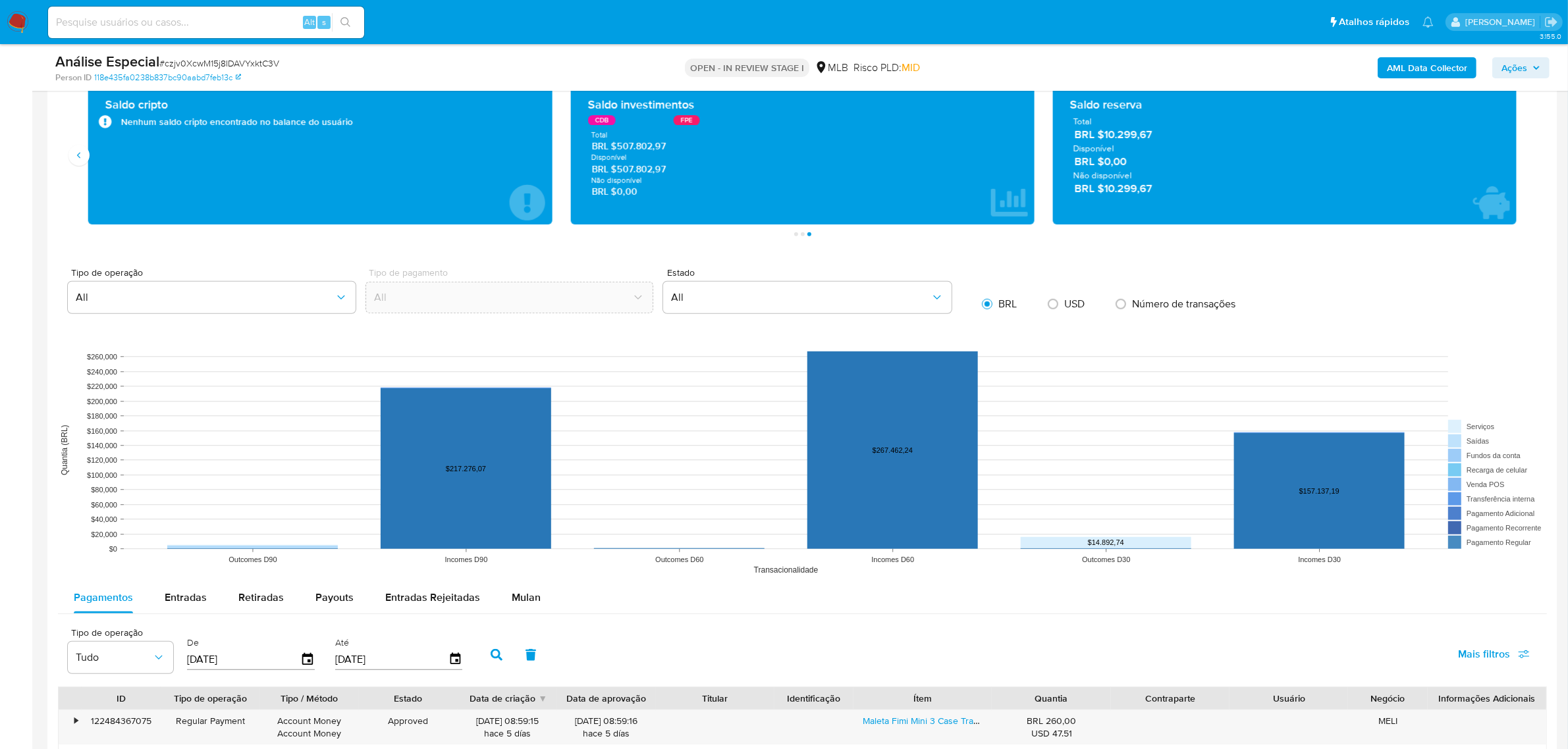
scroll to position [906, 0]
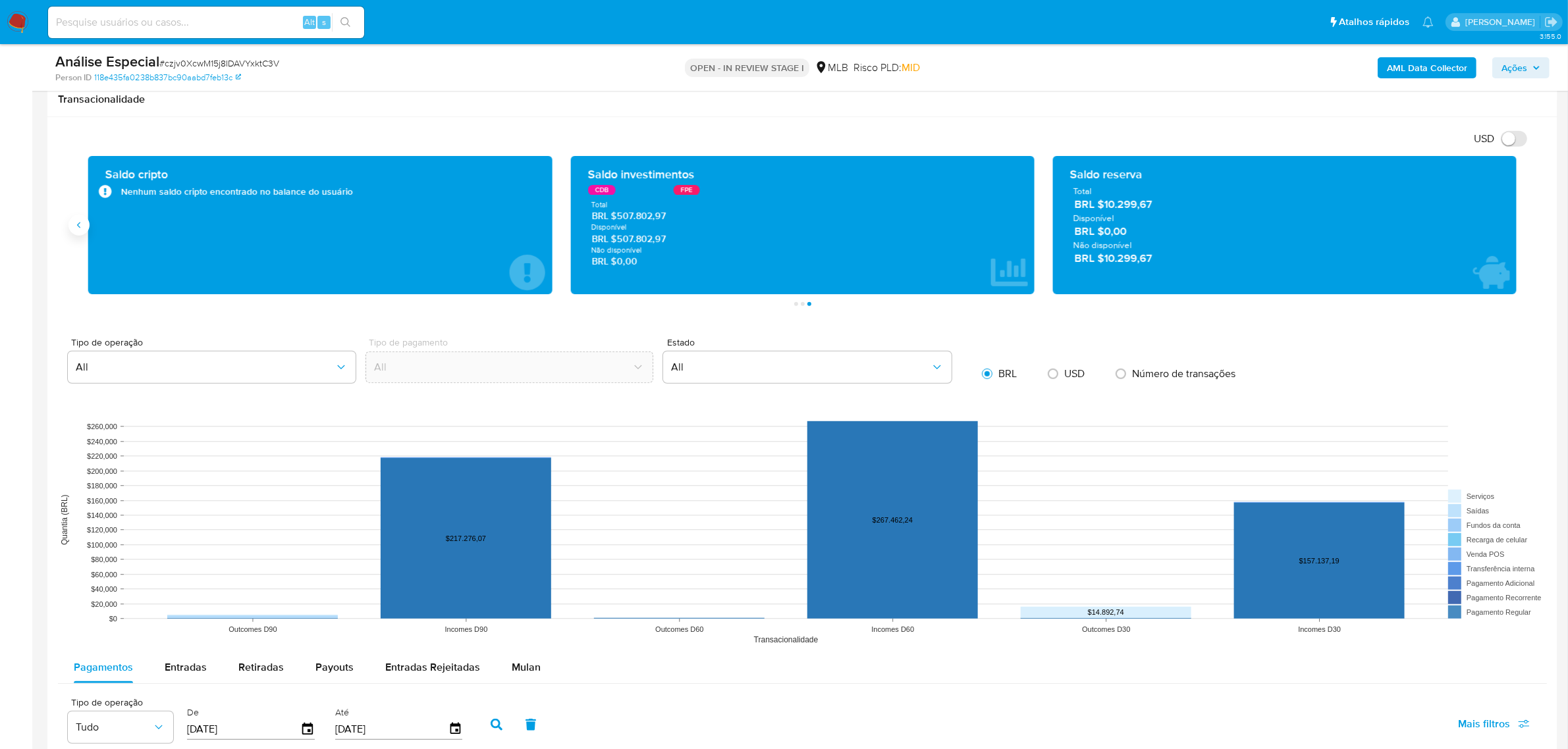
click at [83, 224] on icon "Anterior" at bounding box center [79, 225] width 10 height 10
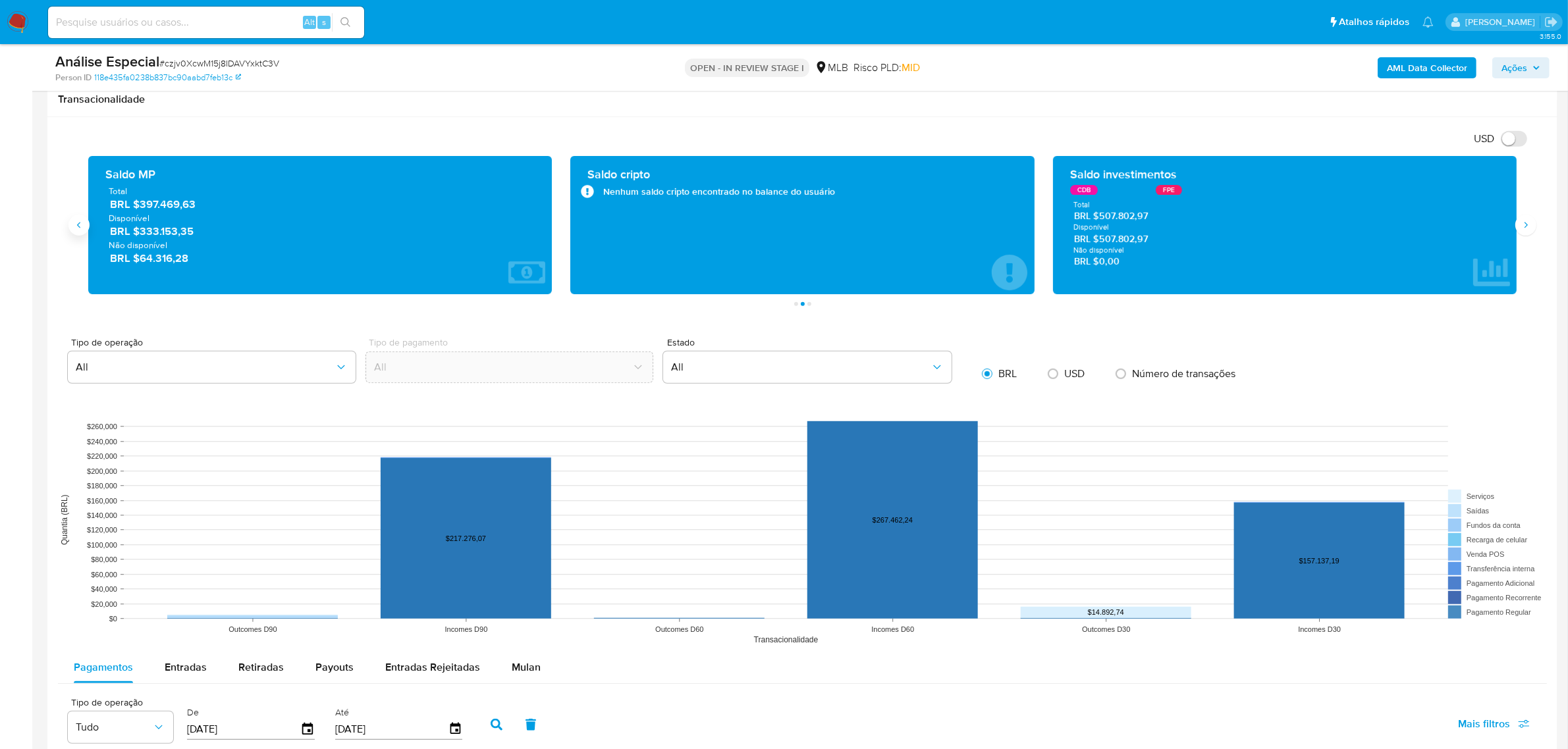
click at [83, 224] on icon "Anterior" at bounding box center [79, 225] width 10 height 10
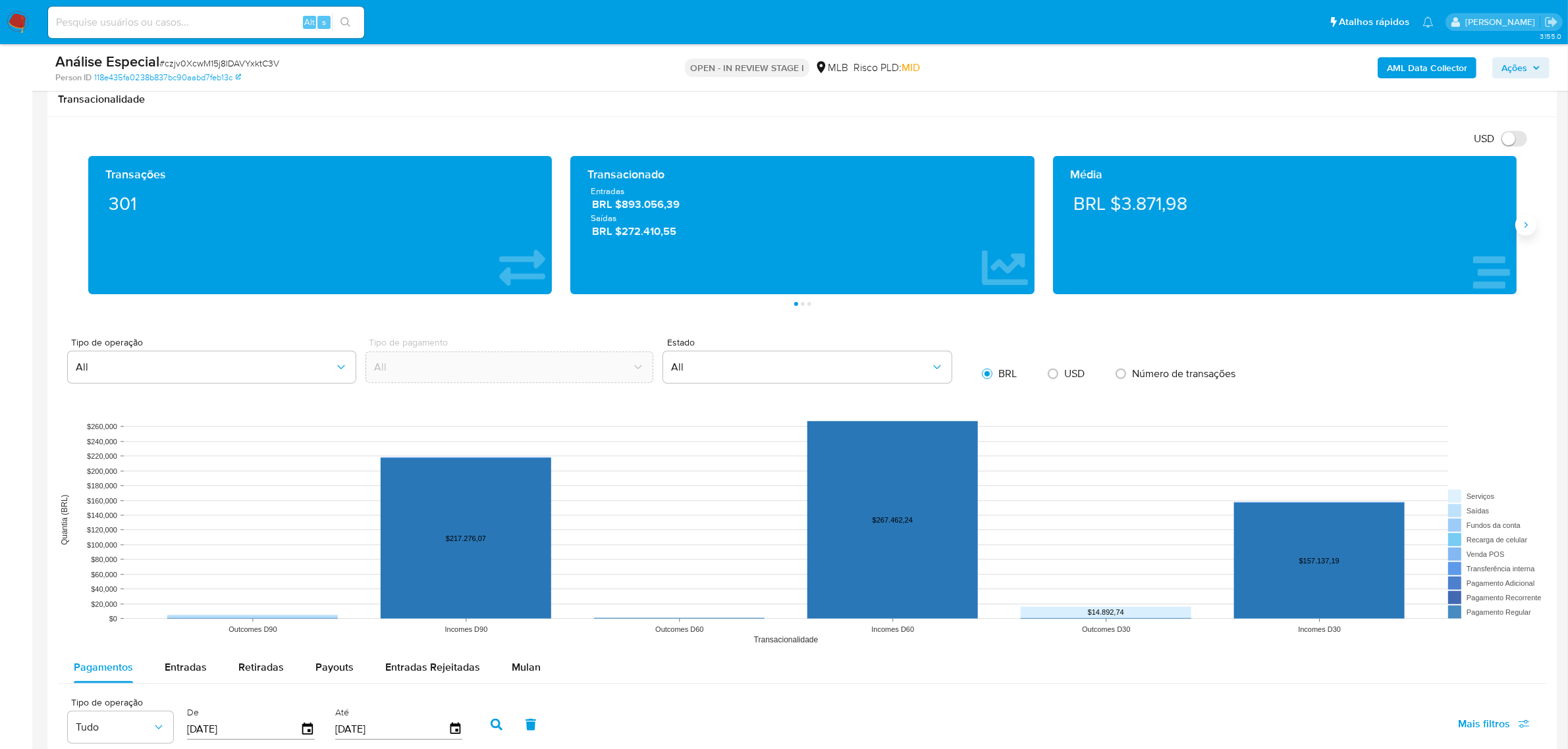
click at [1528, 227] on icon "Siguiente" at bounding box center [1525, 225] width 10 height 10
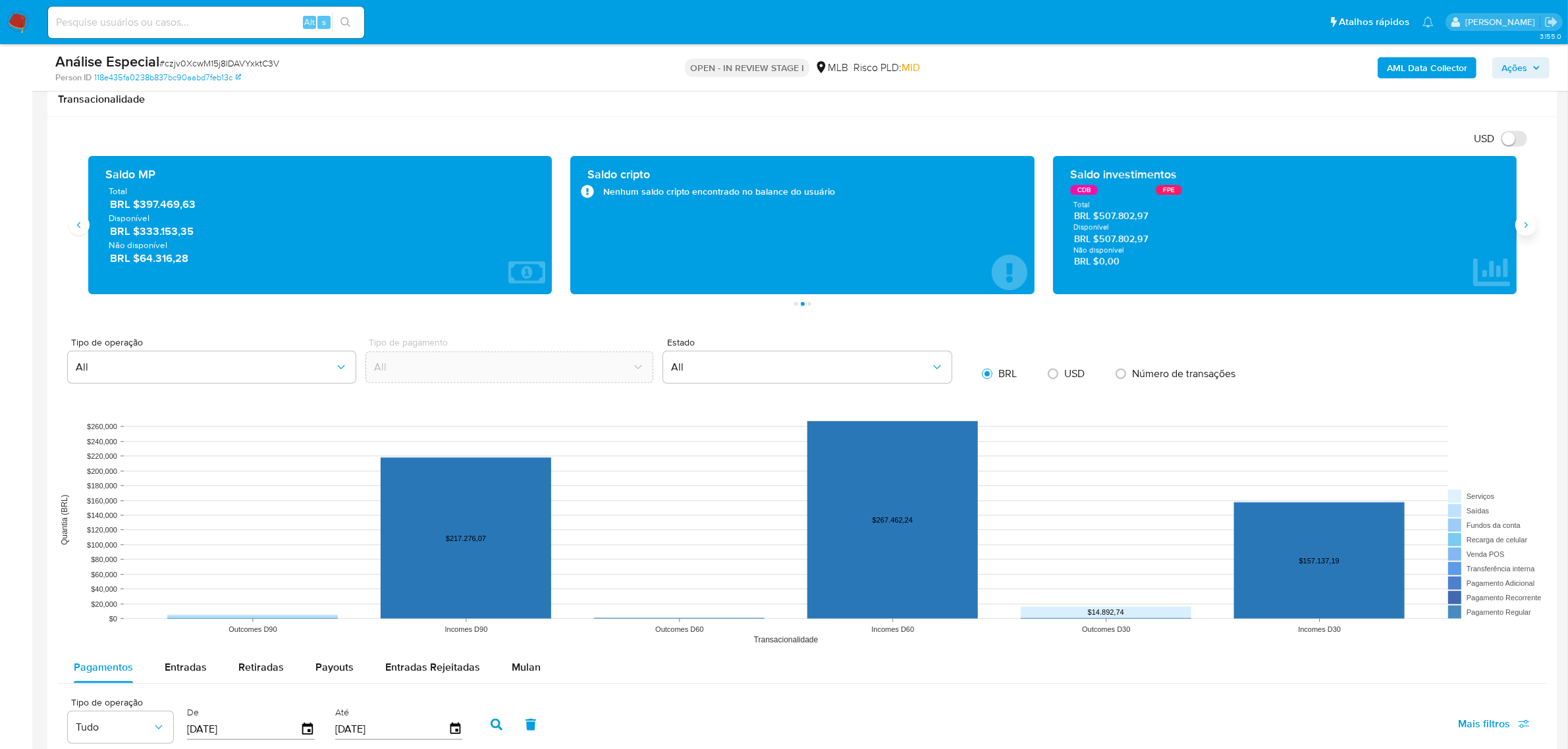
click at [1528, 227] on icon "Siguiente" at bounding box center [1525, 225] width 10 height 10
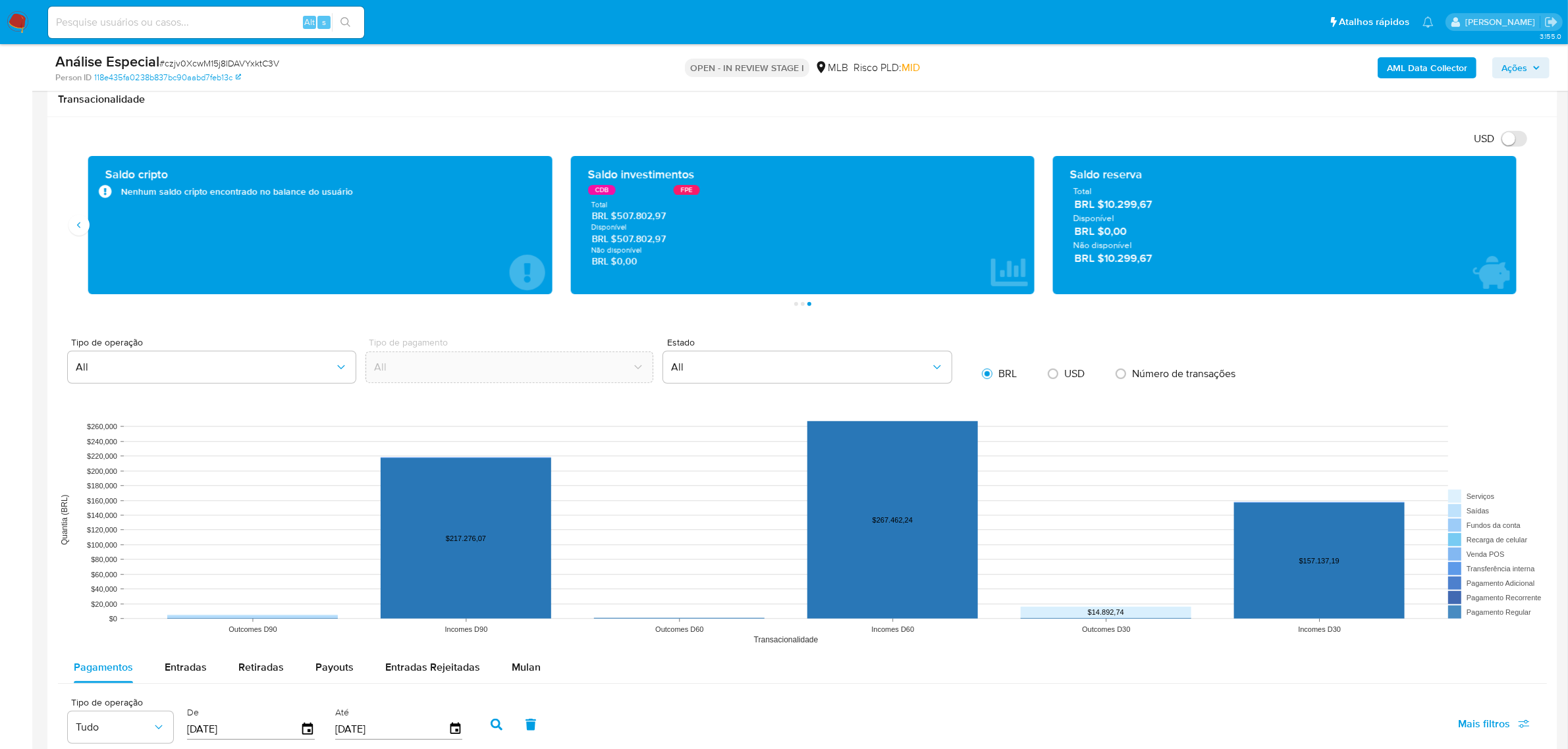
drag, startPoint x: 613, startPoint y: 219, endPoint x: 694, endPoint y: 220, distance: 81.0
click at [694, 220] on span "BRL $507.802,97" at bounding box center [803, 216] width 422 height 12
click at [674, 341] on span "Estado" at bounding box center [816, 342] width 298 height 9
drag, startPoint x: 617, startPoint y: 217, endPoint x: 683, endPoint y: 218, distance: 66.0
click at [683, 218] on span "BRL $507.802,97" at bounding box center [803, 216] width 422 height 12
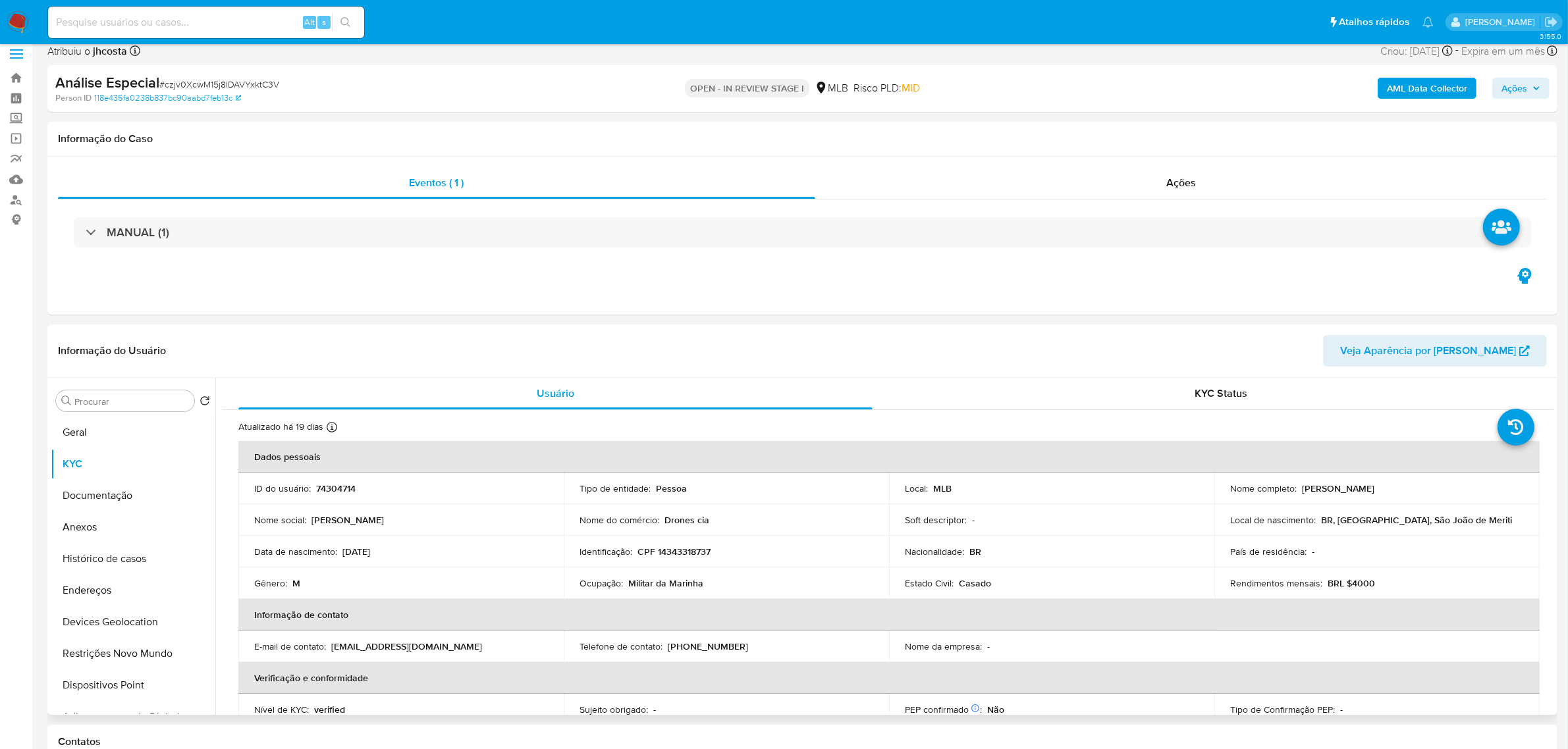
scroll to position [82, 0]
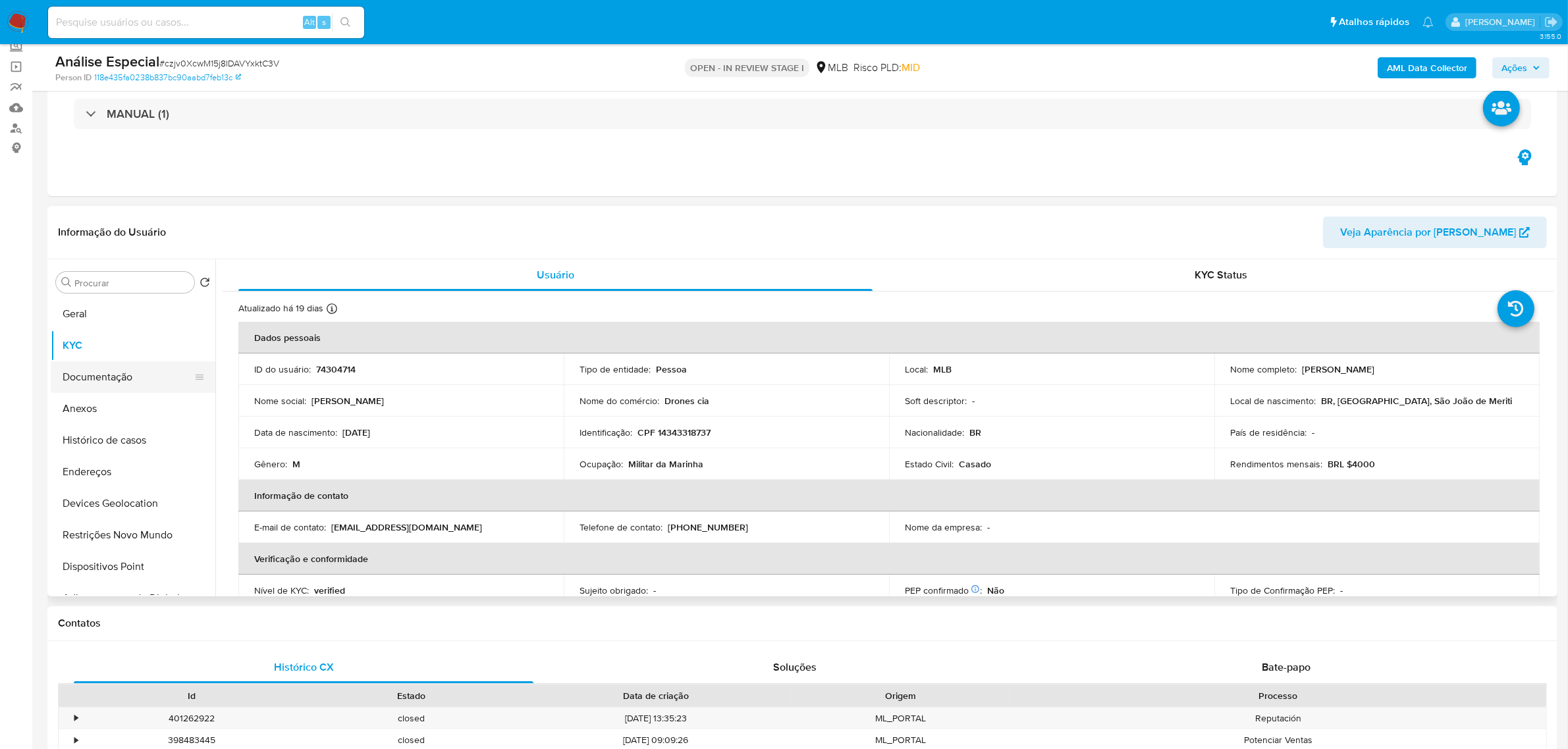
click at [94, 384] on button "Documentação" at bounding box center [127, 378] width 154 height 32
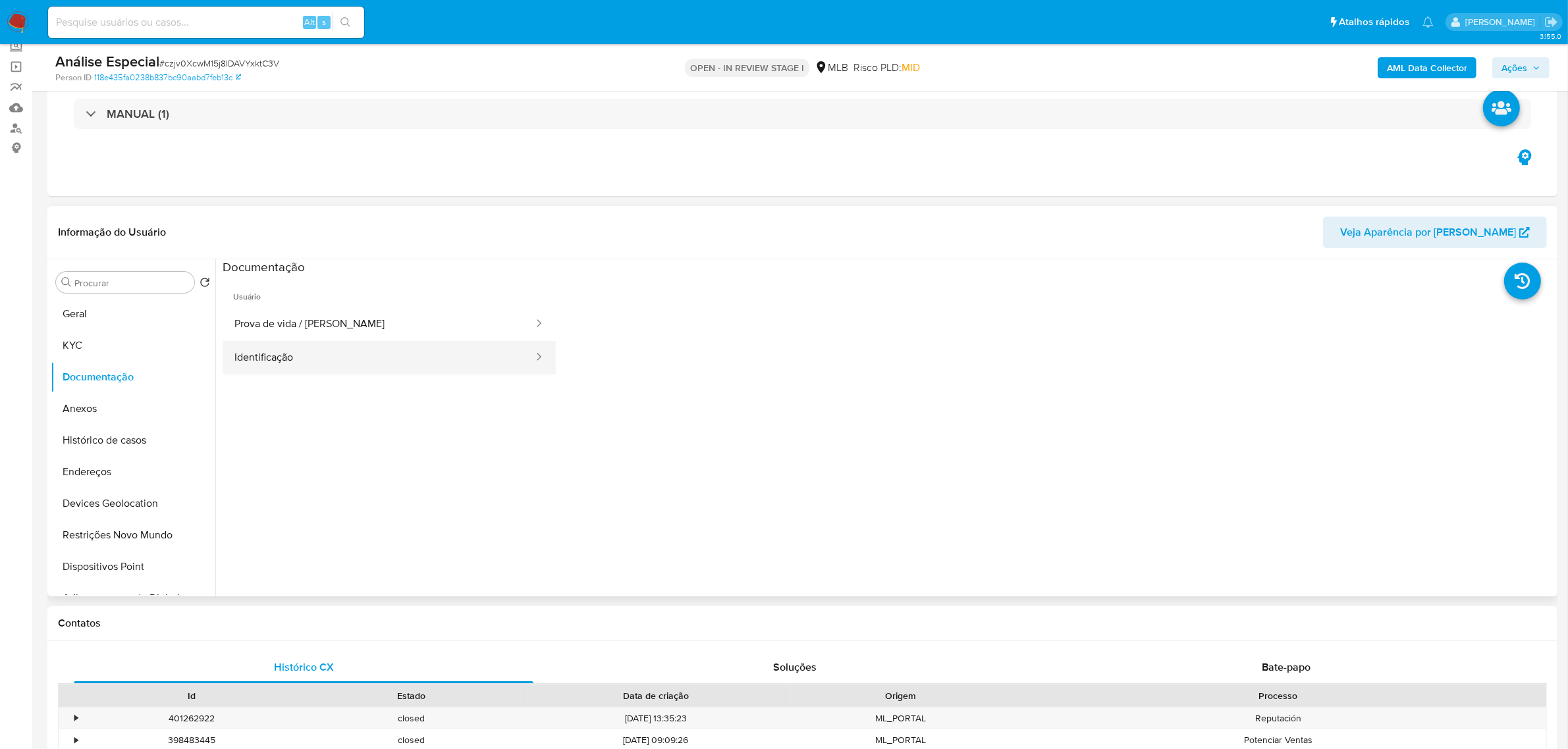
click at [378, 353] on button "Identificação" at bounding box center [378, 358] width 312 height 34
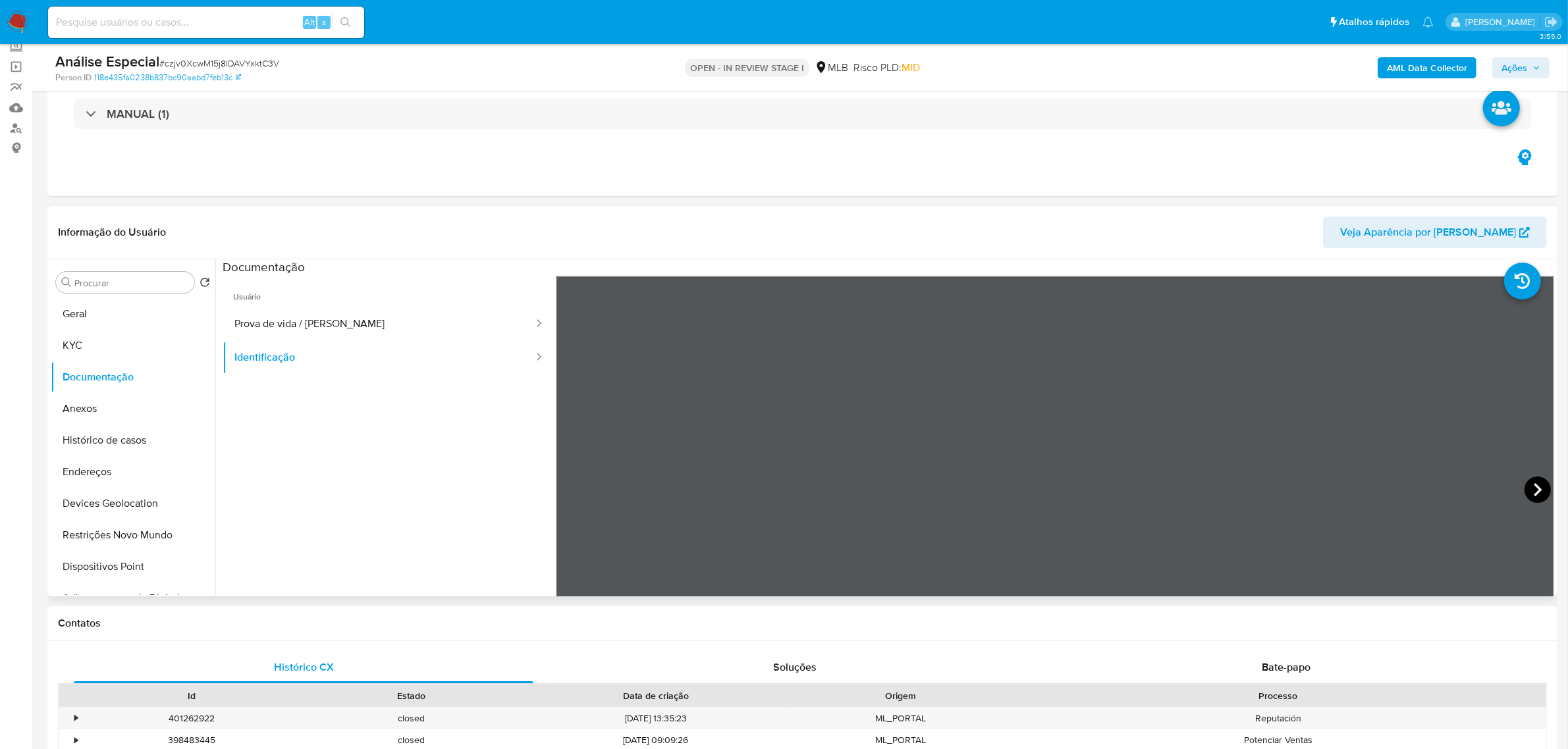
click at [1532, 485] on icon at bounding box center [1537, 490] width 26 height 26
click at [324, 329] on button "Prova de vida / Selfie" at bounding box center [378, 324] width 312 height 34
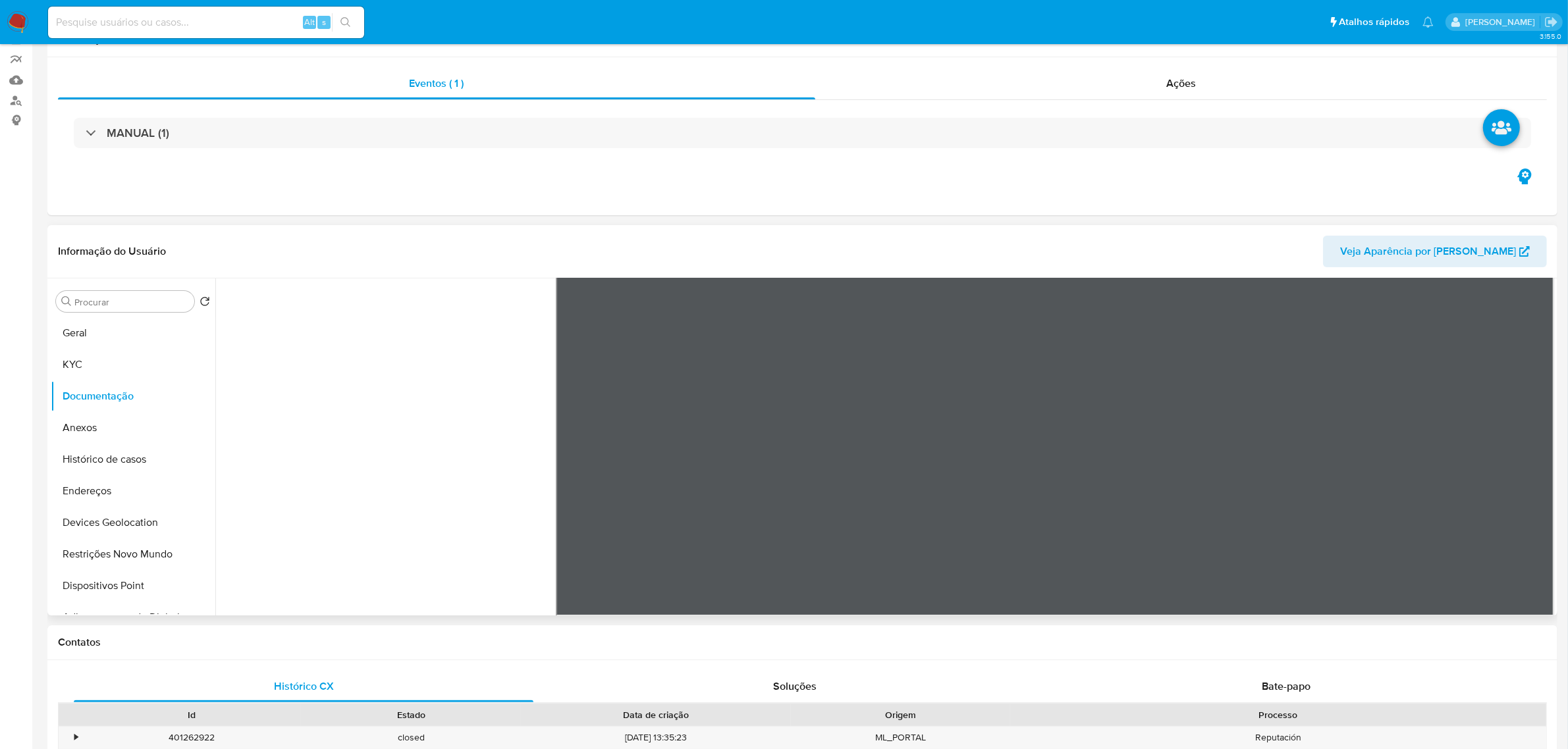
scroll to position [0, 0]
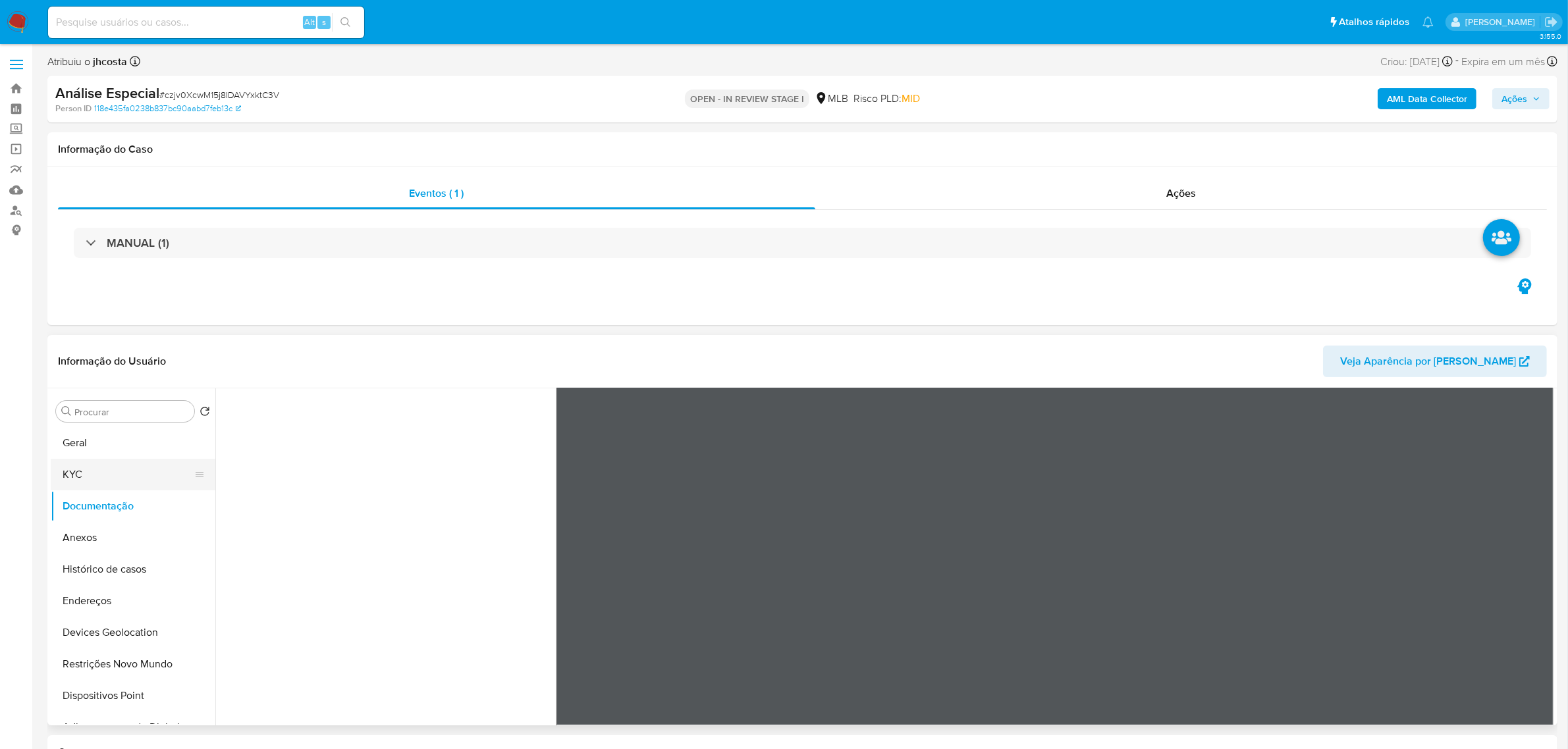
click at [90, 472] on button "KYC" at bounding box center [127, 475] width 154 height 32
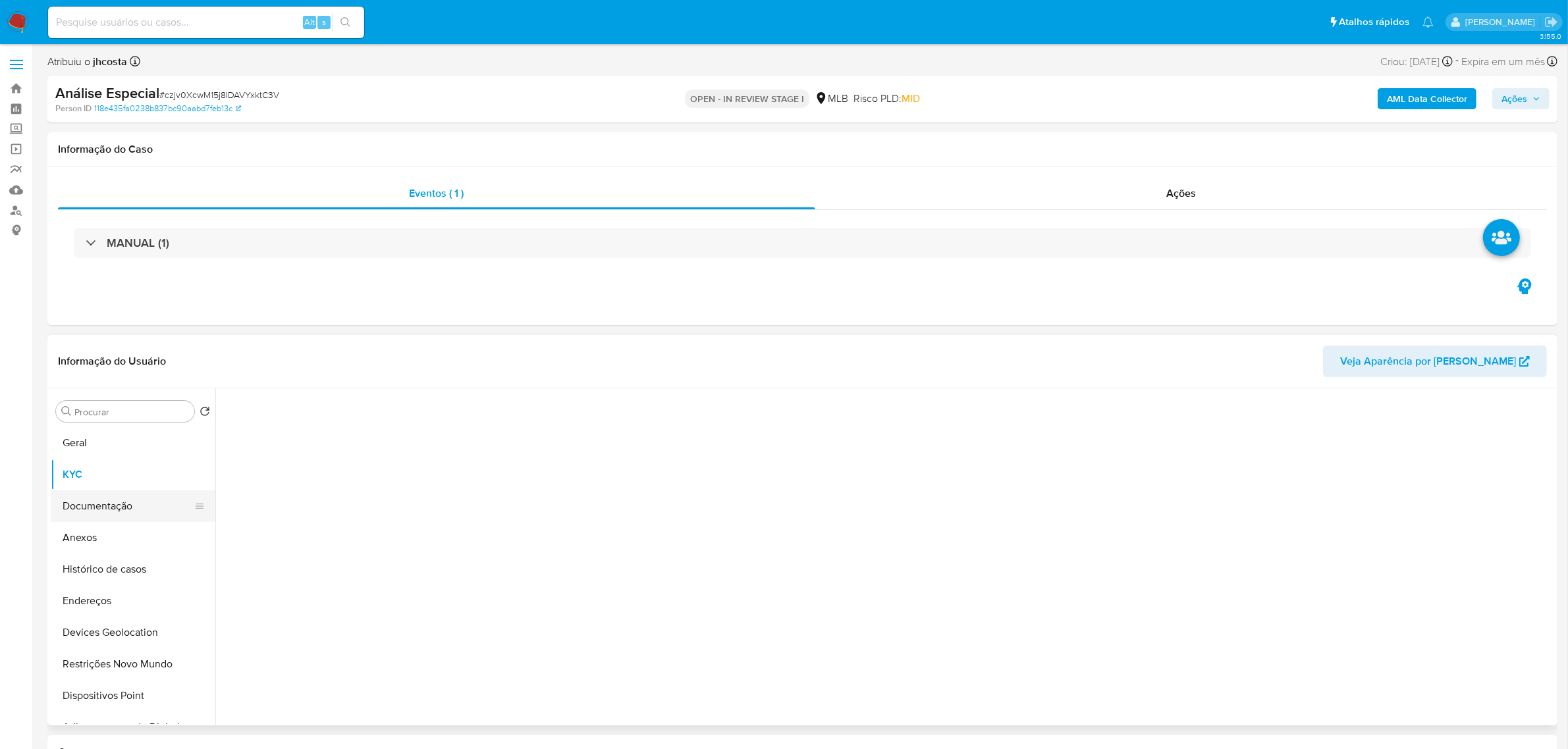
click at [94, 505] on button "Documentação" at bounding box center [127, 506] width 154 height 32
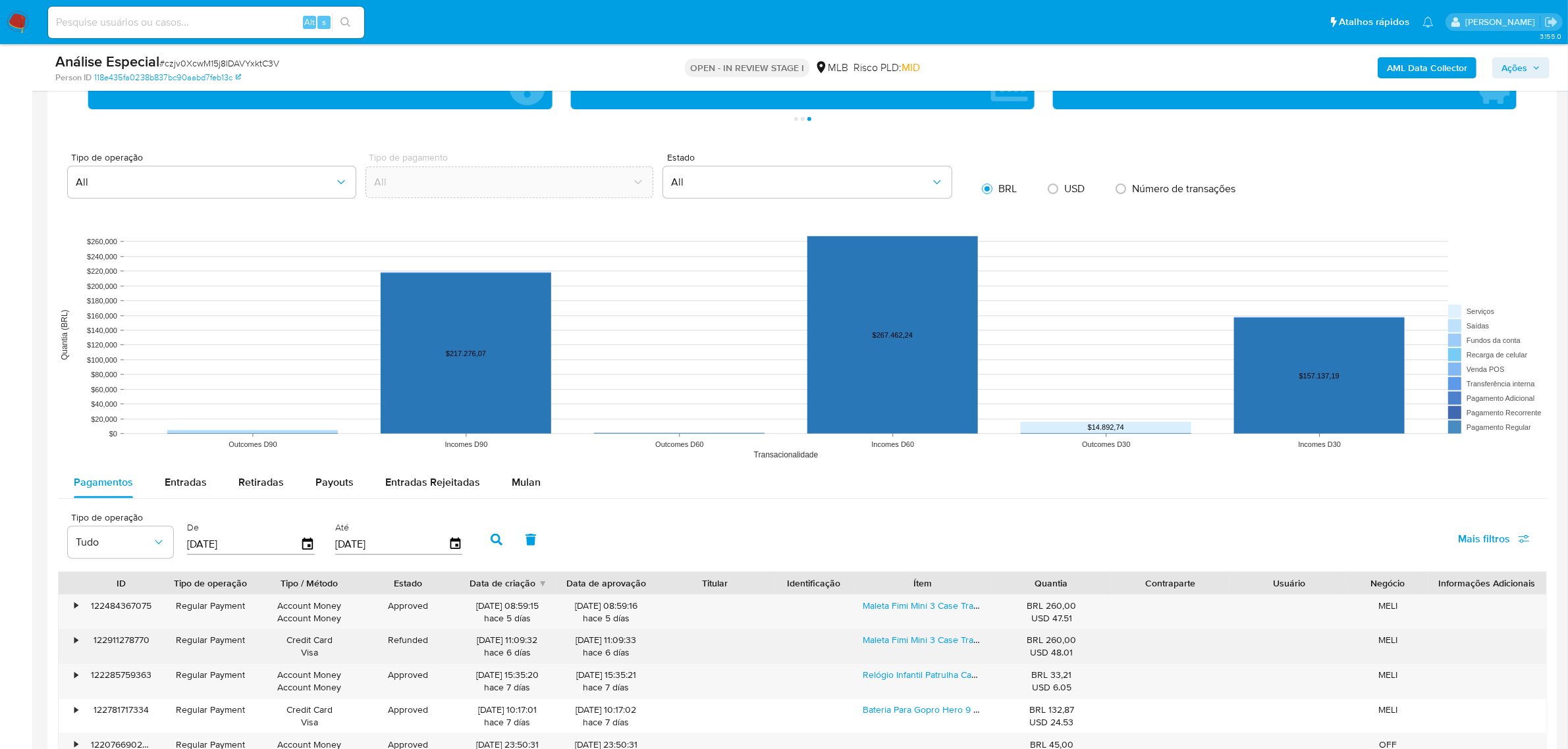
scroll to position [1235, 0]
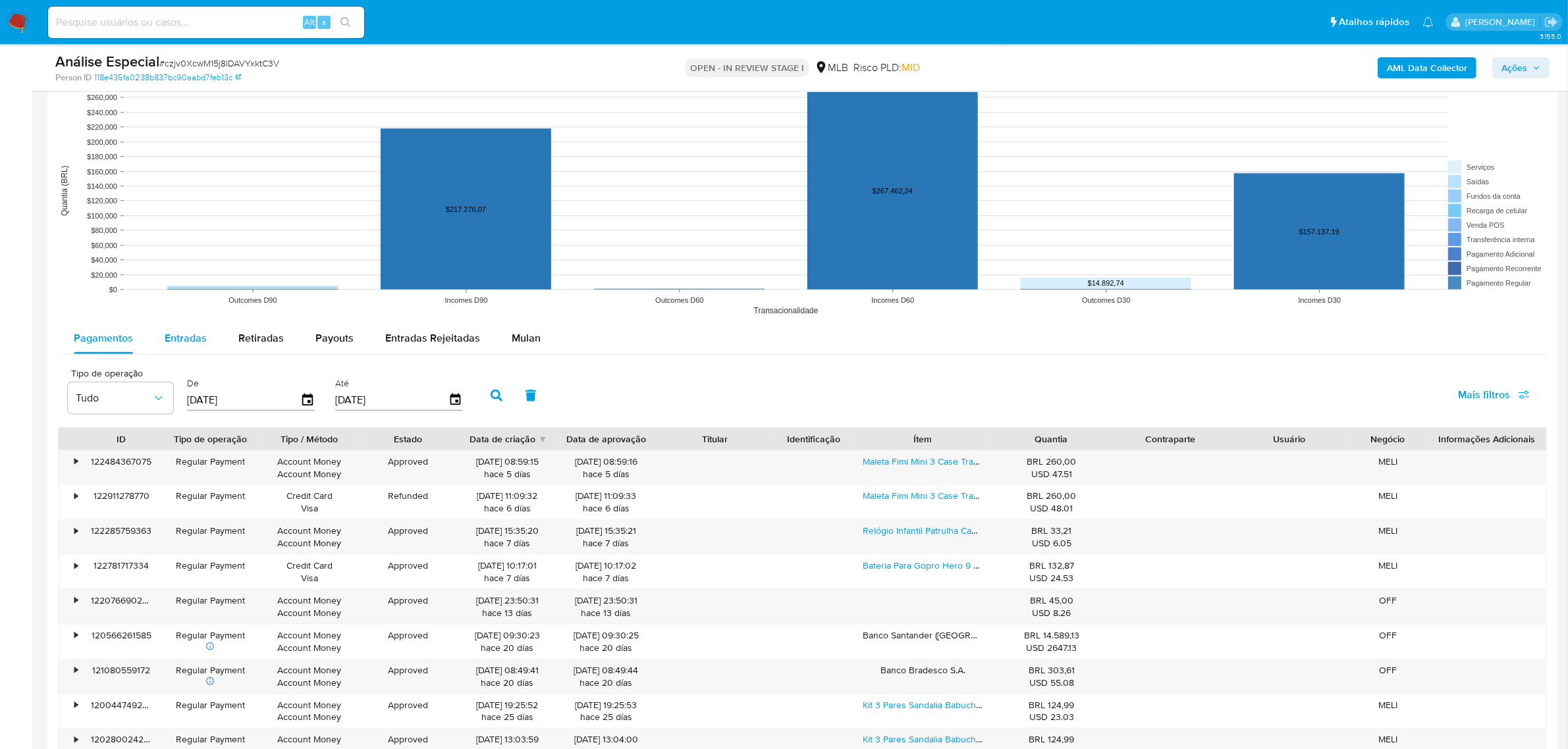
click at [188, 330] on div "Entradas" at bounding box center [186, 338] width 42 height 32
select select "10"
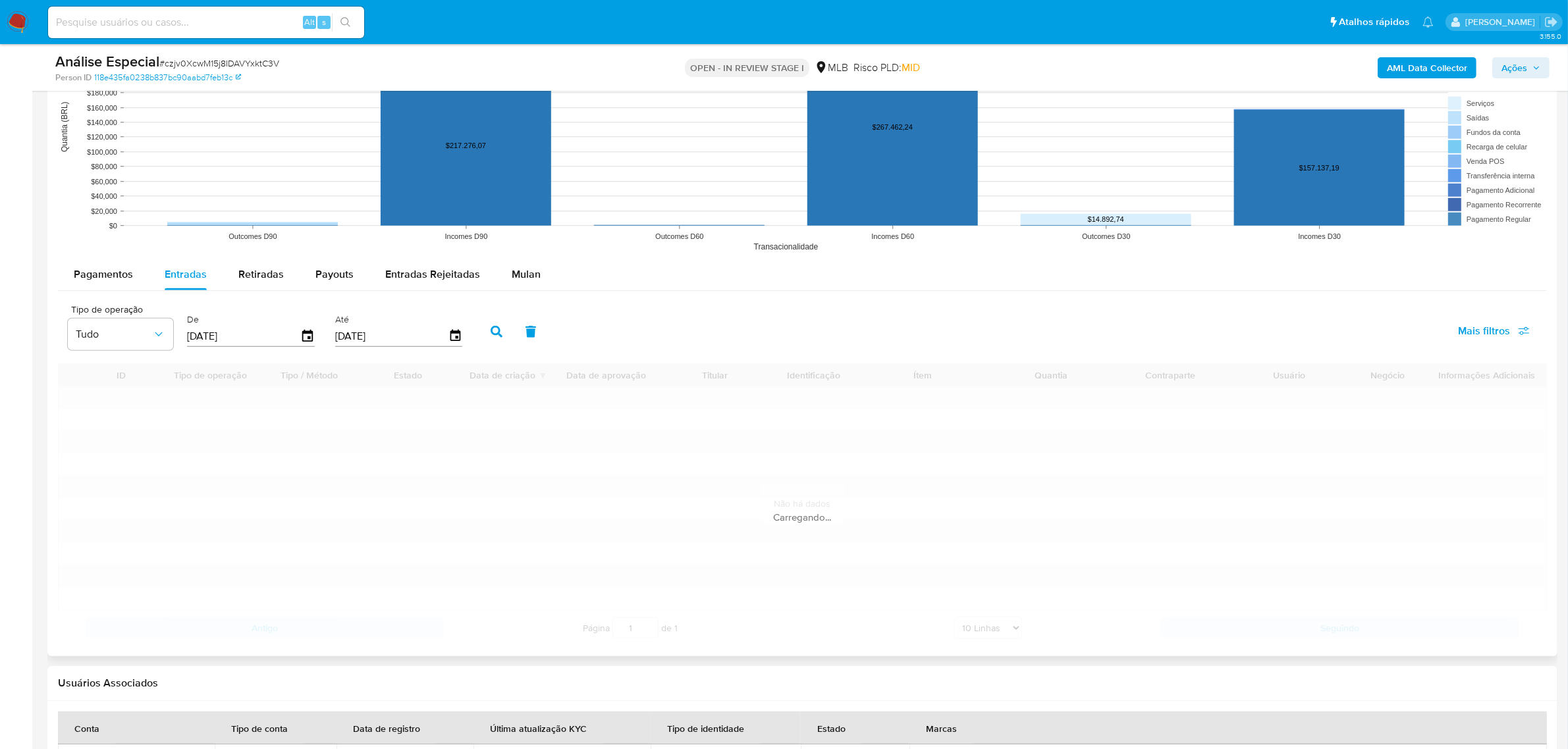
scroll to position [1400, 0]
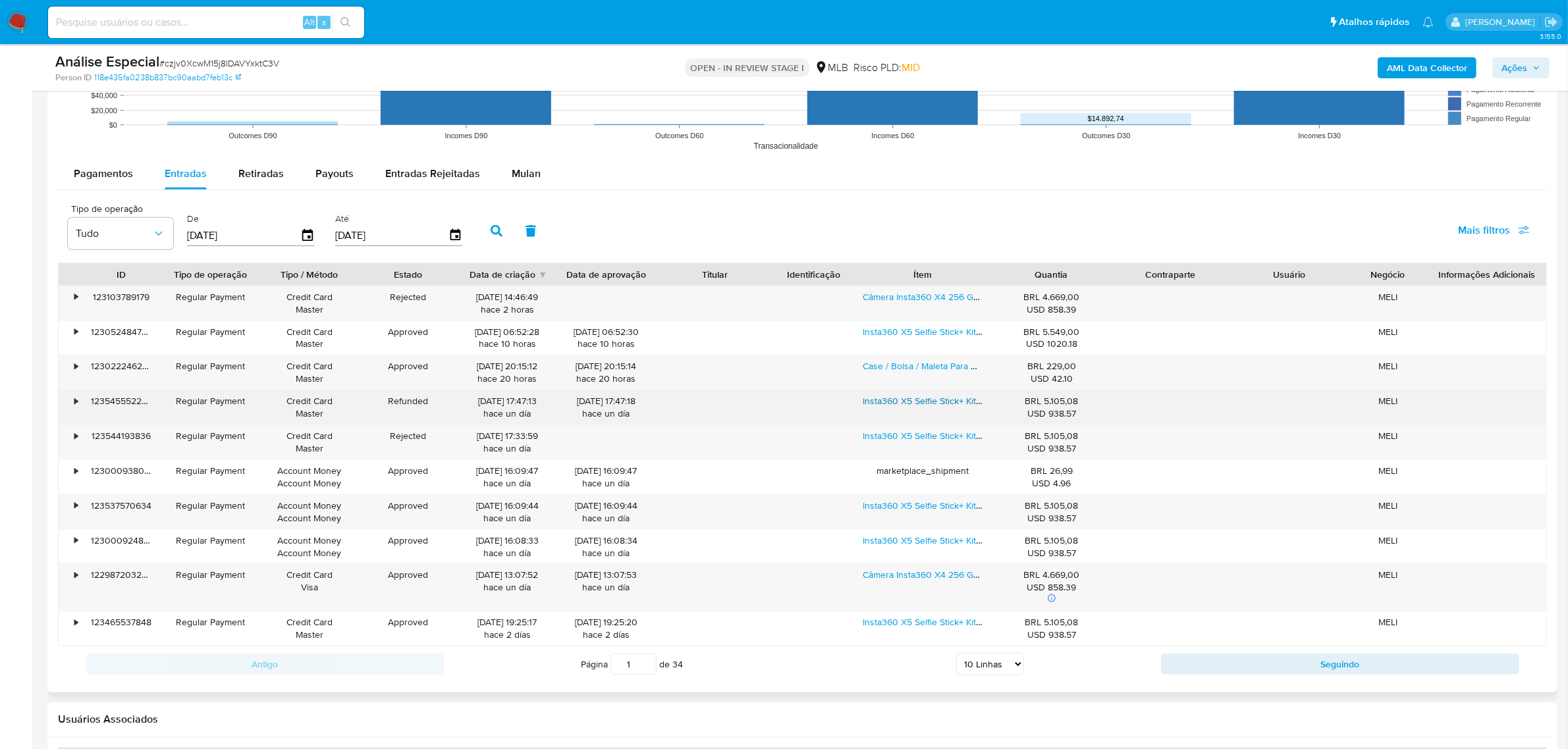
click at [924, 404] on link "Insta360 X5 Selfie Stick+ Kit Completo Bastao, Cartao 256gb, Tripe, Suporte Moto" at bounding box center [1027, 401] width 330 height 13
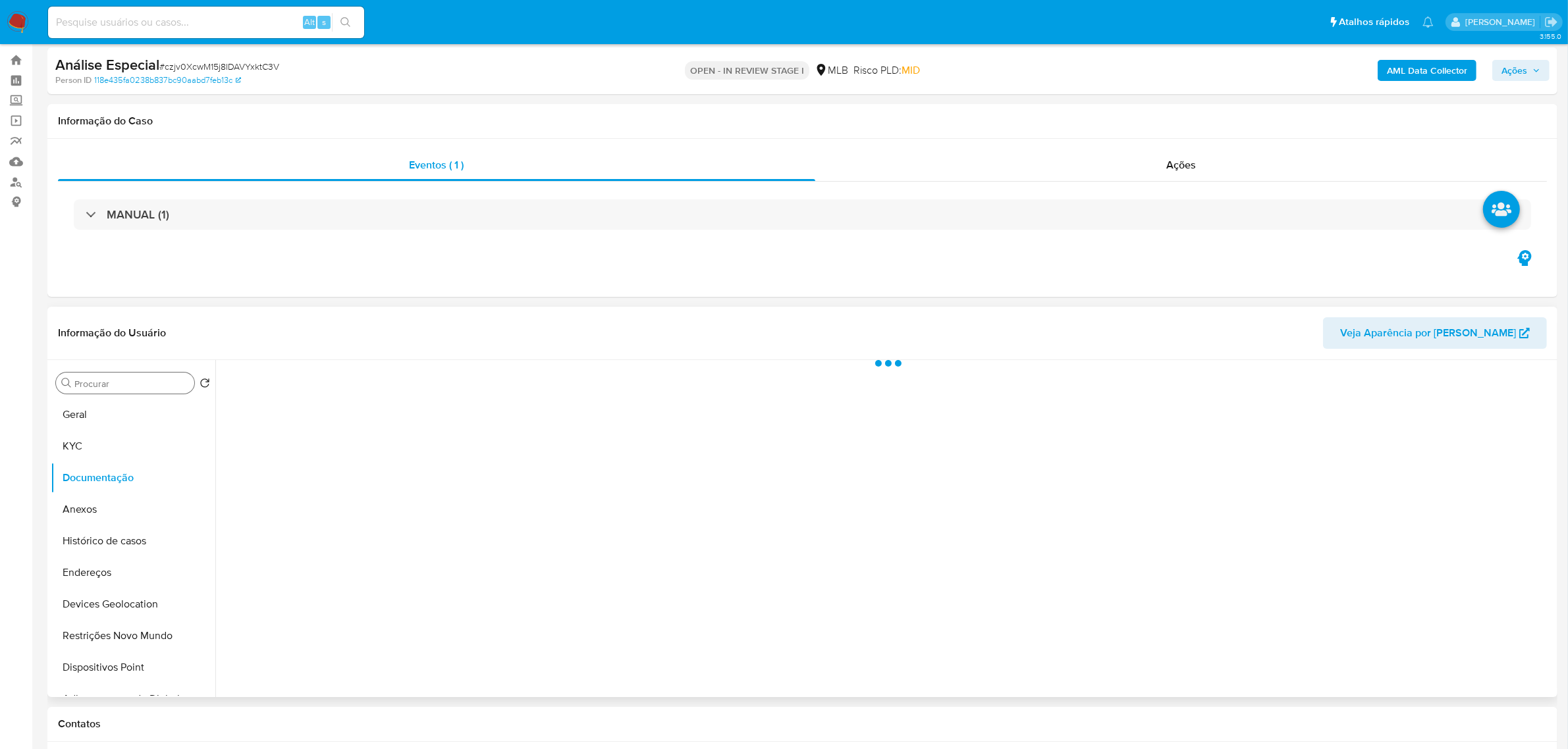
scroll to position [0, 0]
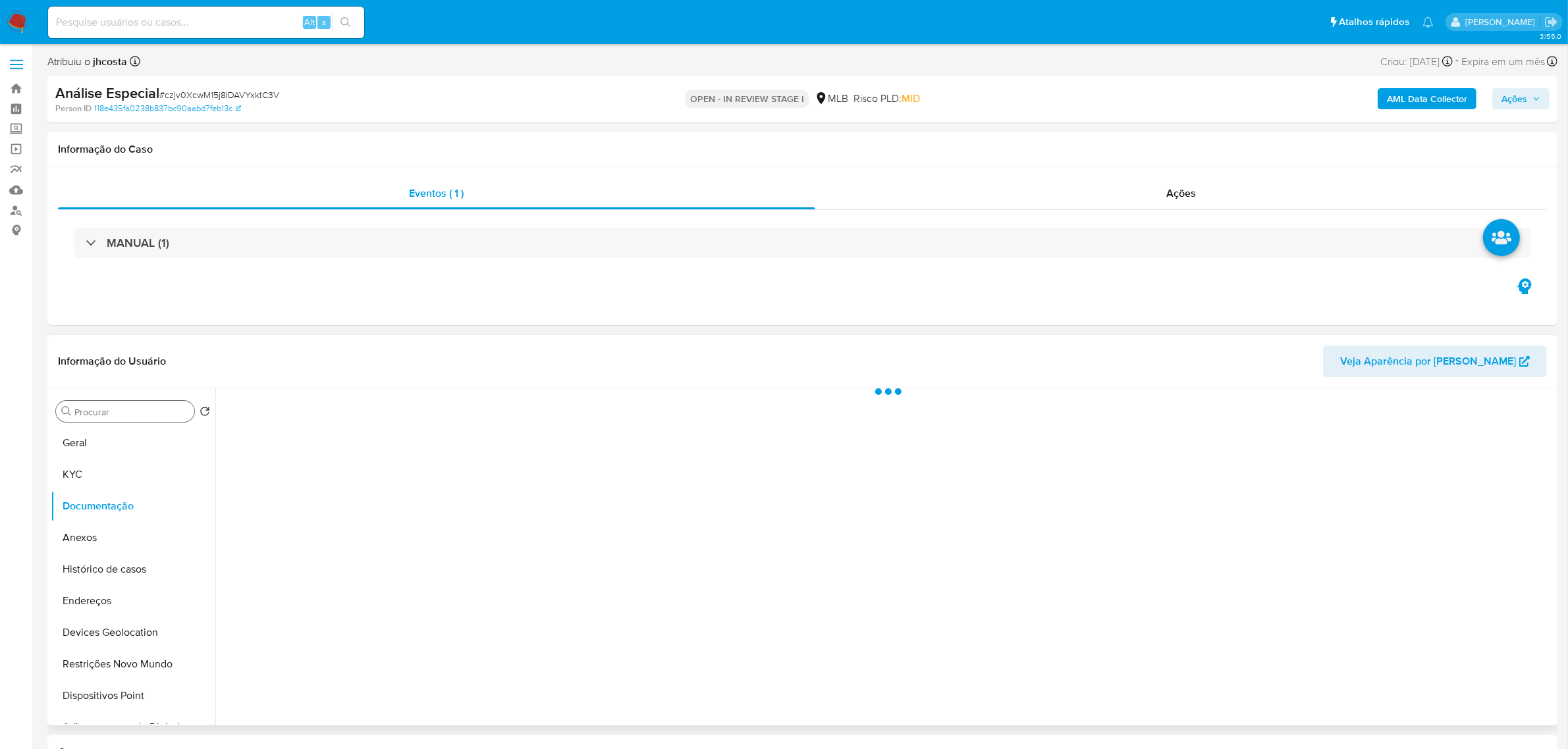
click at [90, 404] on div "Procurar" at bounding box center [126, 412] width 139 height 21
drag, startPoint x: 87, startPoint y: 475, endPoint x: 84, endPoint y: 509, distance: 34.1
click at [87, 476] on button "KYC" at bounding box center [133, 475] width 165 height 32
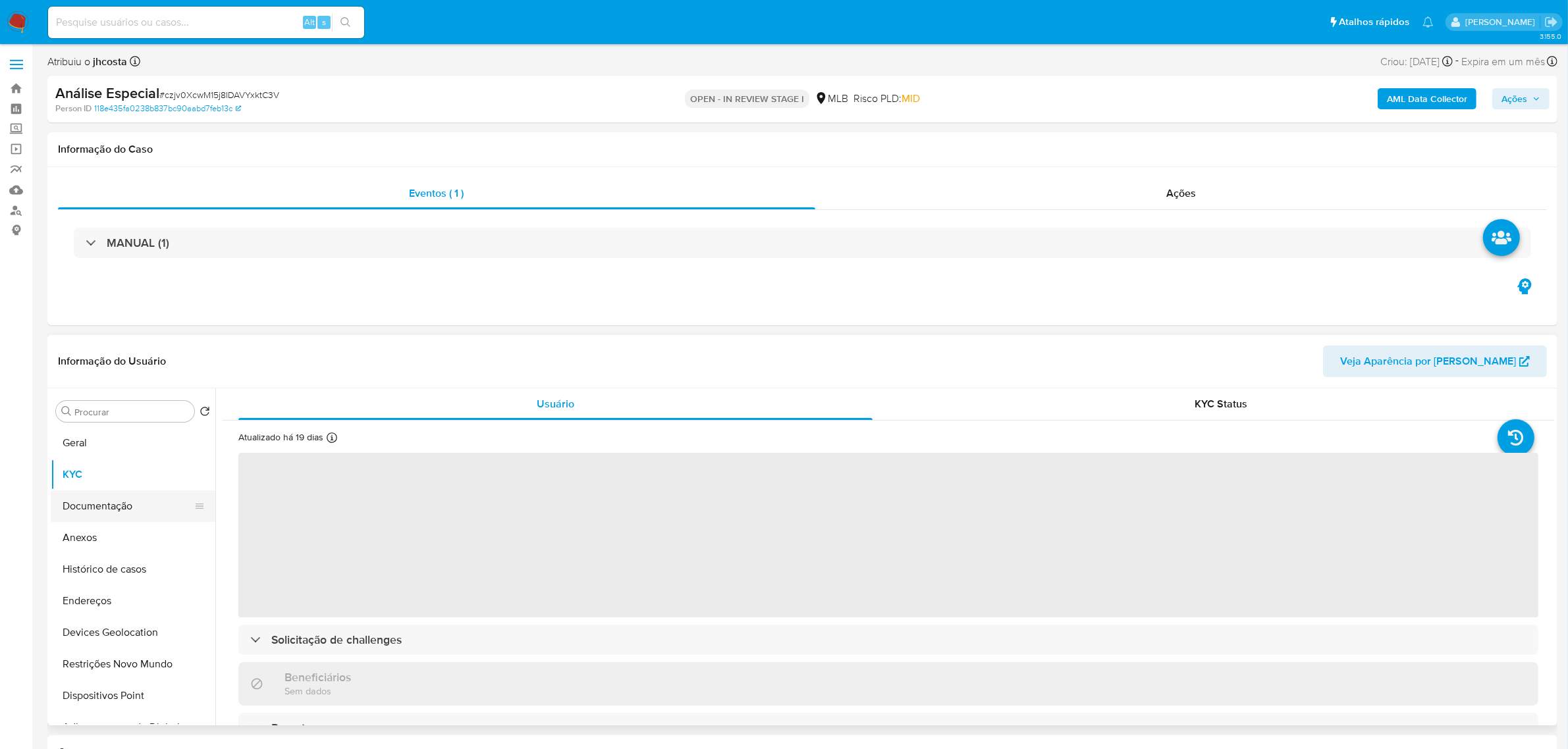
click at [83, 511] on button "Documentação" at bounding box center [127, 506] width 154 height 32
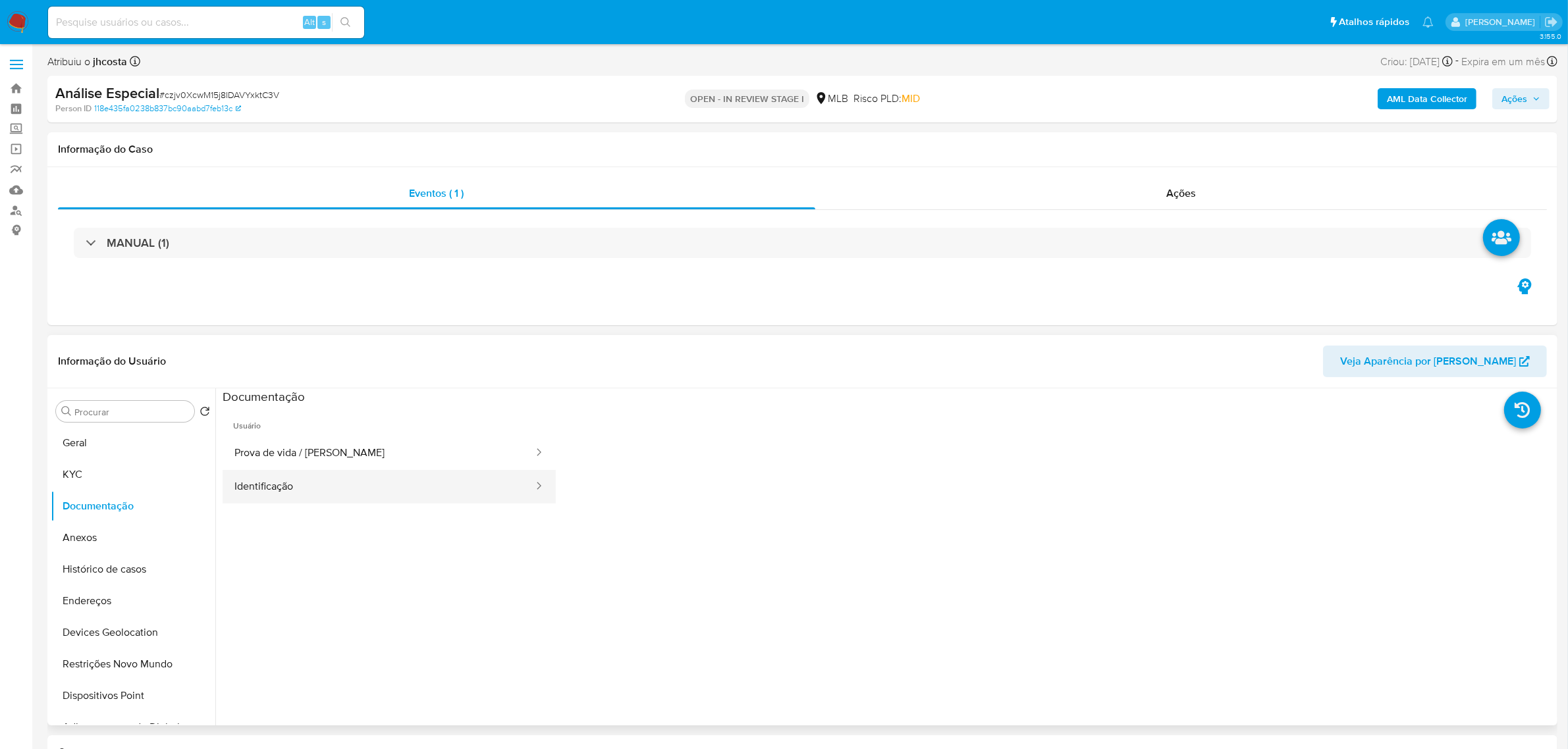
click at [364, 489] on button "Identificação" at bounding box center [378, 487] width 312 height 34
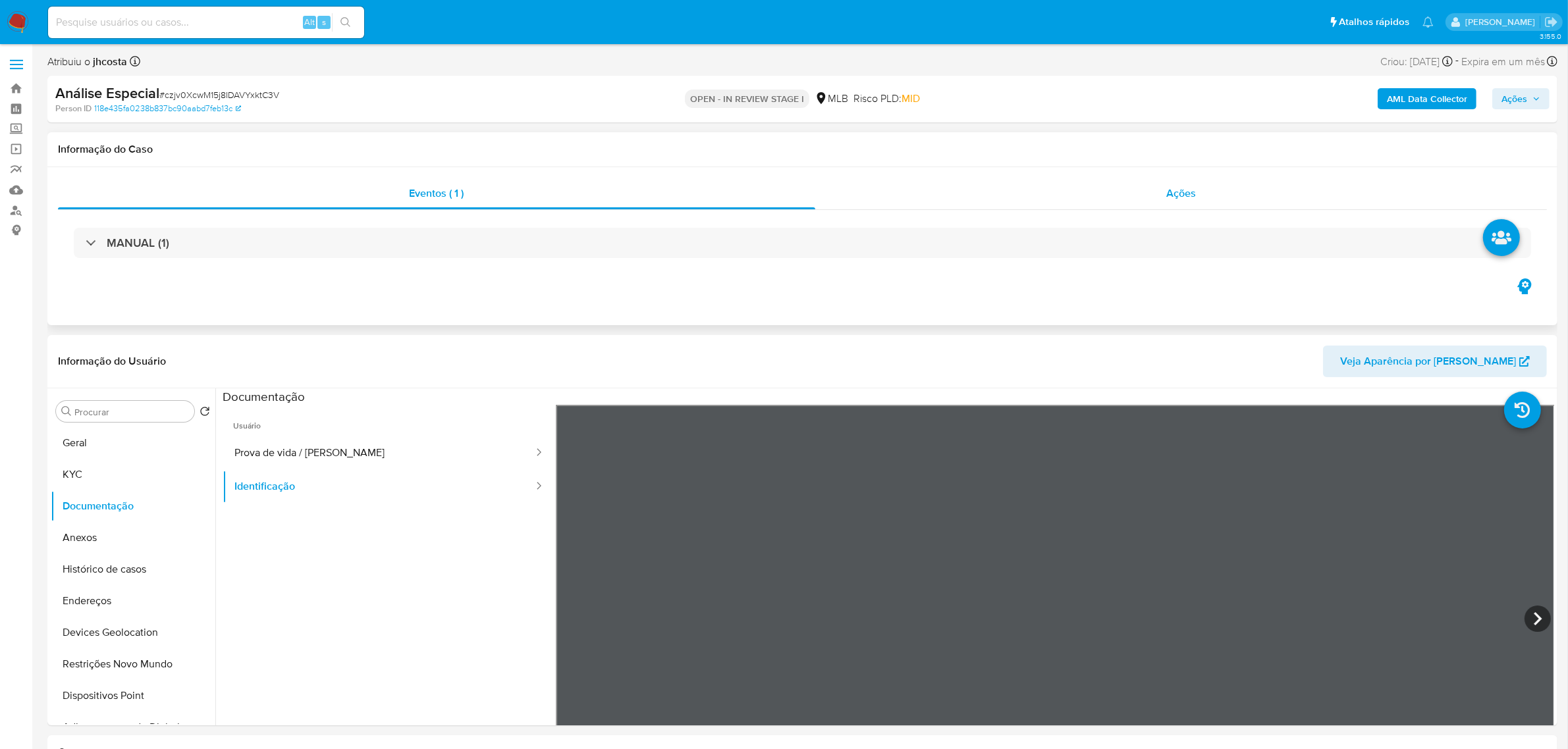
click at [1192, 200] on span "Ações" at bounding box center [1181, 193] width 30 height 15
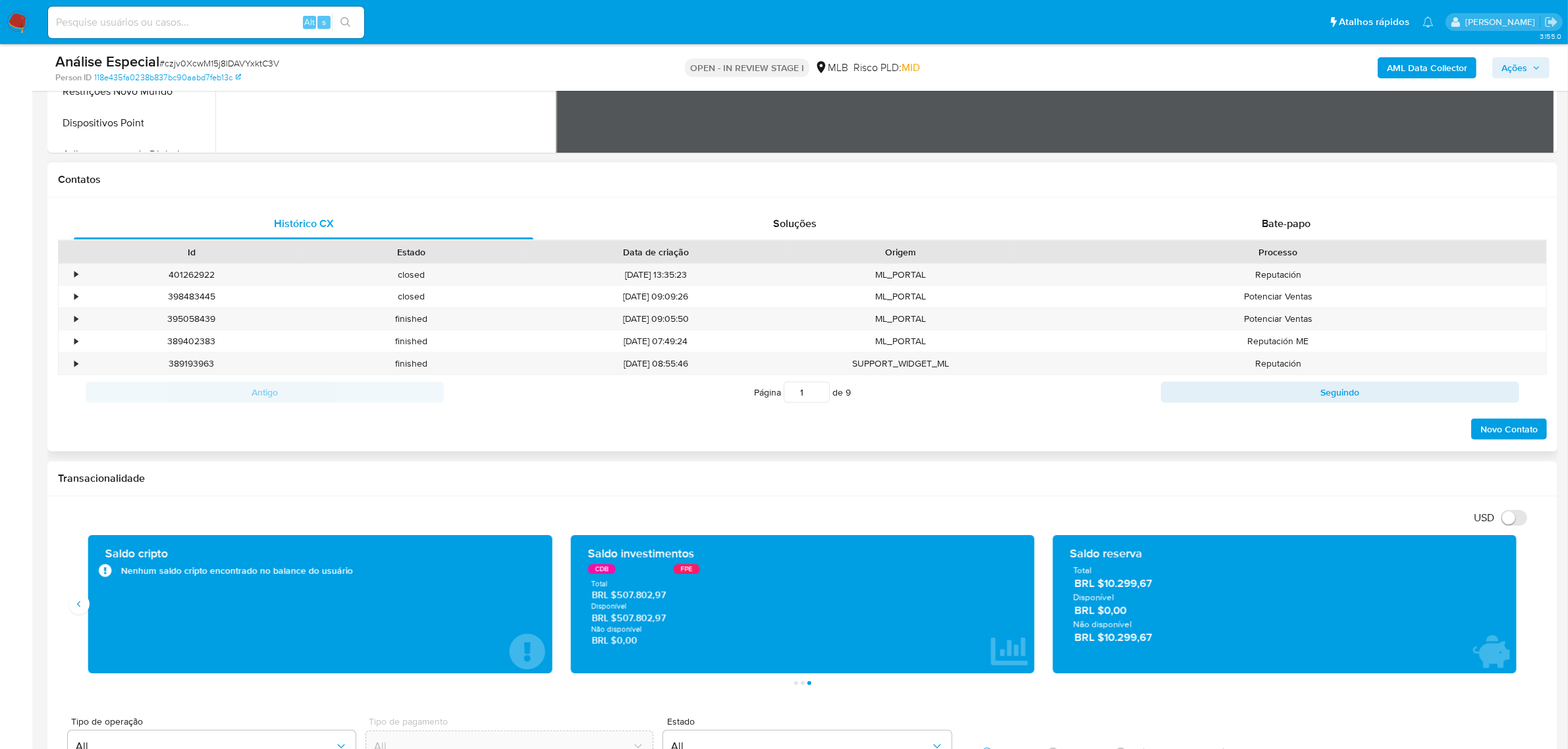
scroll to position [658, 0]
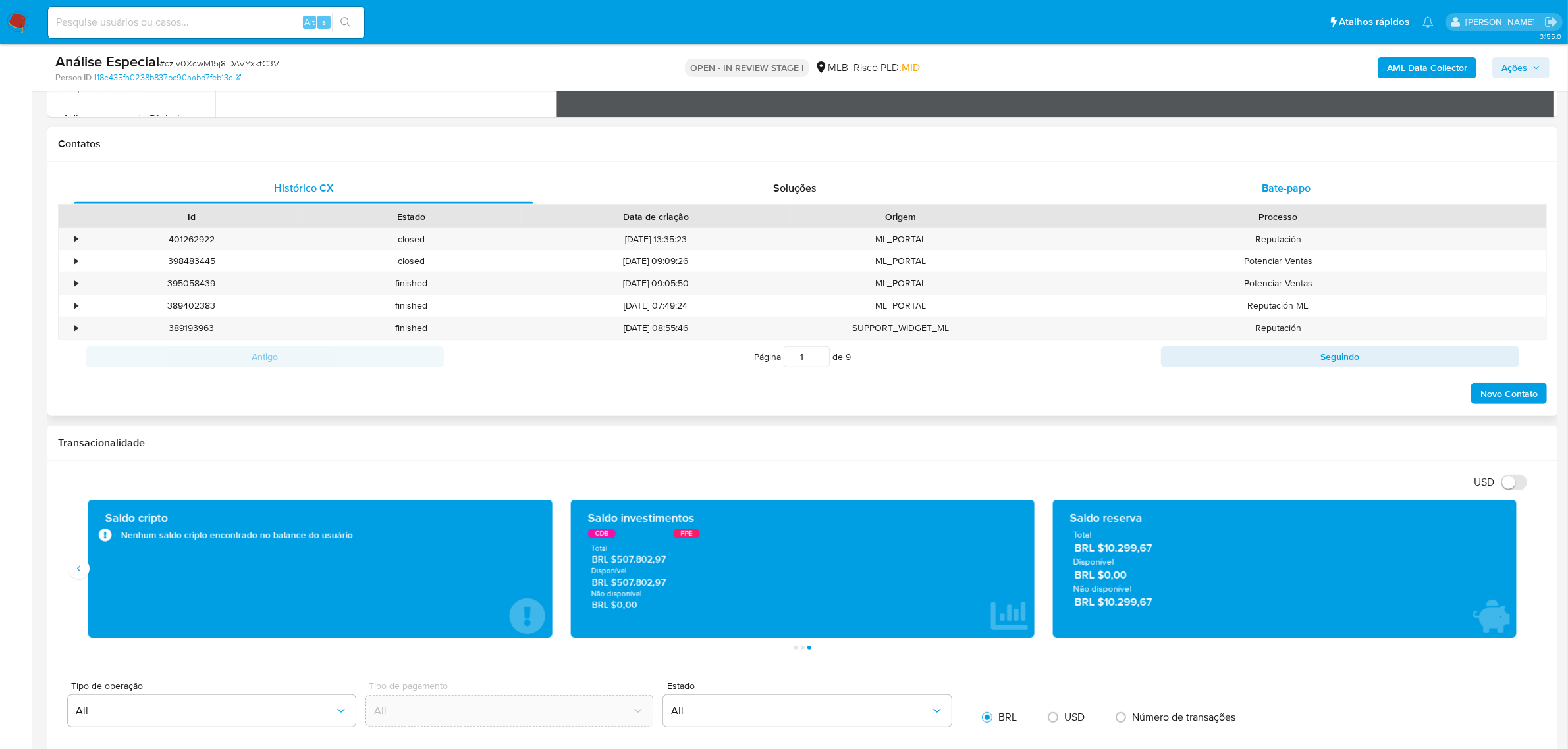
click at [1305, 187] on span "Bate-papo" at bounding box center [1286, 187] width 49 height 15
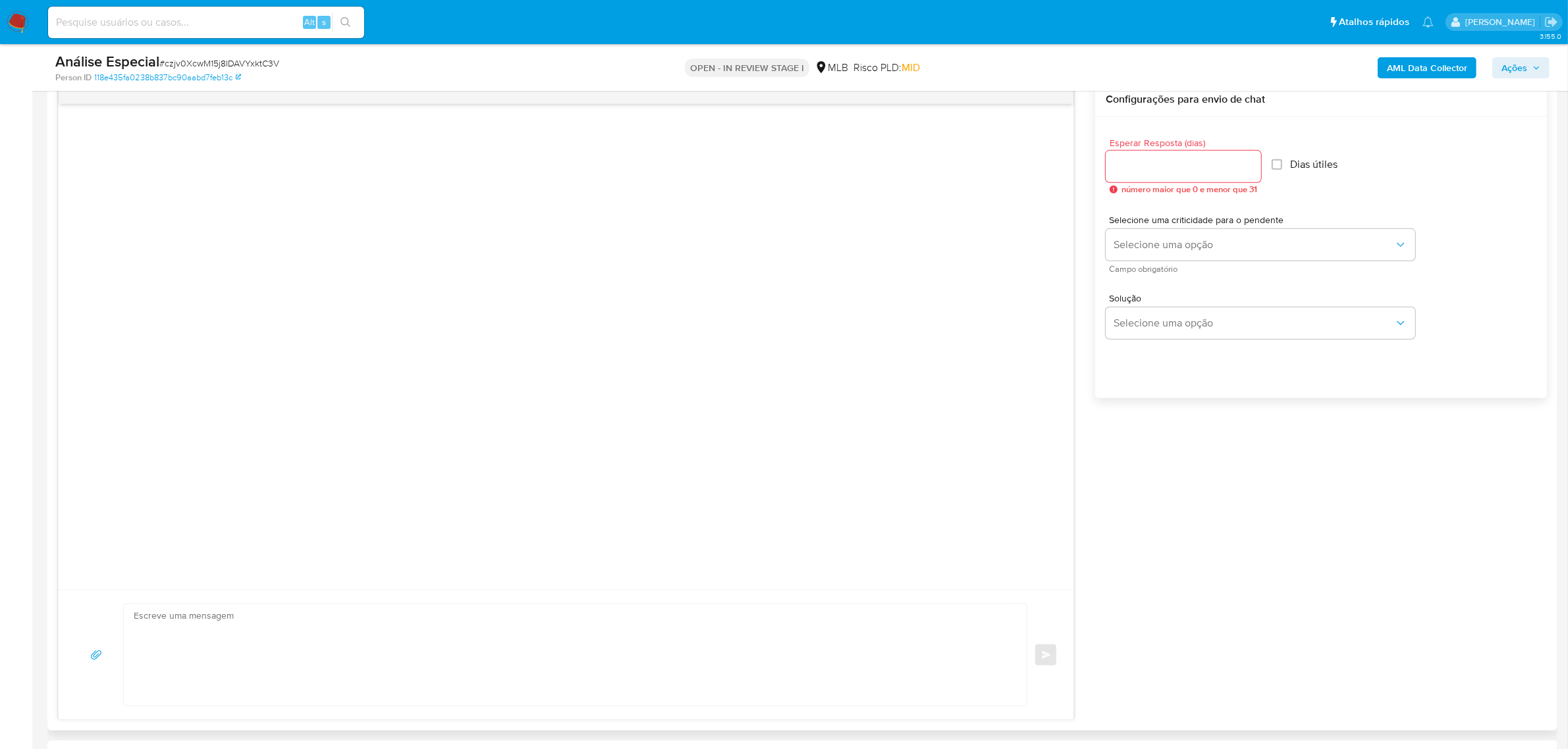
scroll to position [741, 0]
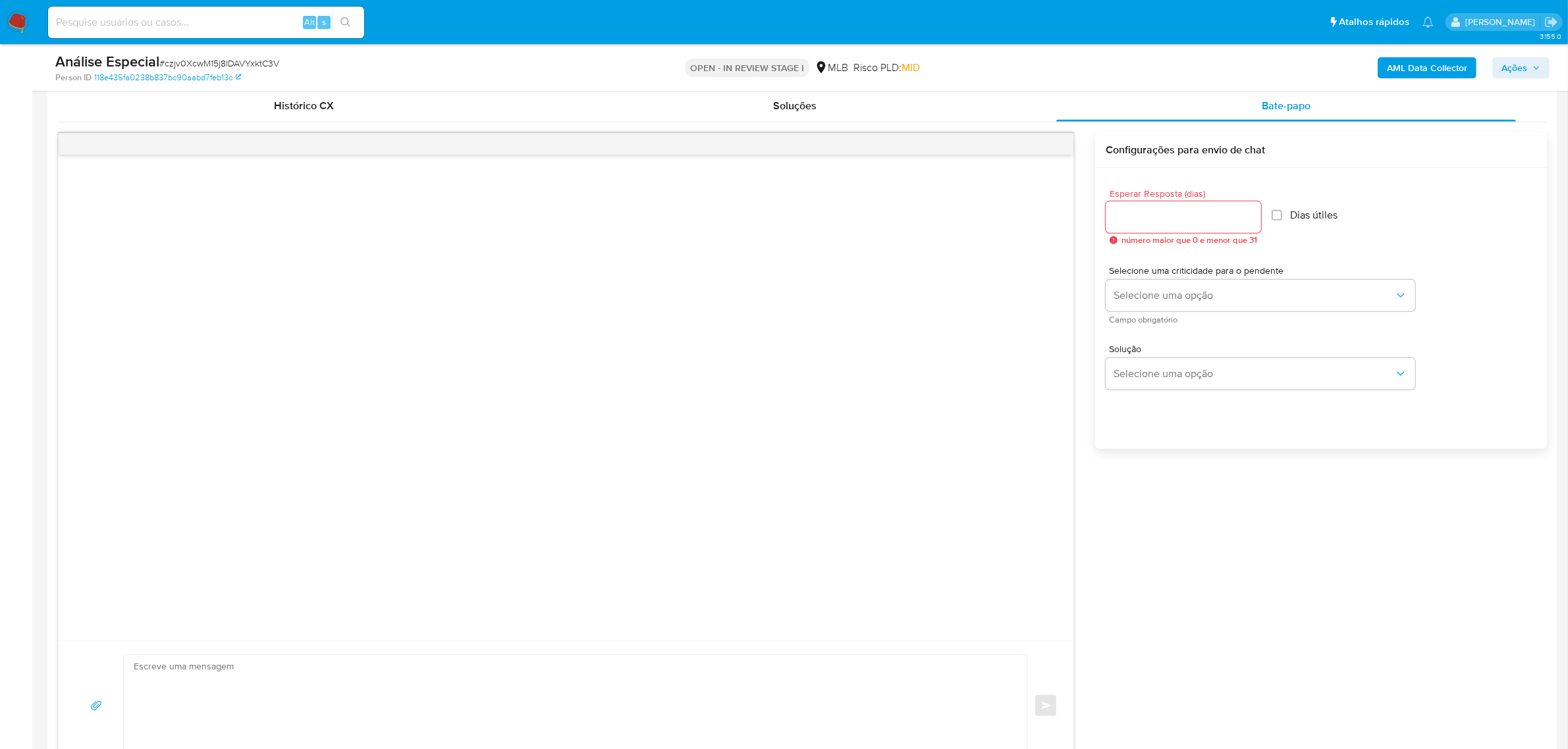
click at [1137, 219] on input "Esperar Resposta (dias)" at bounding box center [1183, 217] width 156 height 17
type input "5"
type input "3"
click at [1275, 218] on input "Dias útiles" at bounding box center [1272, 215] width 10 height 10
checkbox input "true"
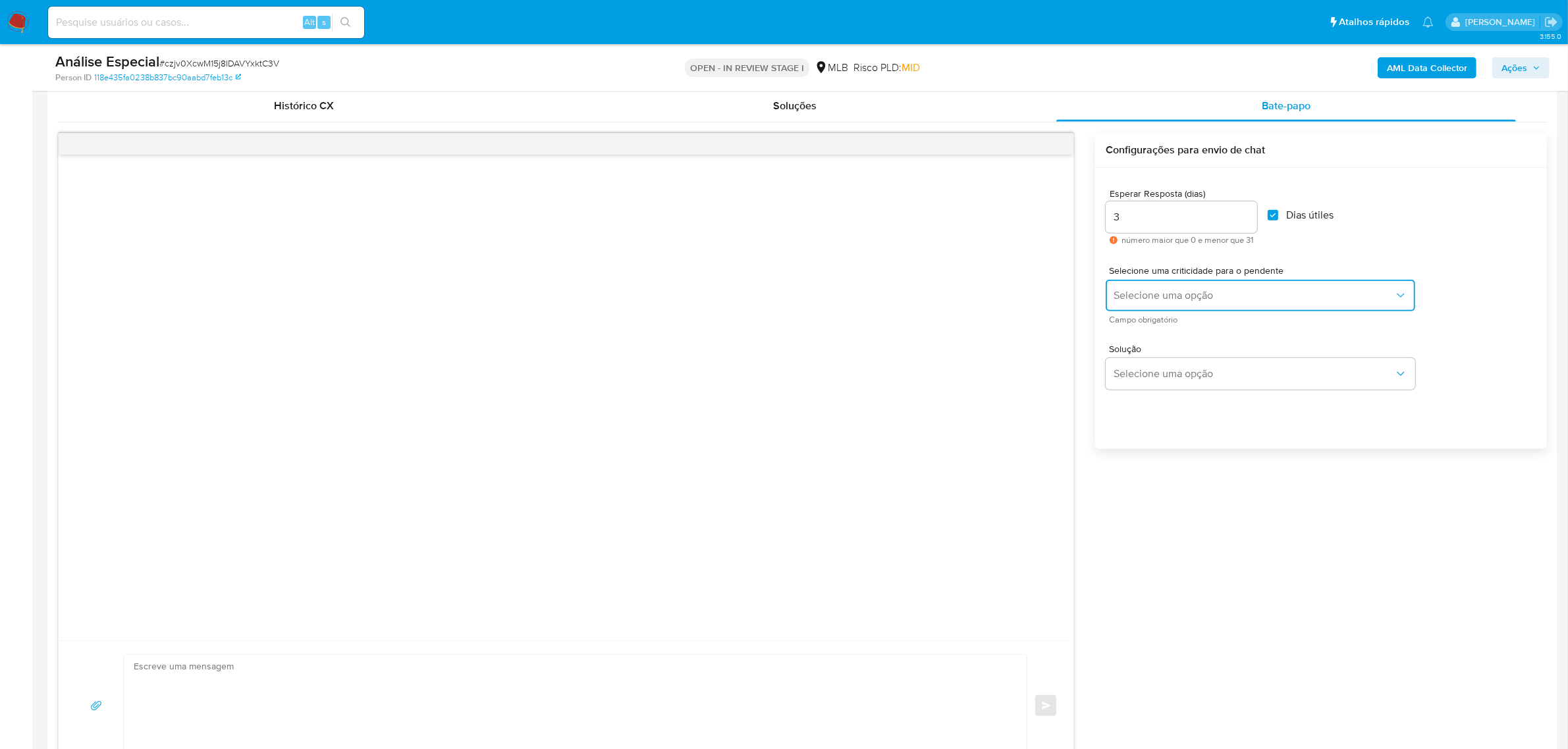
click at [1269, 287] on button "Selecione uma opção" at bounding box center [1260, 296] width 309 height 32
click at [1183, 305] on div "LOW" at bounding box center [1254, 297] width 280 height 26
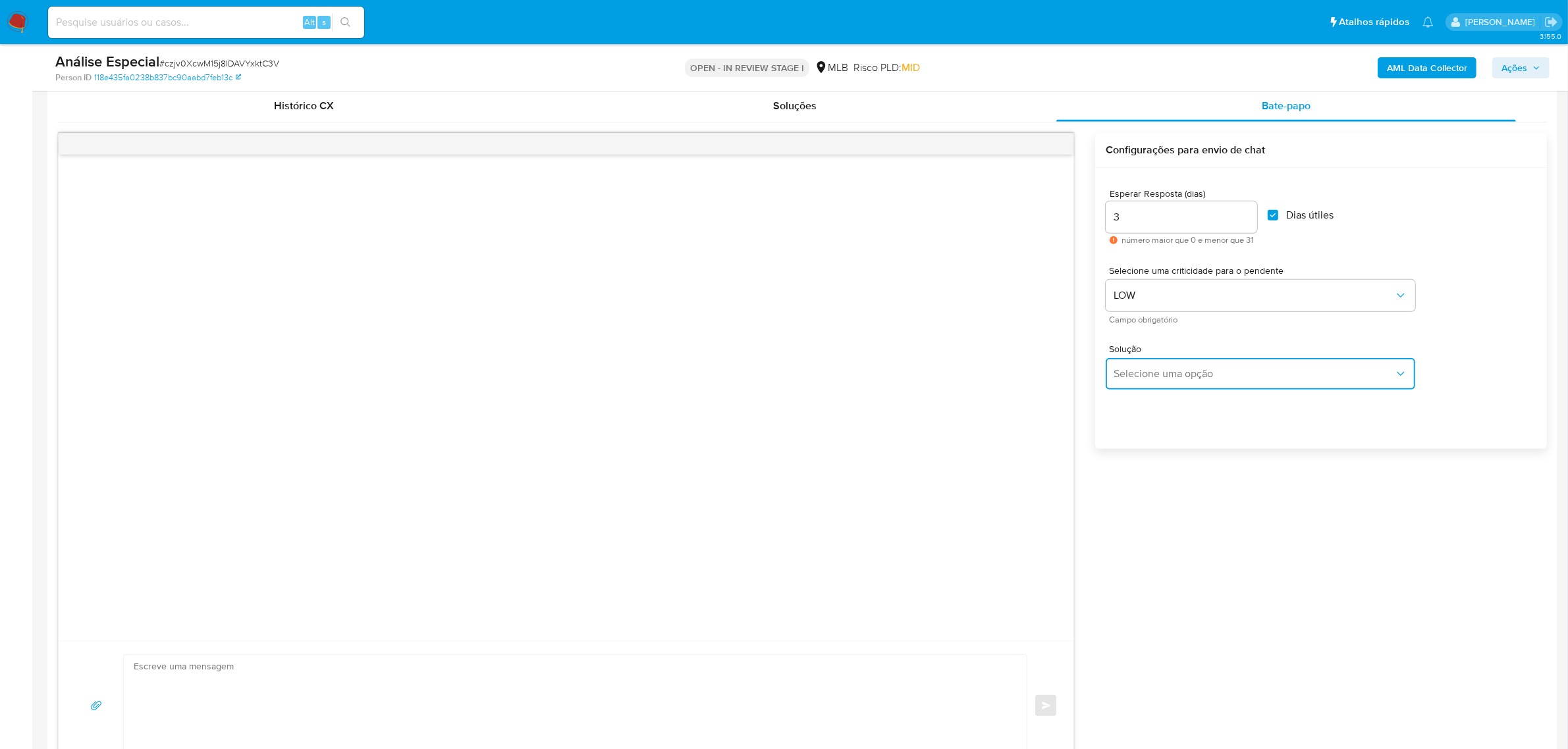
click at [1176, 372] on span "Selecione uma opção" at bounding box center [1253, 374] width 280 height 13
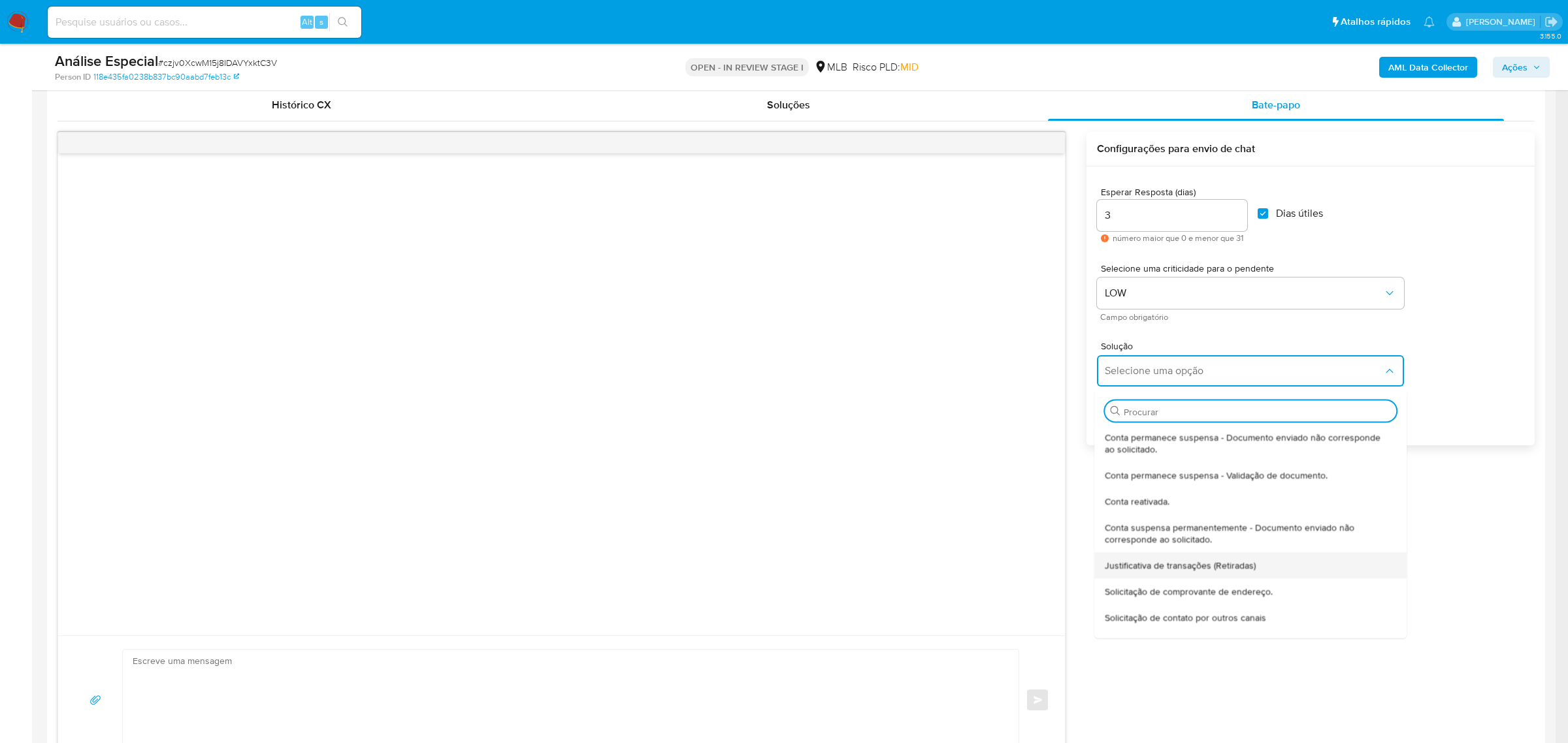
click at [1212, 566] on span "Justificativa de transações (Retiradas)" at bounding box center [1181, 564] width 151 height 12
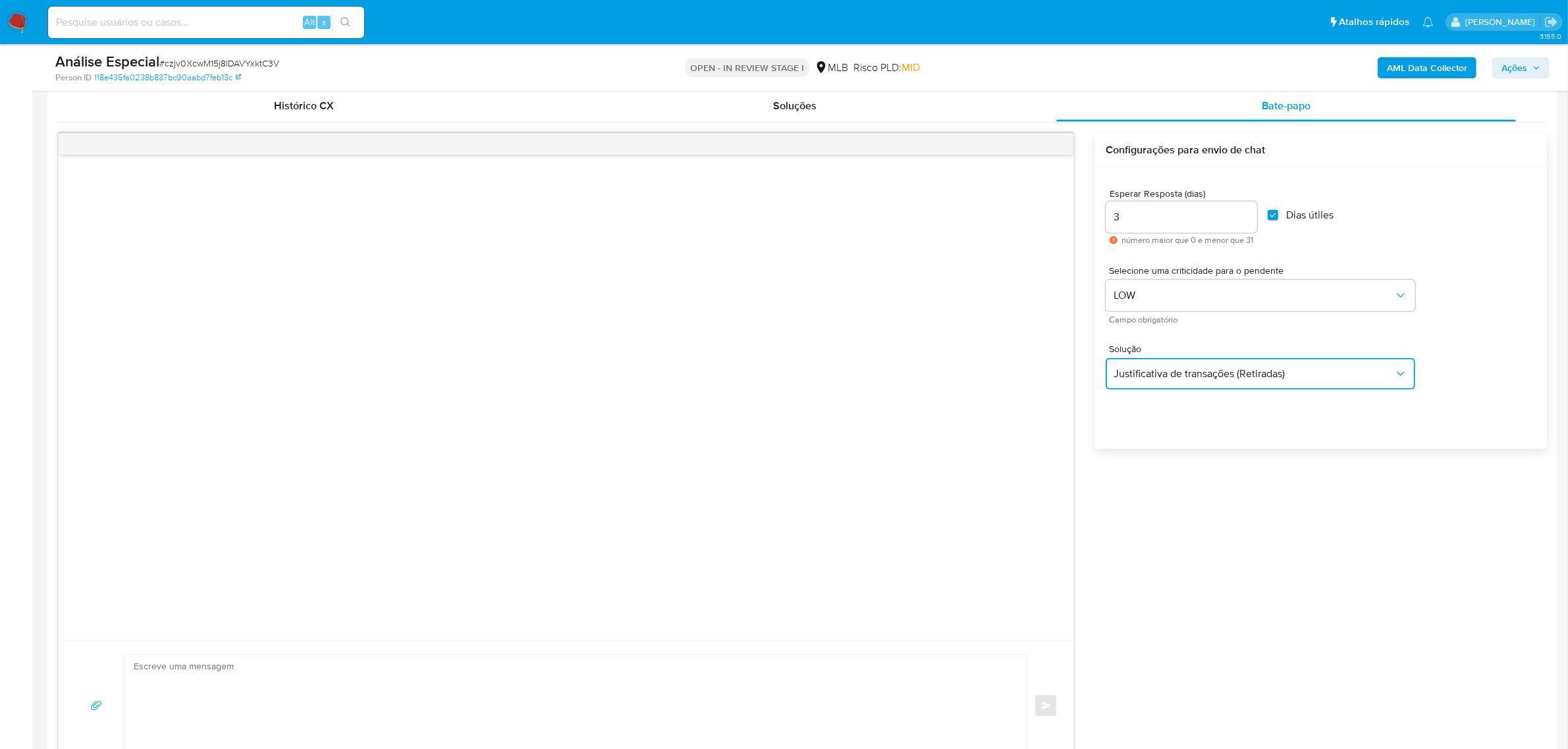
type textarea "Olá,Suspendemos a sua conta para uma verificação adicional de segurança.Por fav…"
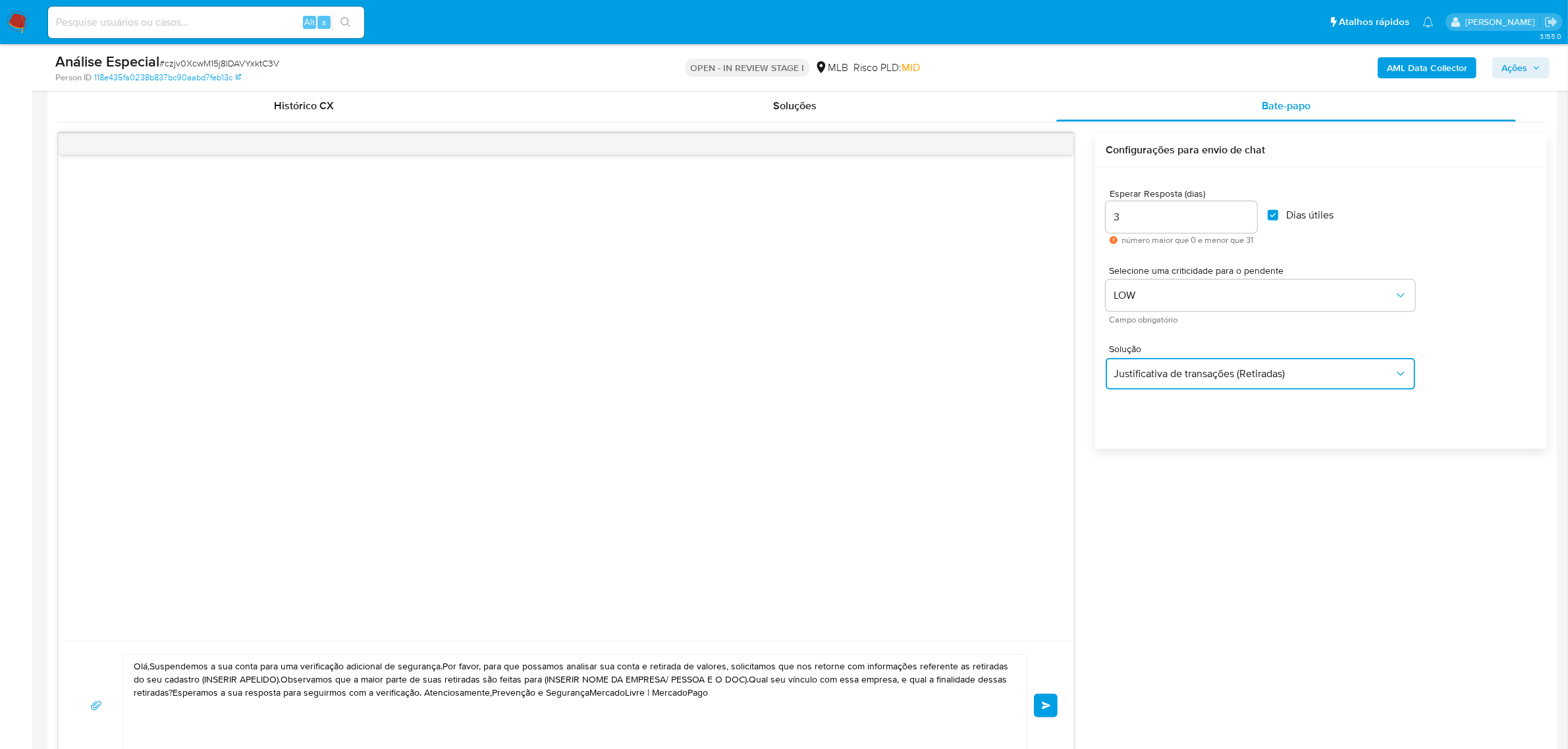
scroll to position [988, 0]
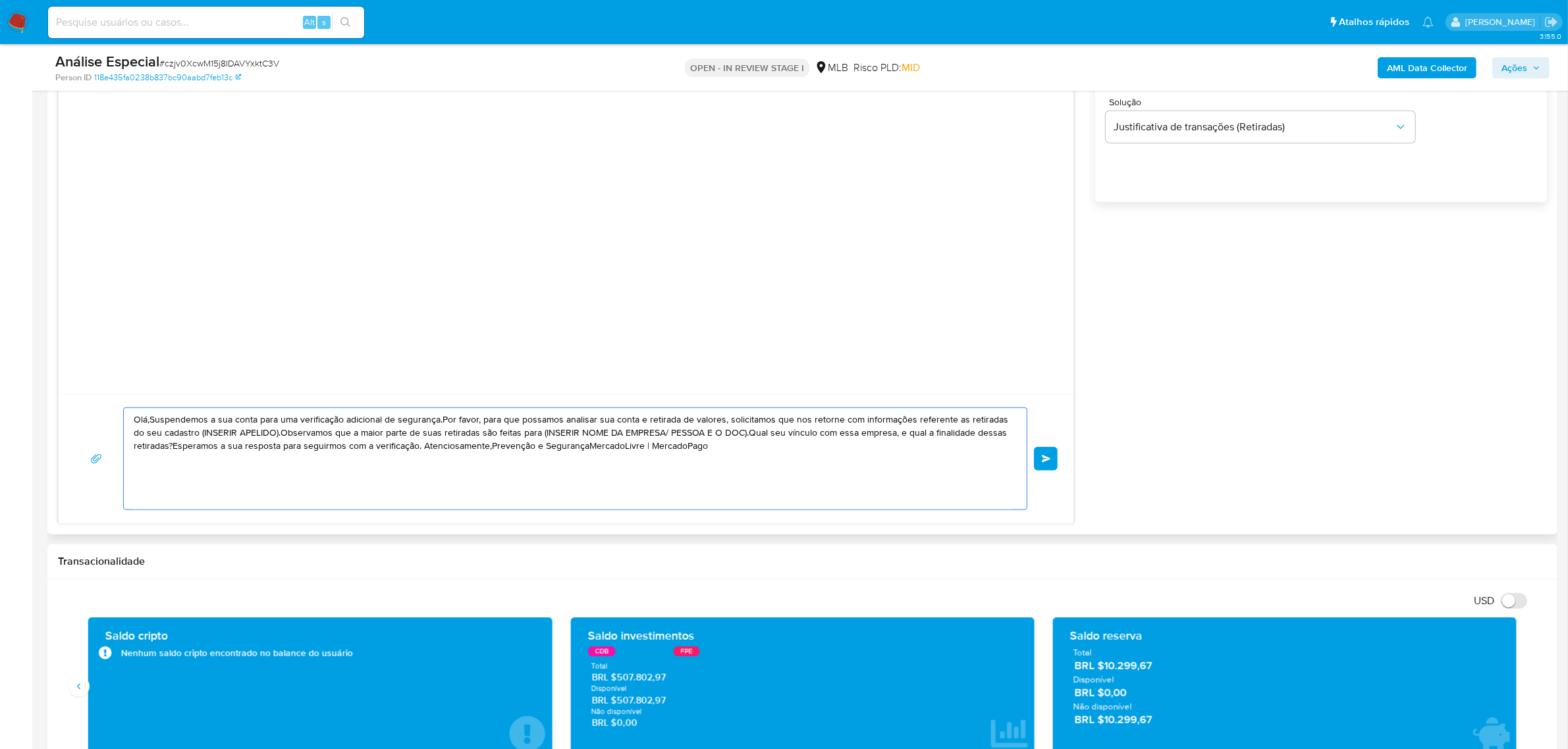
drag, startPoint x: 727, startPoint y: 461, endPoint x: 54, endPoint y: 402, distance: 675.6
click at [54, 402] on div "Histórico CX Soluções Bate-papo Id Estado Data de criação Origem Processo • 401…" at bounding box center [802, 184] width 1510 height 702
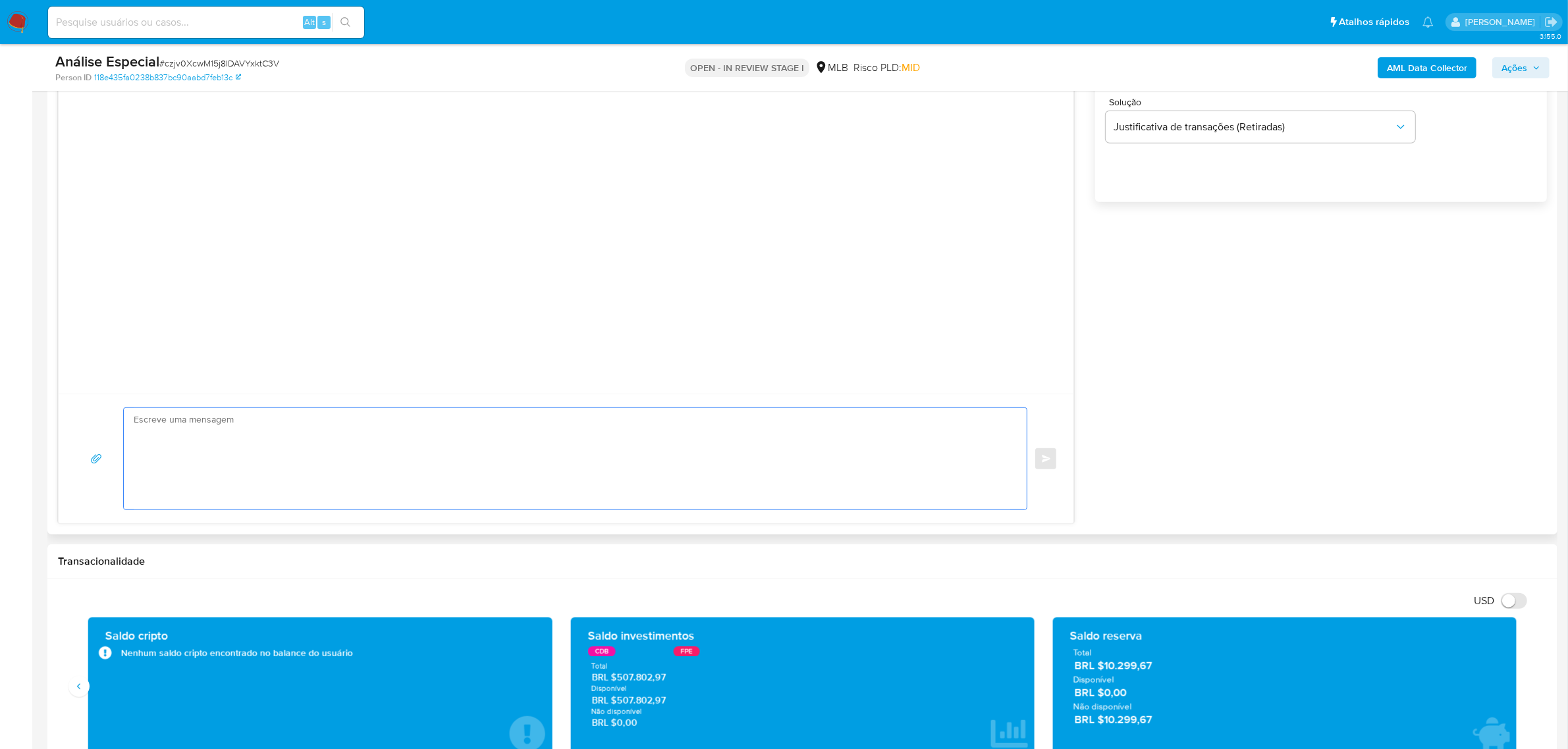
paste textarea "Ola, Estamos realizando uma verificação adicional de segurança em contas de usu…"
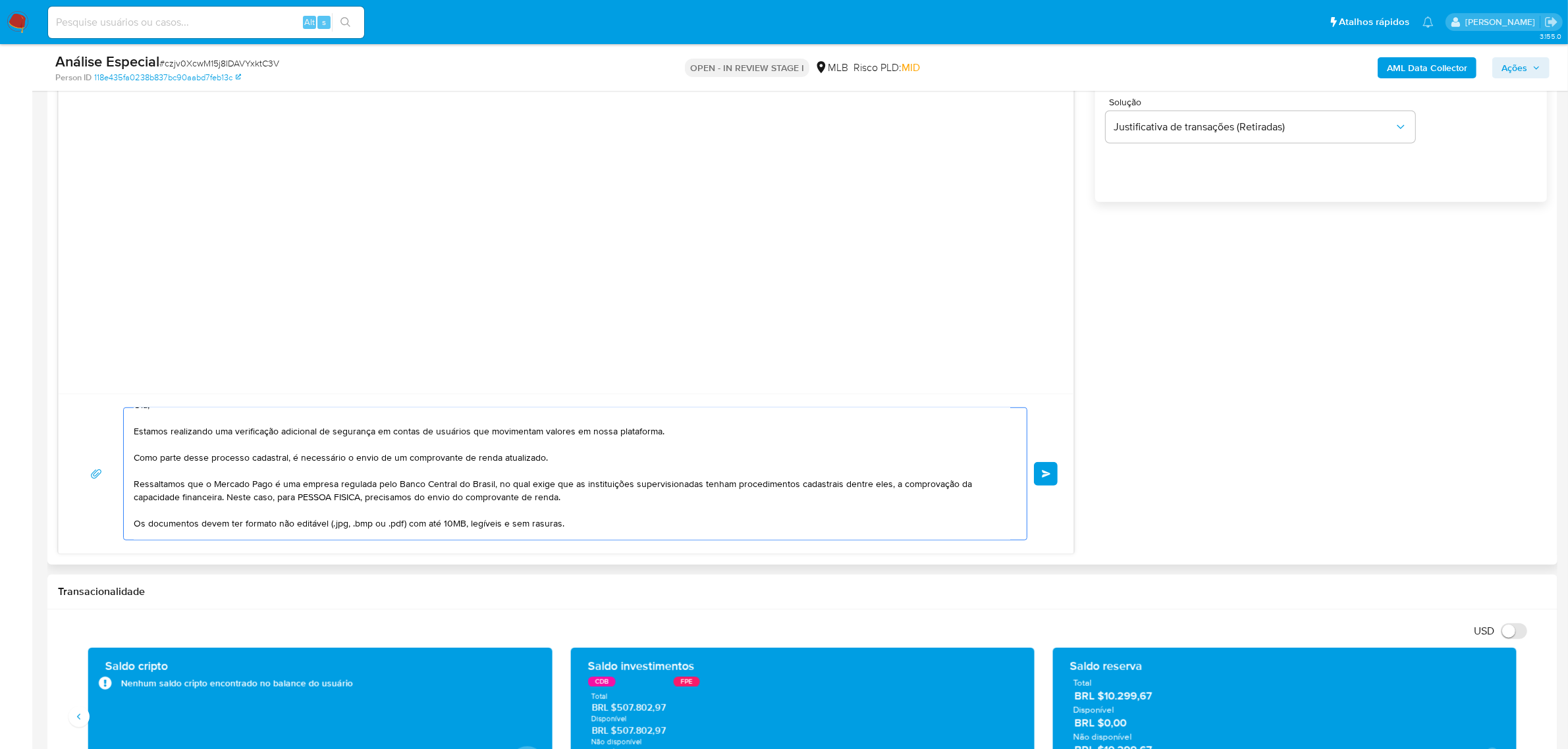
scroll to position [0, 0]
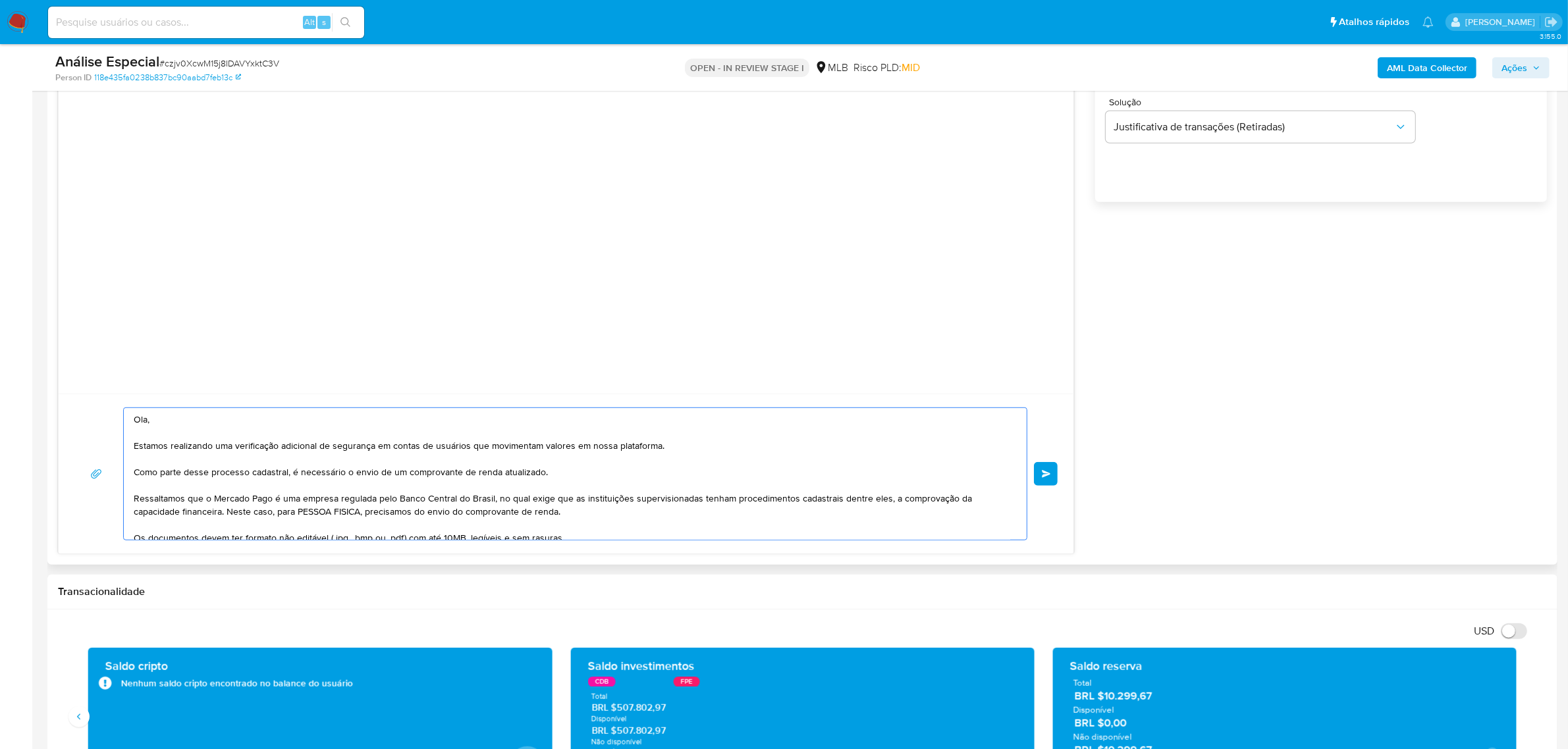
drag, startPoint x: 139, startPoint y: 477, endPoint x: 511, endPoint y: 497, distance: 372.5
click at [560, 478] on textarea "Ola, Estamos realizando uma verificação adicional de segurança em contas de usu…" at bounding box center [572, 474] width 876 height 131
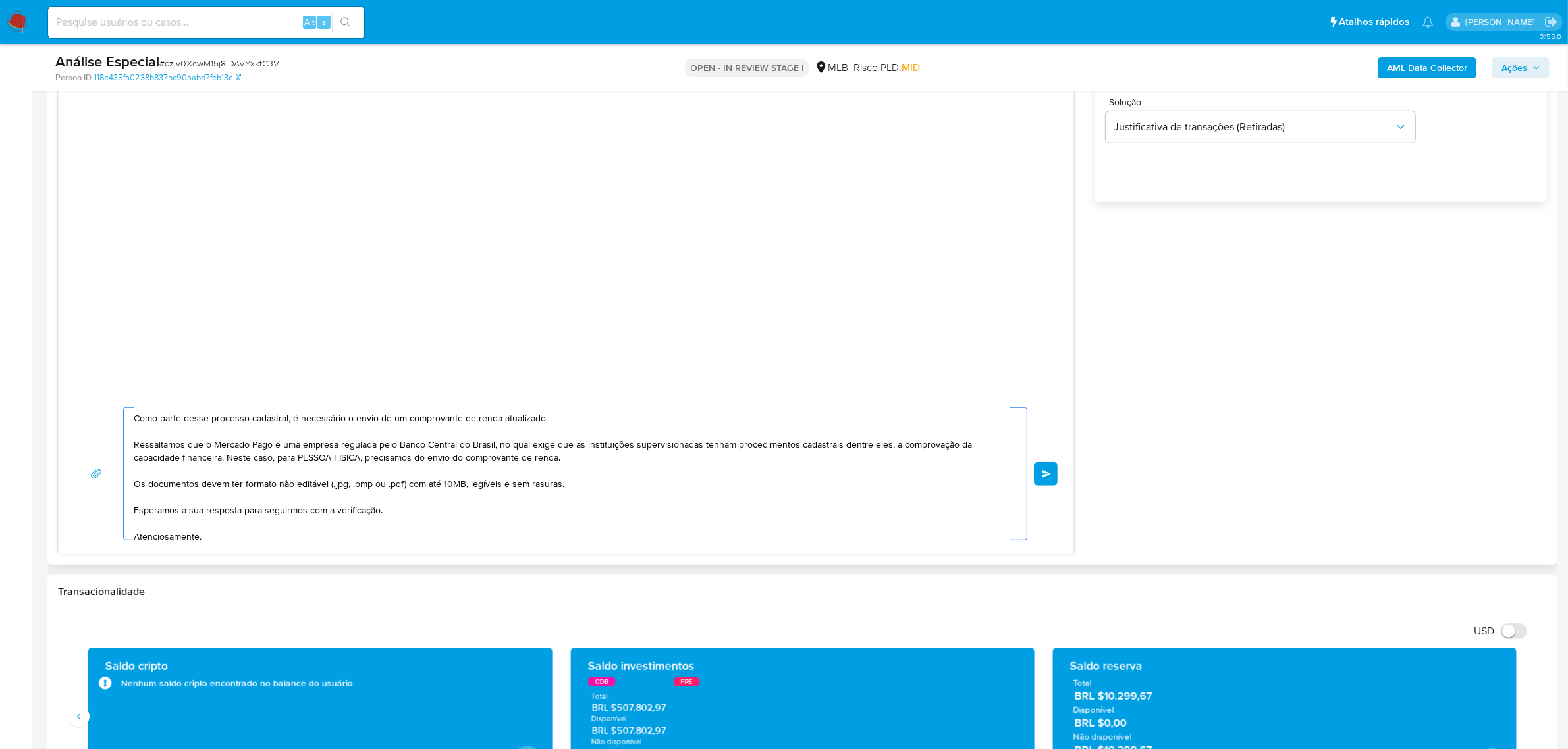
scroll to position [82, 0]
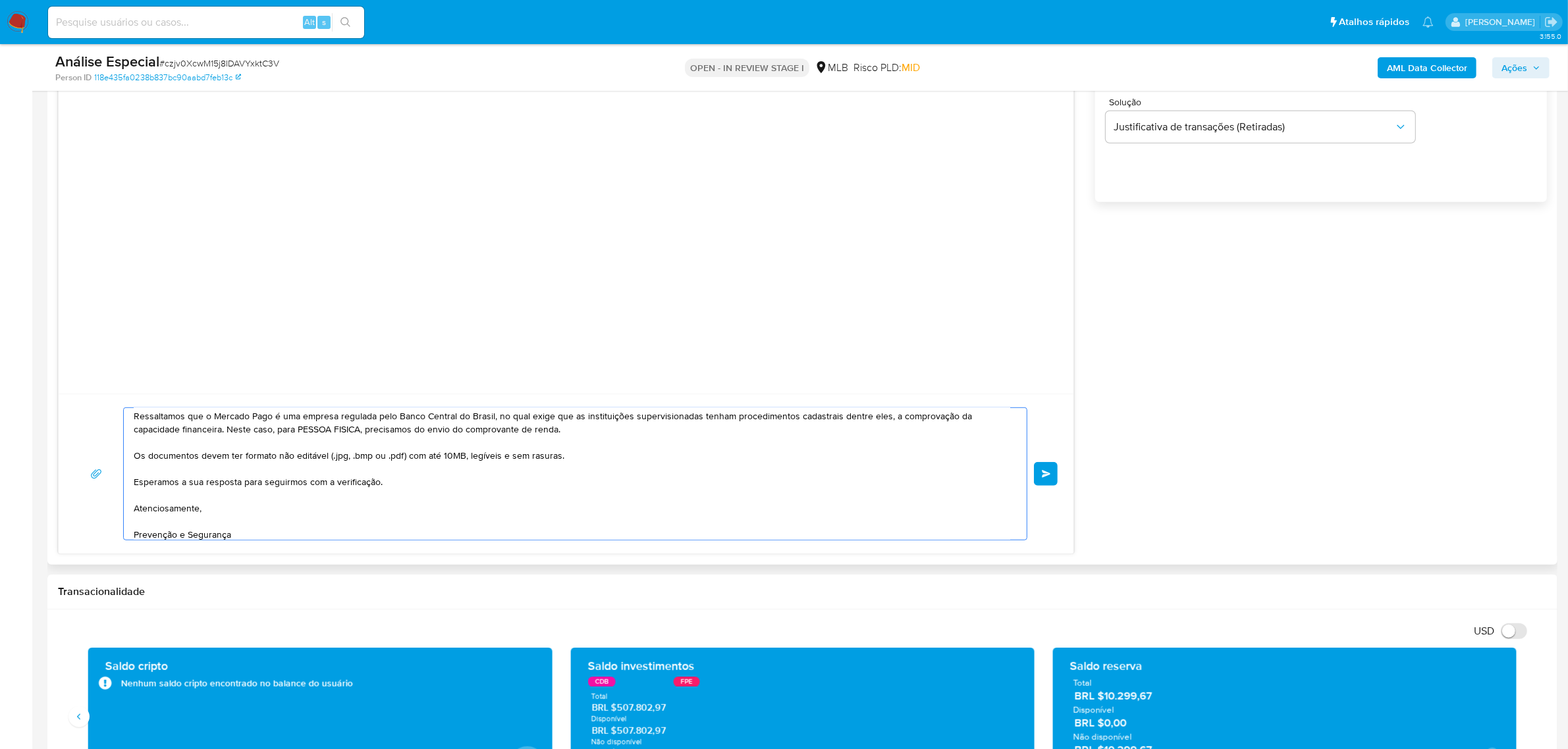
drag, startPoint x: 139, startPoint y: 433, endPoint x: 588, endPoint y: 438, distance: 449.0
click at [588, 438] on textarea "Ola, Estamos realizando uma verificação adicional de segurança em contas de usu…" at bounding box center [572, 474] width 876 height 131
click at [496, 468] on textarea "Ola, Estamos realizando uma verificação adicional de segurança em contas de usu…" at bounding box center [572, 474] width 876 height 131
drag, startPoint x: 367, startPoint y: 435, endPoint x: 605, endPoint y: 442, distance: 238.1
click at [605, 442] on textarea "Ola, Estamos realizando uma verificação adicional de segurança em contas de usu…" at bounding box center [572, 474] width 876 height 131
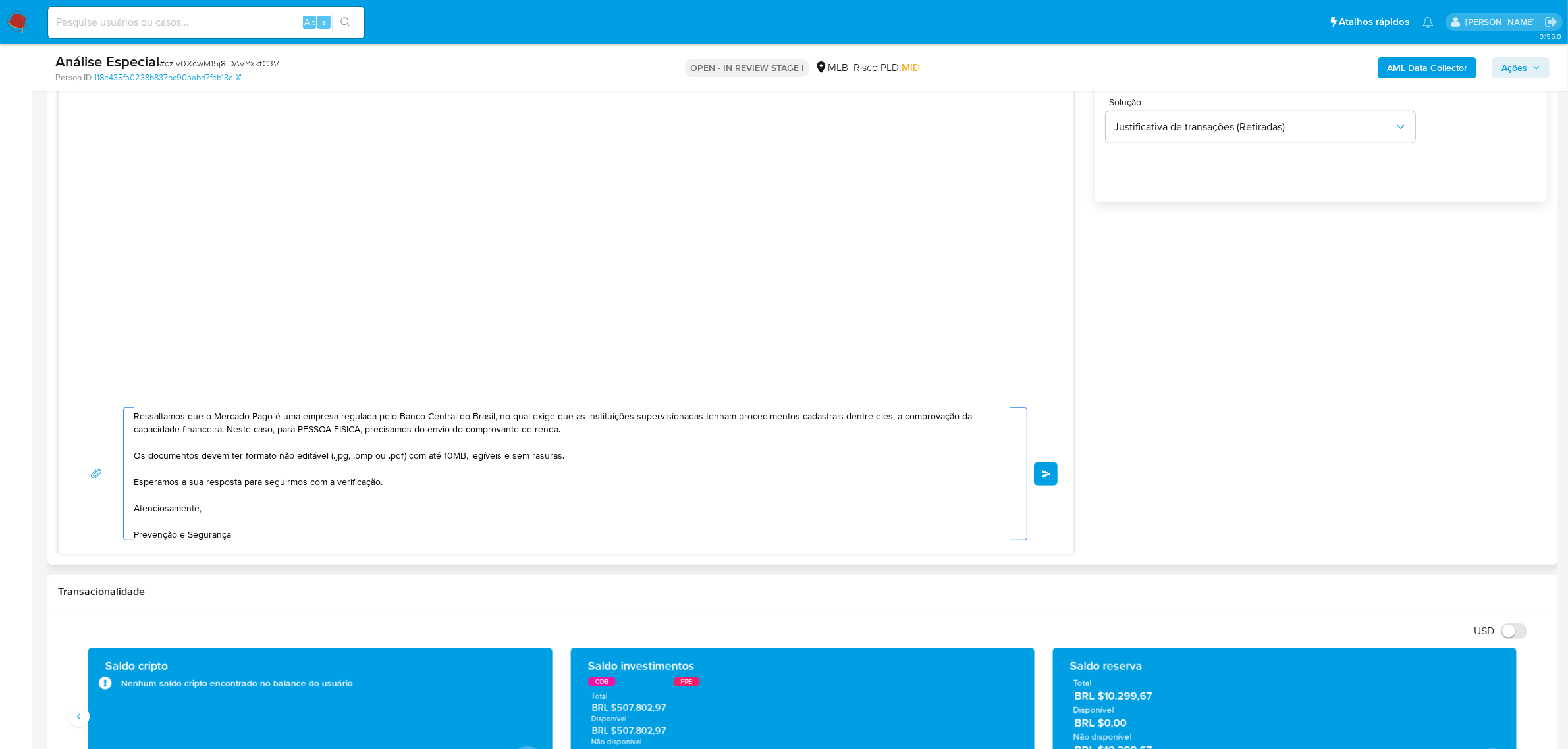
click at [550, 485] on textarea "Ola, Estamos realizando uma verificação adicional de segurança em contas de usu…" at bounding box center [572, 474] width 876 height 131
drag, startPoint x: 135, startPoint y: 453, endPoint x: 626, endPoint y: 456, distance: 491.0
click at [626, 456] on textarea "Ola, Estamos realizando uma verificação adicional de segurança em contas de usu…" at bounding box center [572, 474] width 876 height 131
click at [526, 486] on textarea "Ola, Estamos realizando uma verificação adicional de segurança em contas de usu…" at bounding box center [572, 474] width 876 height 131
type textarea "Ola, Estamos realizando uma verificação adicional de segurança em contas de usu…"
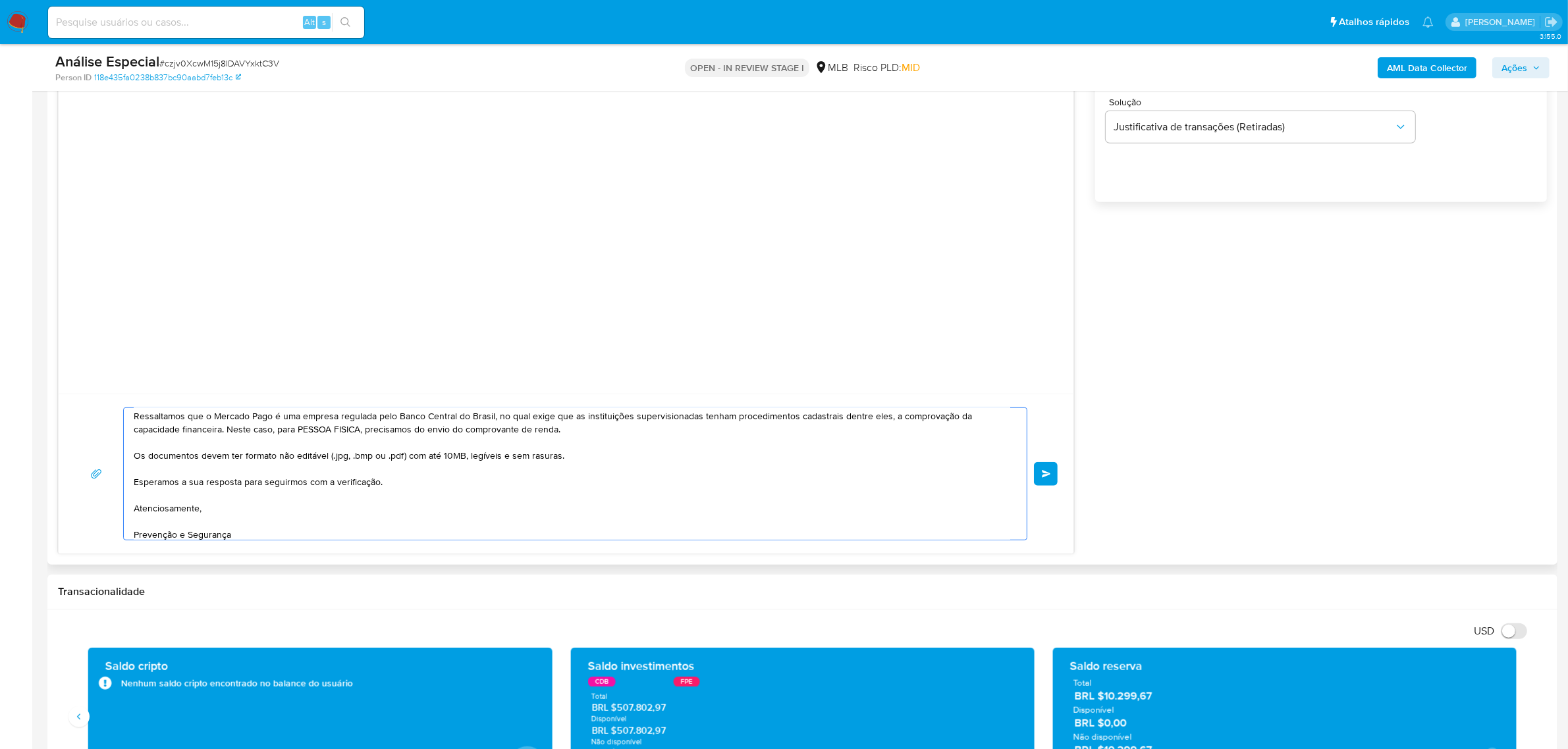
drag, startPoint x: 132, startPoint y: 486, endPoint x: 455, endPoint y: 487, distance: 323.0
click at [455, 487] on div "Ola, Estamos realizando uma verificação adicional de segurança em contas de usu…" at bounding box center [572, 474] width 896 height 131
click at [218, 504] on textarea "Ola, Estamos realizando uma verificação adicional de segurança em contas de usu…" at bounding box center [572, 474] width 876 height 131
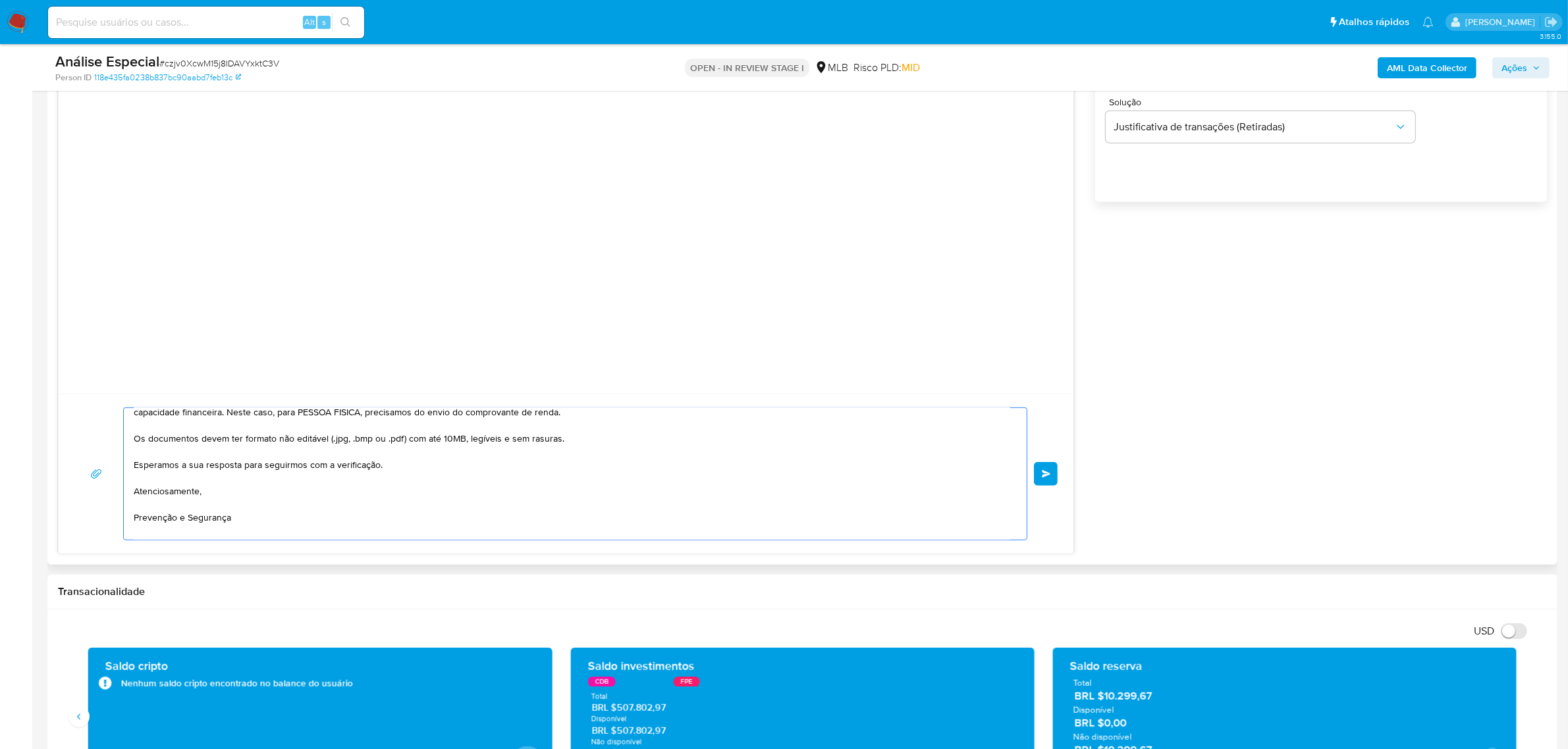
scroll to position [114, 0]
click at [1047, 472] on span "common.send" at bounding box center [1046, 474] width 9 height 7
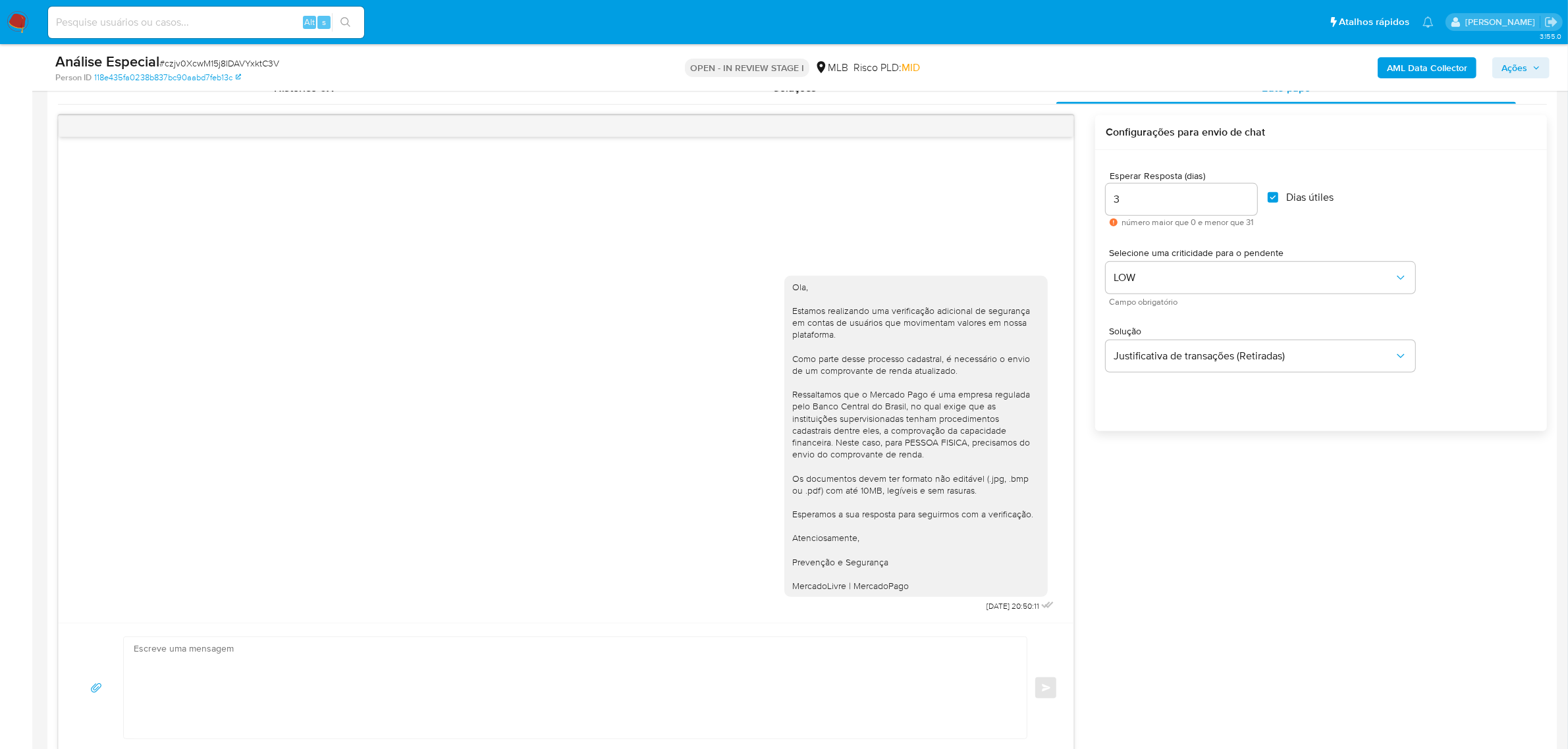
scroll to position [658, 0]
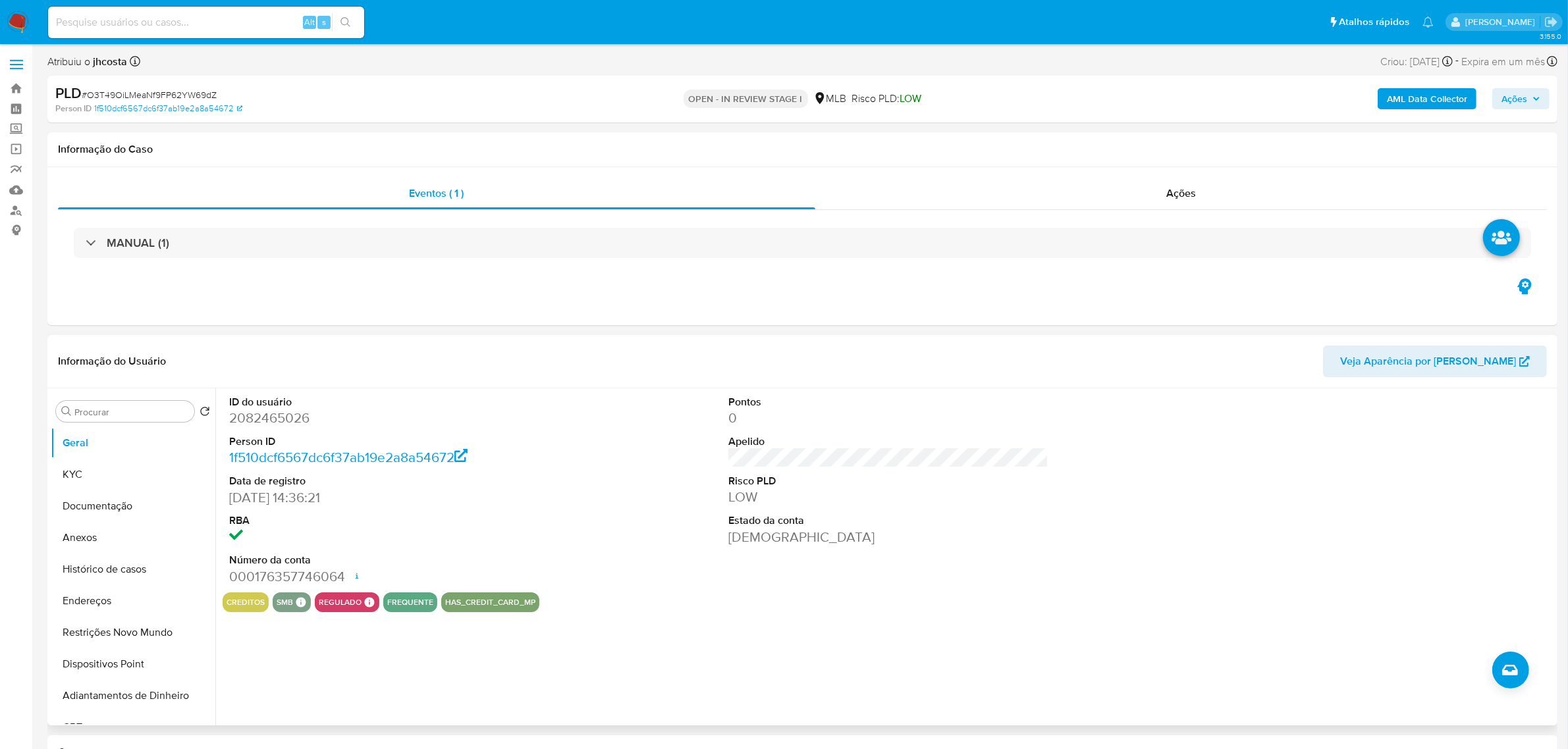
click at [264, 425] on dd "2082465026" at bounding box center [388, 418] width 320 height 19
copy dd "2082465026"
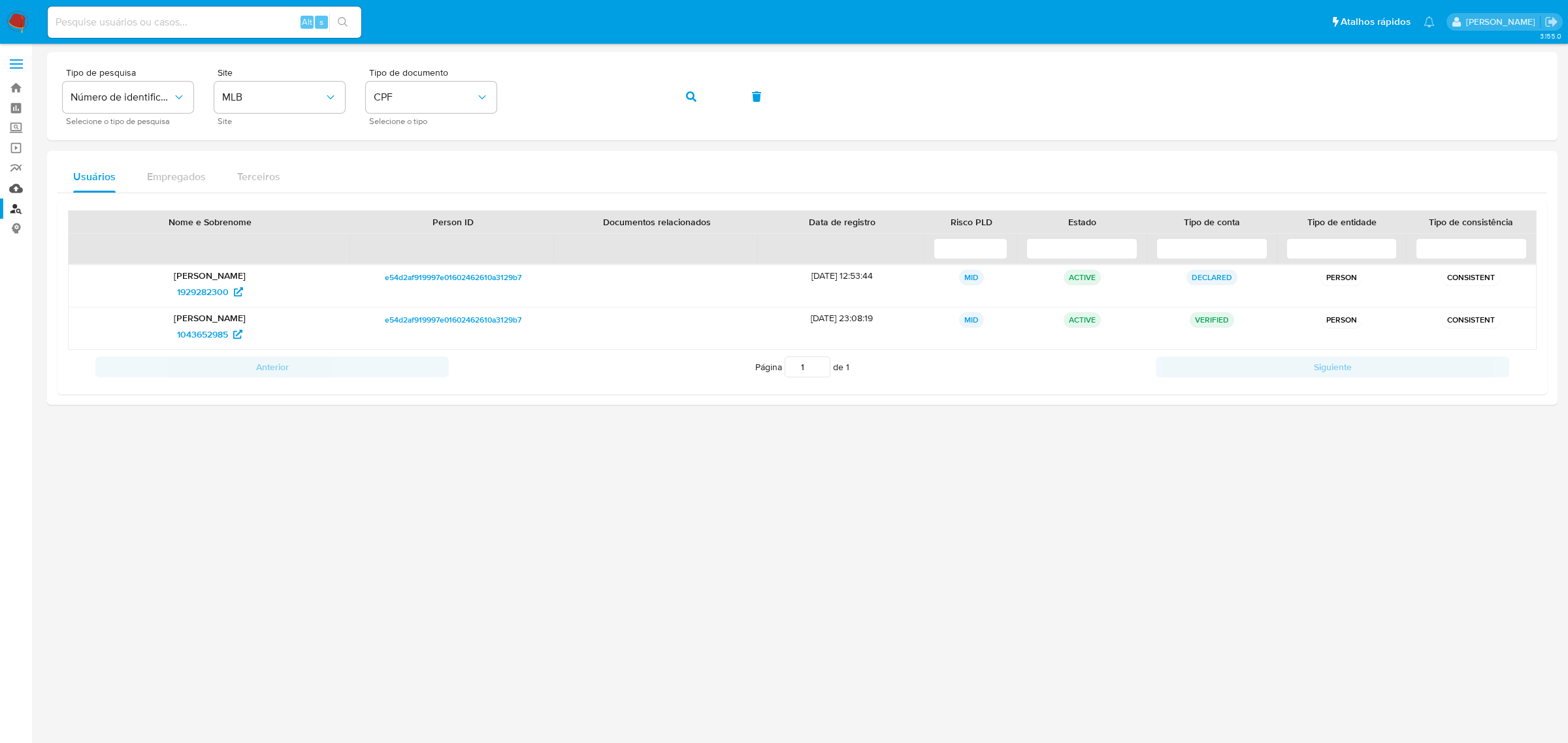
click at [20, 183] on link "Mulan" at bounding box center [77, 189] width 155 height 20
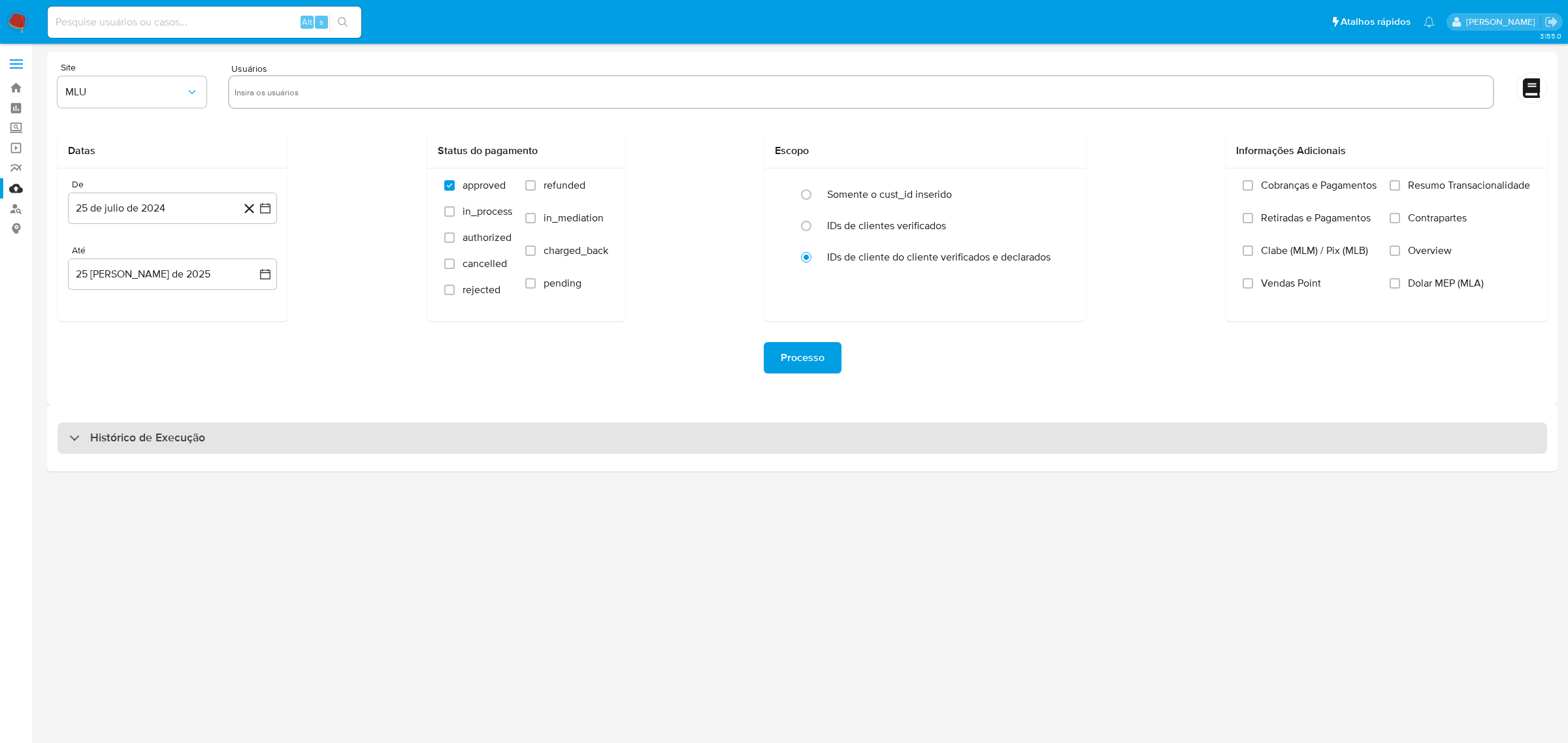
click at [294, 443] on div "Histórico de Execução" at bounding box center [803, 438] width 1490 height 32
select select "10"
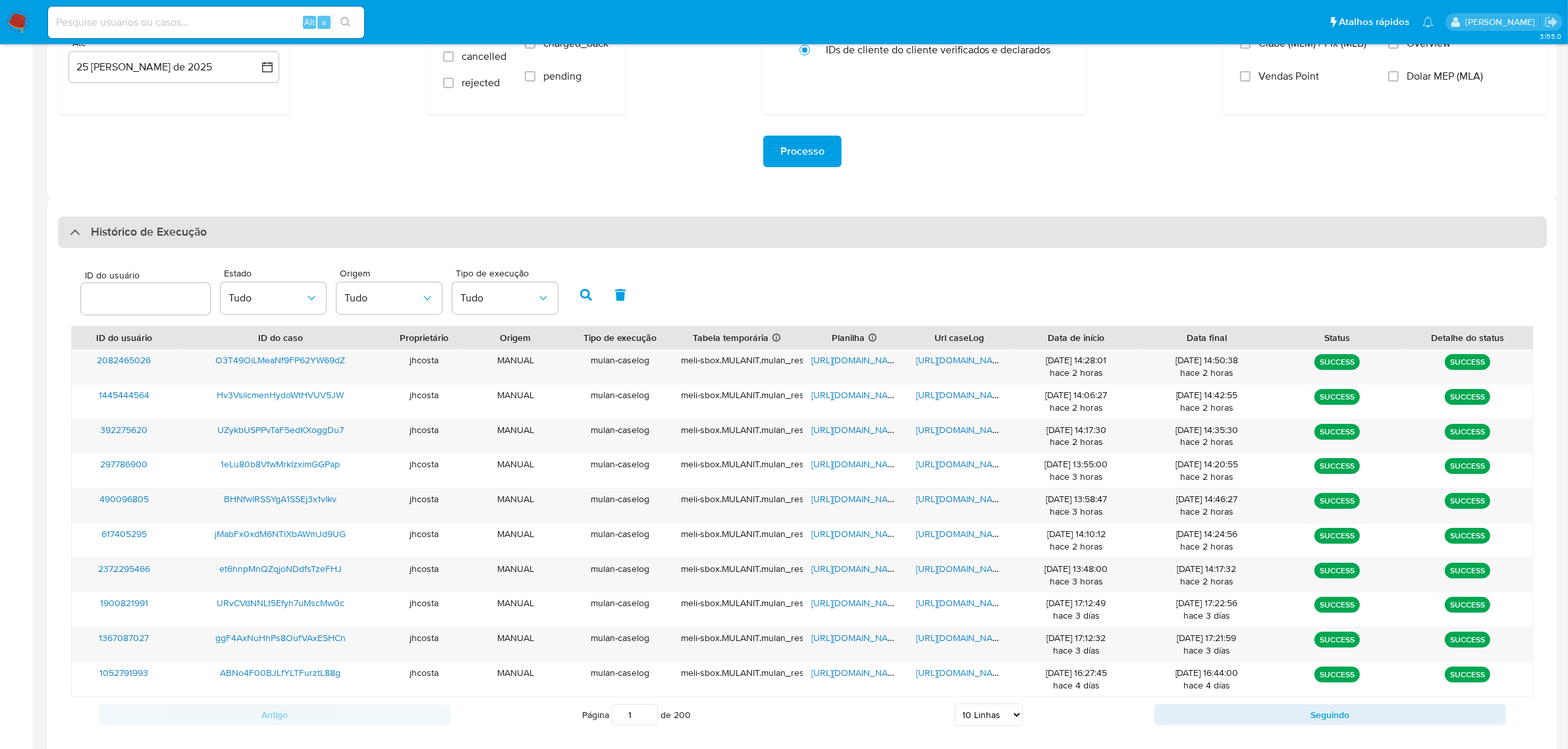
scroll to position [232, 0]
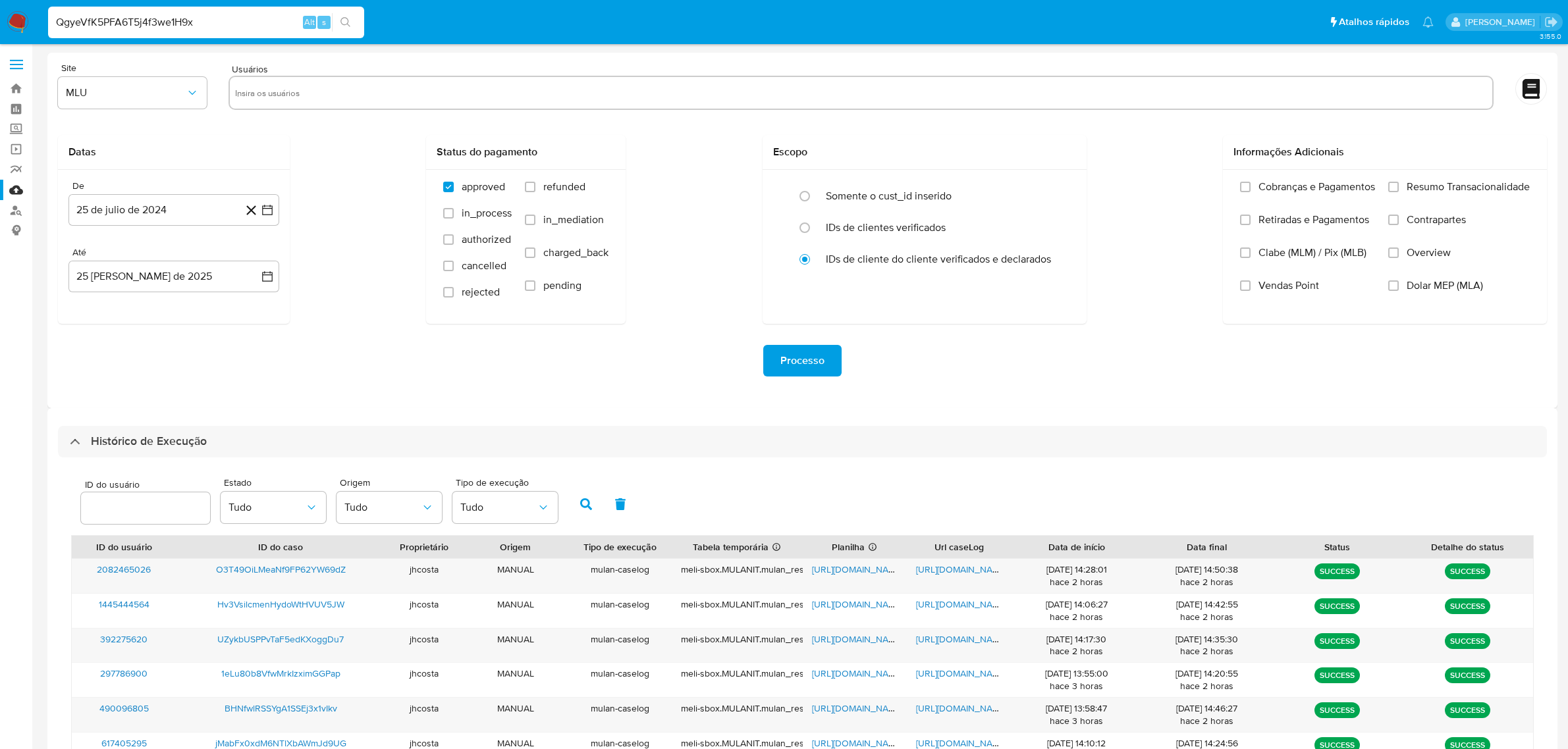
select select "10"
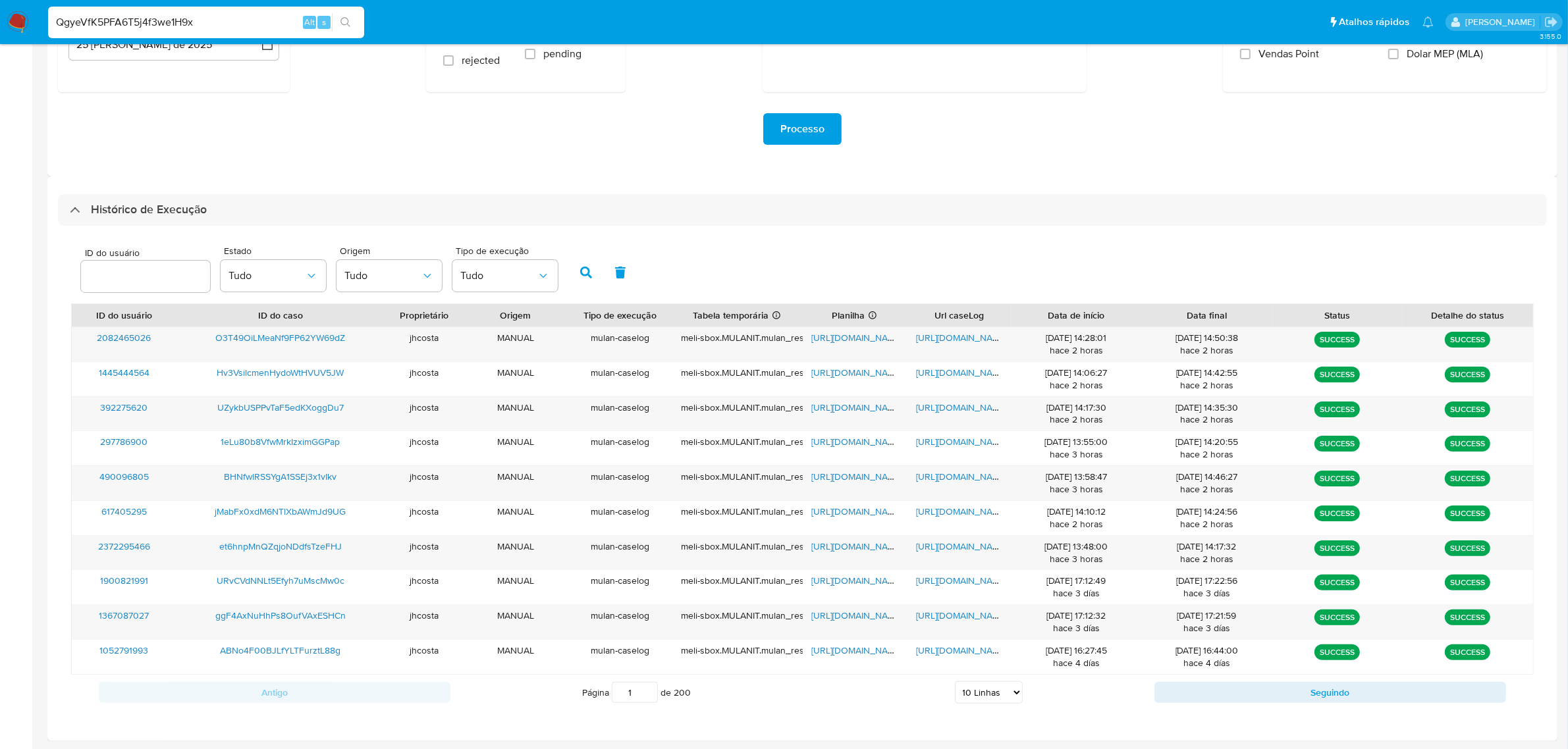
type input "QgyeVfK5PFA6T5j4f3we1H9x"
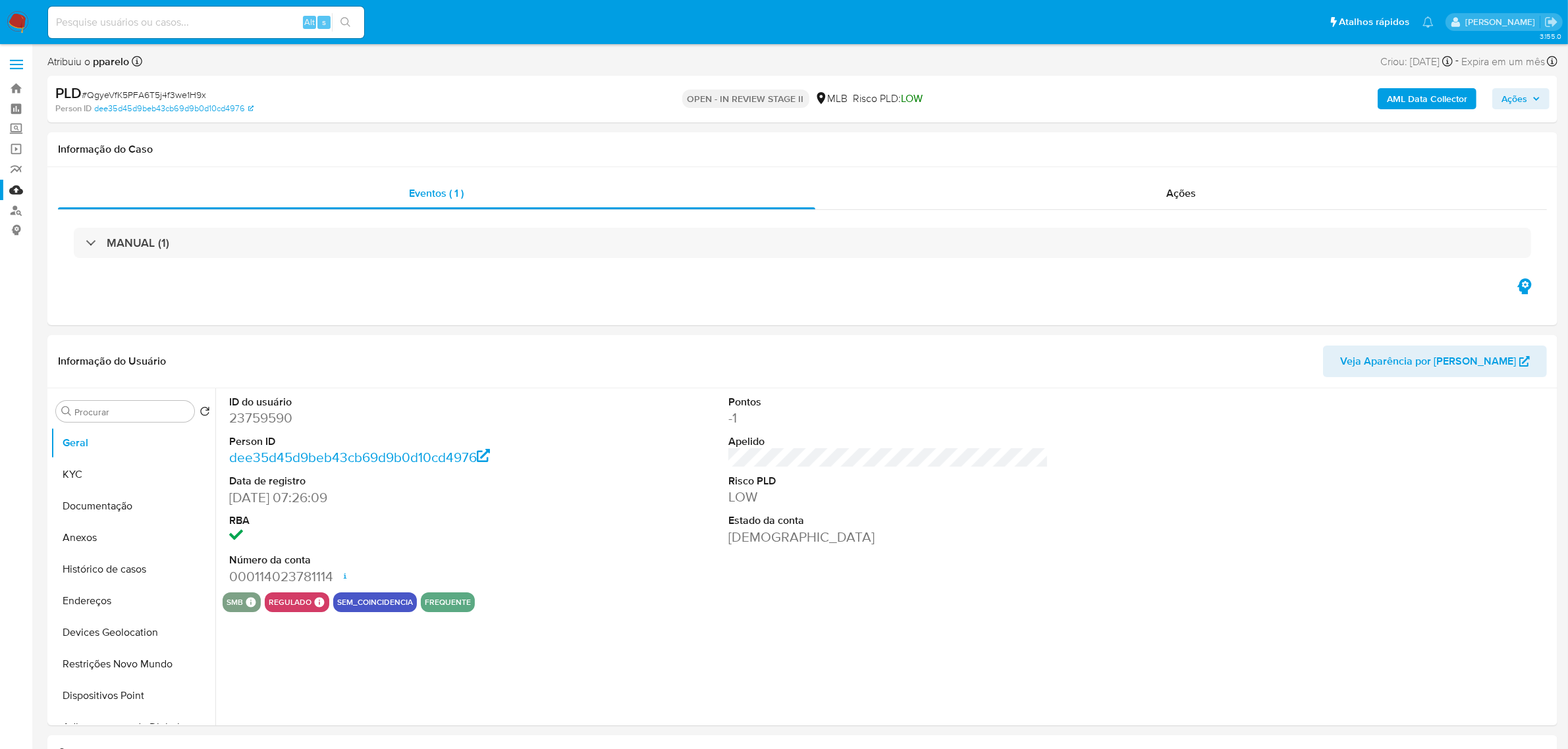
select select "10"
click at [1197, 199] on div "Ações" at bounding box center [1181, 194] width 732 height 32
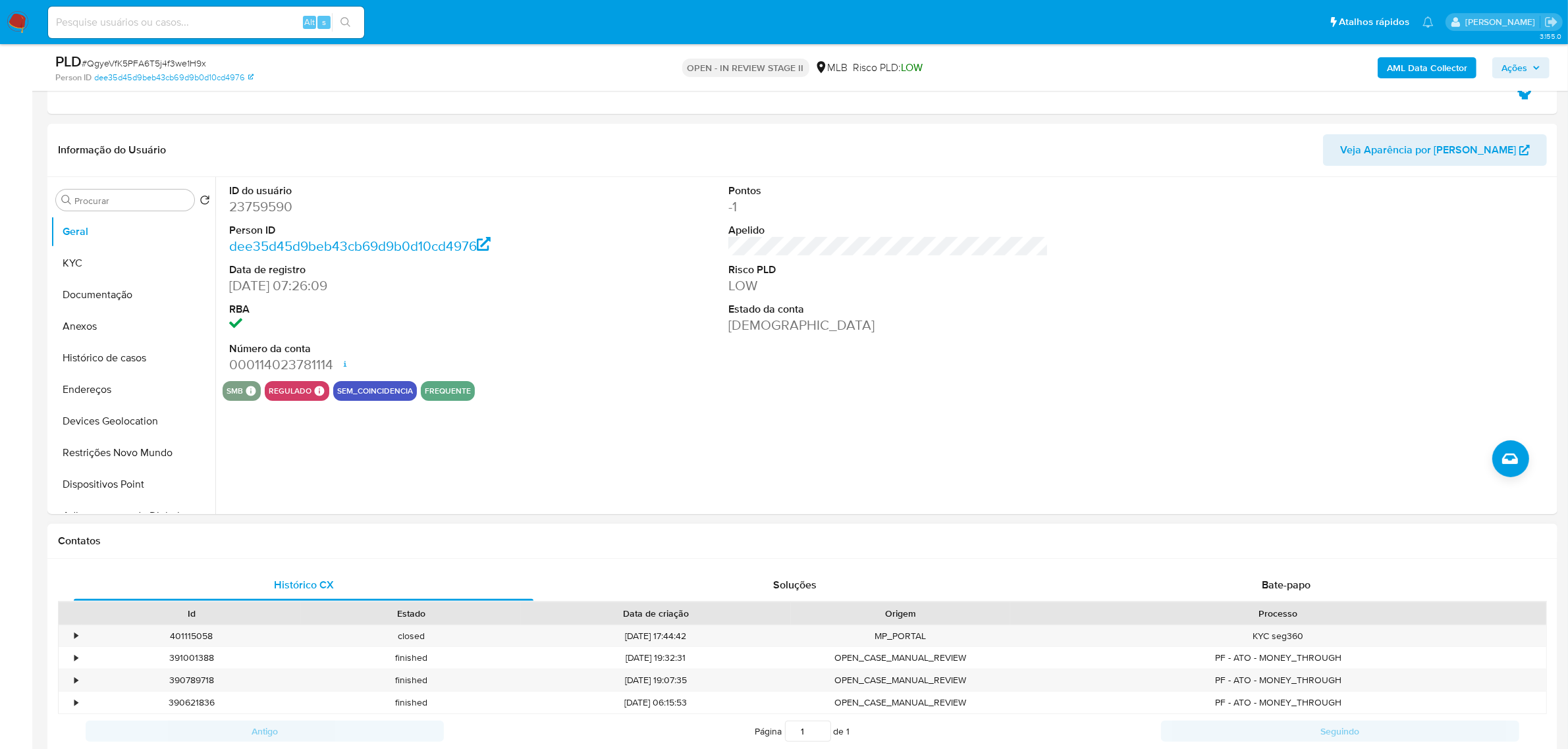
scroll to position [412, 0]
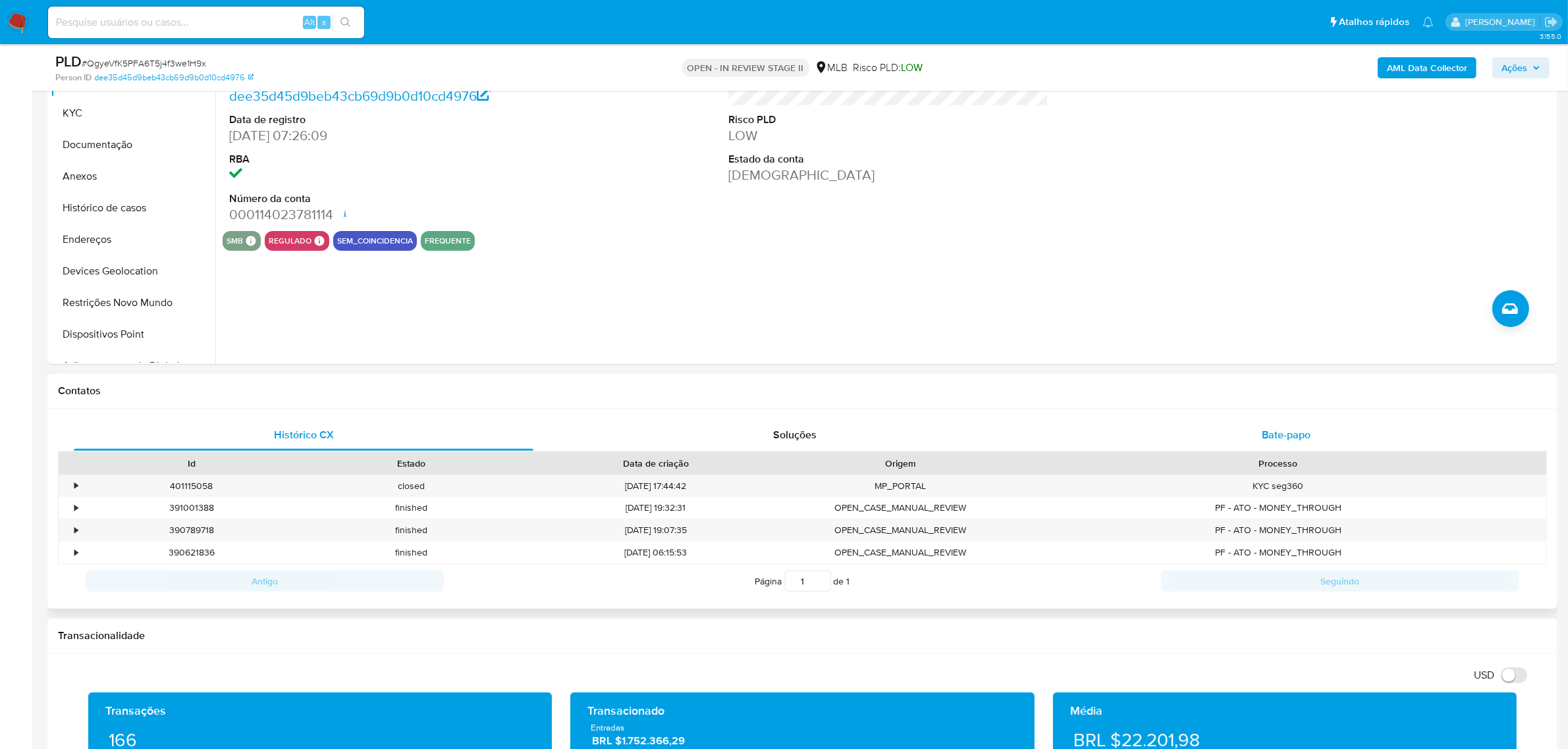
click at [1295, 436] on span "Bate-papo" at bounding box center [1286, 435] width 49 height 15
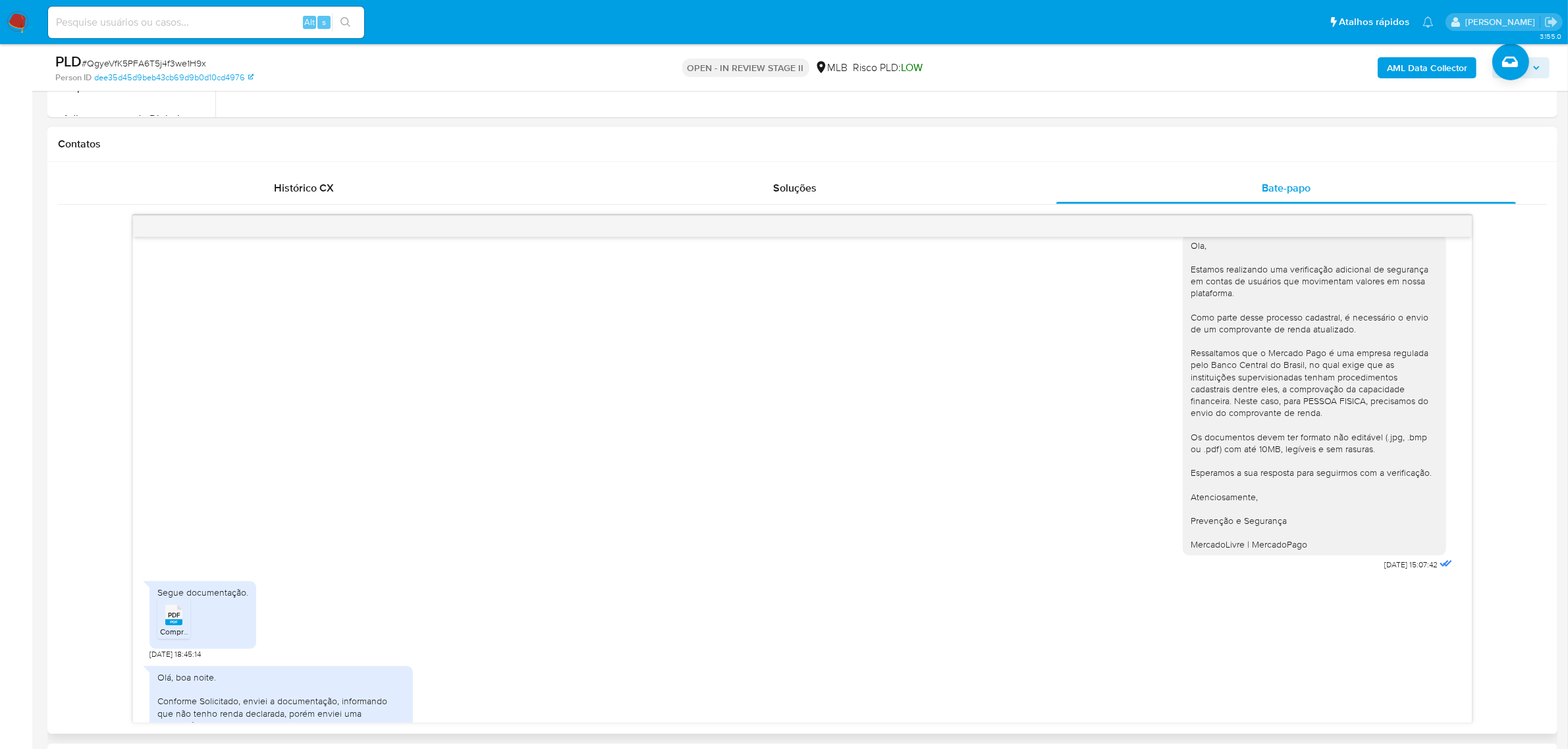
scroll to position [0, 0]
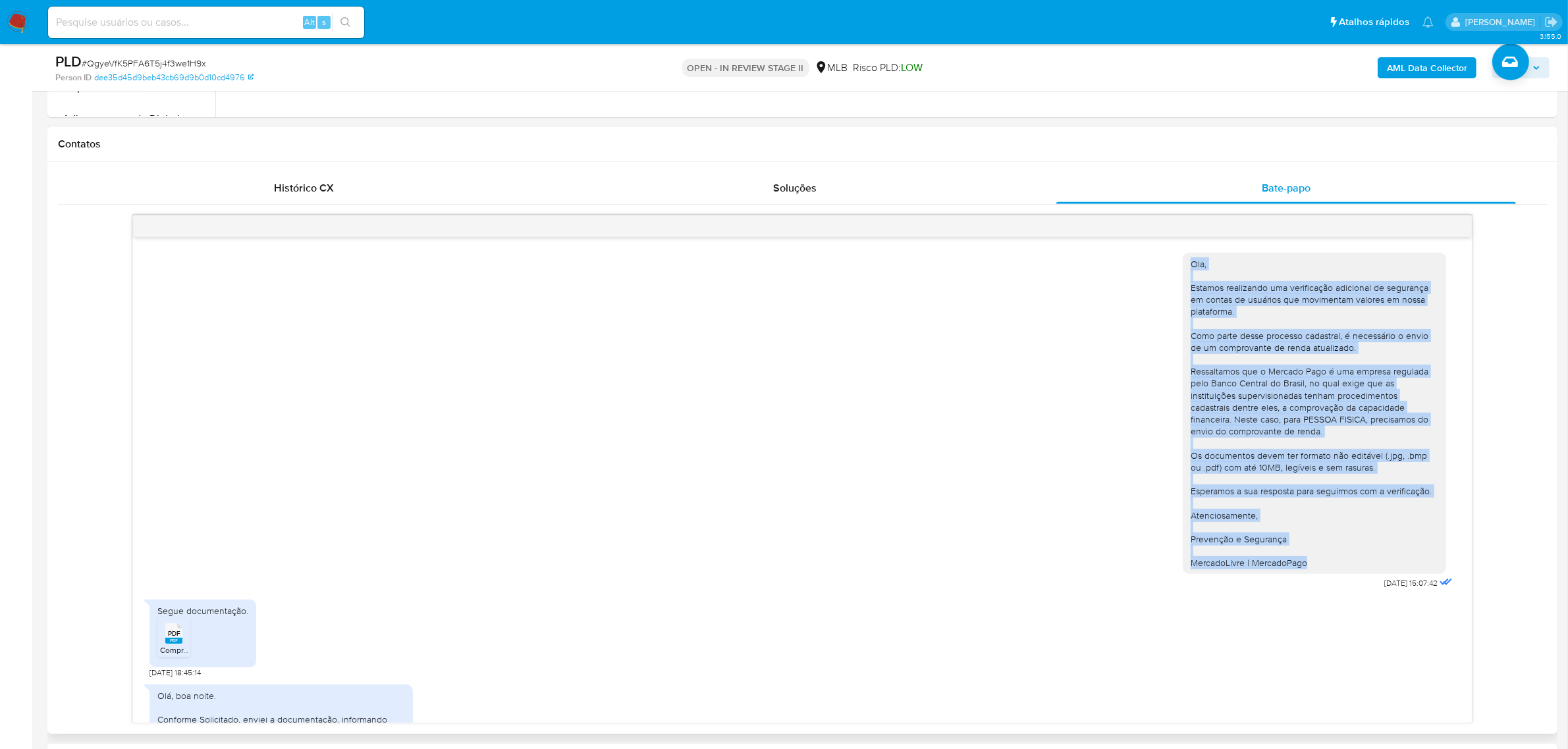
drag, startPoint x: 1179, startPoint y: 264, endPoint x: 1300, endPoint y: 565, distance: 324.4
click at [1300, 565] on div "Ola, Estamos realizando uma verificação adicional de segurança em contas de usu…" at bounding box center [1314, 413] width 247 height 311
copy div "Ola, Estamos realizando uma verificação adicional de segurança em contas de usu…"
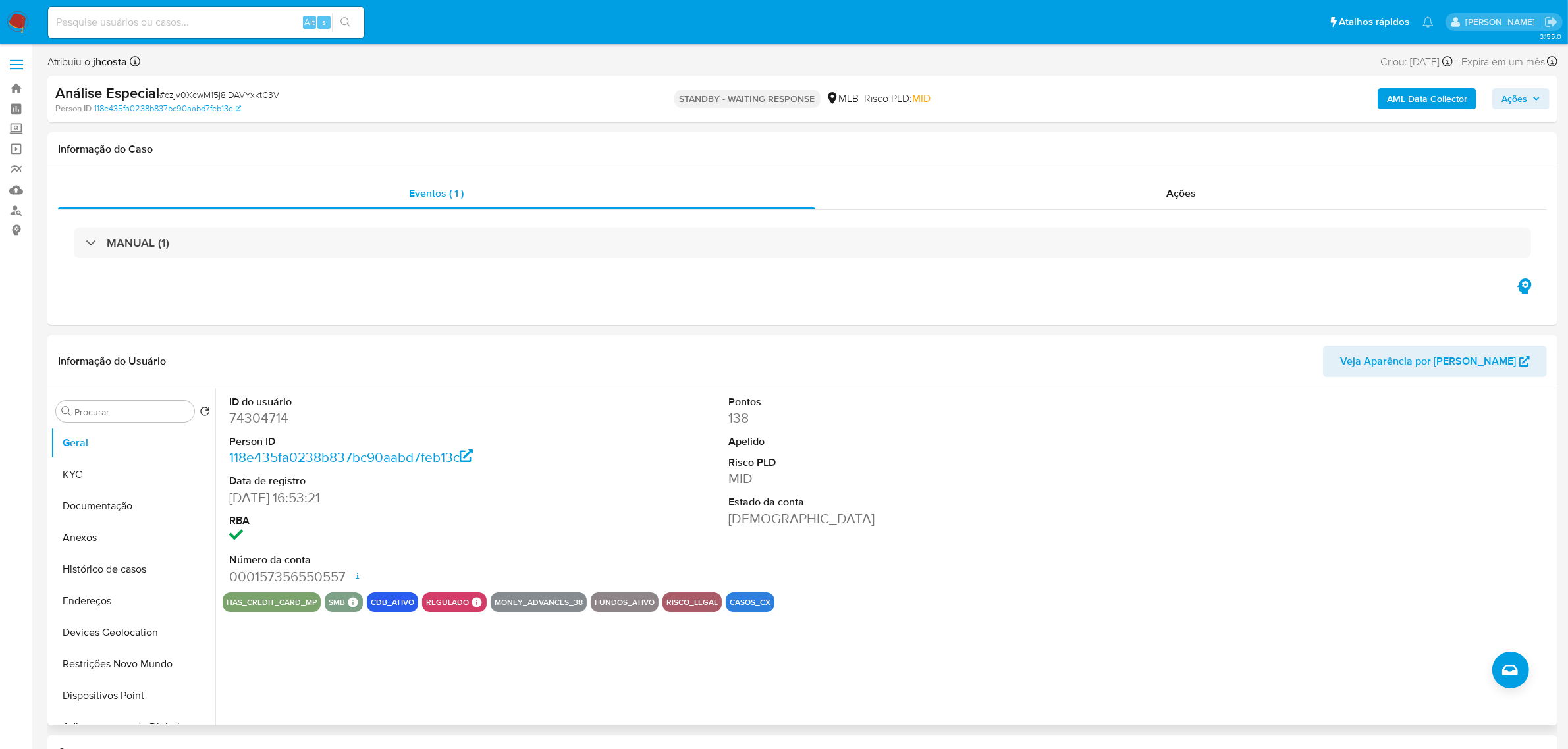
select select "10"
click at [130, 573] on button "Histórico de casos" at bounding box center [127, 570] width 154 height 32
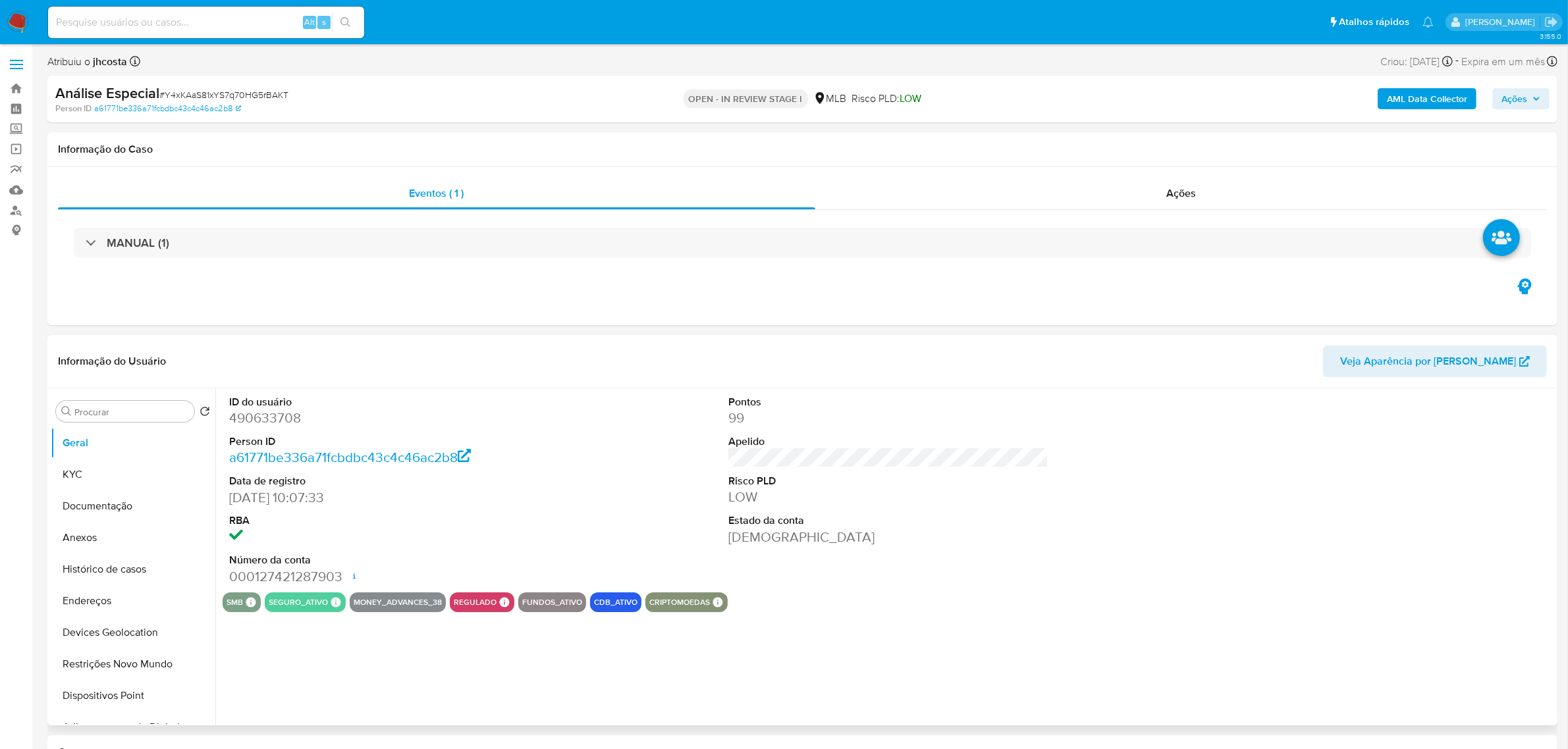
select select "10"
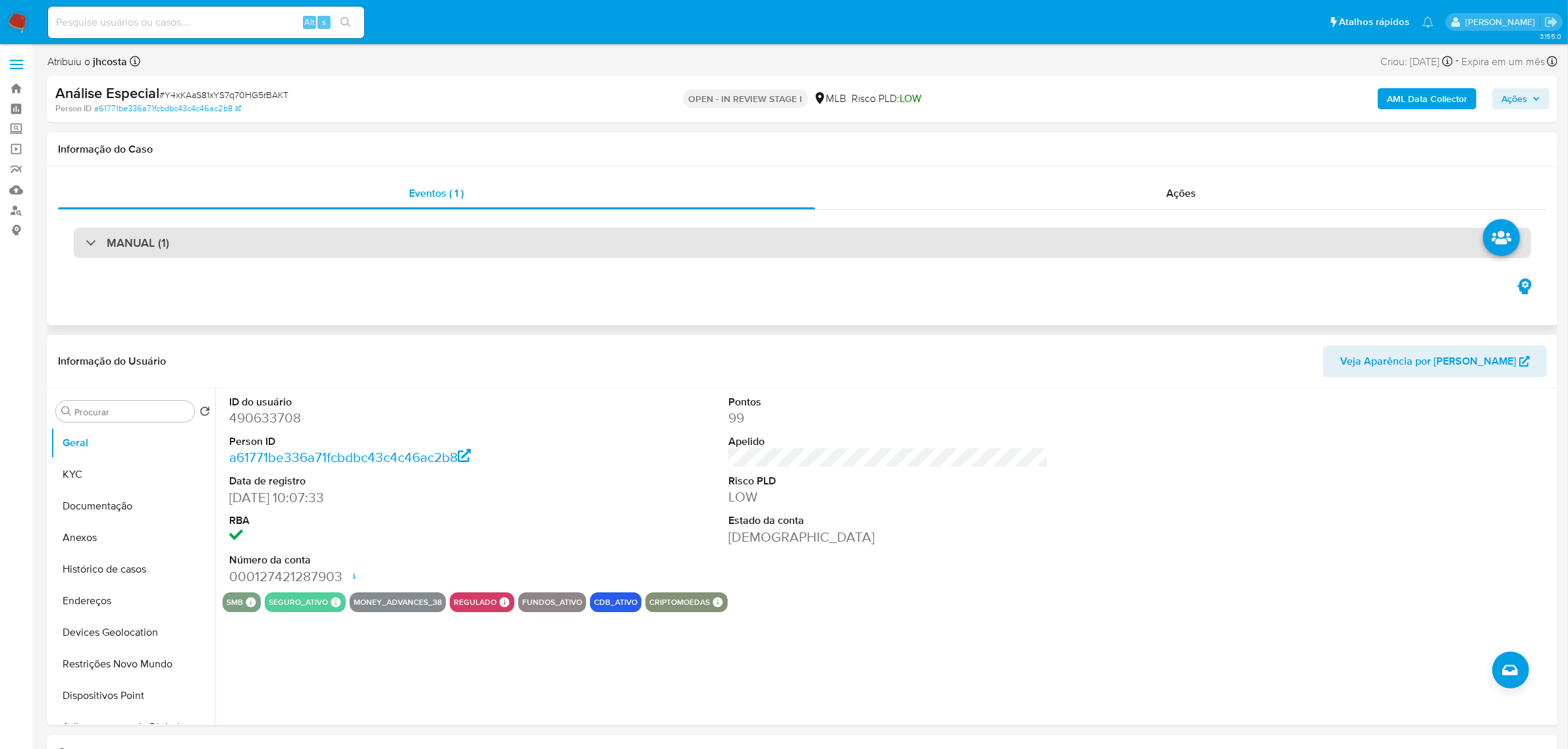
click at [209, 250] on div "MANUAL (1)" at bounding box center [802, 243] width 1457 height 30
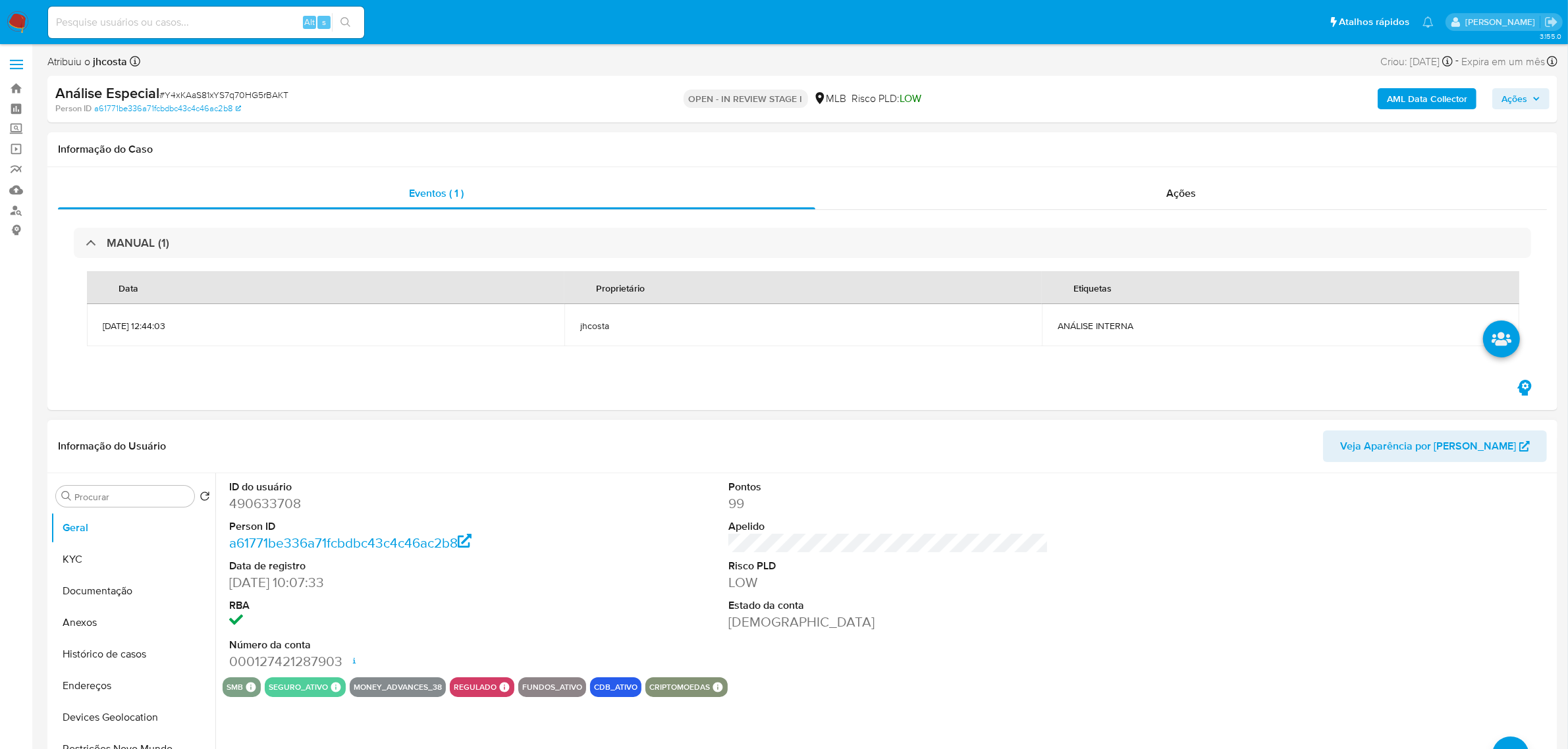
click at [269, 505] on dd "490633708" at bounding box center [388, 504] width 320 height 19
copy dd "490633708"
click at [85, 563] on button "KYC" at bounding box center [127, 560] width 154 height 32
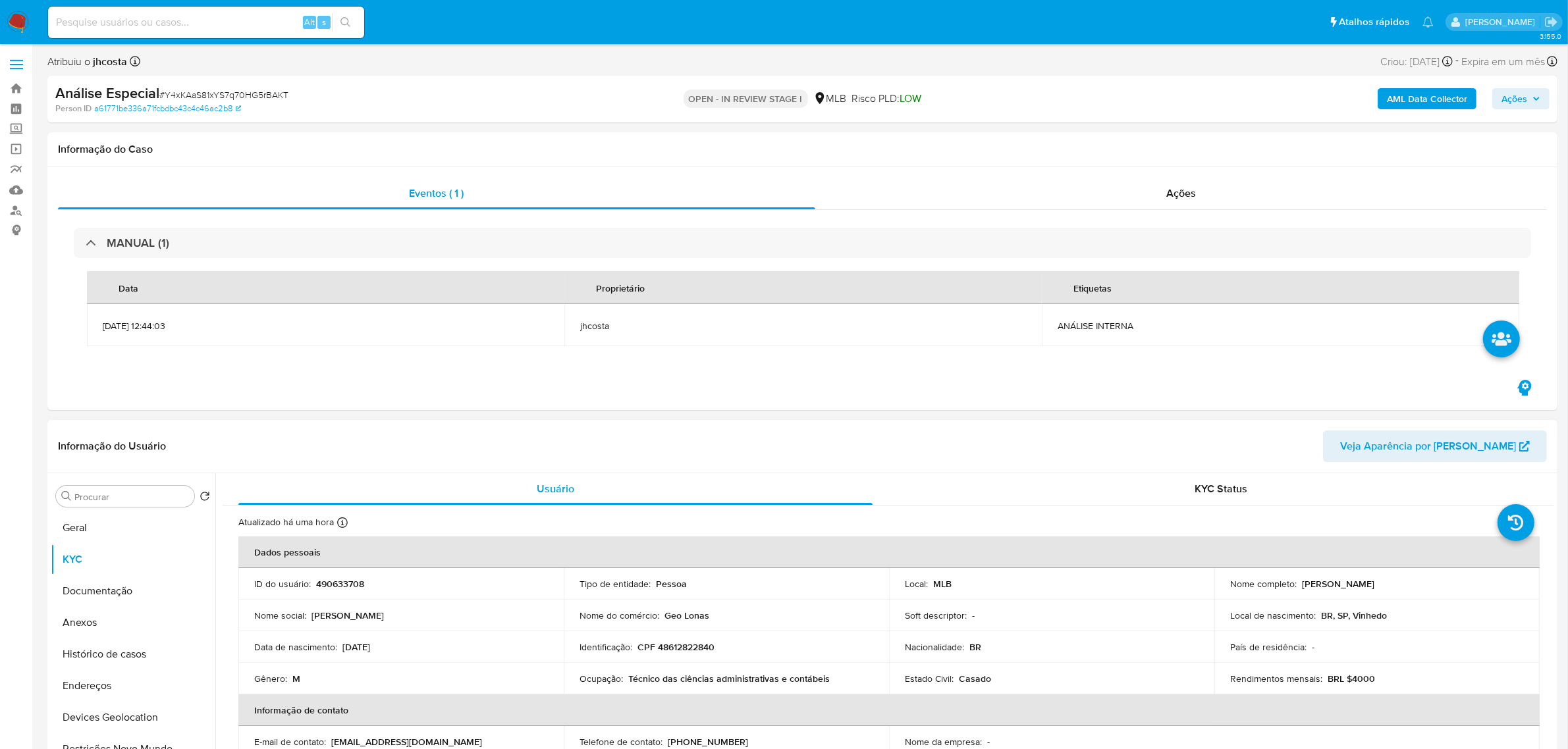
drag, startPoint x: 1298, startPoint y: 588, endPoint x: 1491, endPoint y: 588, distance: 193.0
click at [1491, 588] on div "Nome completo : [PERSON_NAME]" at bounding box center [1376, 584] width 293 height 12
copy p "[PERSON_NAME]"
click at [112, 598] on button "Documentação" at bounding box center [133, 592] width 165 height 32
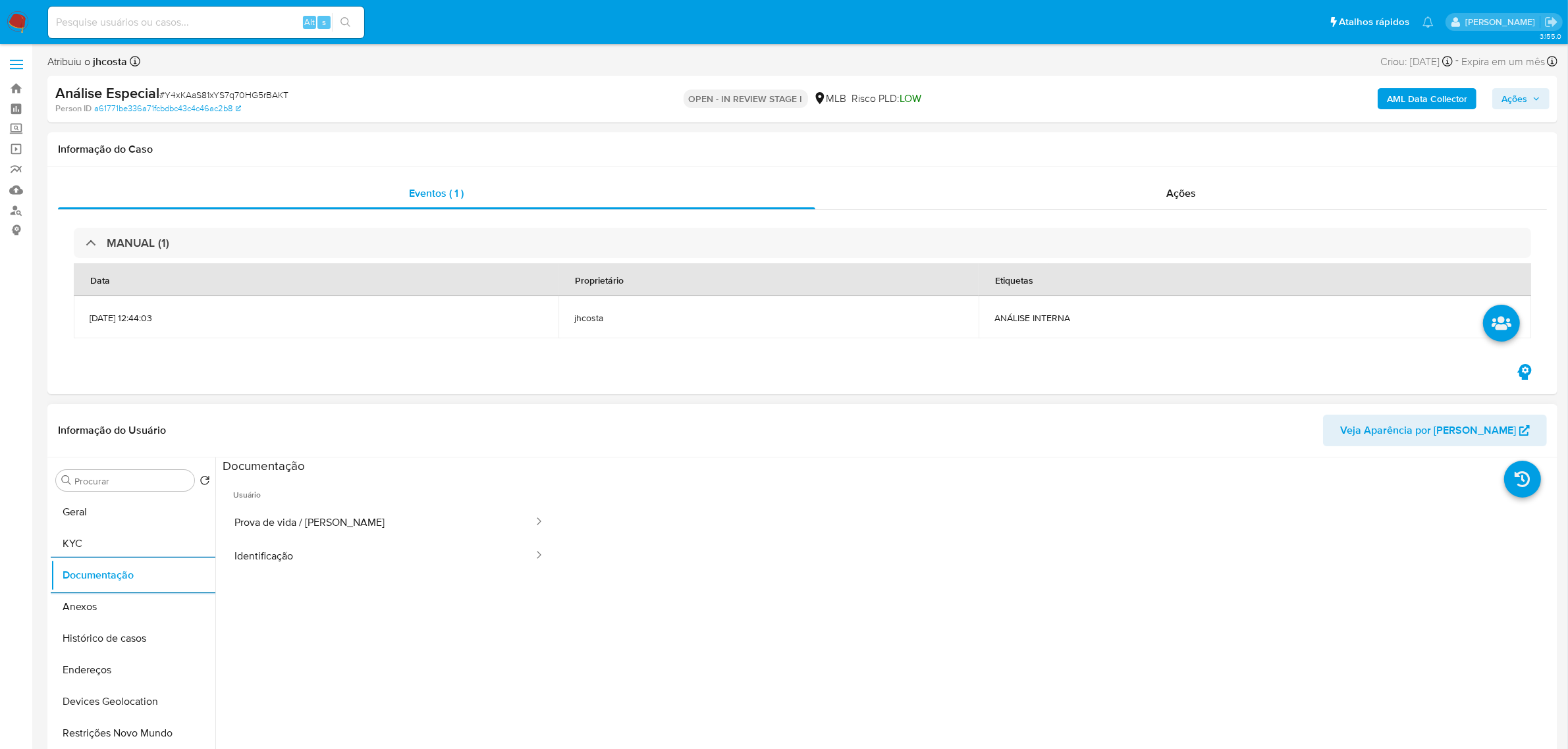
drag, startPoint x: 78, startPoint y: 508, endPoint x: 94, endPoint y: 455, distance: 55.4
click at [78, 508] on button "Geral" at bounding box center [133, 513] width 165 height 32
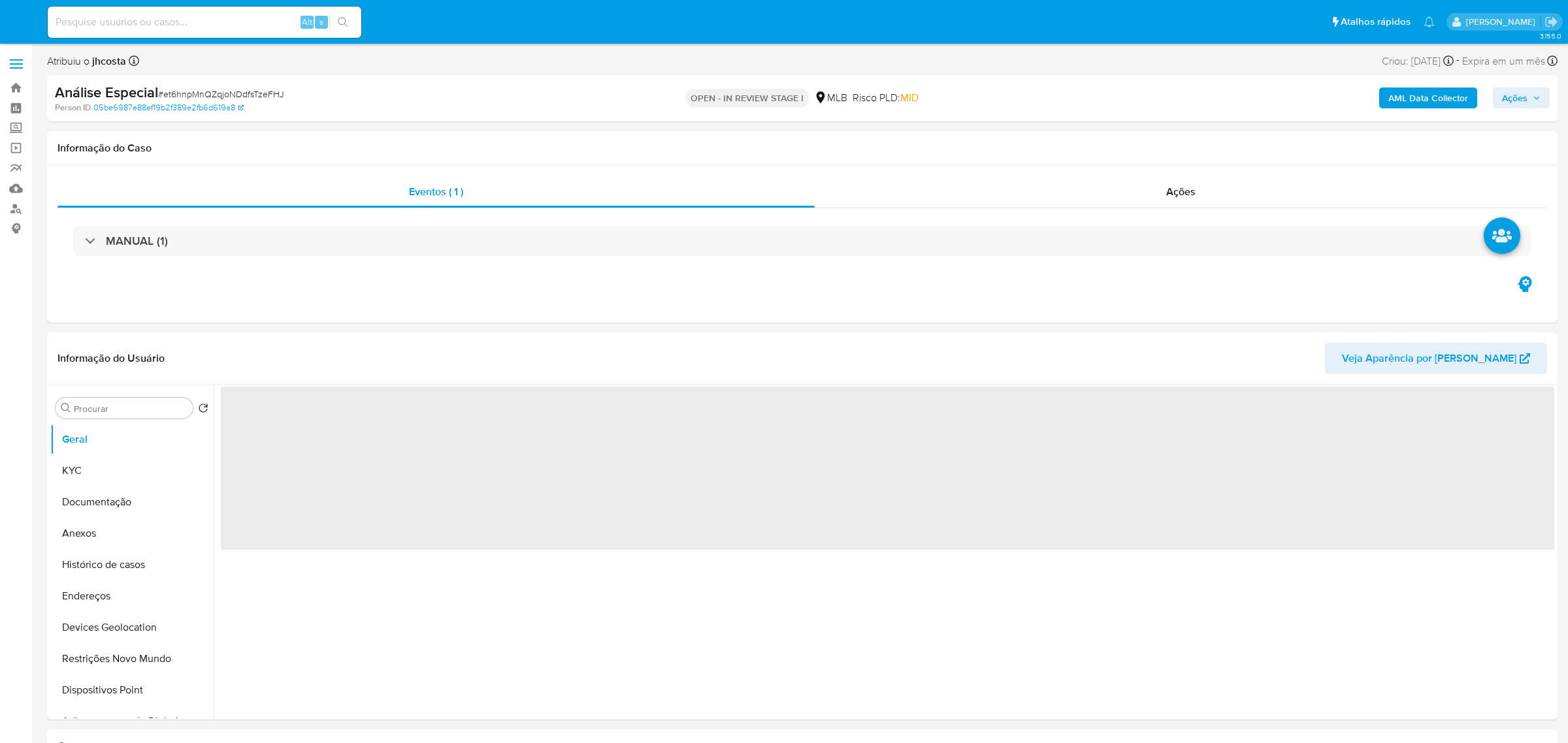
select select "10"
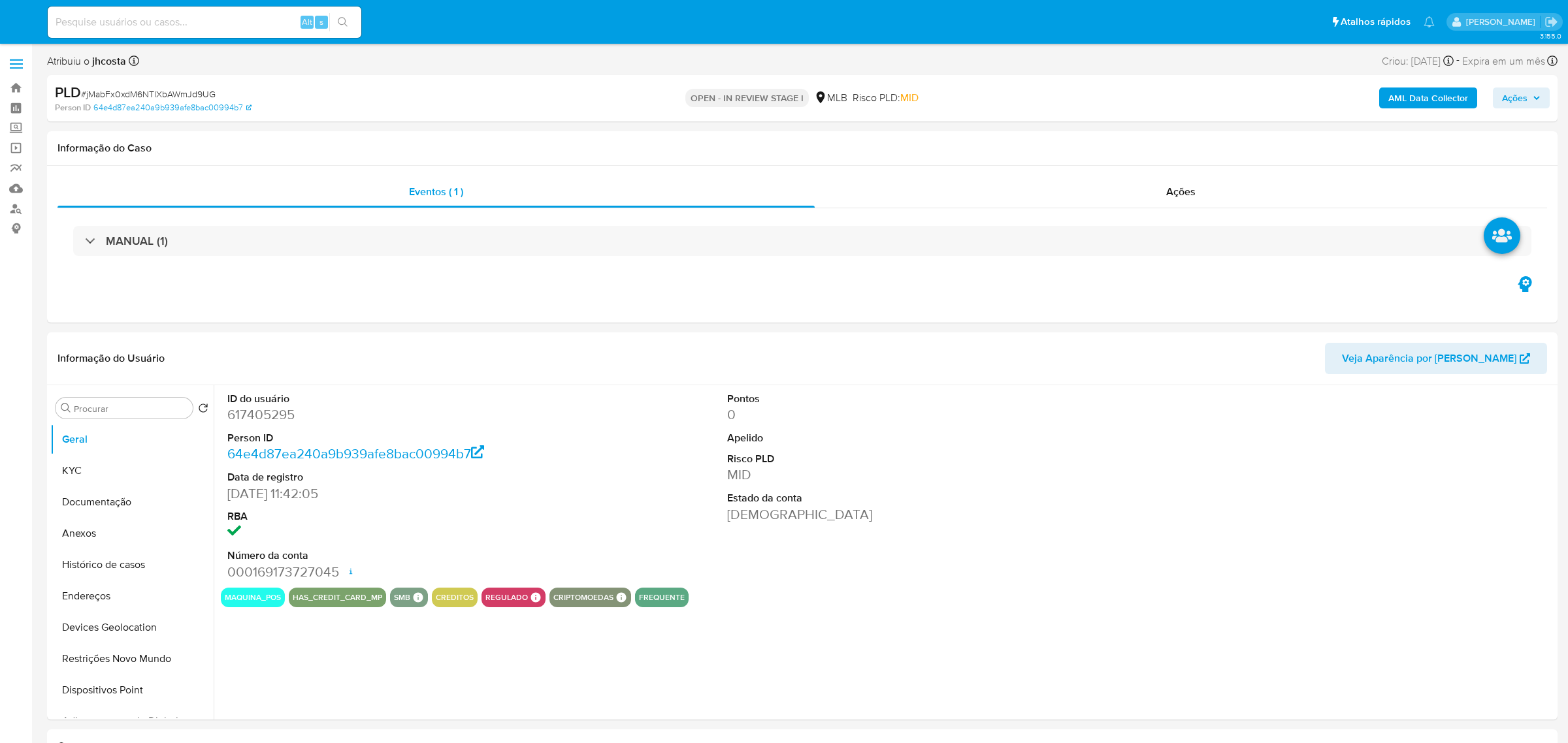
select select "10"
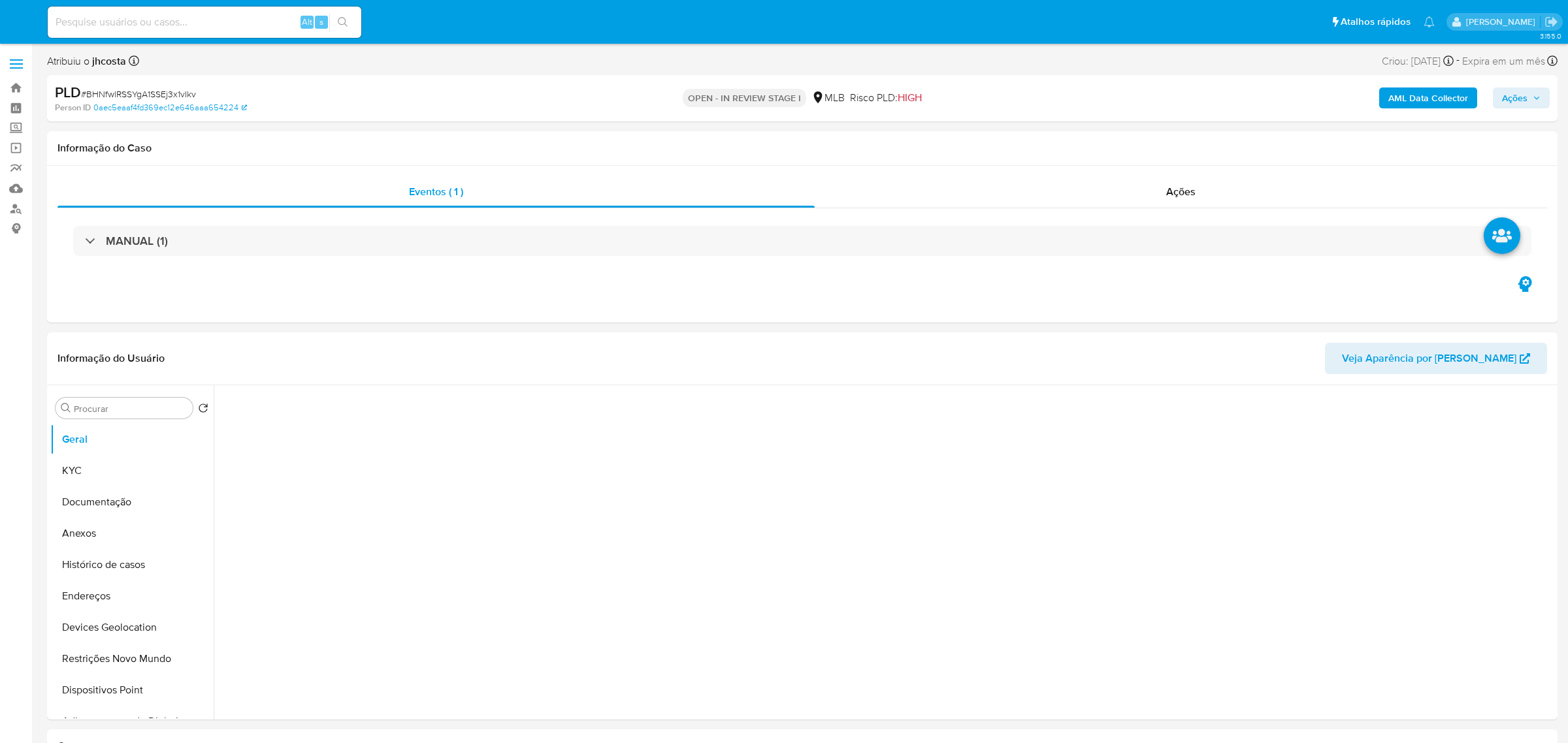
select select "10"
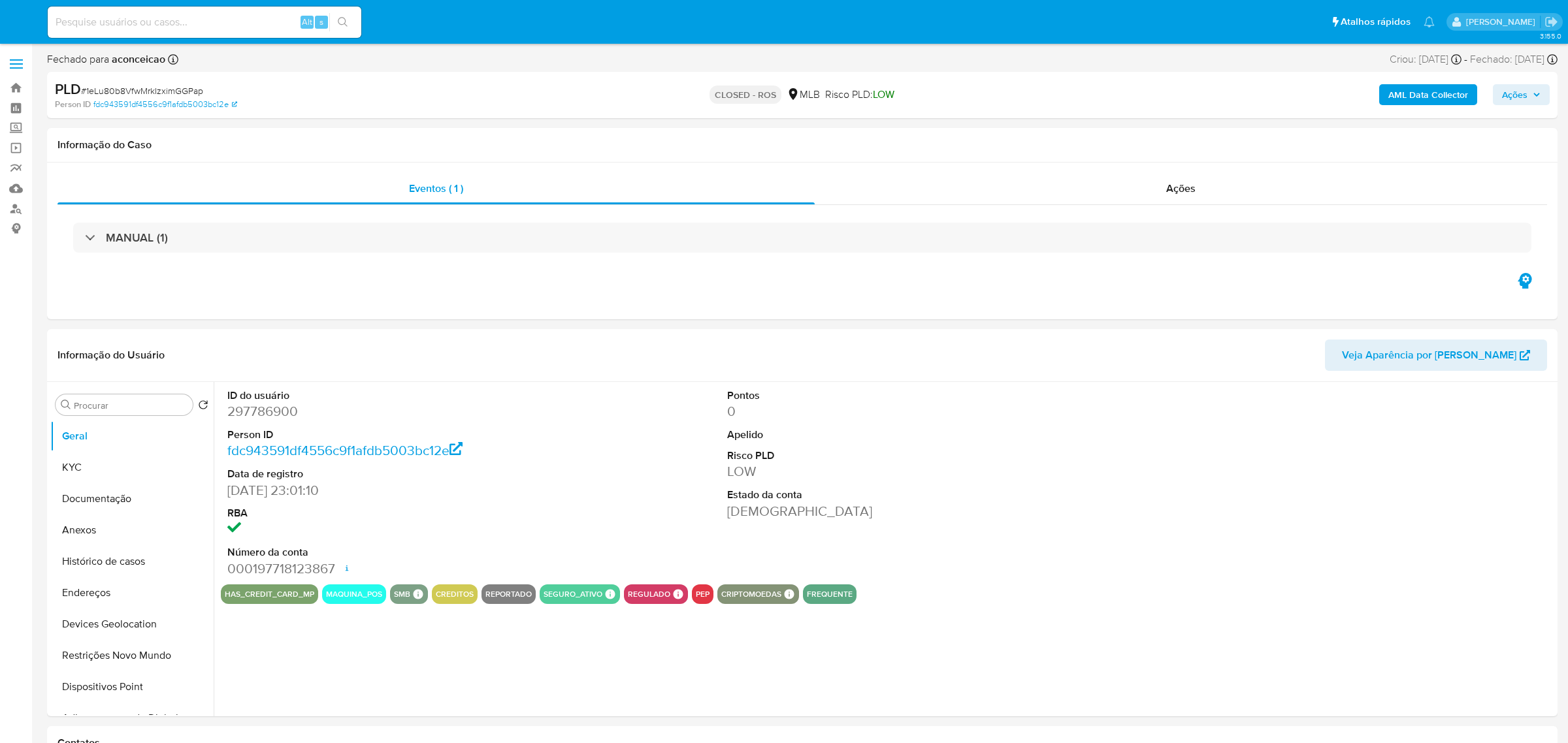
select select "10"
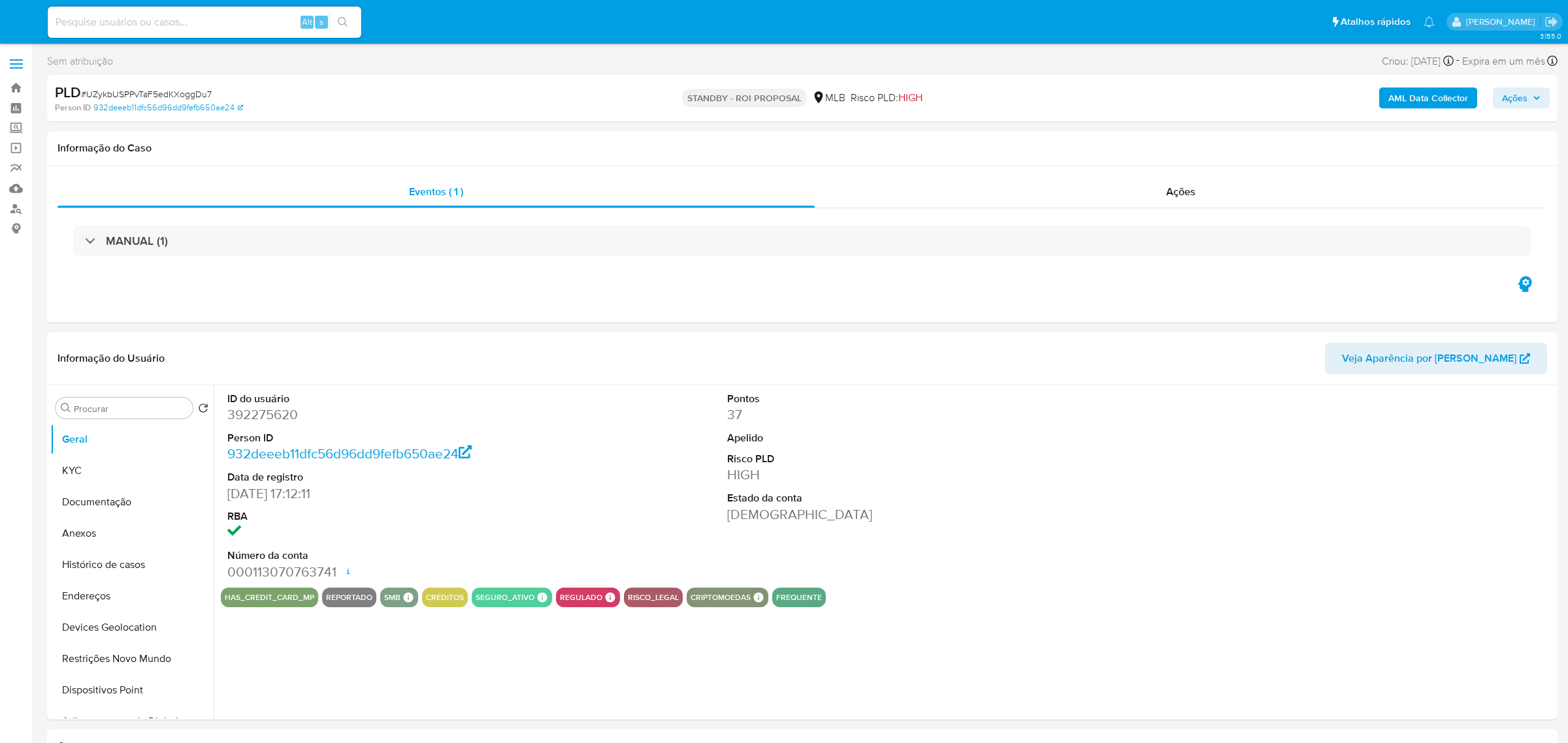
select select "10"
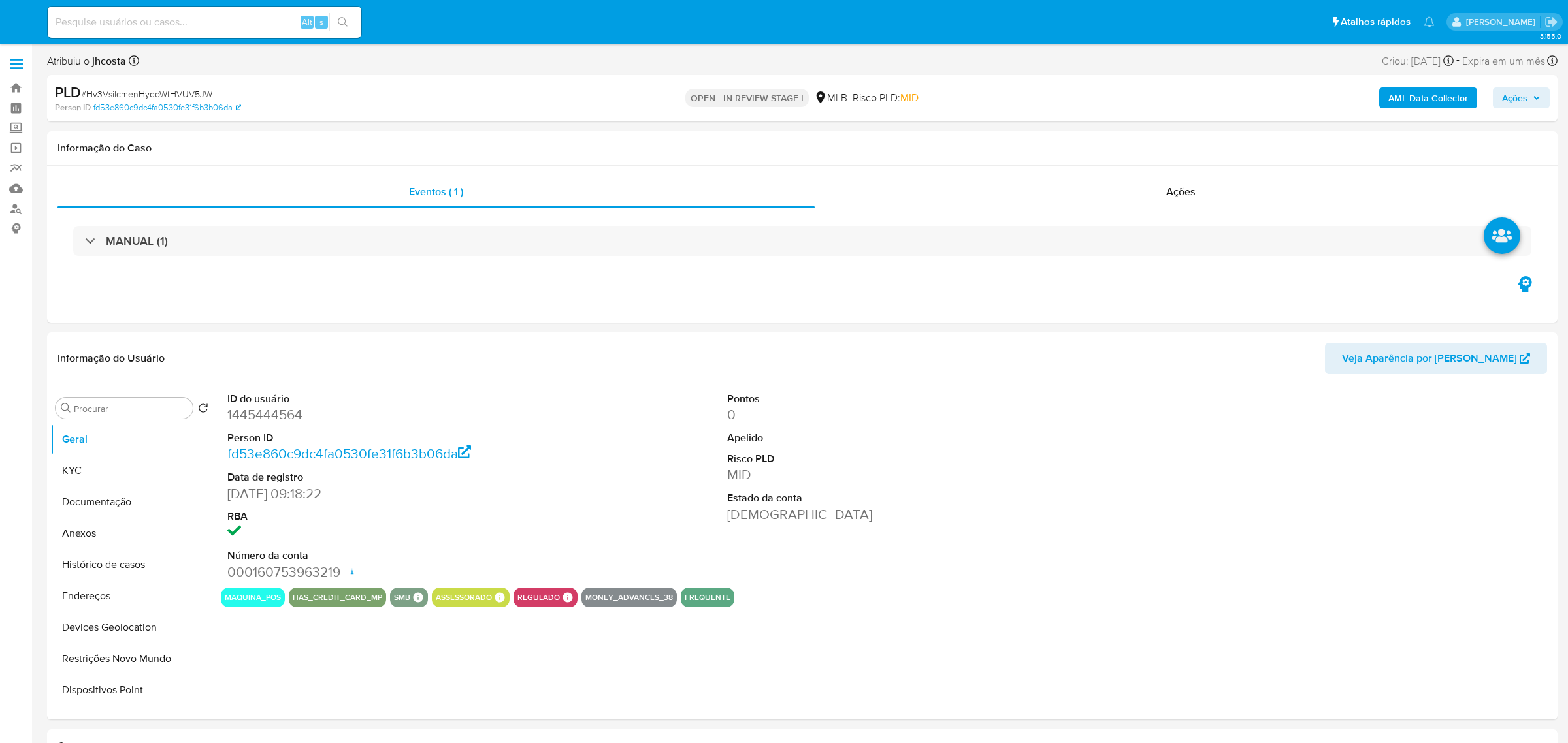
select select "10"
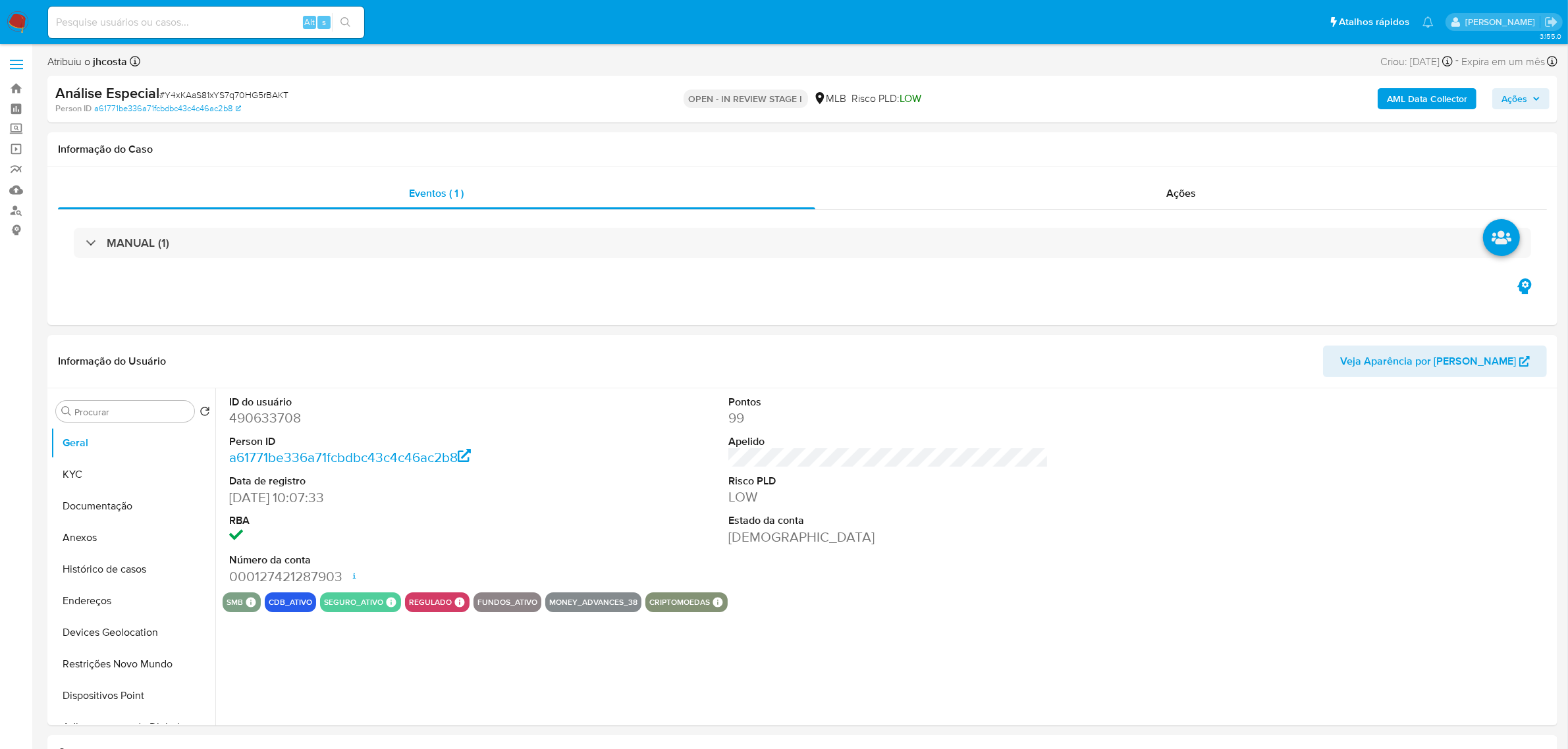
select select "10"
click at [126, 575] on button "Histórico de casos" at bounding box center [127, 570] width 154 height 32
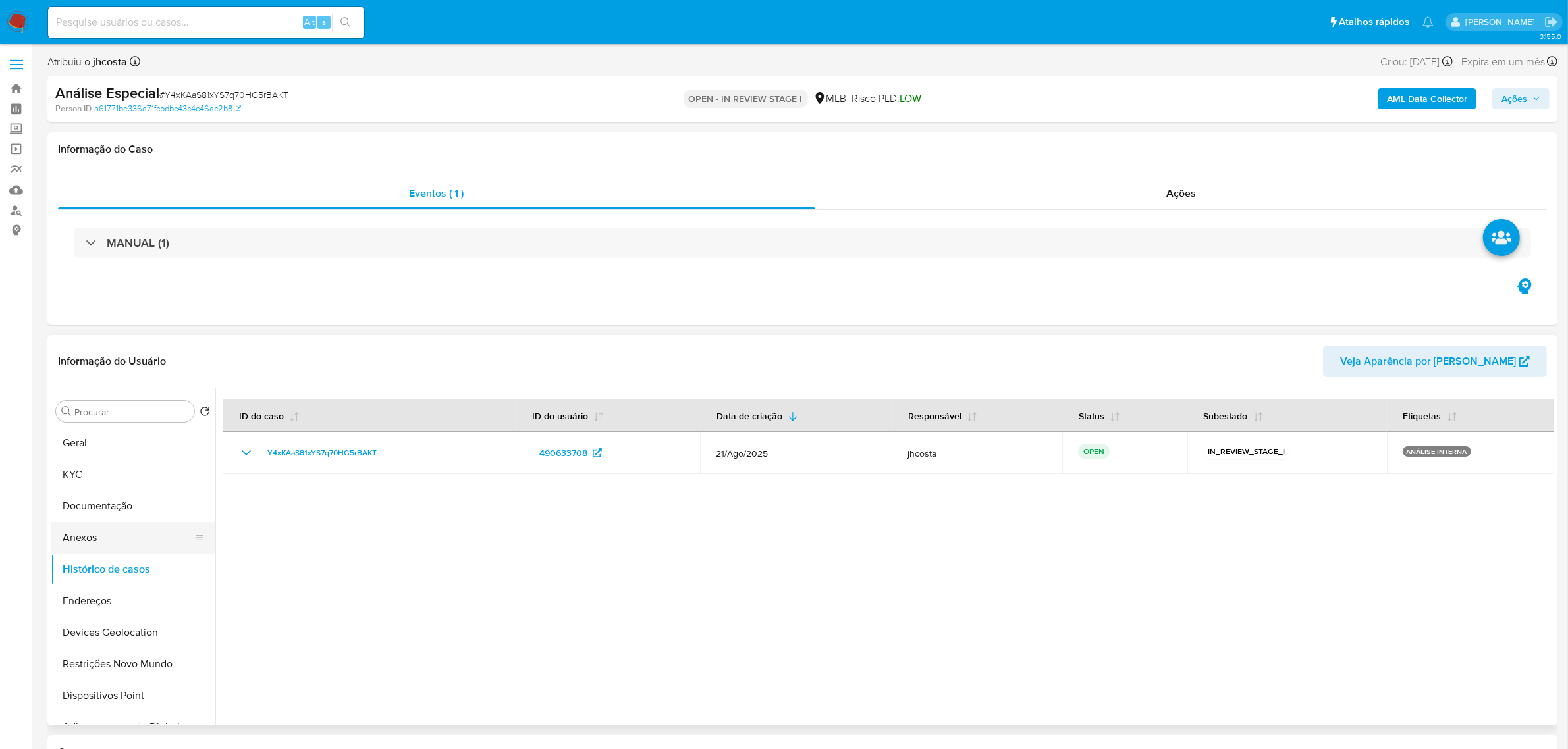
click at [94, 530] on button "Anexos" at bounding box center [127, 538] width 154 height 32
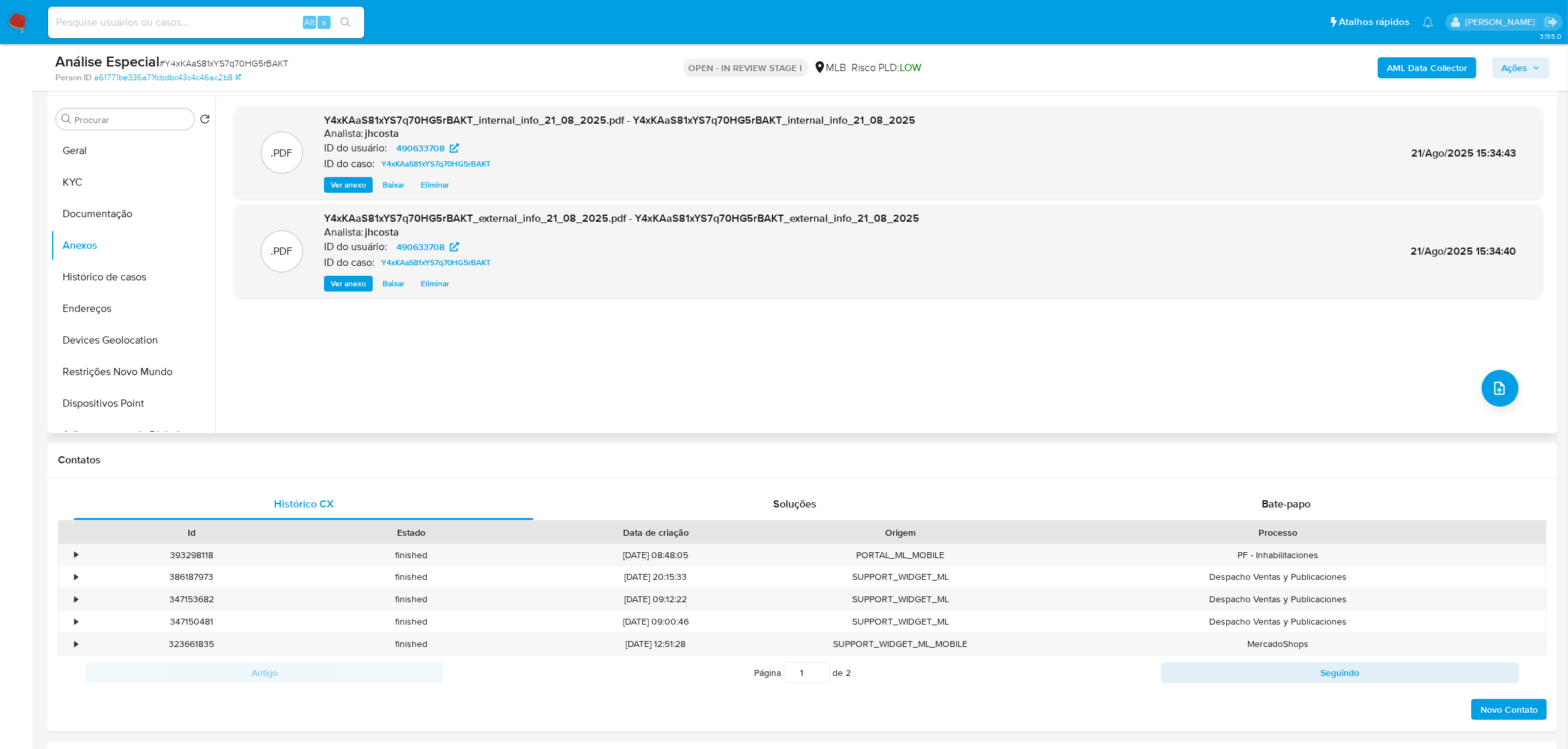
scroll to position [247, 0]
click at [1269, 513] on div "Bate-papo" at bounding box center [1286, 503] width 459 height 32
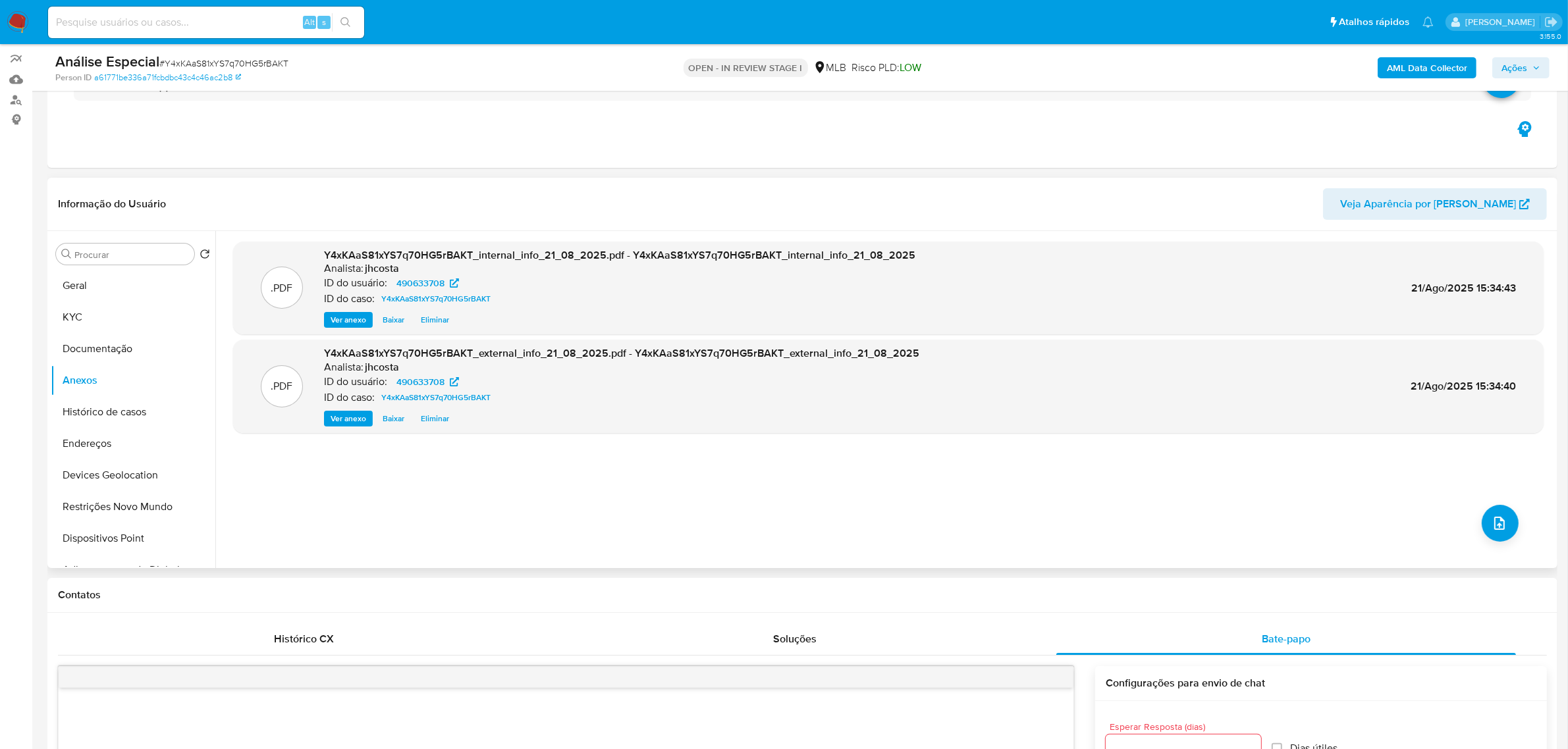
scroll to position [82, 0]
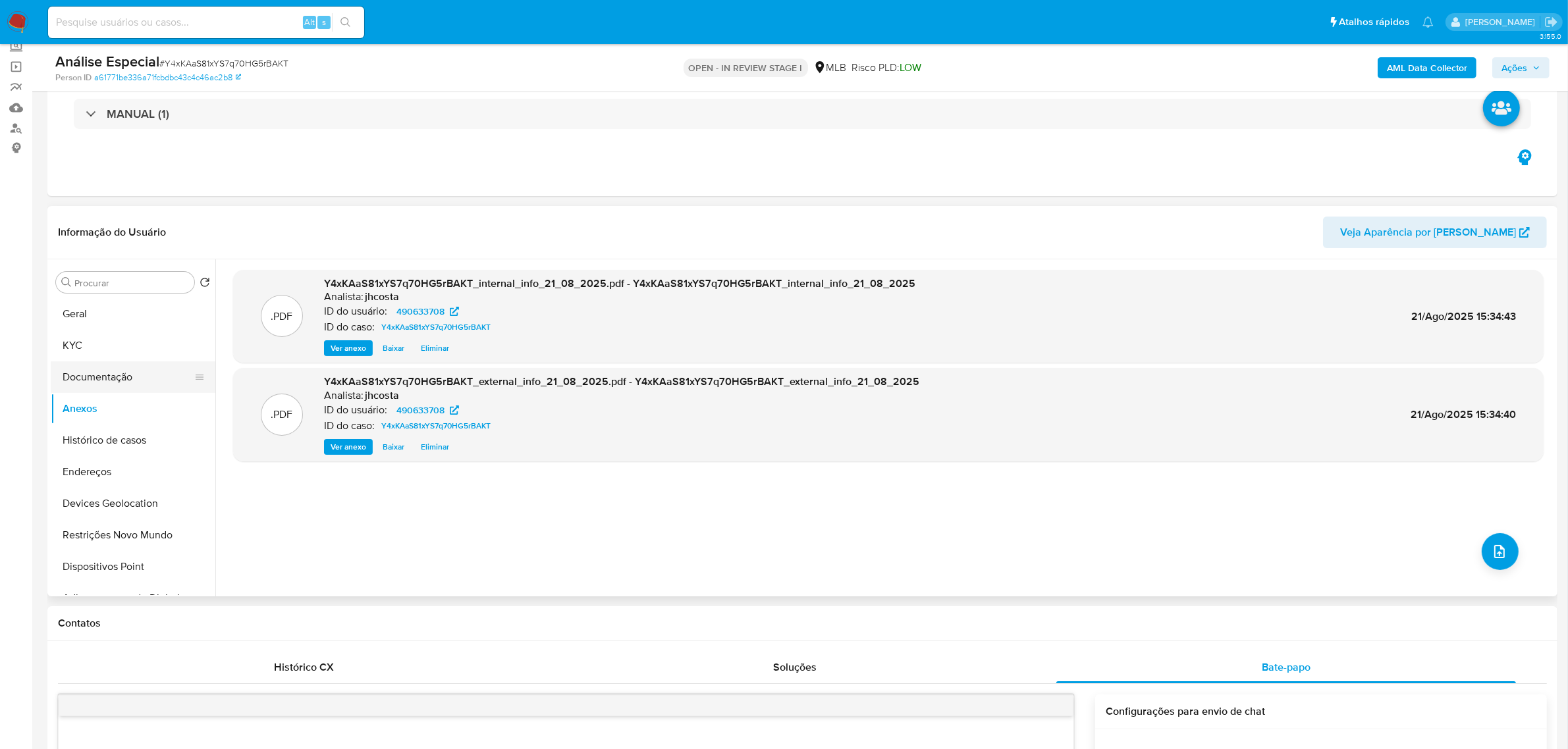
click at [136, 386] on button "Documentação" at bounding box center [127, 378] width 154 height 32
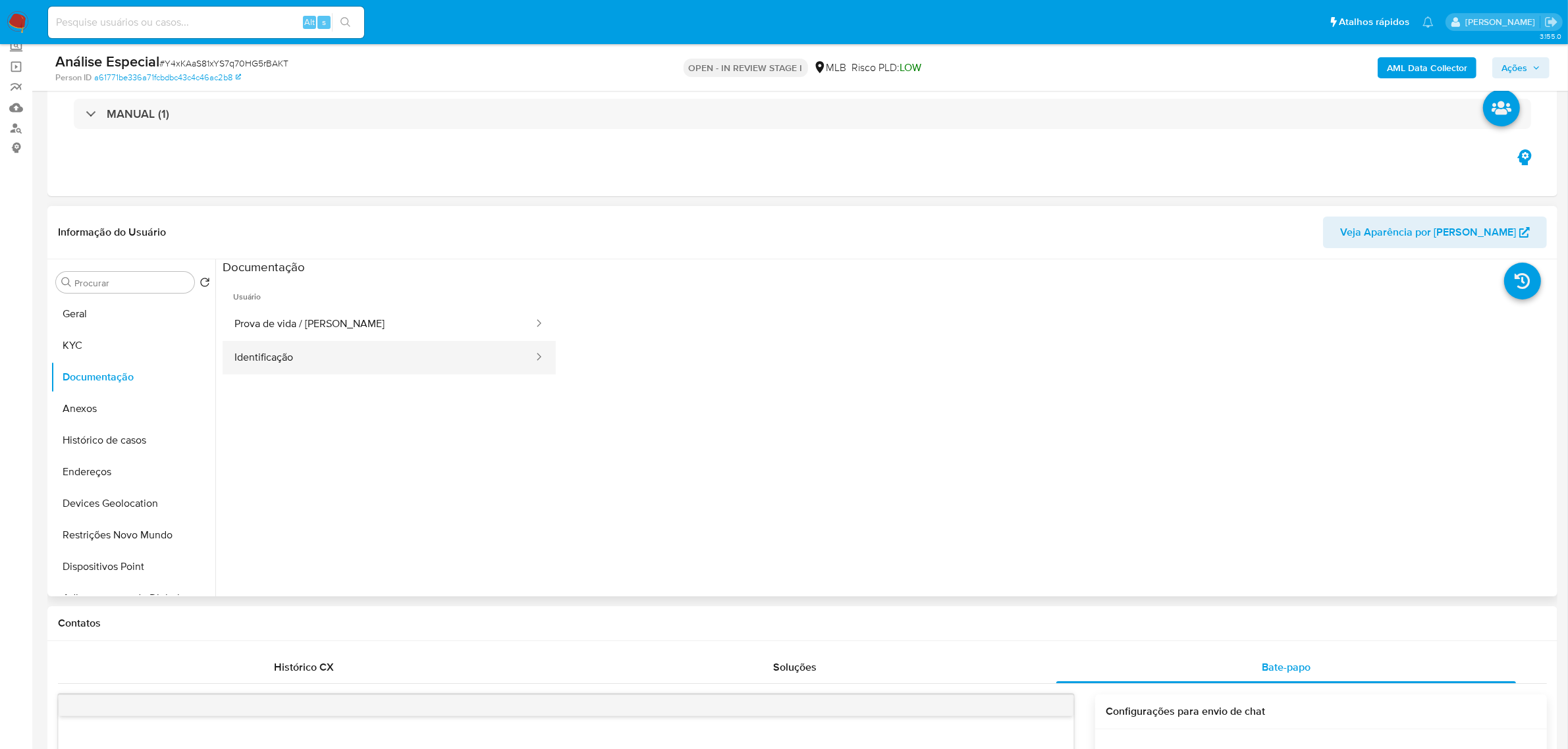
click at [360, 354] on button "Identificação" at bounding box center [378, 358] width 312 height 34
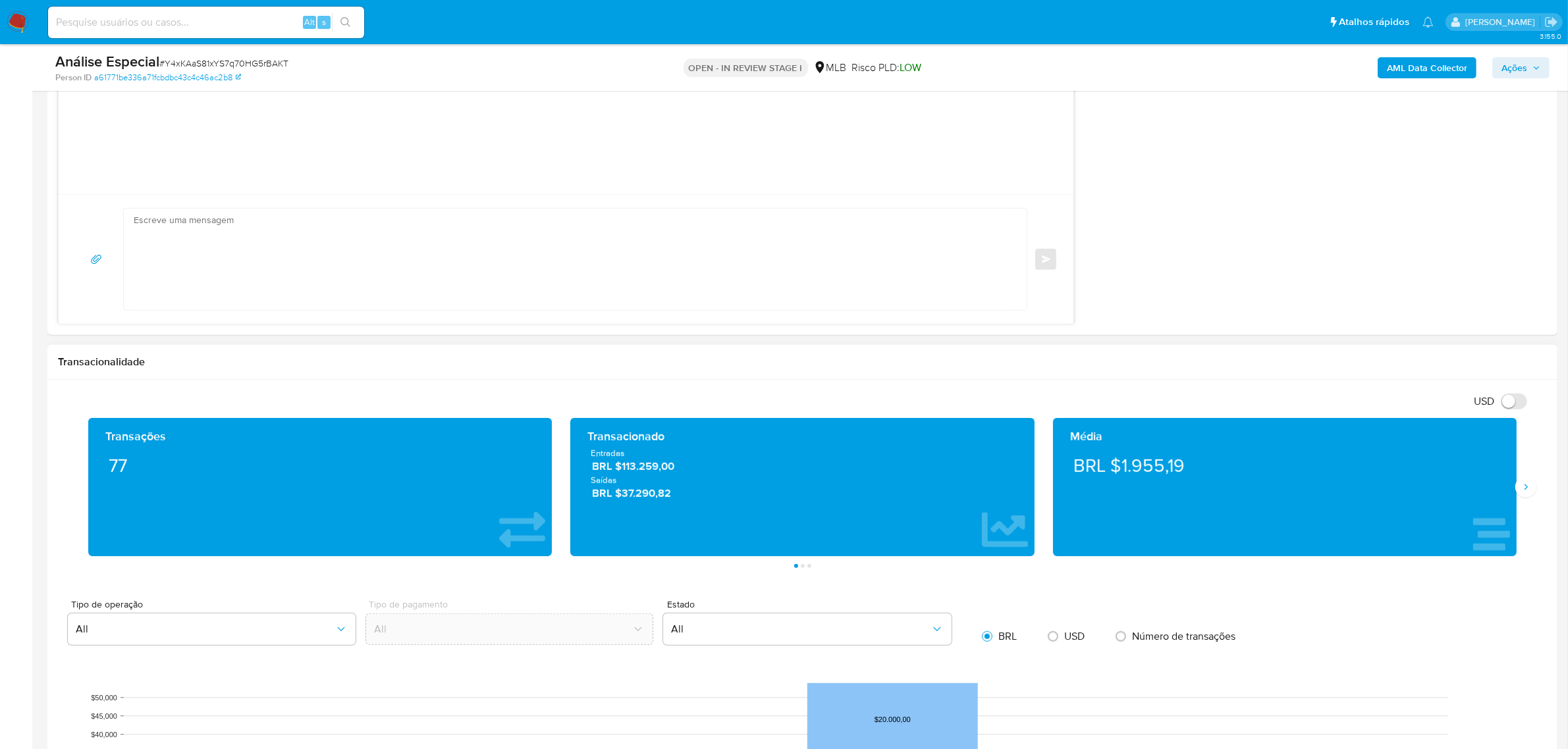
scroll to position [1152, 0]
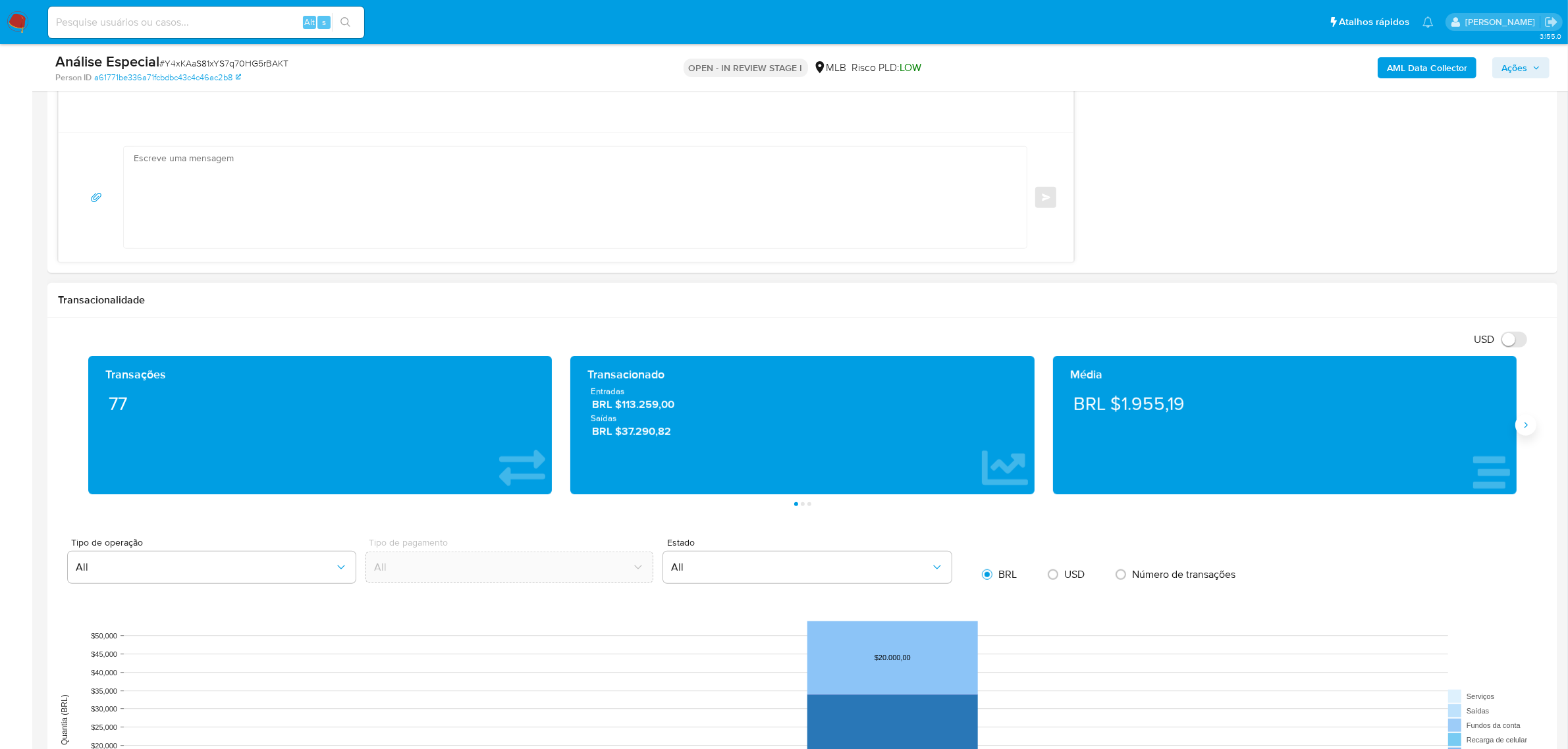
click at [1525, 428] on icon "Siguiente" at bounding box center [1525, 425] width 10 height 10
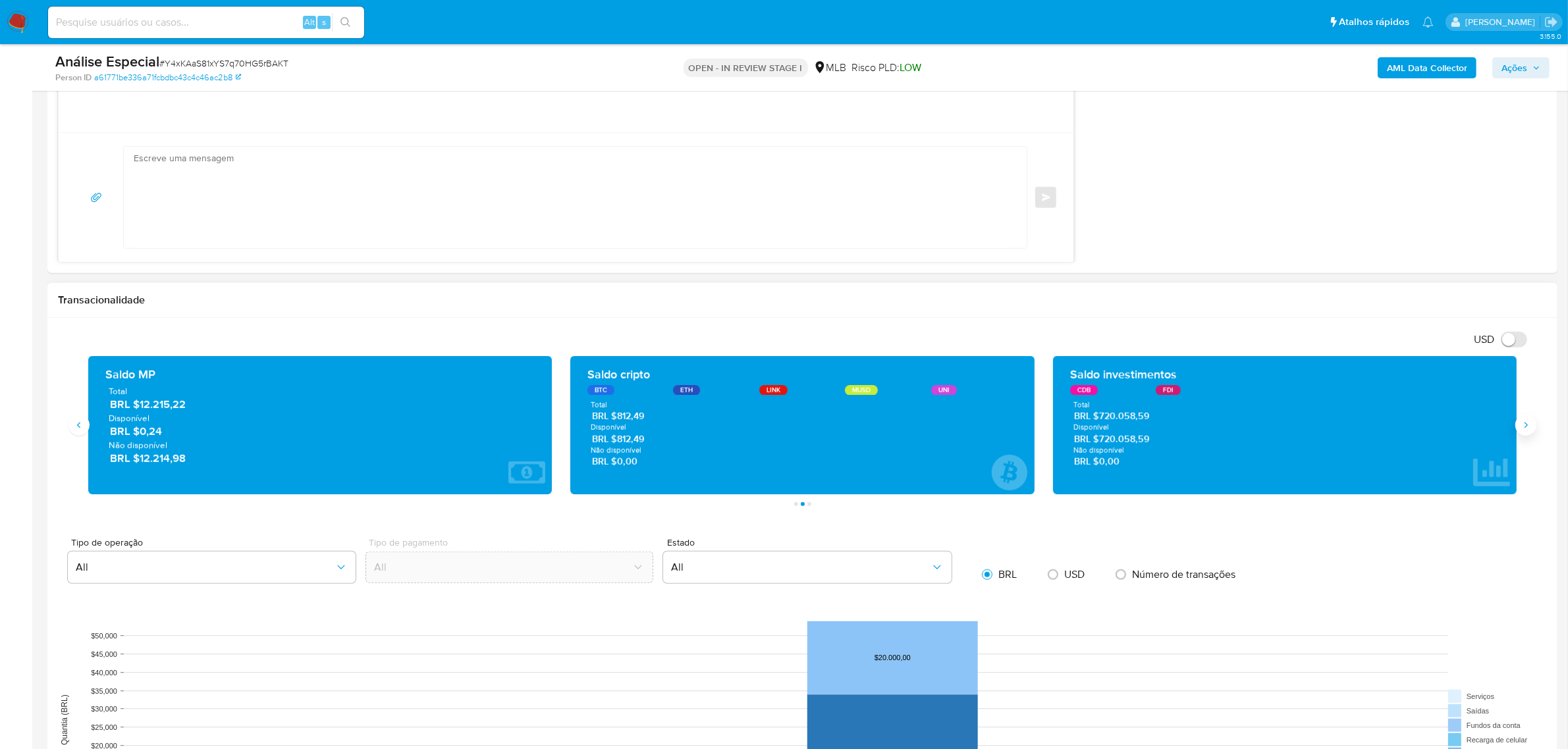
click at [1525, 428] on icon "Siguiente" at bounding box center [1525, 425] width 10 height 10
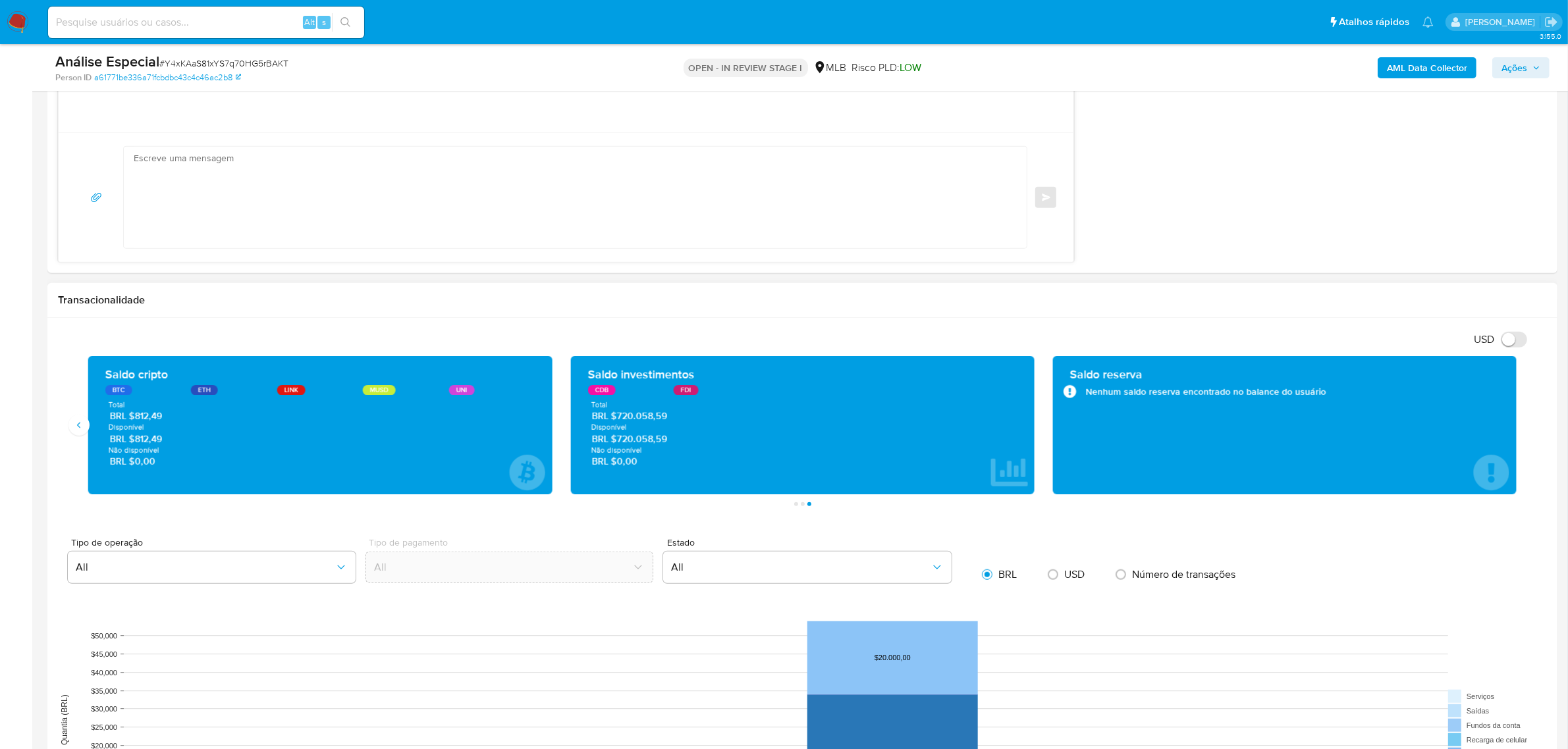
drag, startPoint x: 668, startPoint y: 420, endPoint x: 617, endPoint y: 422, distance: 51.0
click at [617, 422] on span "BRL $720.058,59" at bounding box center [803, 416] width 422 height 12
drag, startPoint x: 380, startPoint y: 440, endPoint x: 831, endPoint y: 450, distance: 451.1
click at [83, 428] on icon "Anterior" at bounding box center [79, 425] width 10 height 10
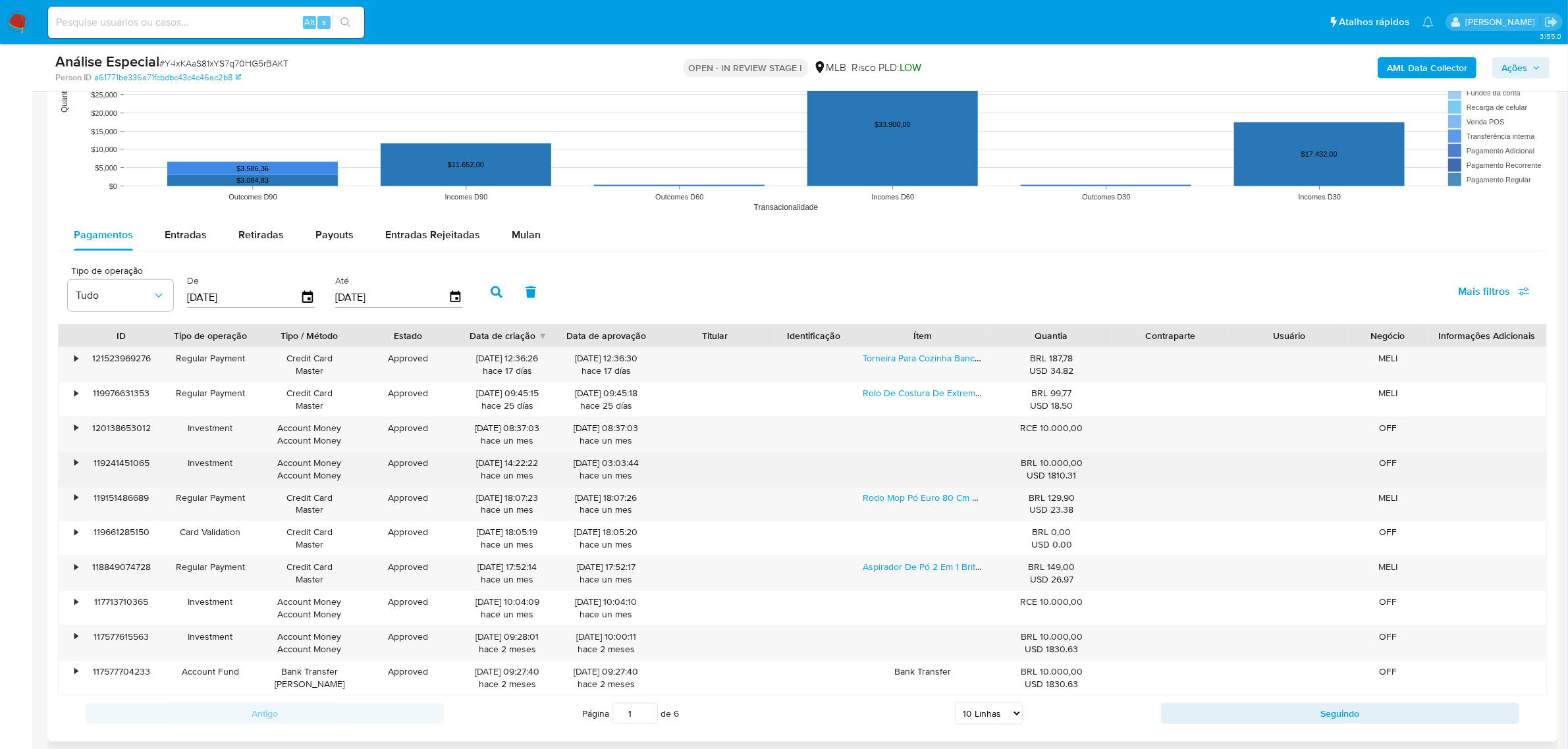
scroll to position [1811, 0]
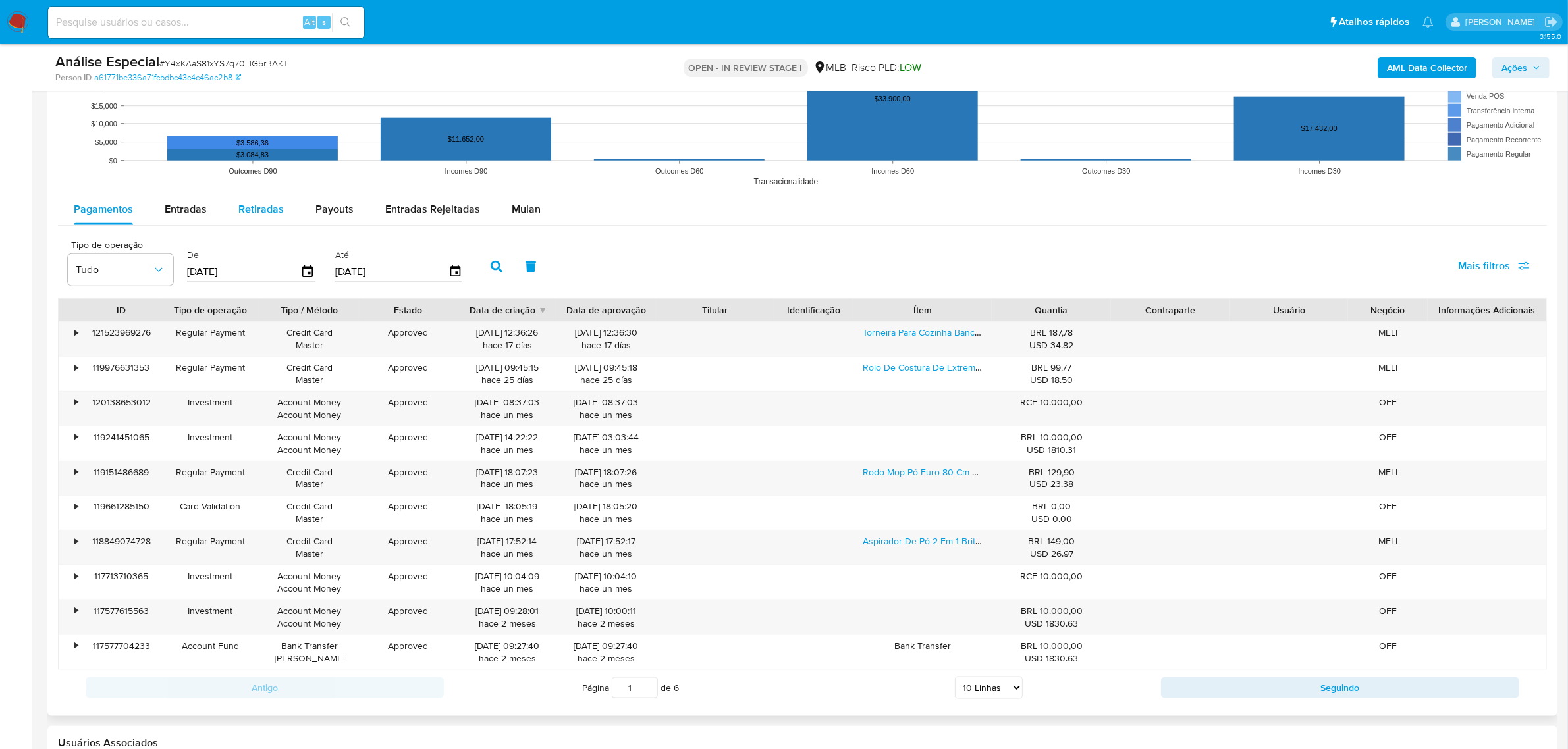
drag, startPoint x: 193, startPoint y: 211, endPoint x: 224, endPoint y: 222, distance: 32.9
click at [193, 211] on span "Entradas" at bounding box center [186, 209] width 42 height 15
select select "10"
